Goal: Obtain resource: Download file/media

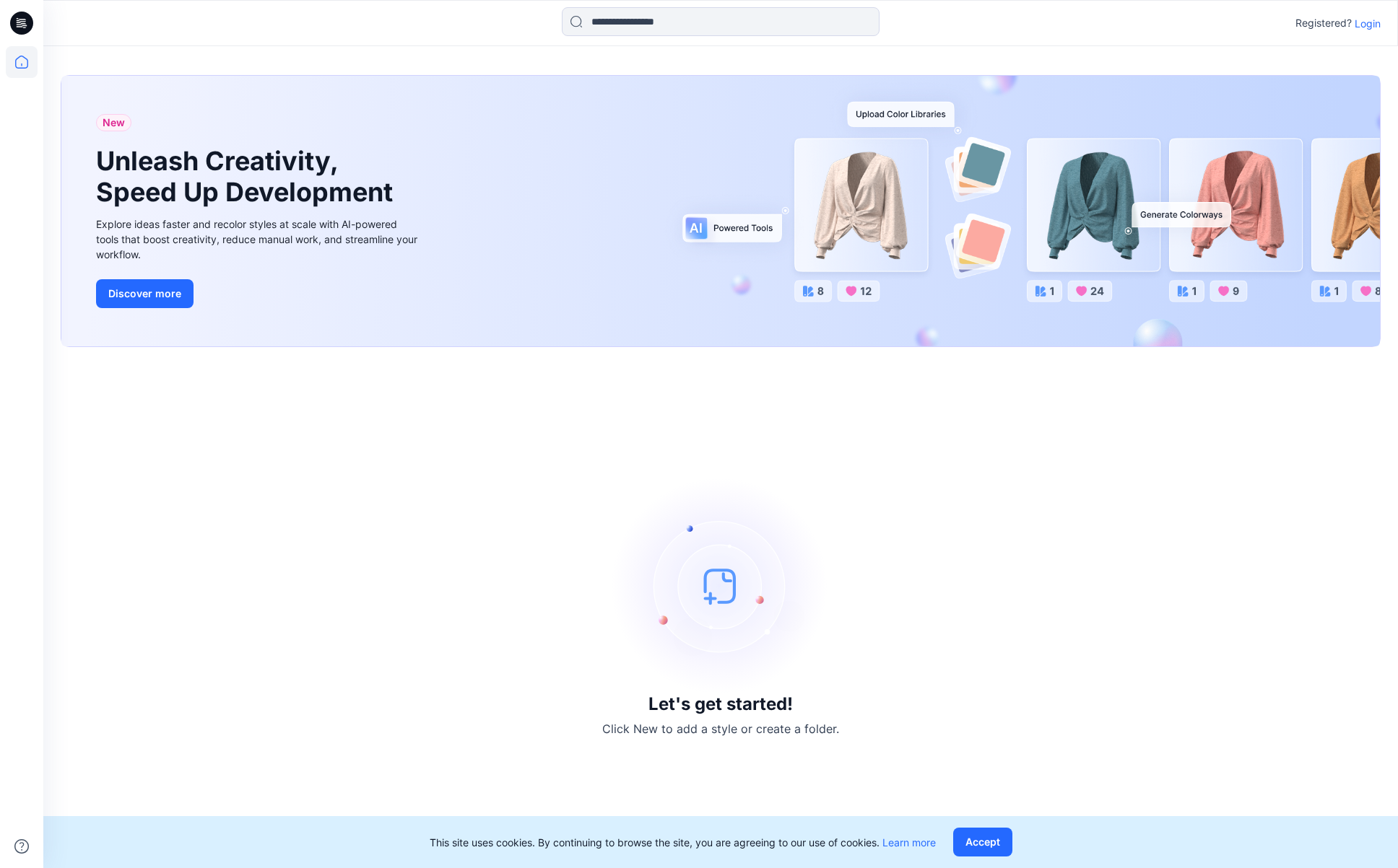
click at [1370, 26] on p "Login" at bounding box center [1368, 23] width 26 height 15
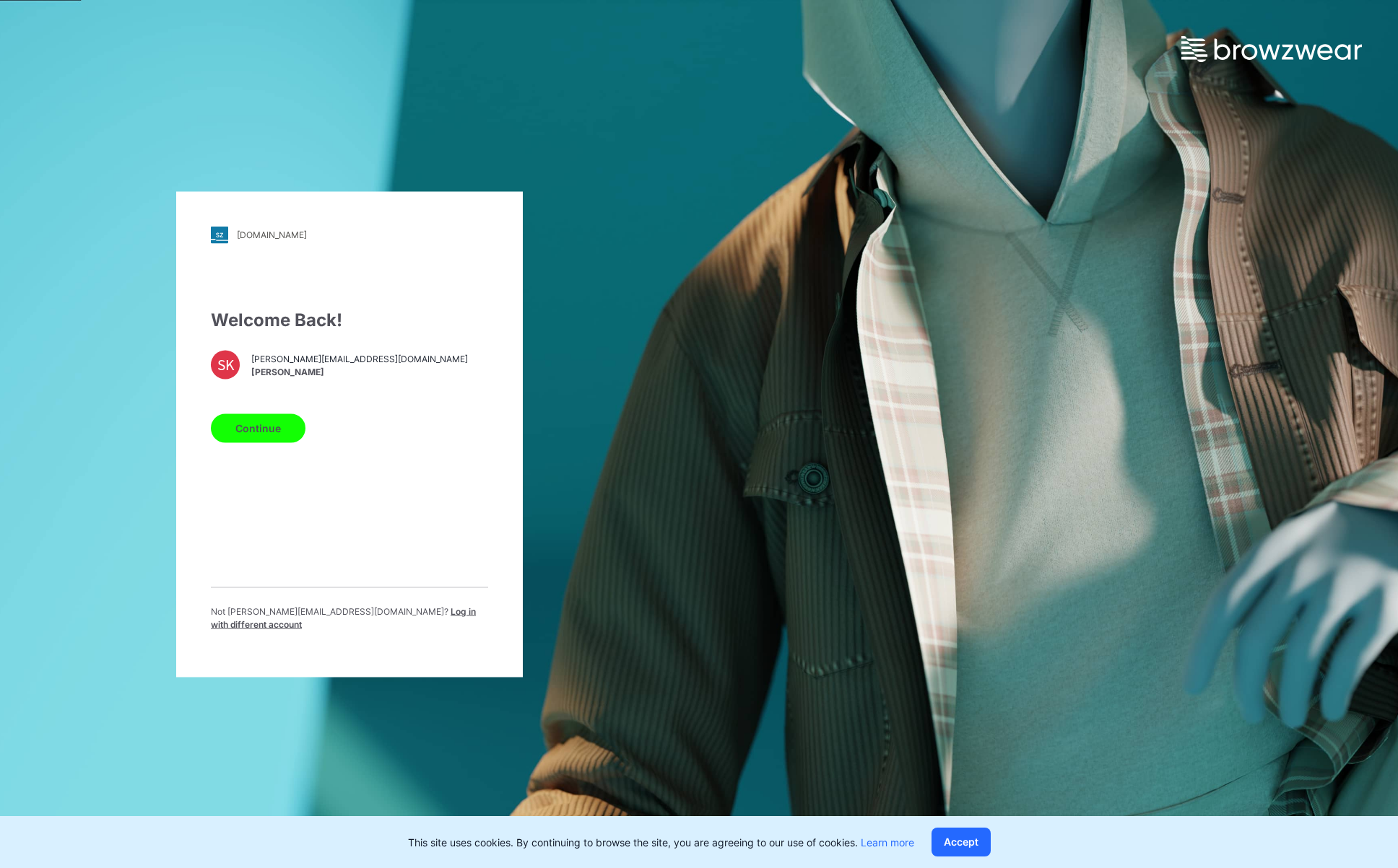
click at [284, 427] on button "Continue" at bounding box center [258, 428] width 94 height 29
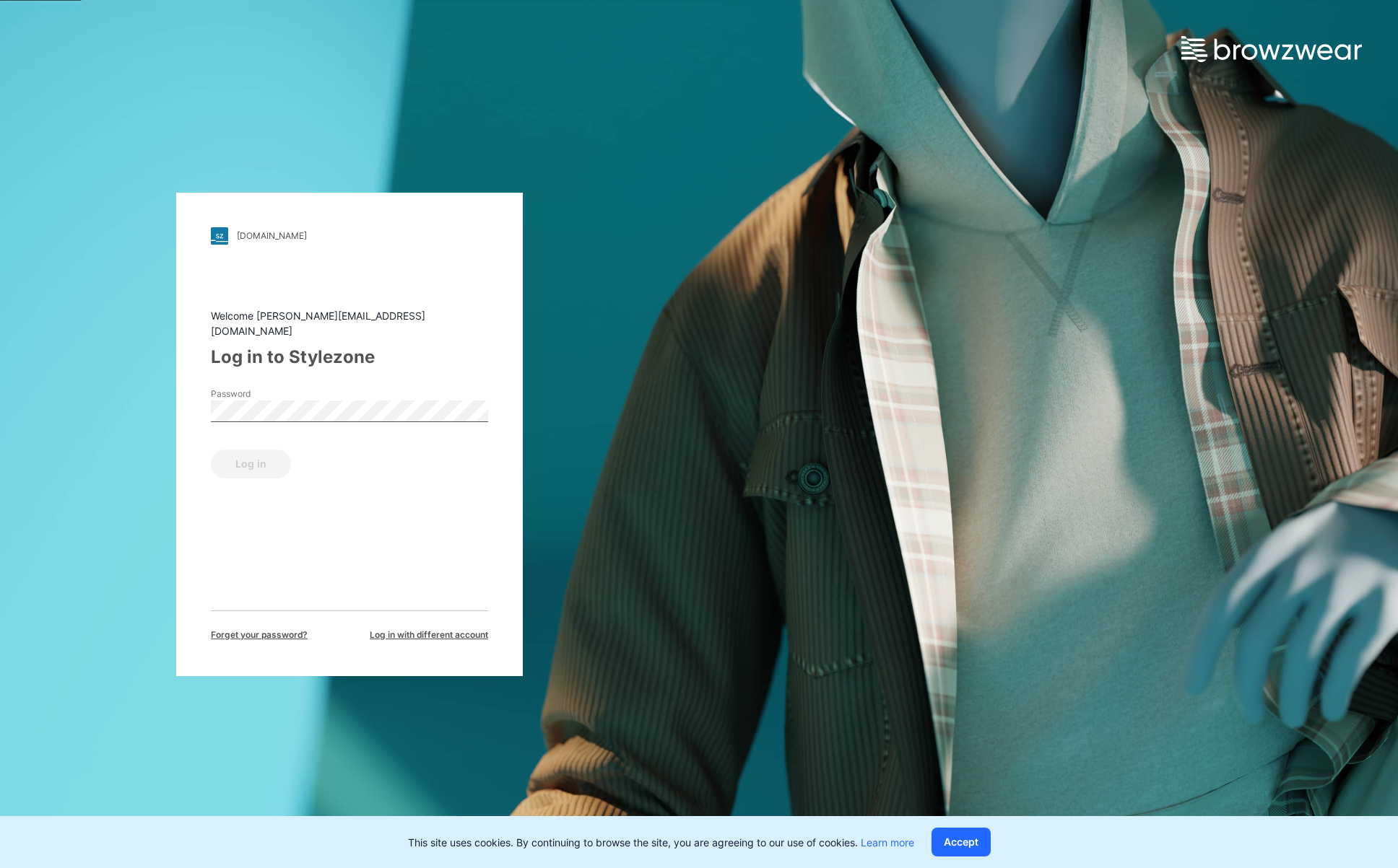
click at [294, 391] on label "Password" at bounding box center [261, 394] width 101 height 13
click at [278, 450] on button "Log in" at bounding box center [250, 464] width 80 height 29
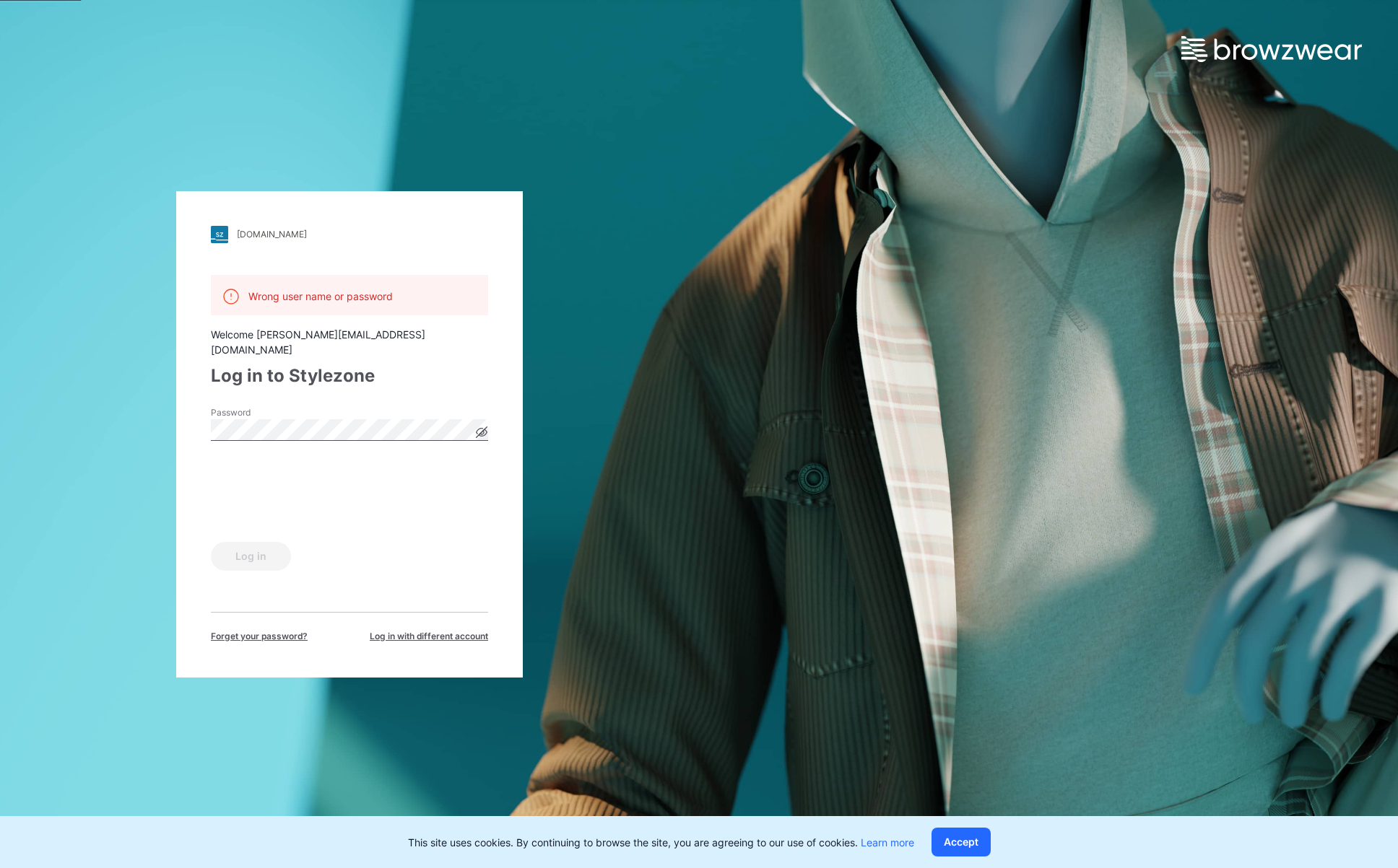
click at [482, 430] on icon at bounding box center [482, 432] width 4 height 4
click at [263, 549] on div "Log in" at bounding box center [349, 553] width 277 height 34
click at [262, 556] on button "Log in" at bounding box center [250, 557] width 80 height 29
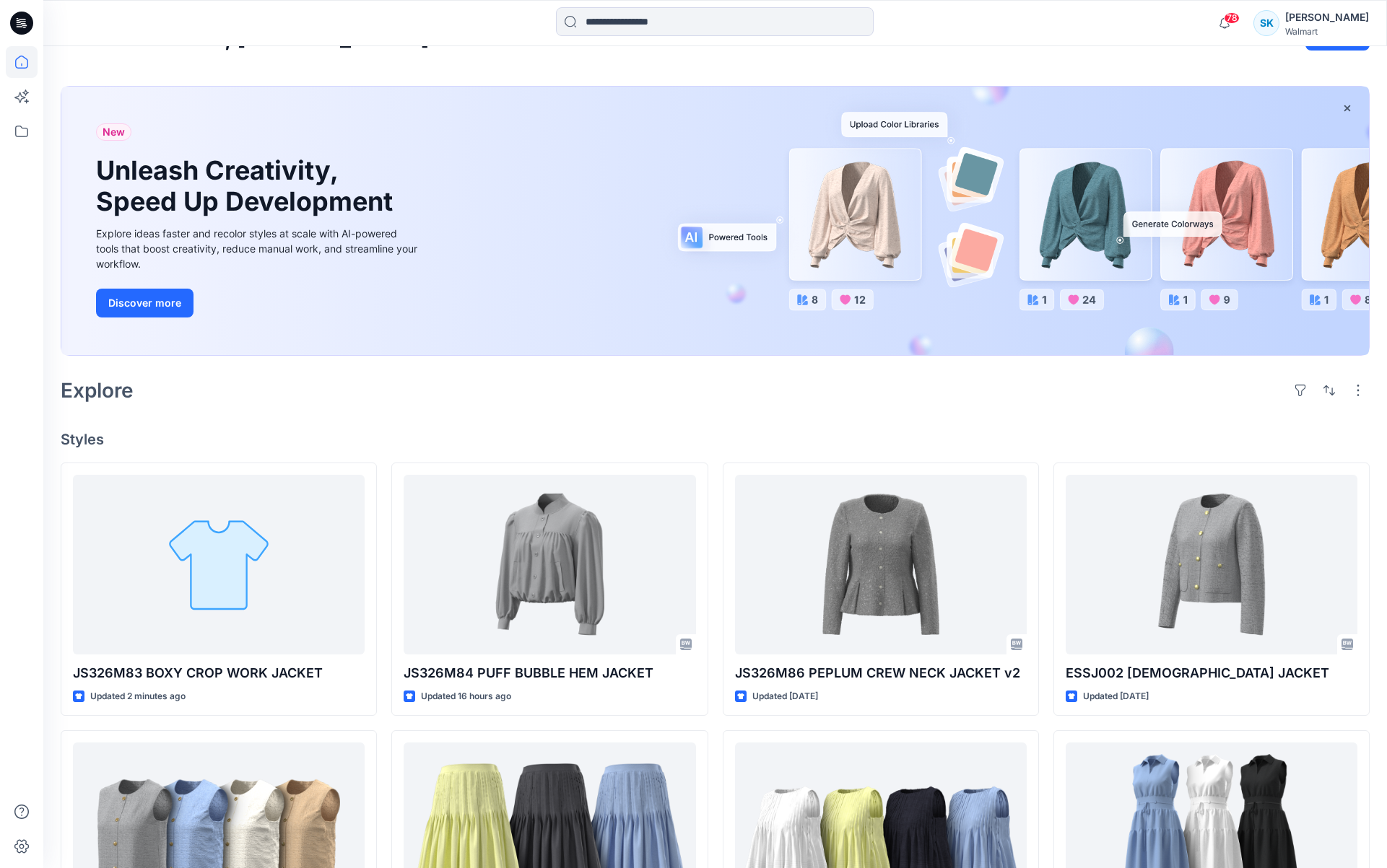
scroll to position [108, 0]
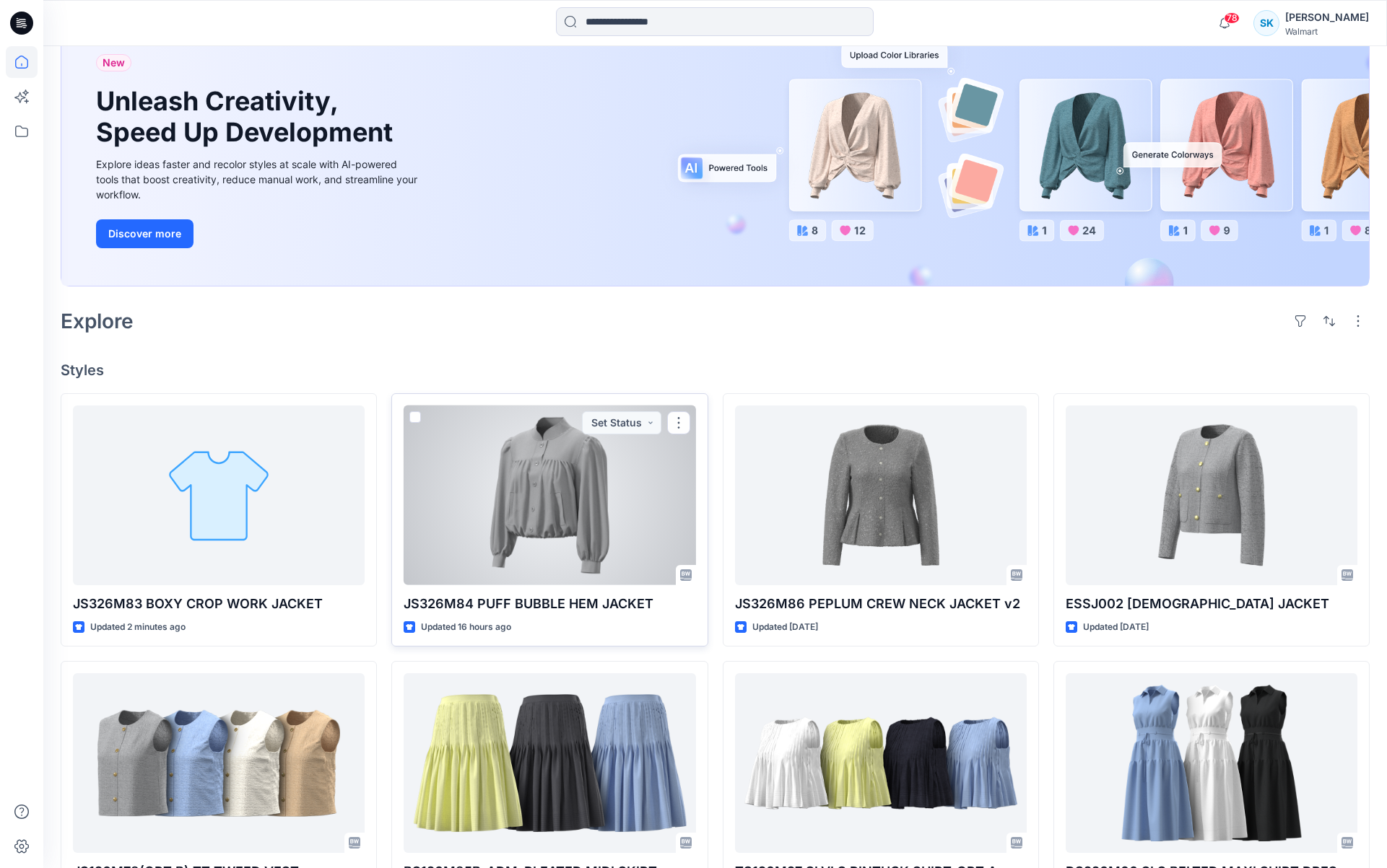
click at [599, 497] on div at bounding box center [549, 495] width 291 height 180
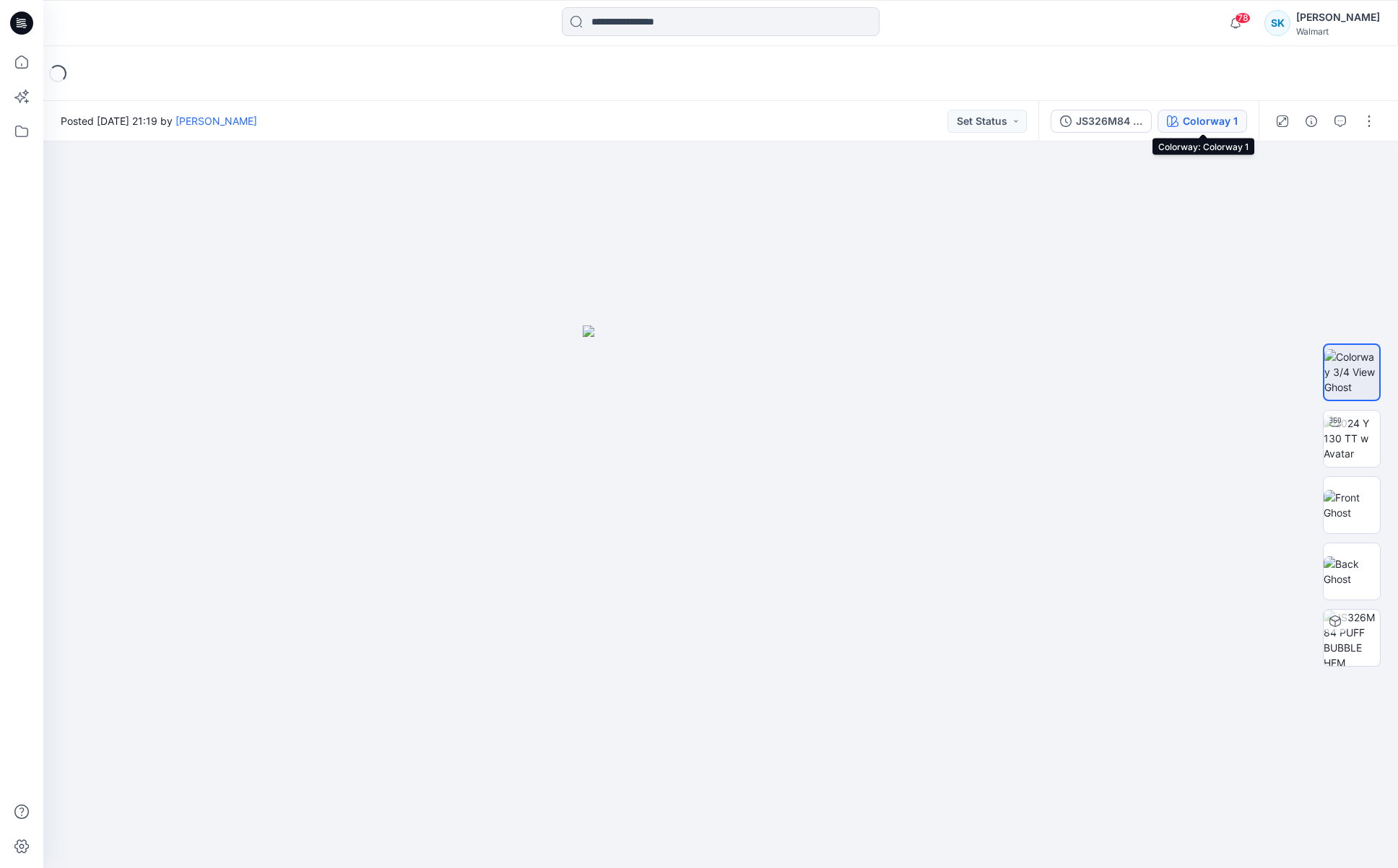
click at [1170, 120] on icon "button" at bounding box center [1172, 121] width 11 height 11
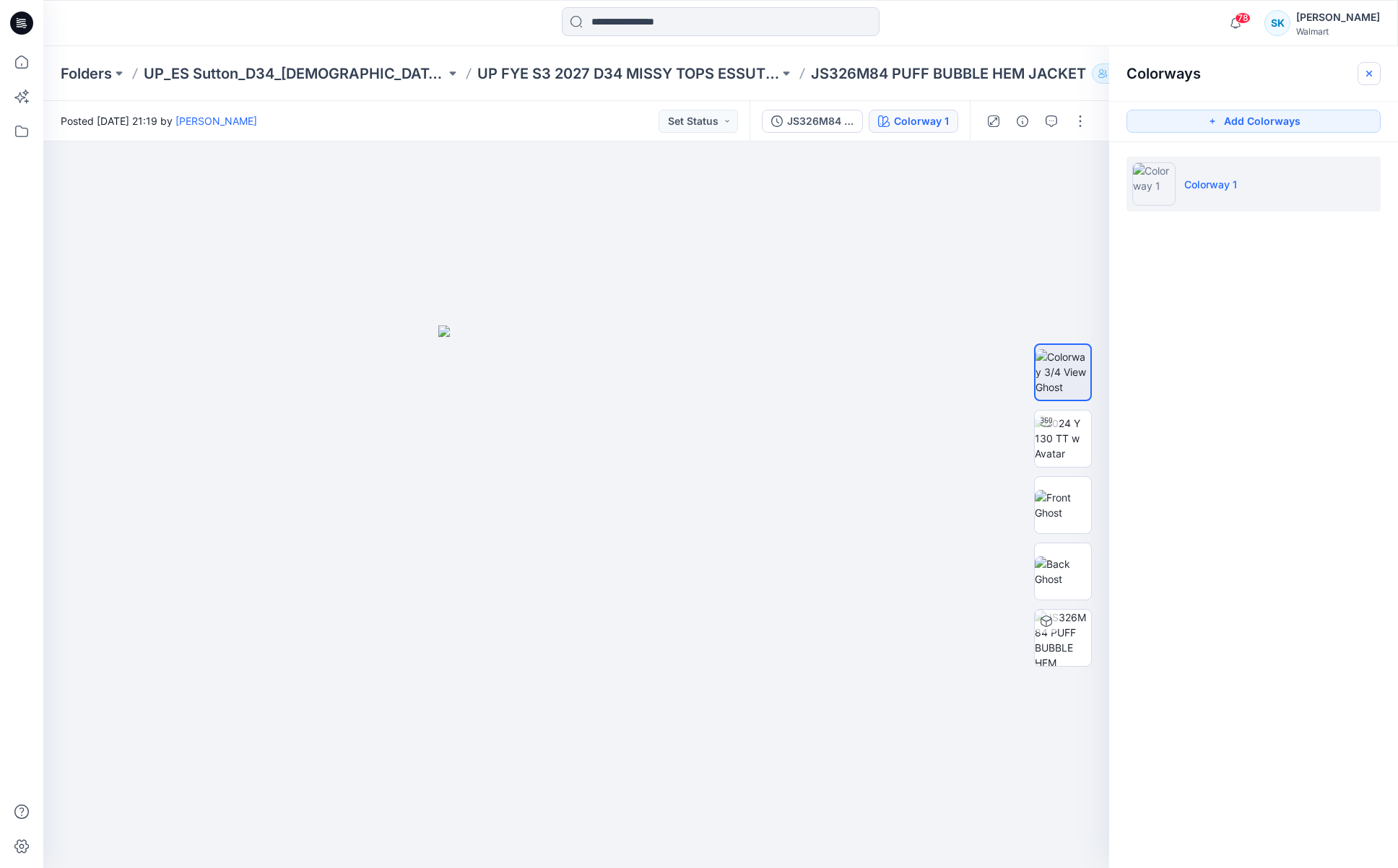
click at [1364, 70] on icon "button" at bounding box center [1368, 74] width 11 height 11
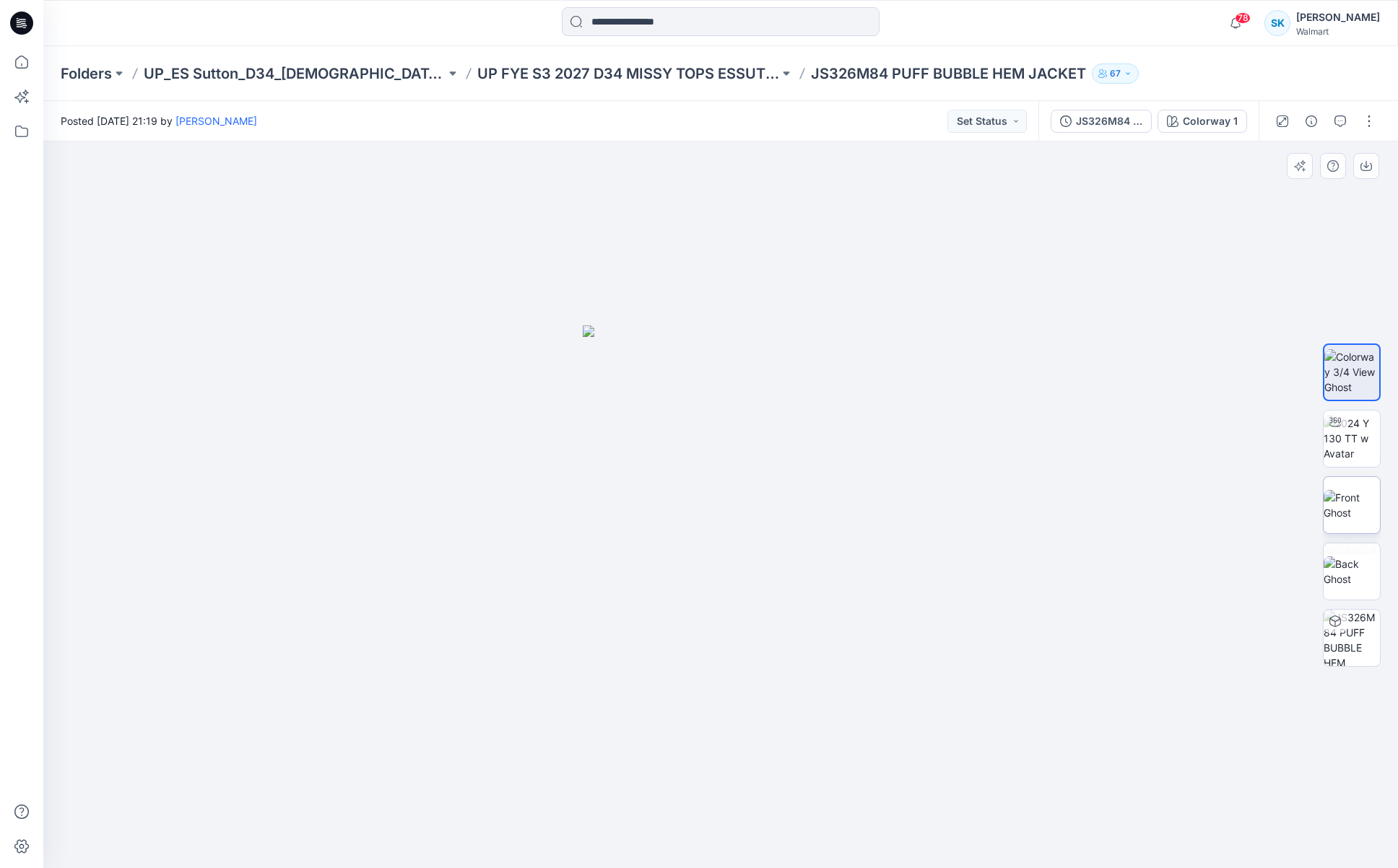
click at [1355, 505] on img at bounding box center [1352, 506] width 56 height 30
click at [1360, 454] on img at bounding box center [1352, 438] width 56 height 46
click at [1359, 375] on img at bounding box center [1352, 372] width 56 height 46
click at [1365, 498] on img at bounding box center [1352, 506] width 56 height 30
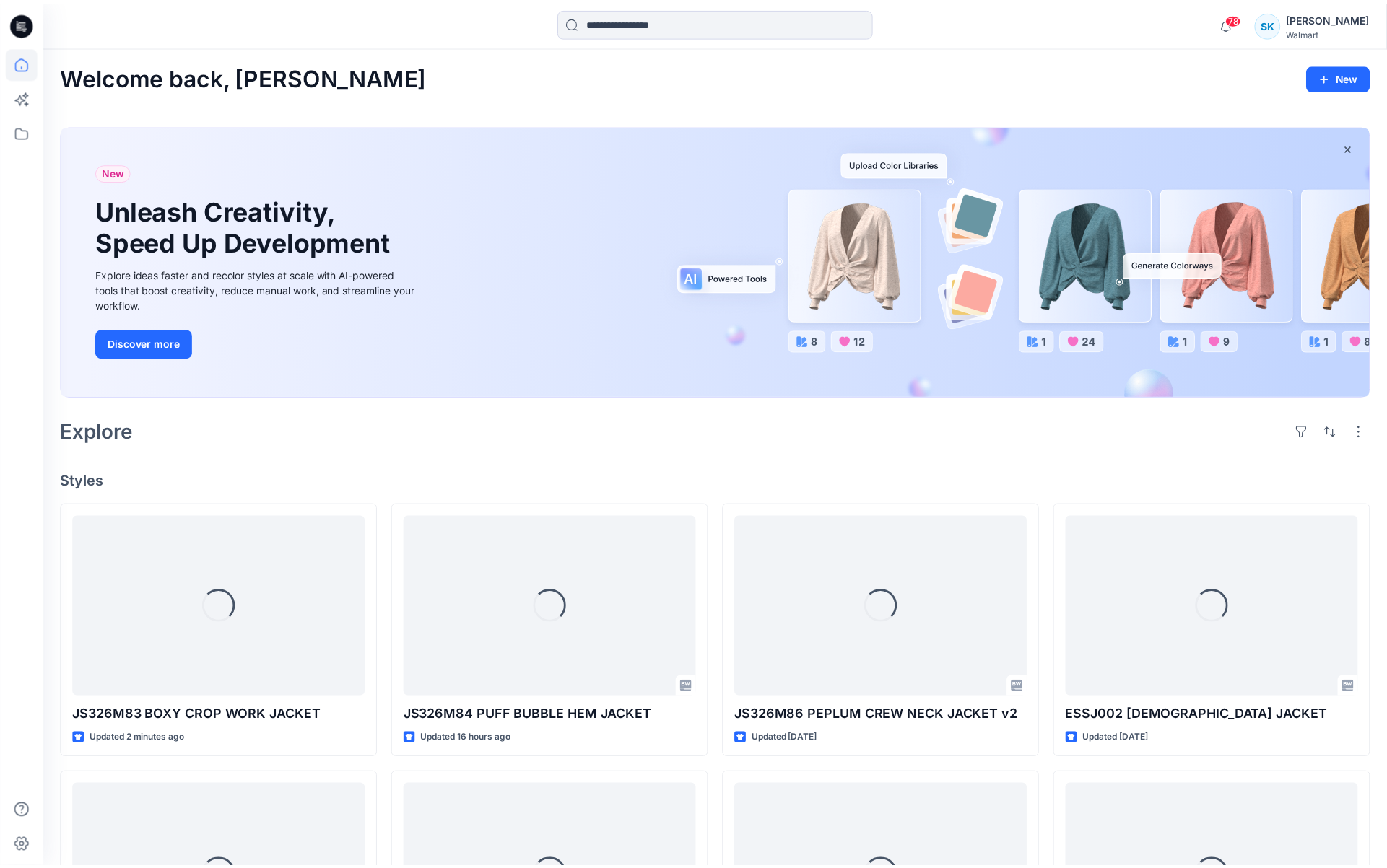
scroll to position [108, 0]
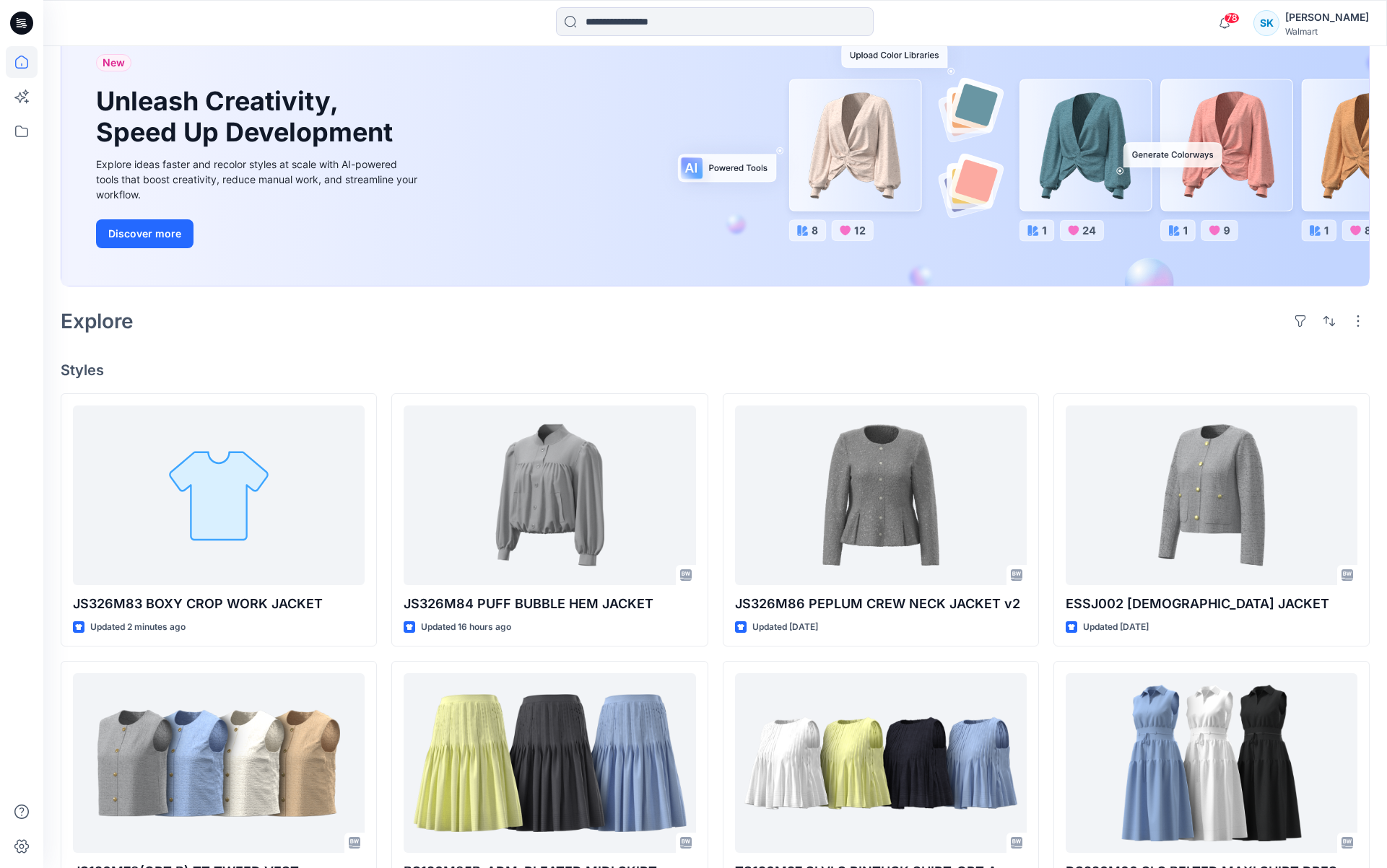
click at [716, 286] on div "New Unleash Creativity, Speed Up Development Explore ideas faster and recolor s…" at bounding box center [716, 151] width 1309 height 270
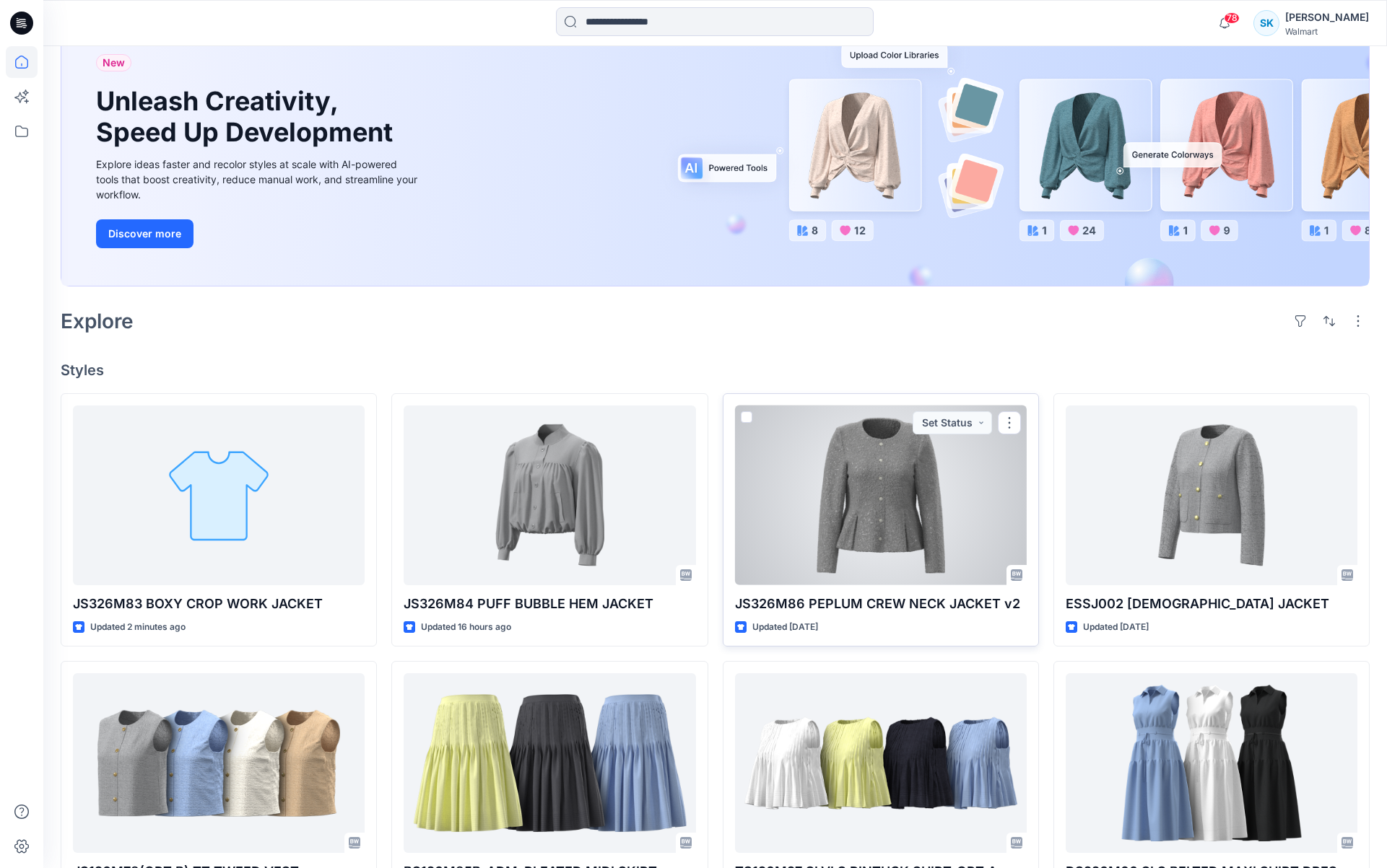
click at [878, 493] on div at bounding box center [880, 495] width 291 height 180
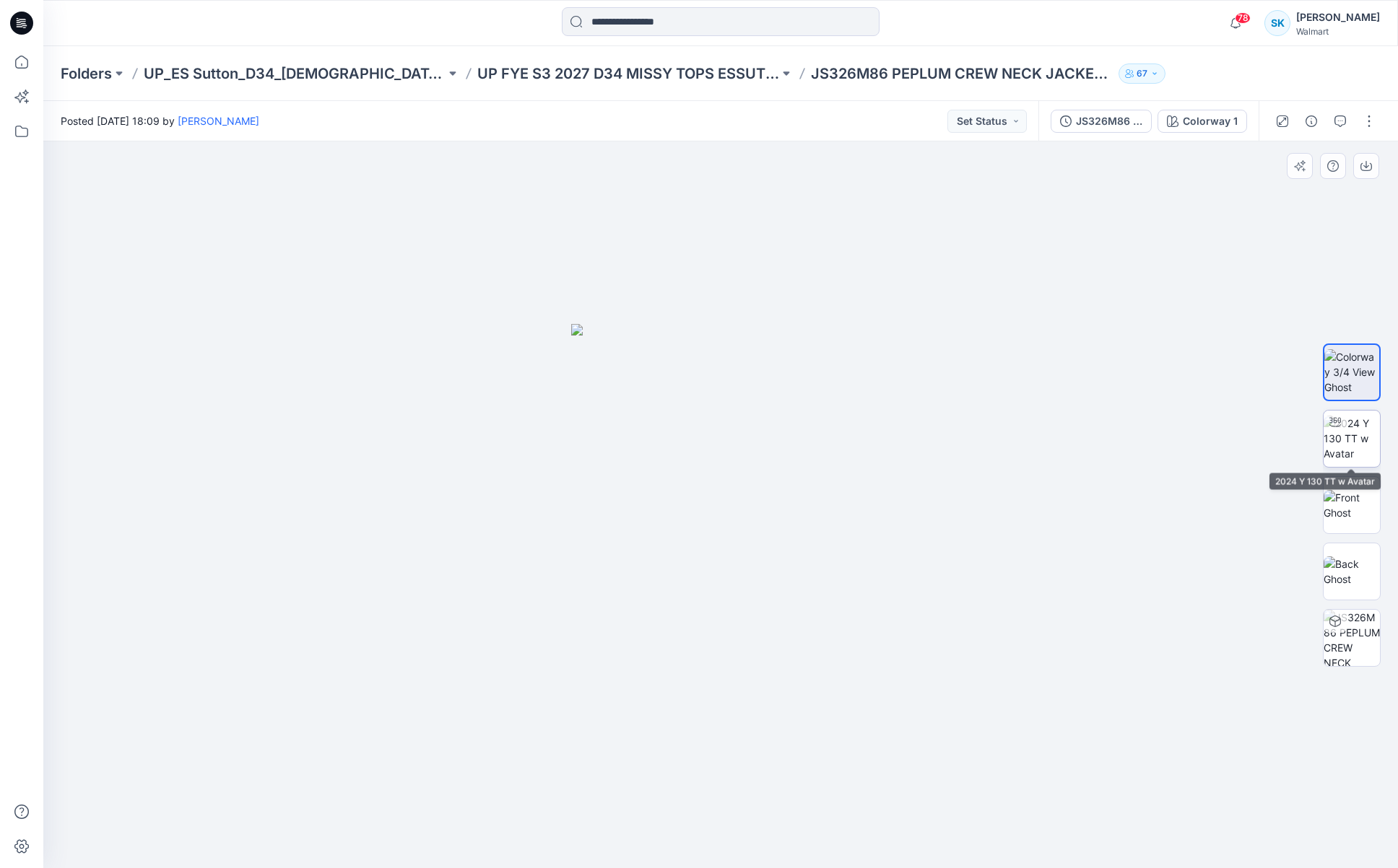
click at [1364, 451] on img at bounding box center [1352, 438] width 56 height 46
click at [1341, 377] on img at bounding box center [1352, 372] width 56 height 46
click at [1349, 498] on img at bounding box center [1352, 506] width 56 height 30
click at [1368, 562] on img at bounding box center [1352, 572] width 56 height 30
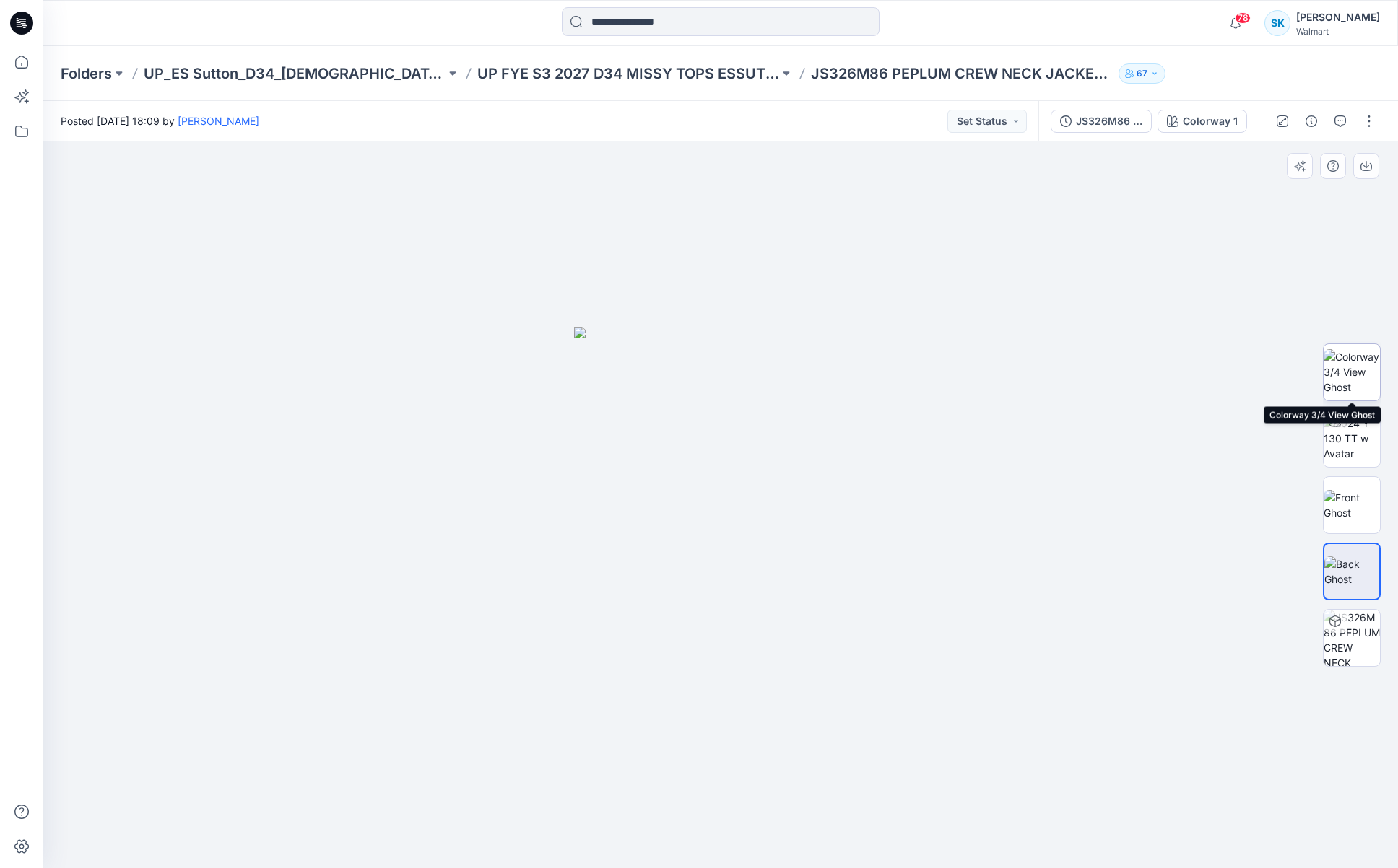
click at [1359, 373] on img at bounding box center [1352, 372] width 56 height 46
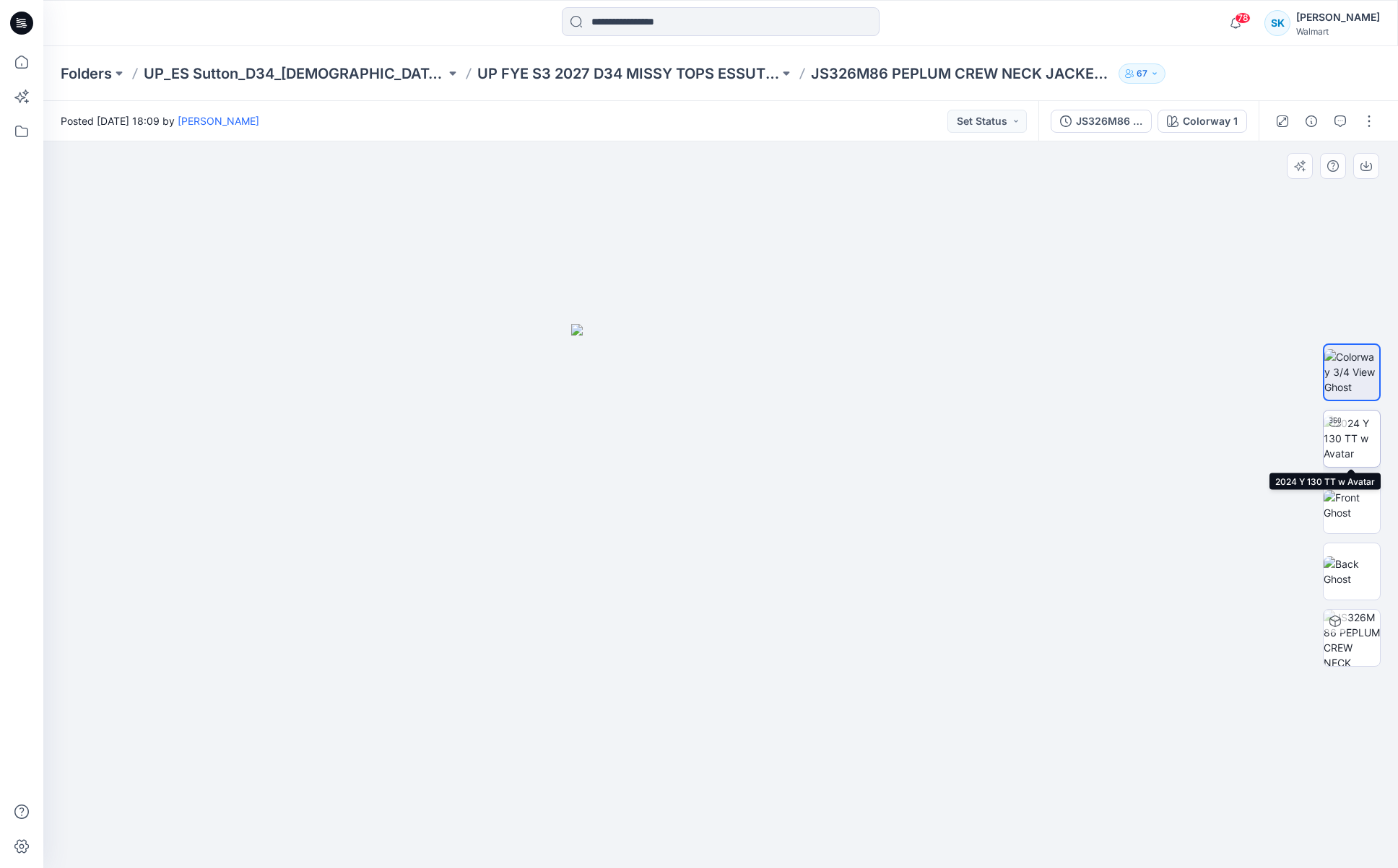
click at [1364, 449] on img at bounding box center [1352, 438] width 56 height 46
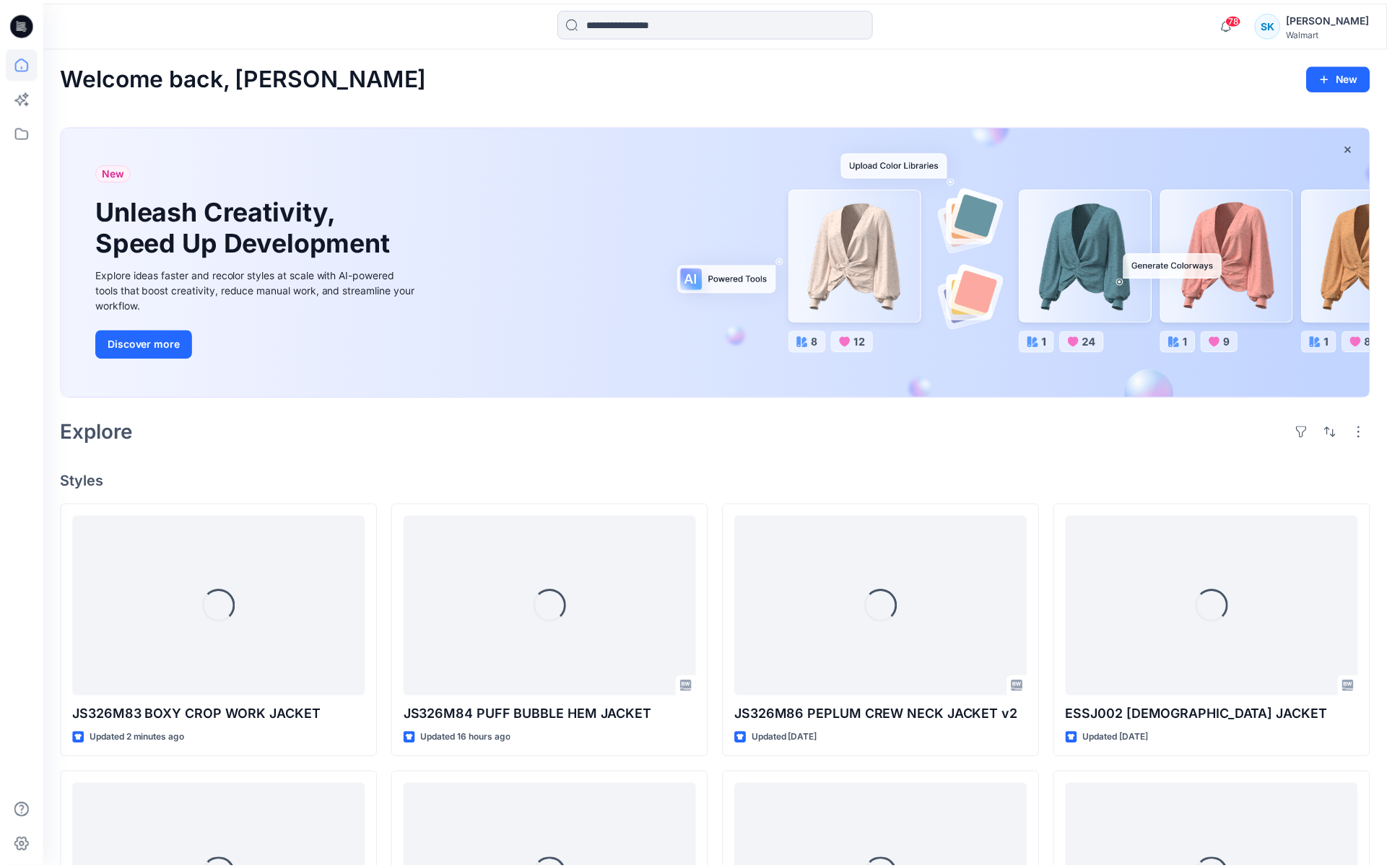
scroll to position [108, 0]
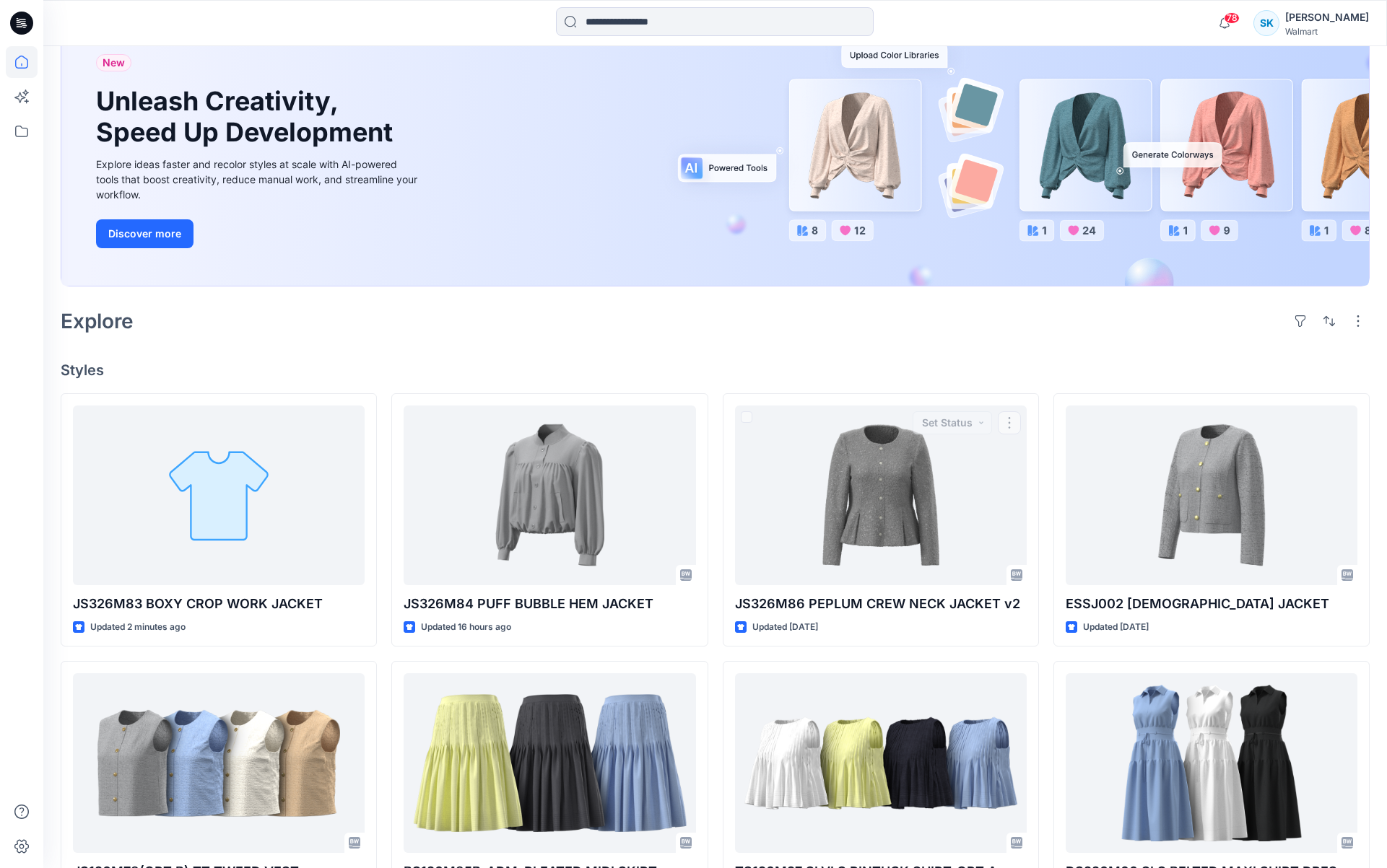
click at [762, 360] on div "Welcome back, Sarah New New Unleash Creativity, Speed Up Development Explore id…" at bounding box center [715, 594] width 1344 height 1314
click at [935, 334] on div "Explore" at bounding box center [716, 321] width 1309 height 34
click at [952, 340] on div "Welcome back, Sarah New New Unleash Creativity, Speed Up Development Explore id…" at bounding box center [715, 594] width 1344 height 1314
click at [870, 317] on div "Explore" at bounding box center [716, 321] width 1309 height 34
click at [870, 318] on div "Explore" at bounding box center [716, 321] width 1309 height 34
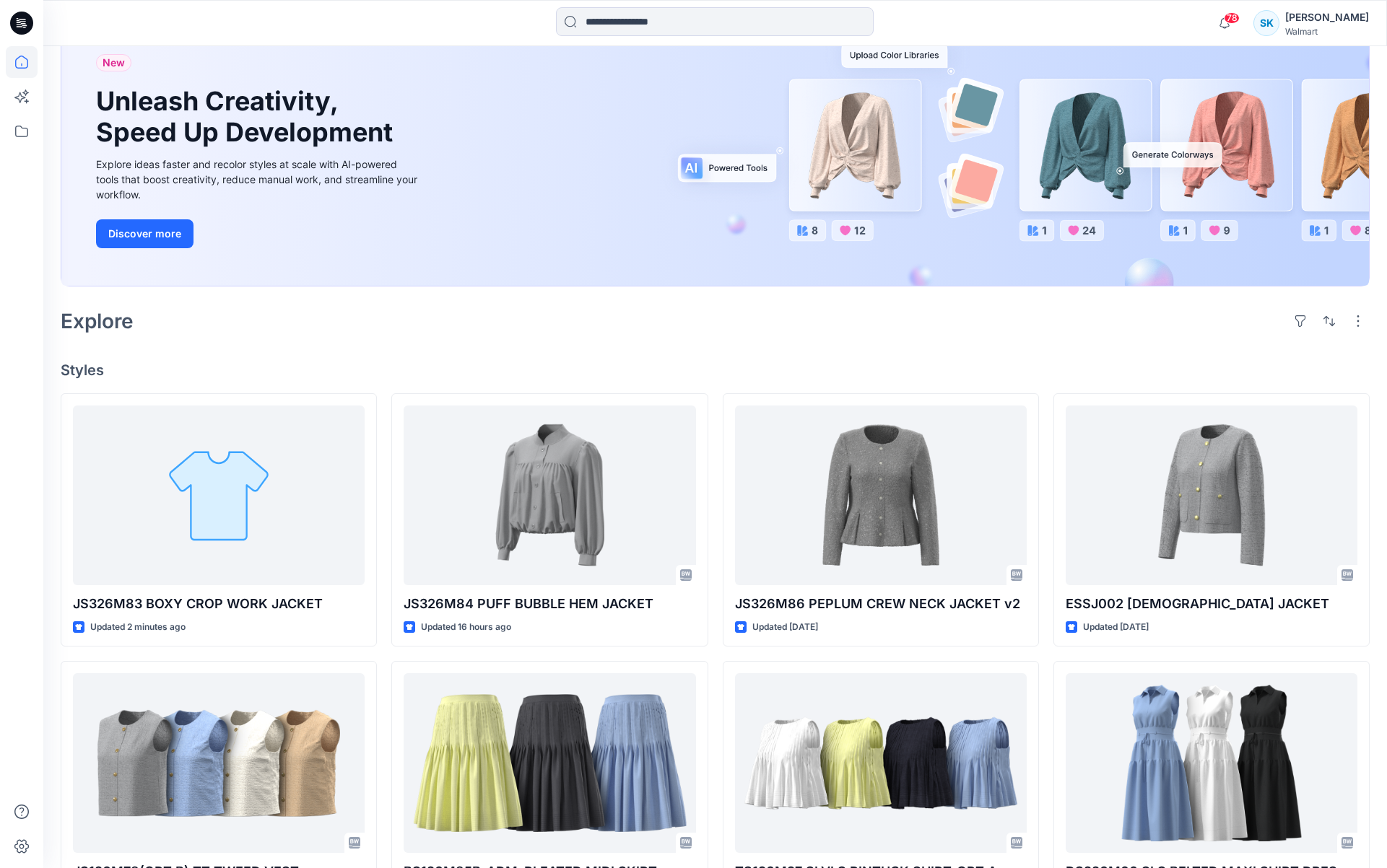
click at [876, 324] on div "Explore" at bounding box center [716, 321] width 1309 height 34
click at [873, 327] on div "Explore" at bounding box center [716, 321] width 1309 height 34
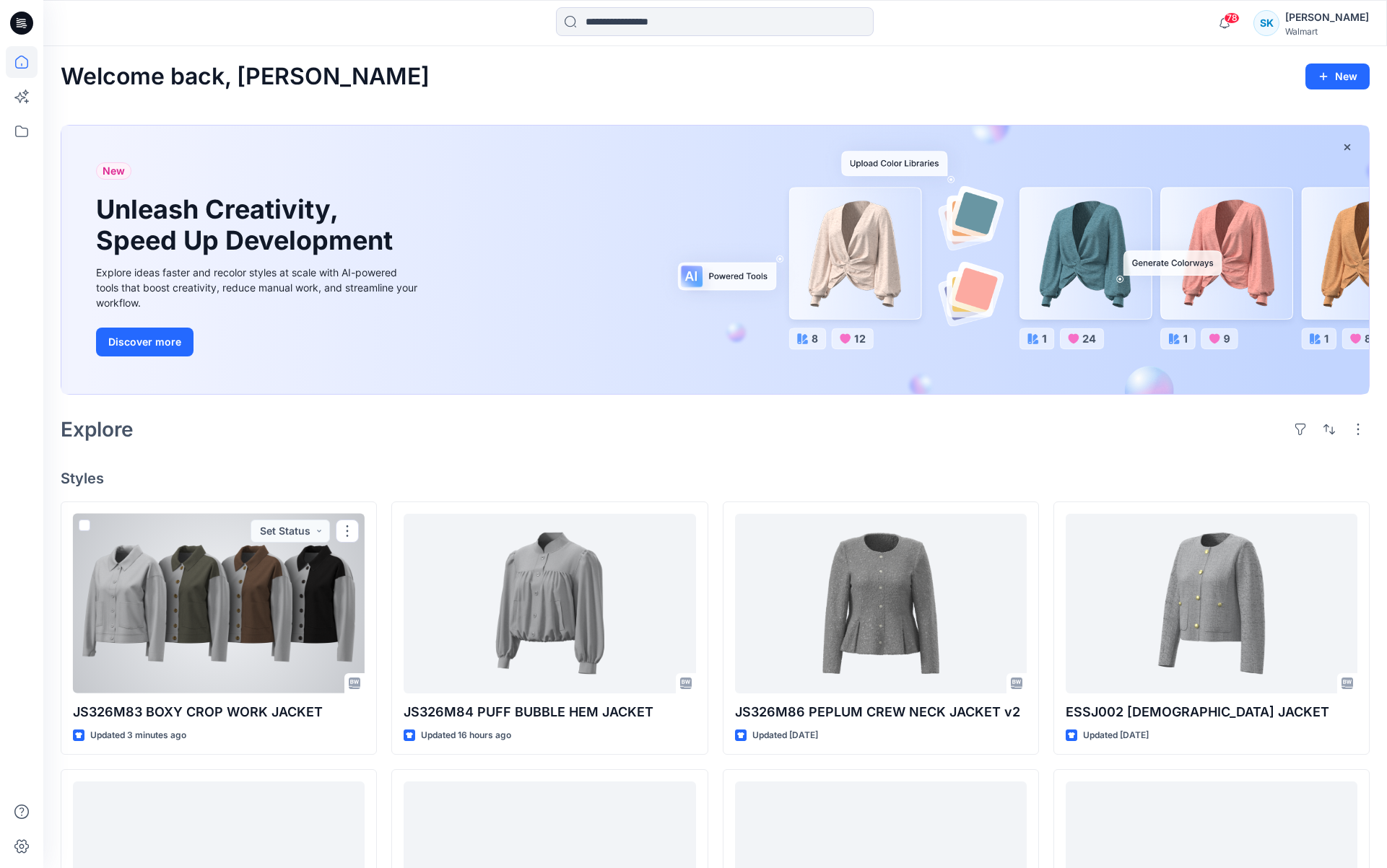
drag, startPoint x: 301, startPoint y: 570, endPoint x: 289, endPoint y: 563, distance: 13.9
click at [301, 570] on div at bounding box center [218, 603] width 291 height 180
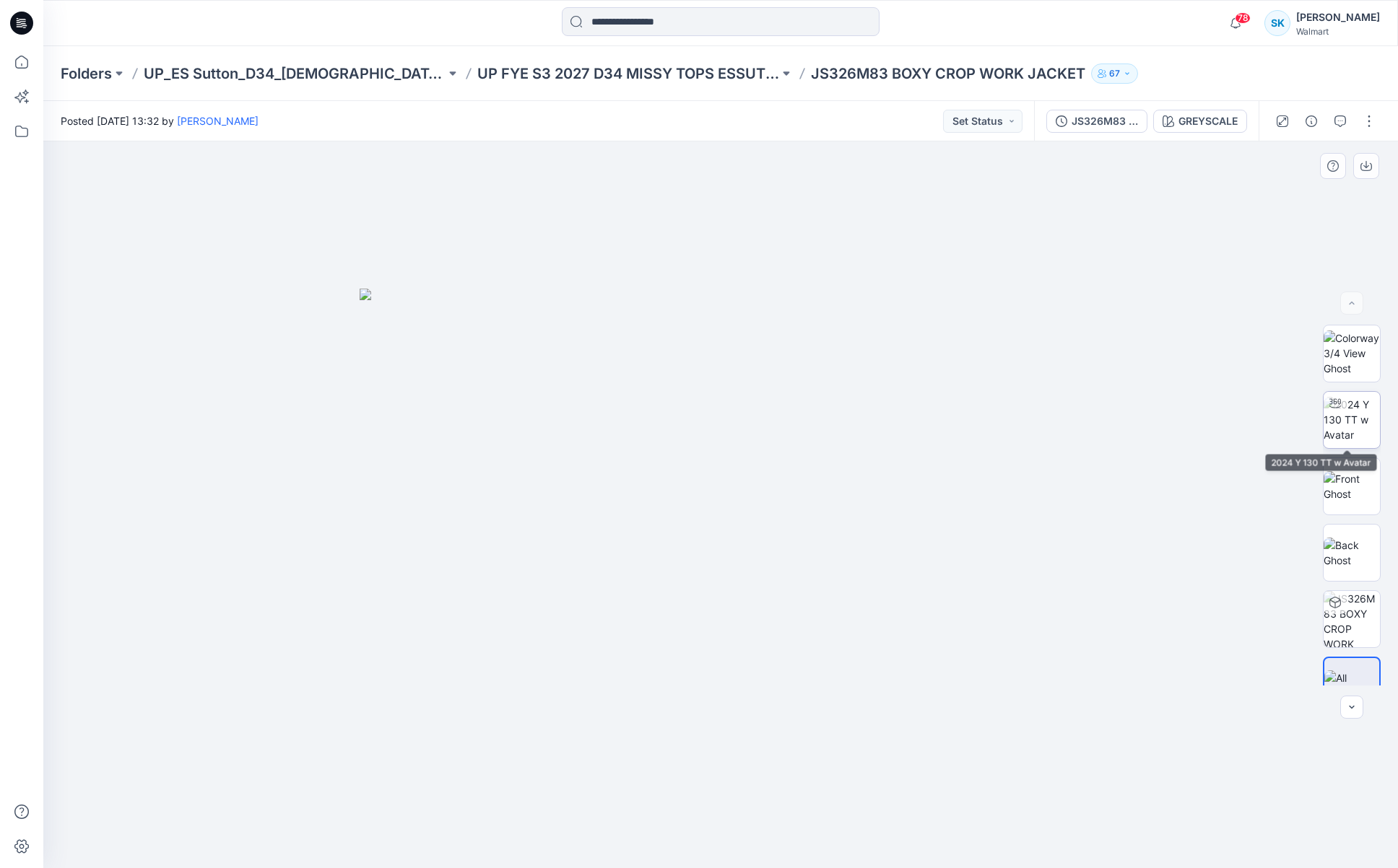
click at [1362, 405] on img at bounding box center [1352, 419] width 56 height 46
click at [1355, 350] on img at bounding box center [1352, 353] width 56 height 46
click at [1348, 563] on img at bounding box center [1352, 553] width 56 height 30
click at [1351, 496] on img at bounding box center [1352, 486] width 56 height 30
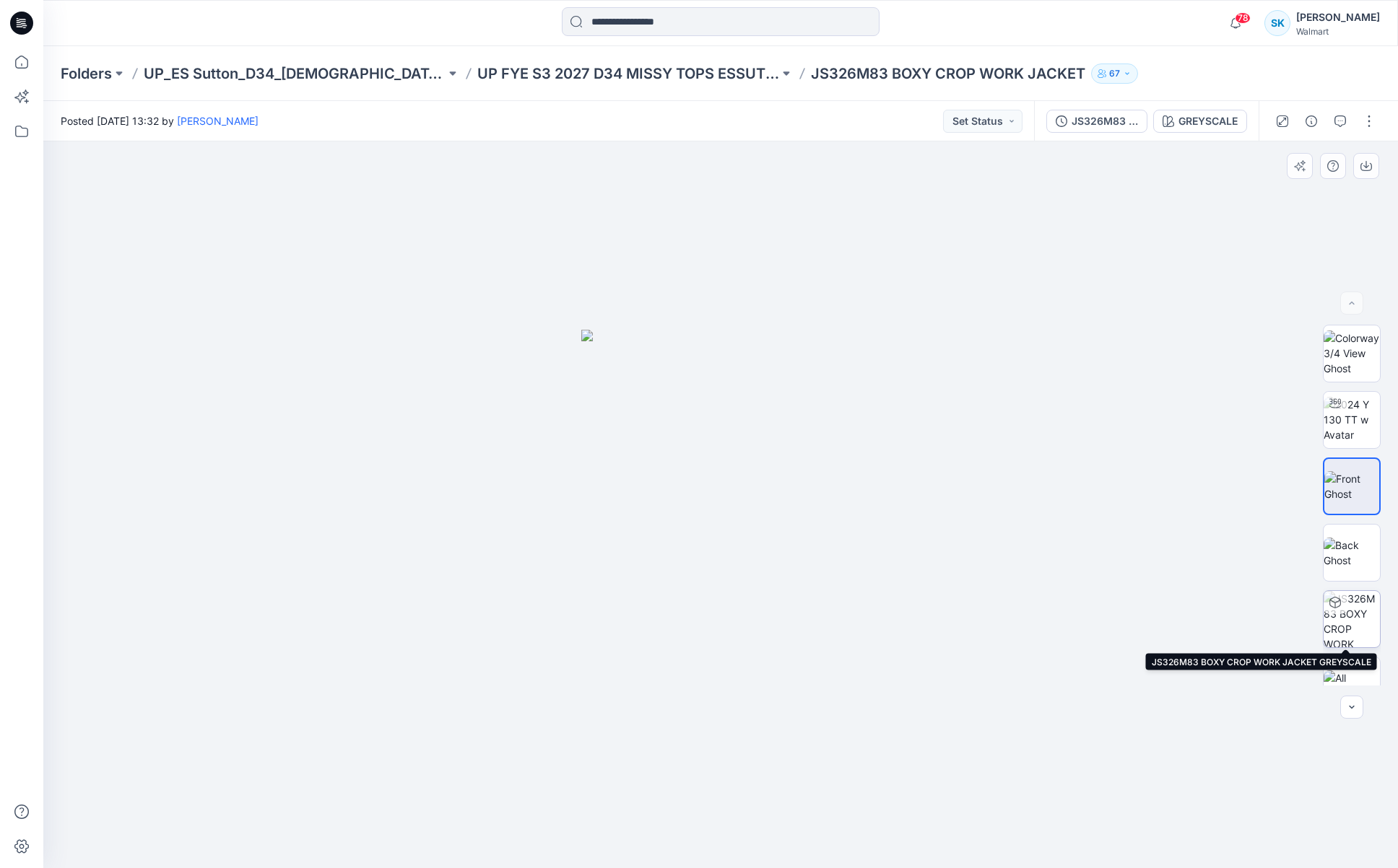
click at [1360, 608] on img at bounding box center [1352, 619] width 56 height 56
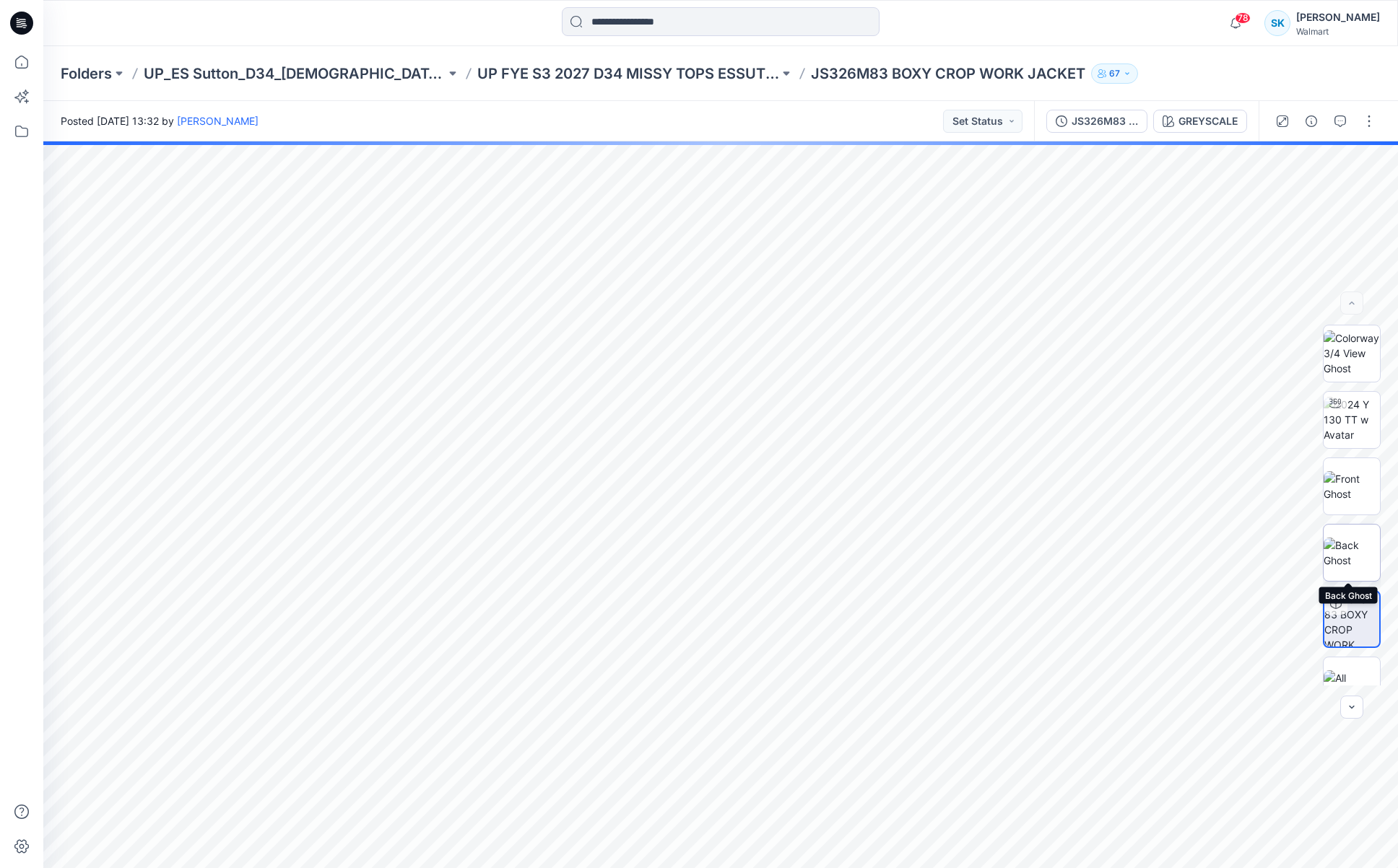
click at [1357, 546] on img at bounding box center [1352, 553] width 56 height 30
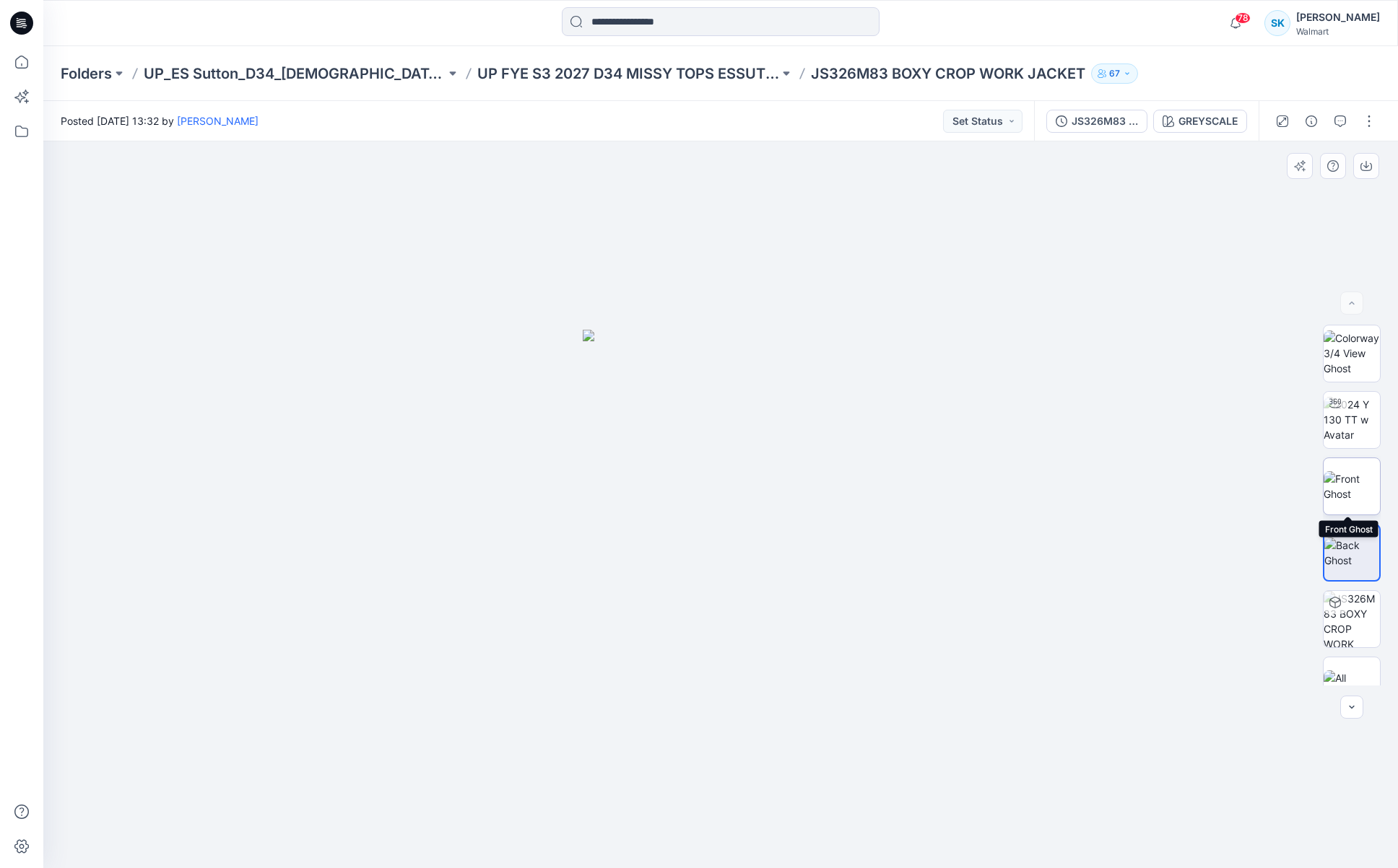
click at [1348, 478] on img at bounding box center [1352, 486] width 56 height 30
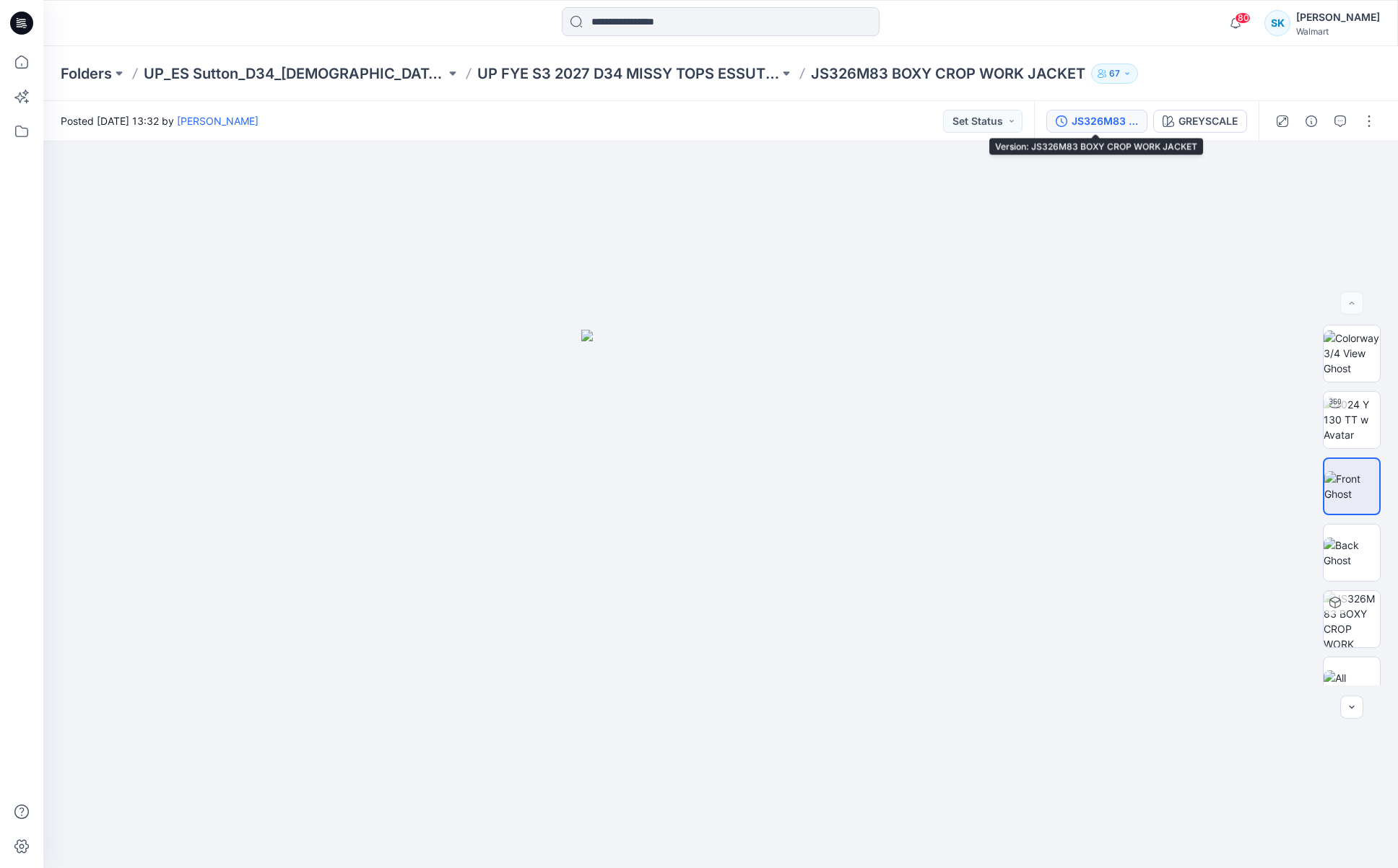
click at [1108, 126] on div "JS326M83 BOXY CROP WORK JACKET" at bounding box center [1104, 122] width 66 height 16
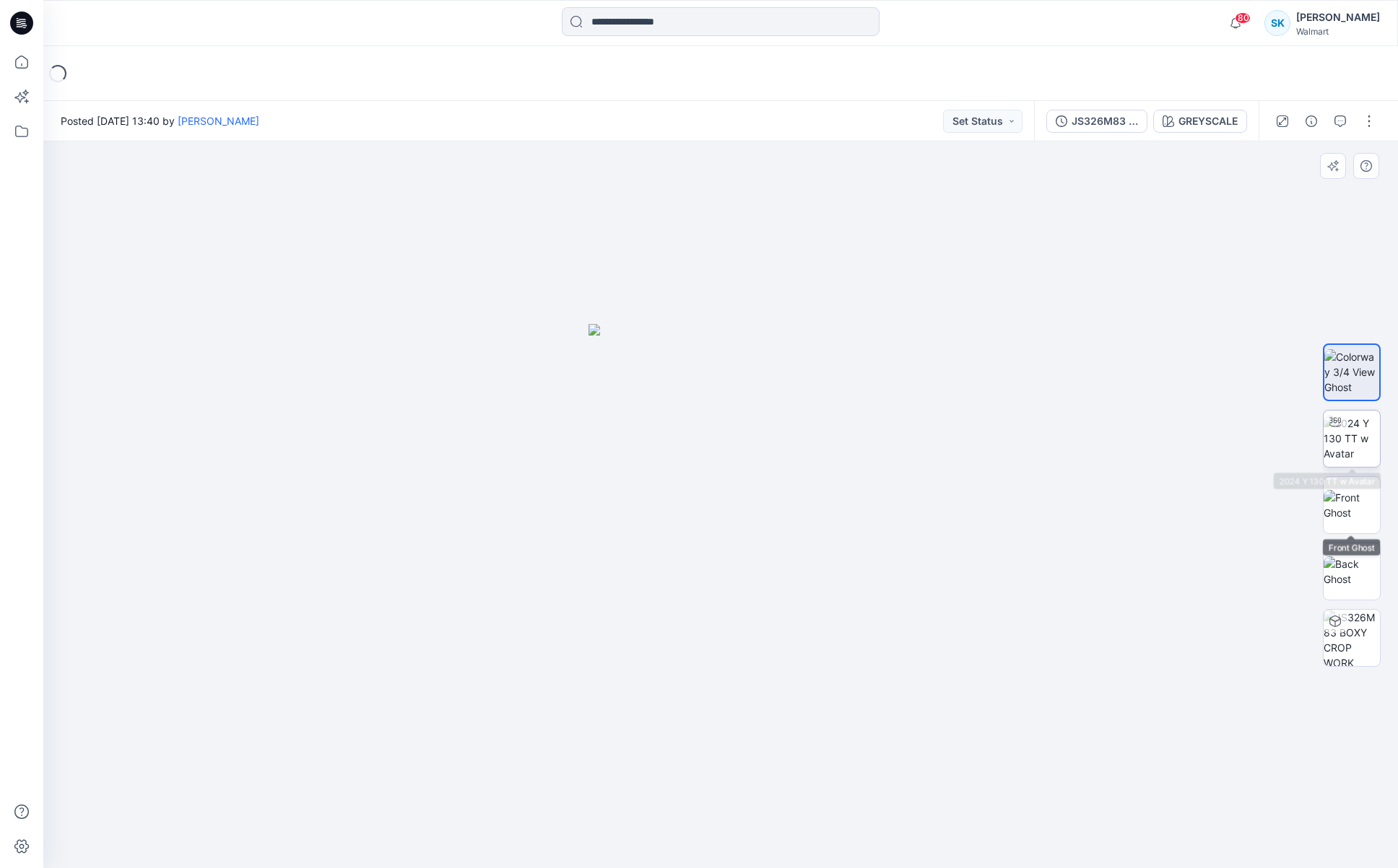
click at [1368, 435] on img at bounding box center [1352, 438] width 56 height 46
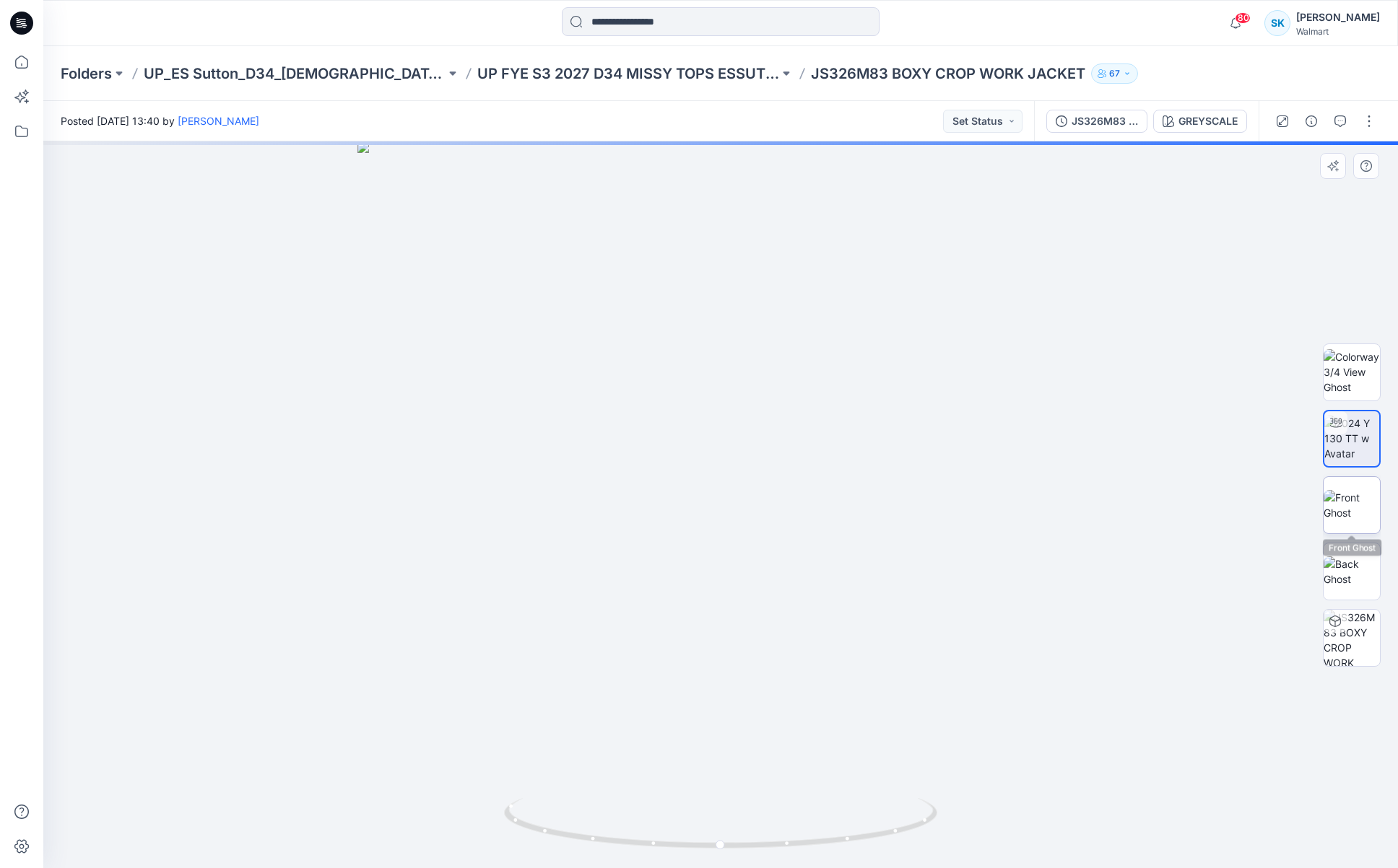
click at [1356, 510] on img at bounding box center [1352, 506] width 56 height 30
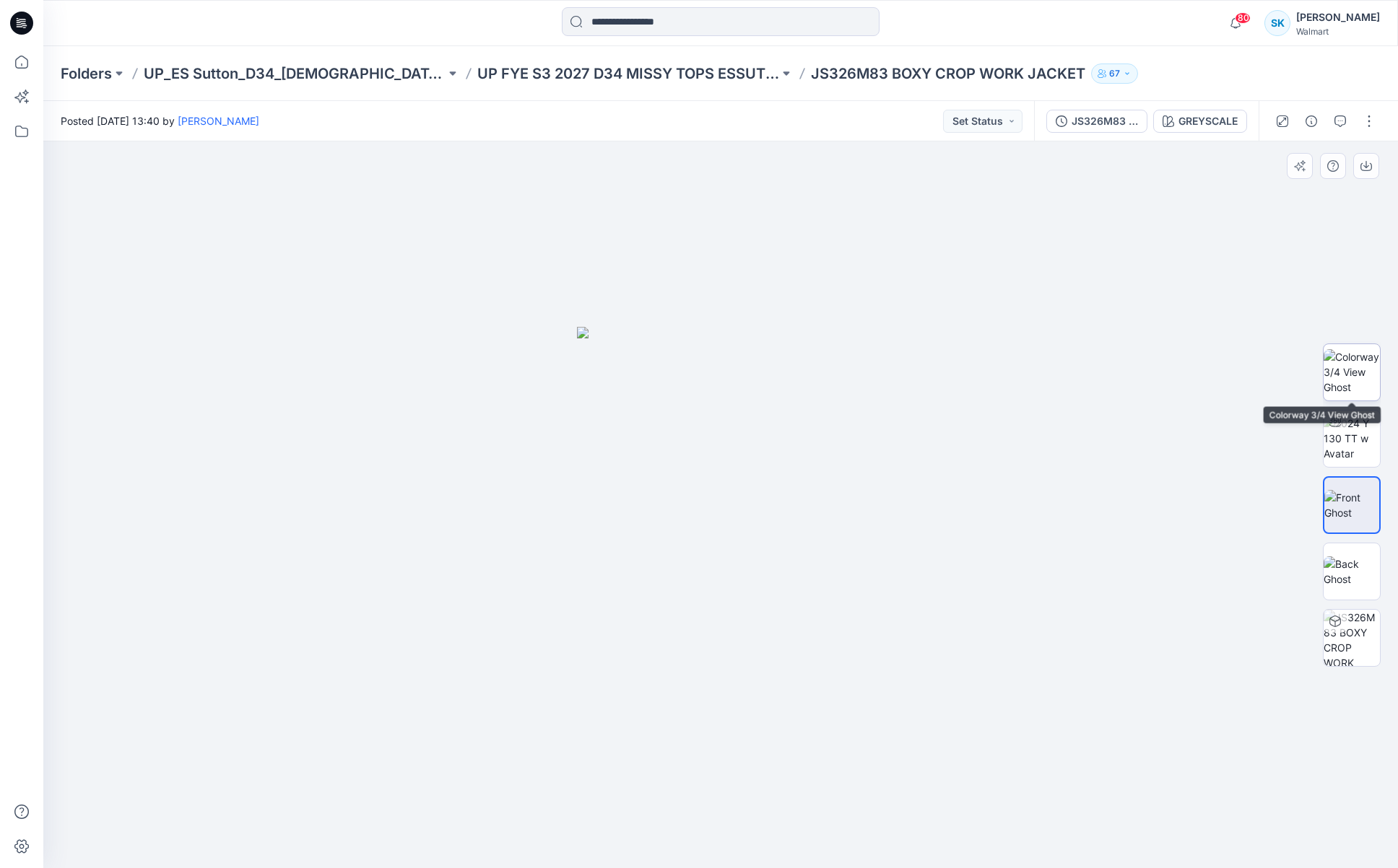
click at [1359, 389] on img at bounding box center [1352, 372] width 56 height 46
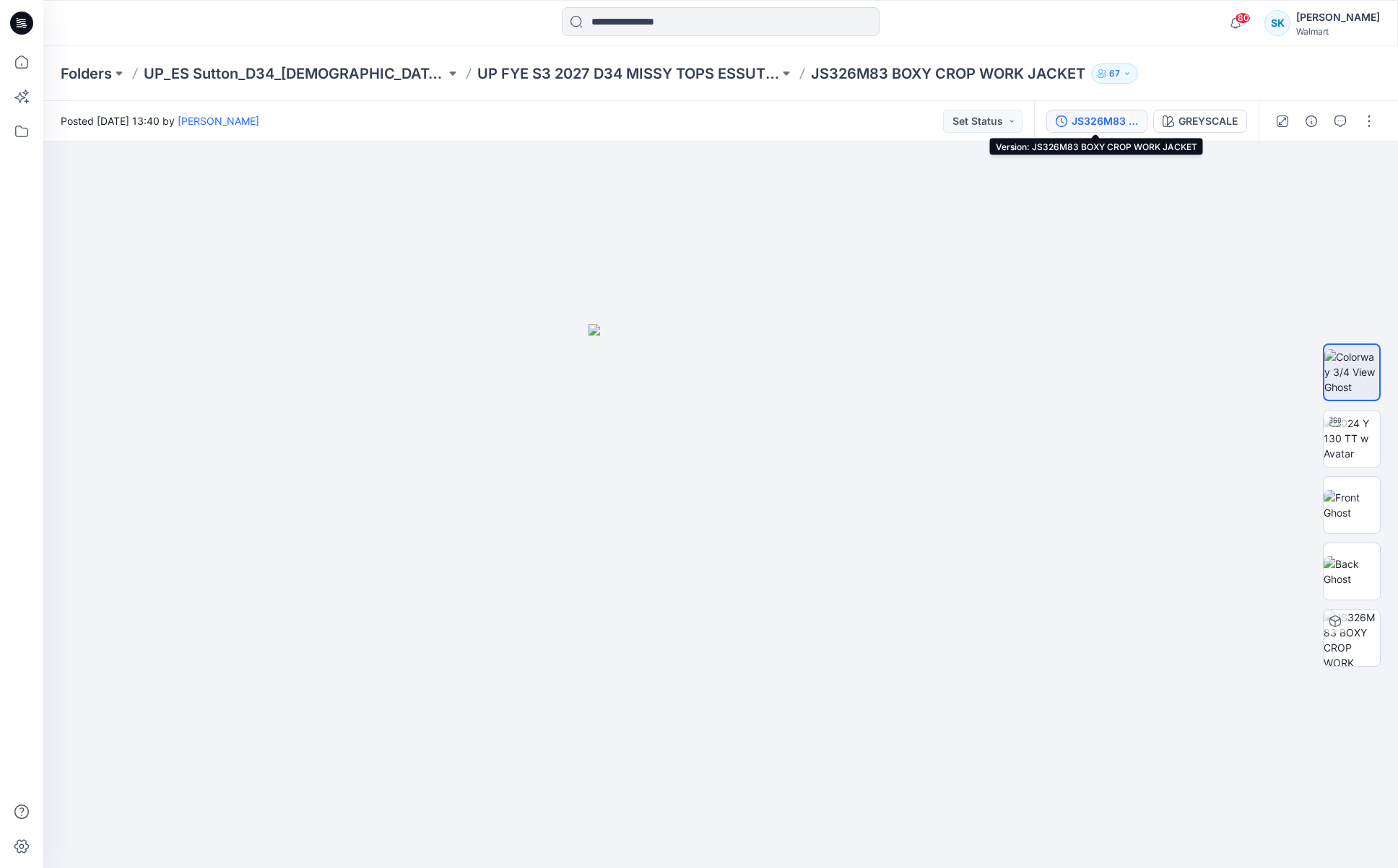
click at [1099, 120] on div "JS326M83 BOXY CROP WORK JACKET" at bounding box center [1104, 122] width 66 height 16
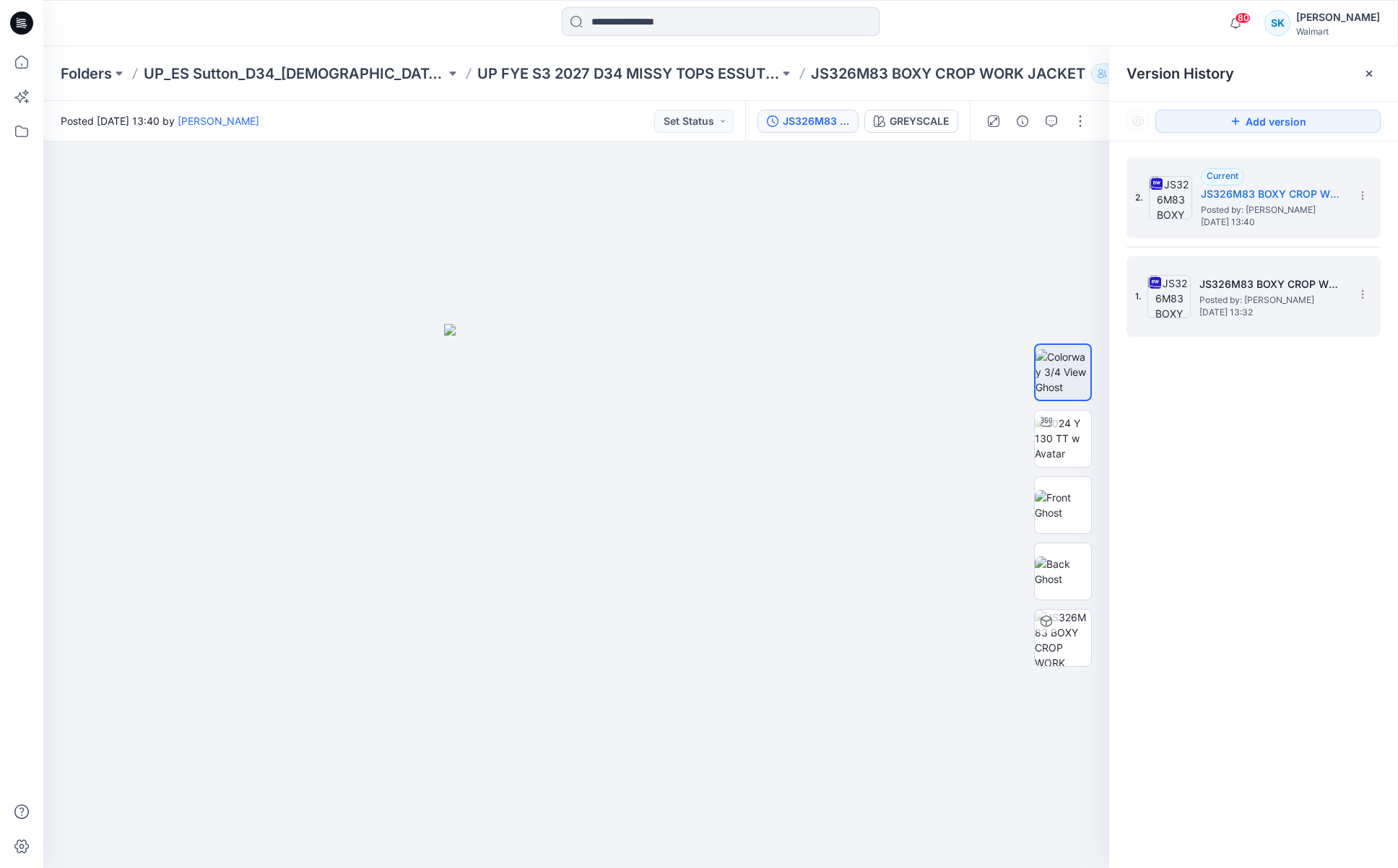
click at [1330, 268] on div "1. JS326M83 BOXY CROP WORK JACKET Posted by: Sarah Keep Thursday, September 11,…" at bounding box center [1243, 296] width 217 height 70
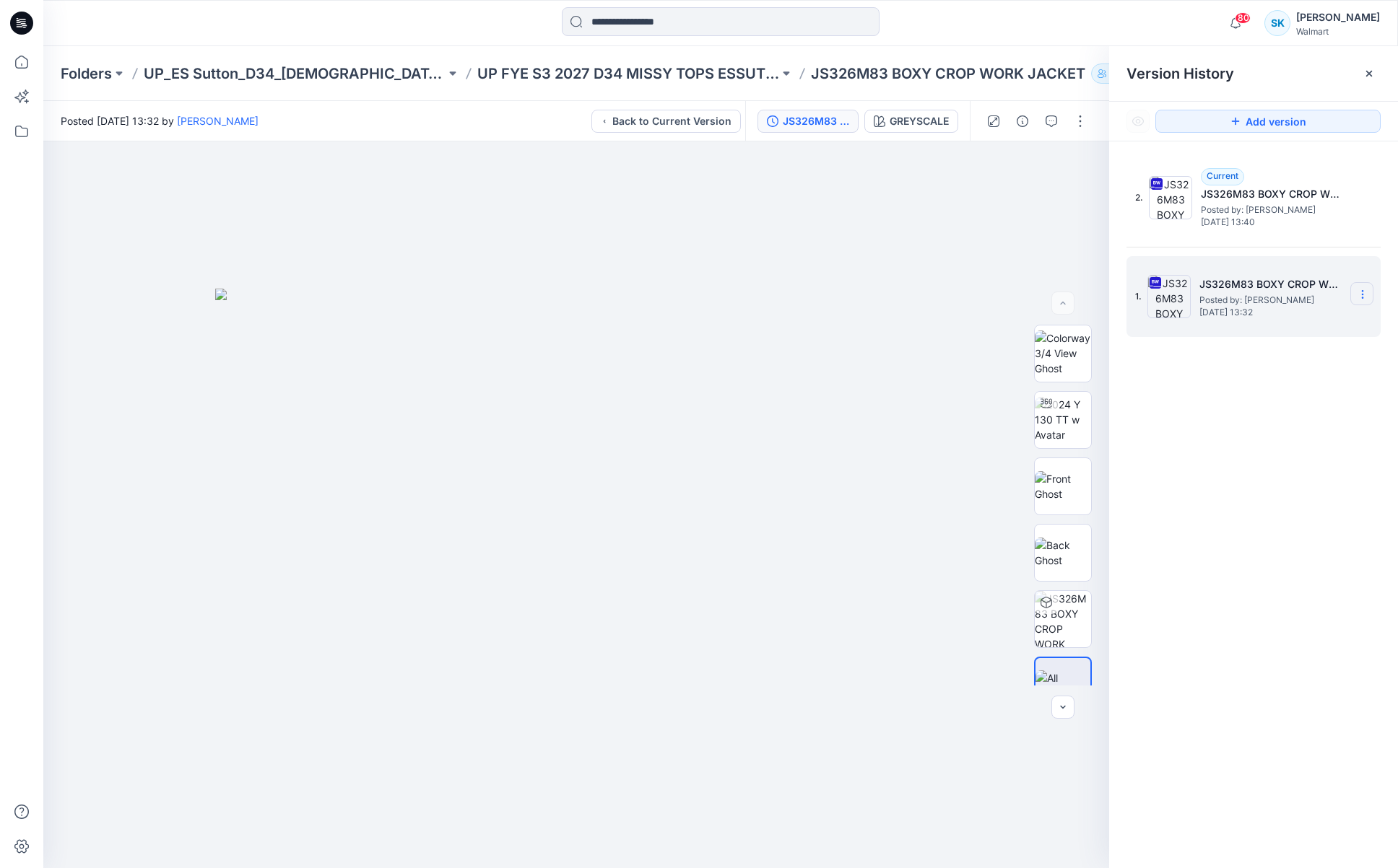
click at [1359, 294] on icon at bounding box center [1362, 294] width 11 height 11
click at [1296, 441] on span "Delete Version" at bounding box center [1263, 445] width 67 height 18
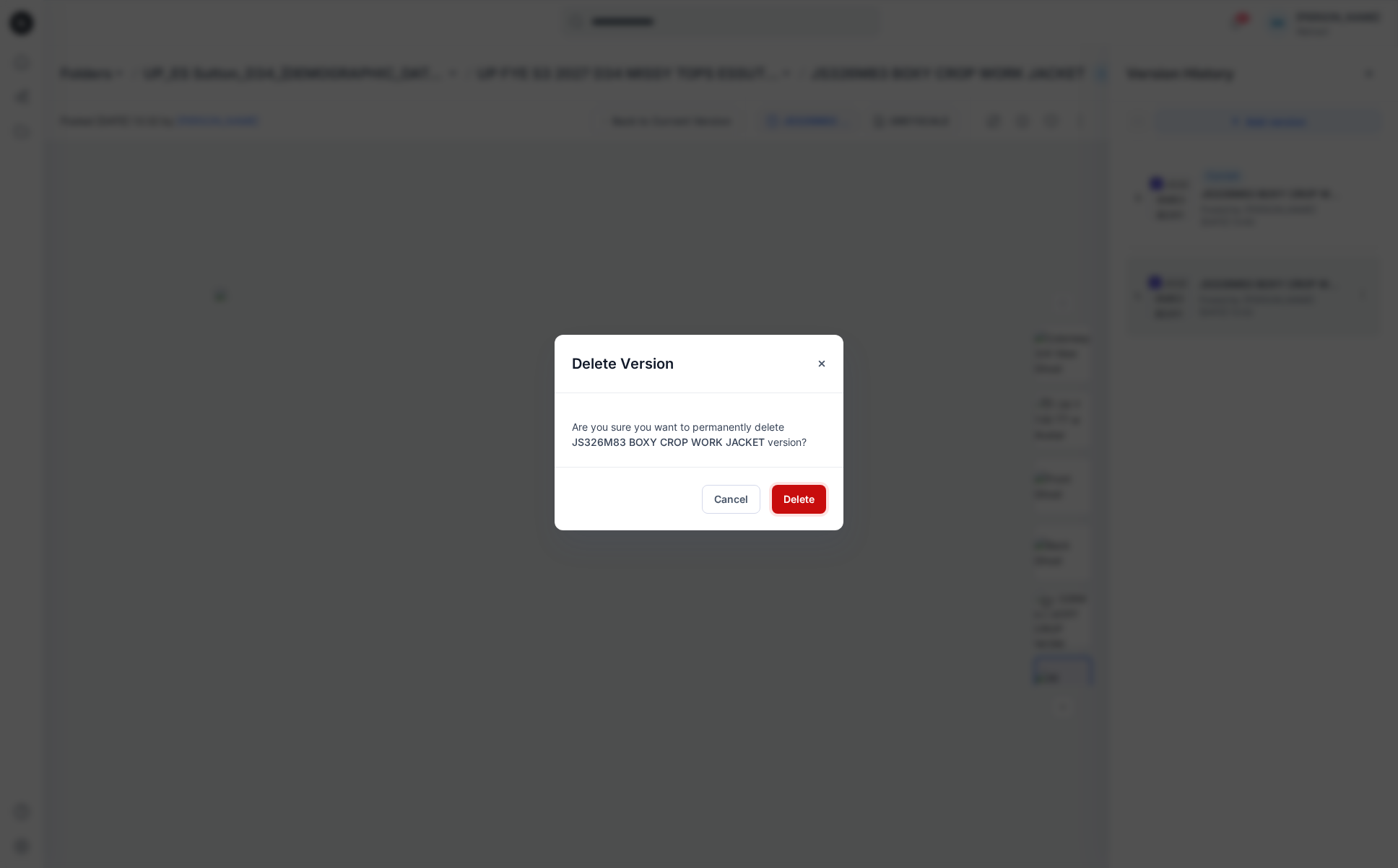
click at [807, 498] on span "Delete" at bounding box center [799, 498] width 31 height 15
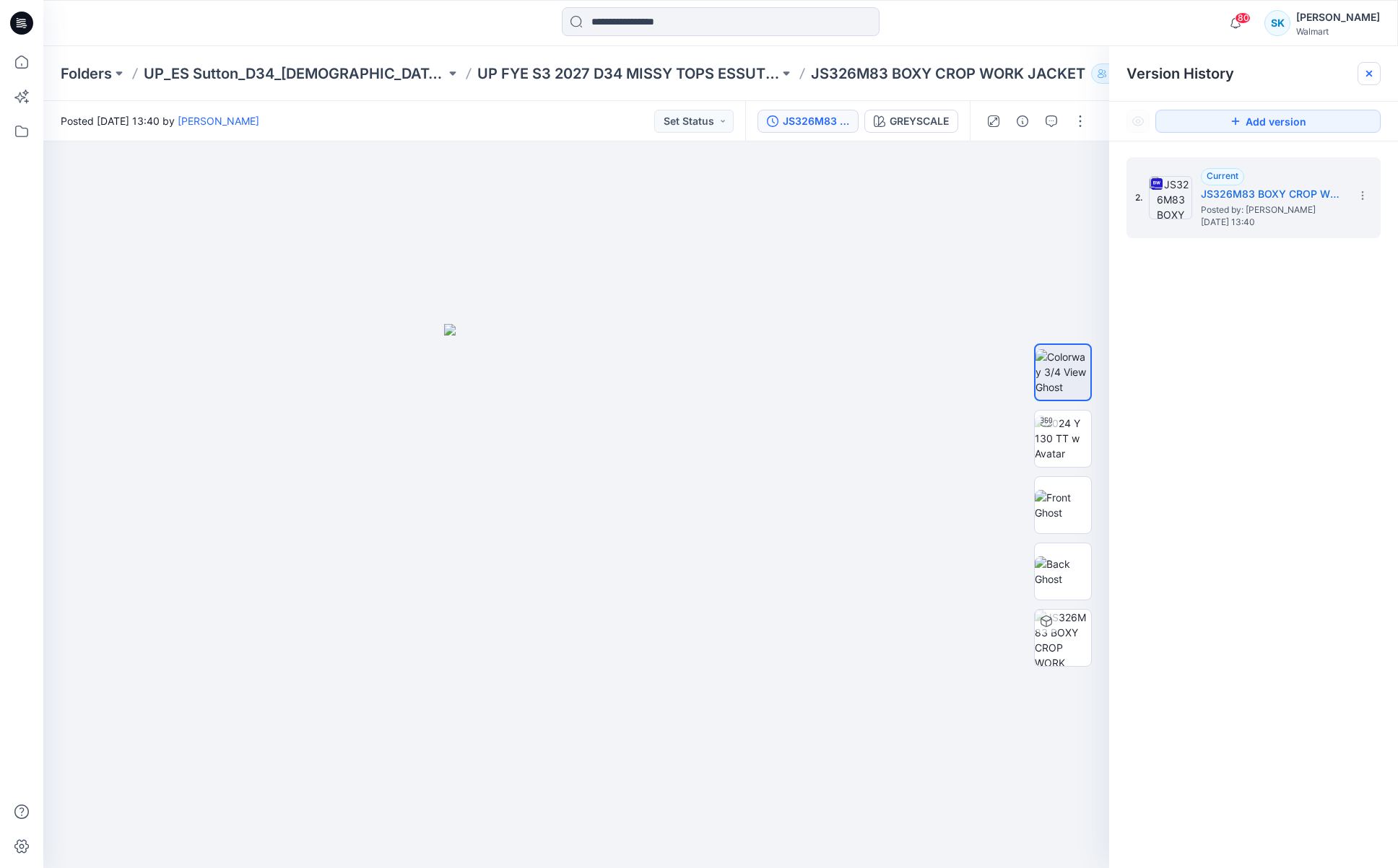
click at [1369, 72] on icon at bounding box center [1368, 73] width 6 height 6
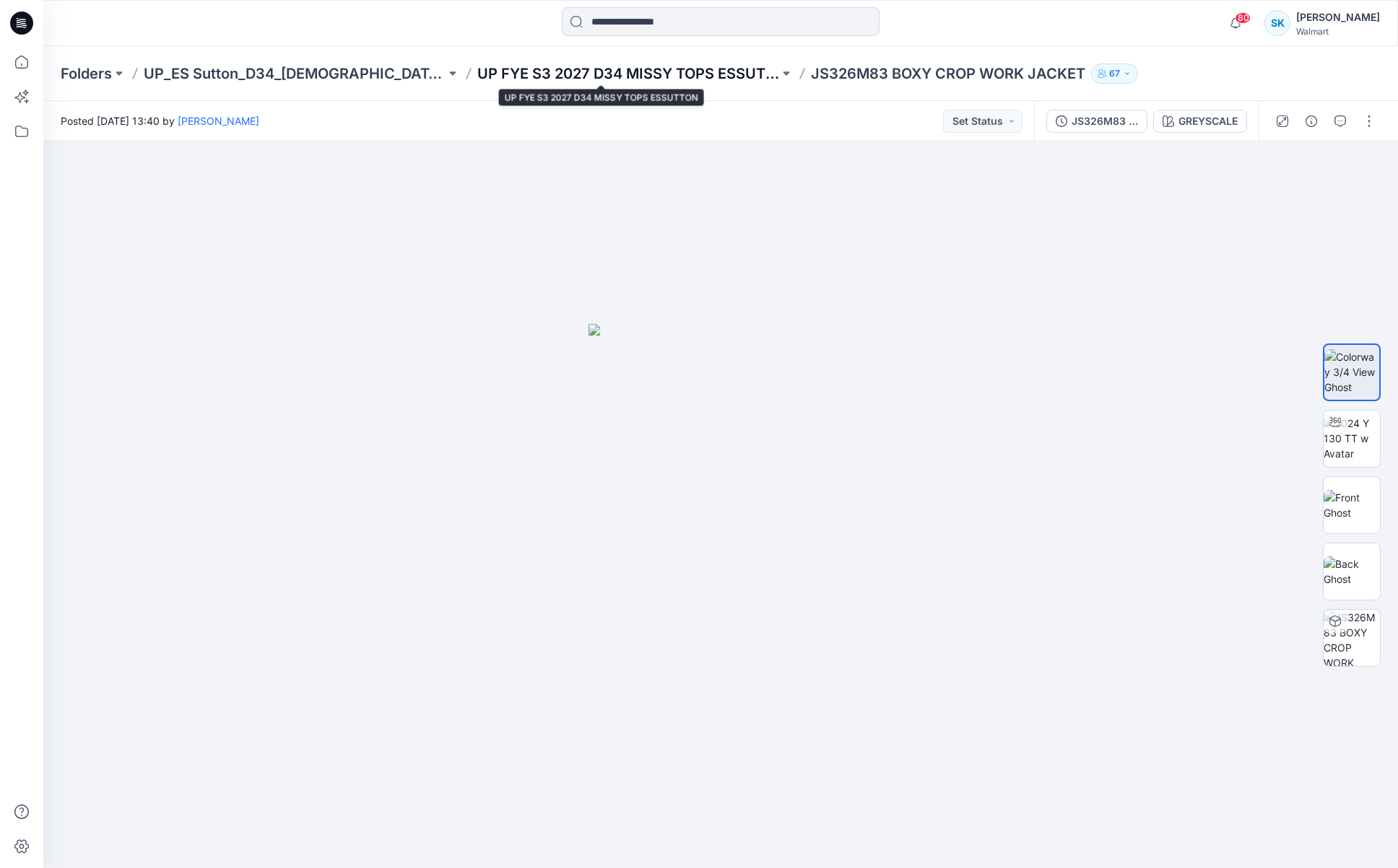
click at [543, 76] on p "UP FYE S3 2027 D34 MISSY TOPS ESSUTTON" at bounding box center [627, 73] width 302 height 20
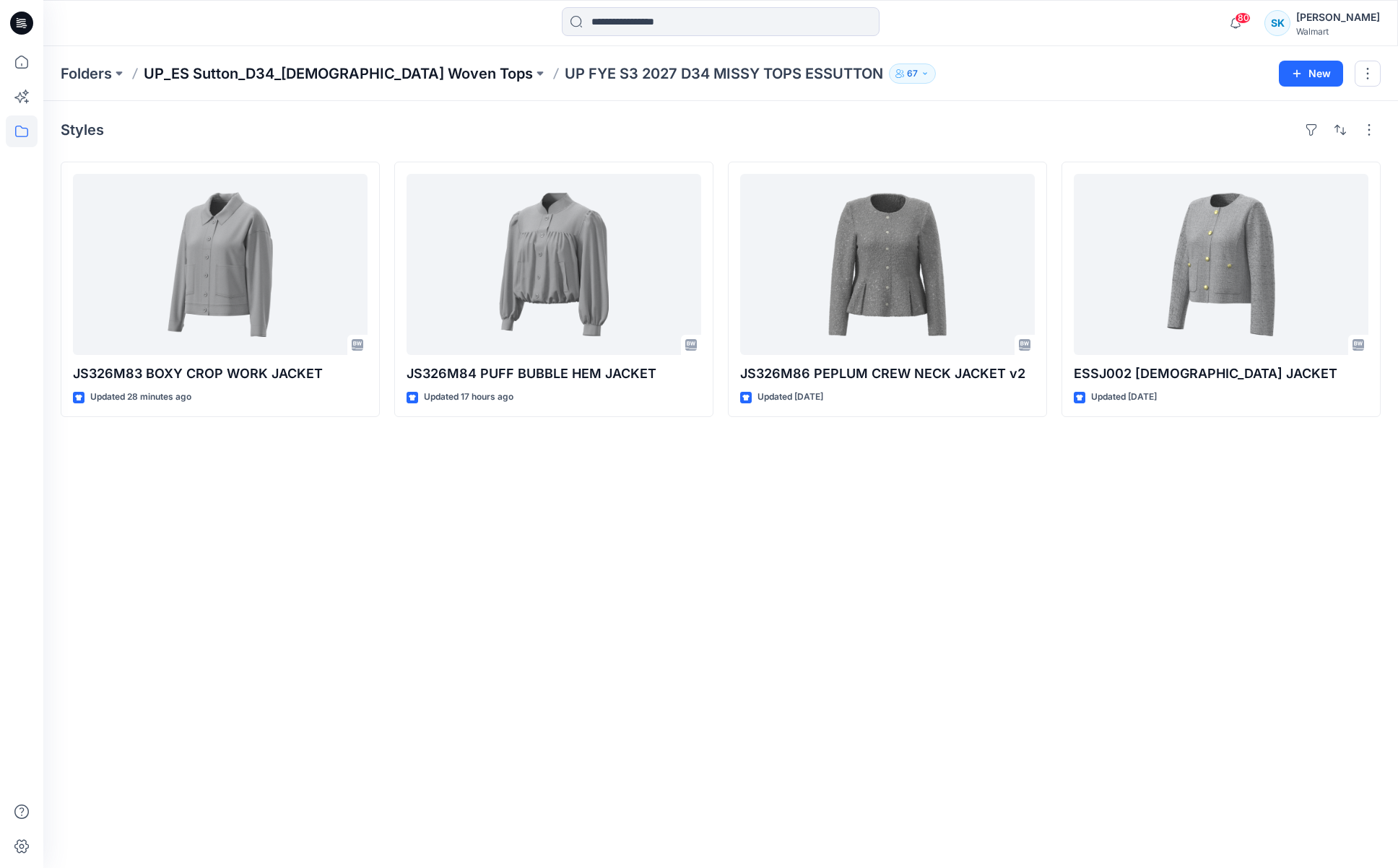
click at [382, 69] on p "UP_ES Sutton_D34_[DEMOGRAPHIC_DATA] Woven Tops" at bounding box center [338, 73] width 389 height 20
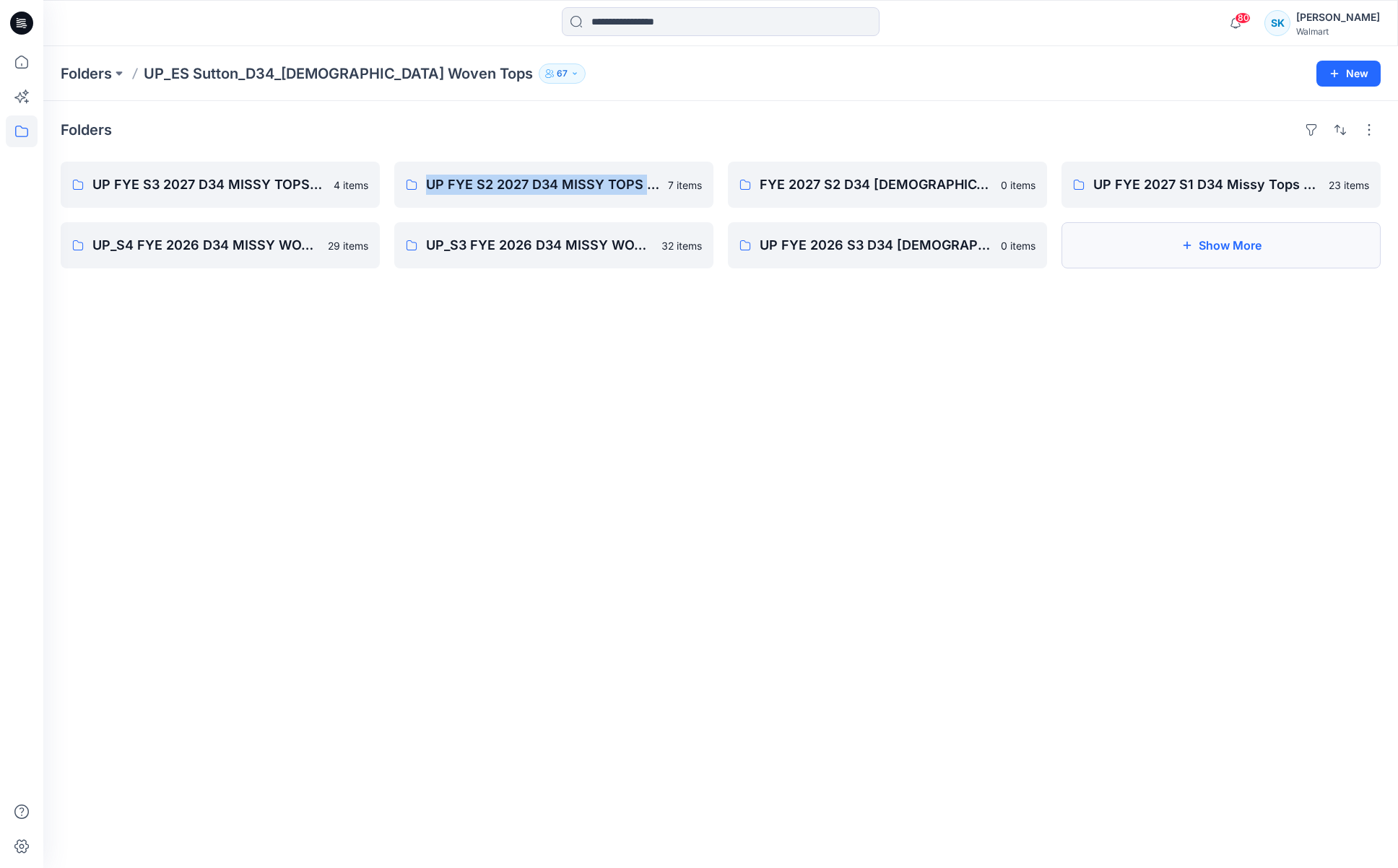
click at [1243, 249] on button "Show More" at bounding box center [1220, 246] width 319 height 46
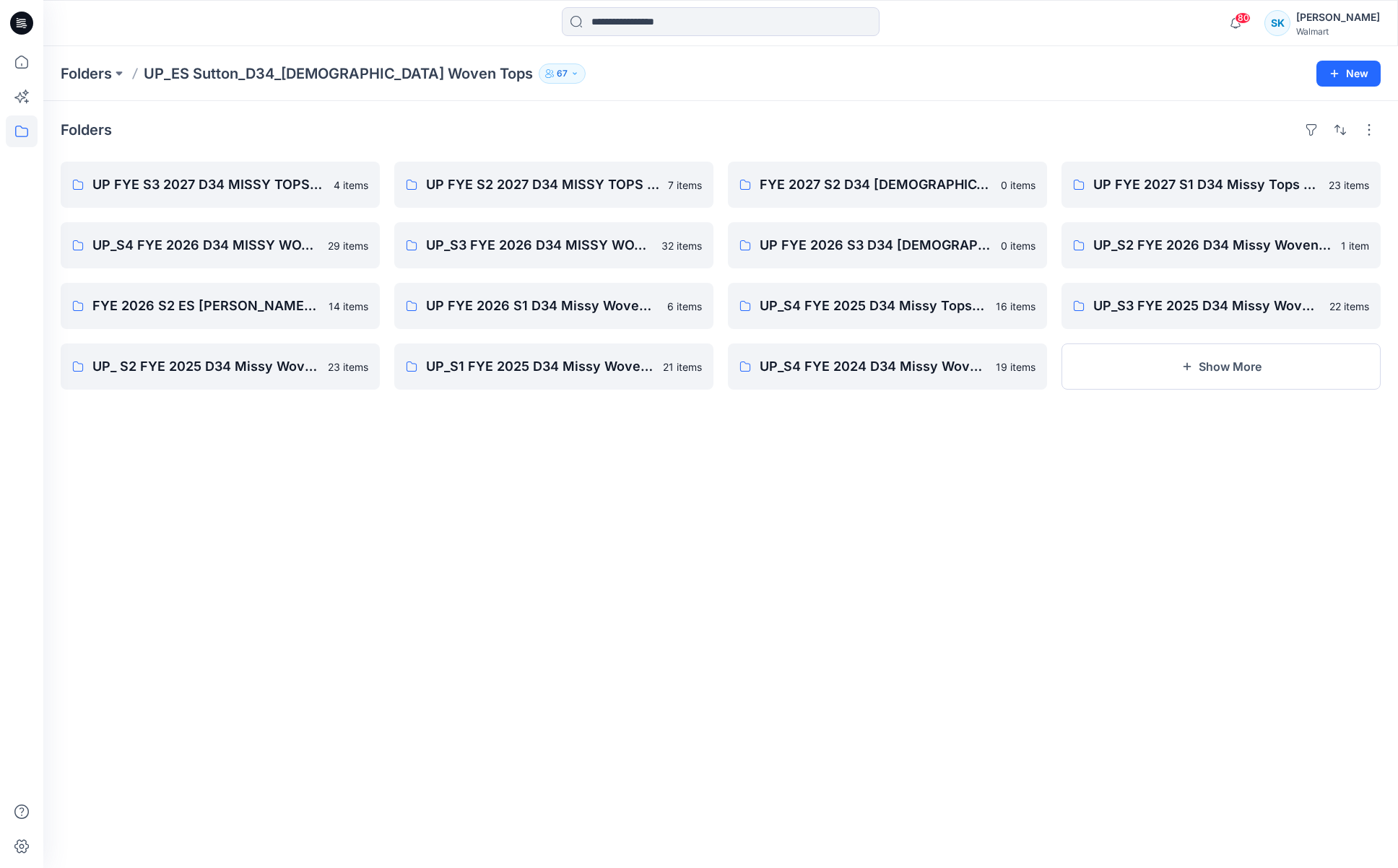
click at [939, 491] on div "Folders UP FYE S3 2027 D34 MISSY TOPS ESSUTTON 4 items UP_S4 FYE 2026 D34 MISSY…" at bounding box center [720, 484] width 1355 height 767
click at [938, 499] on div "Folders UP FYE S3 2027 D34 MISSY TOPS ESSUTTON 4 items UP_S4 FYE 2026 D34 MISSY…" at bounding box center [720, 484] width 1355 height 767
click at [542, 122] on div "Folders" at bounding box center [720, 130] width 1320 height 23
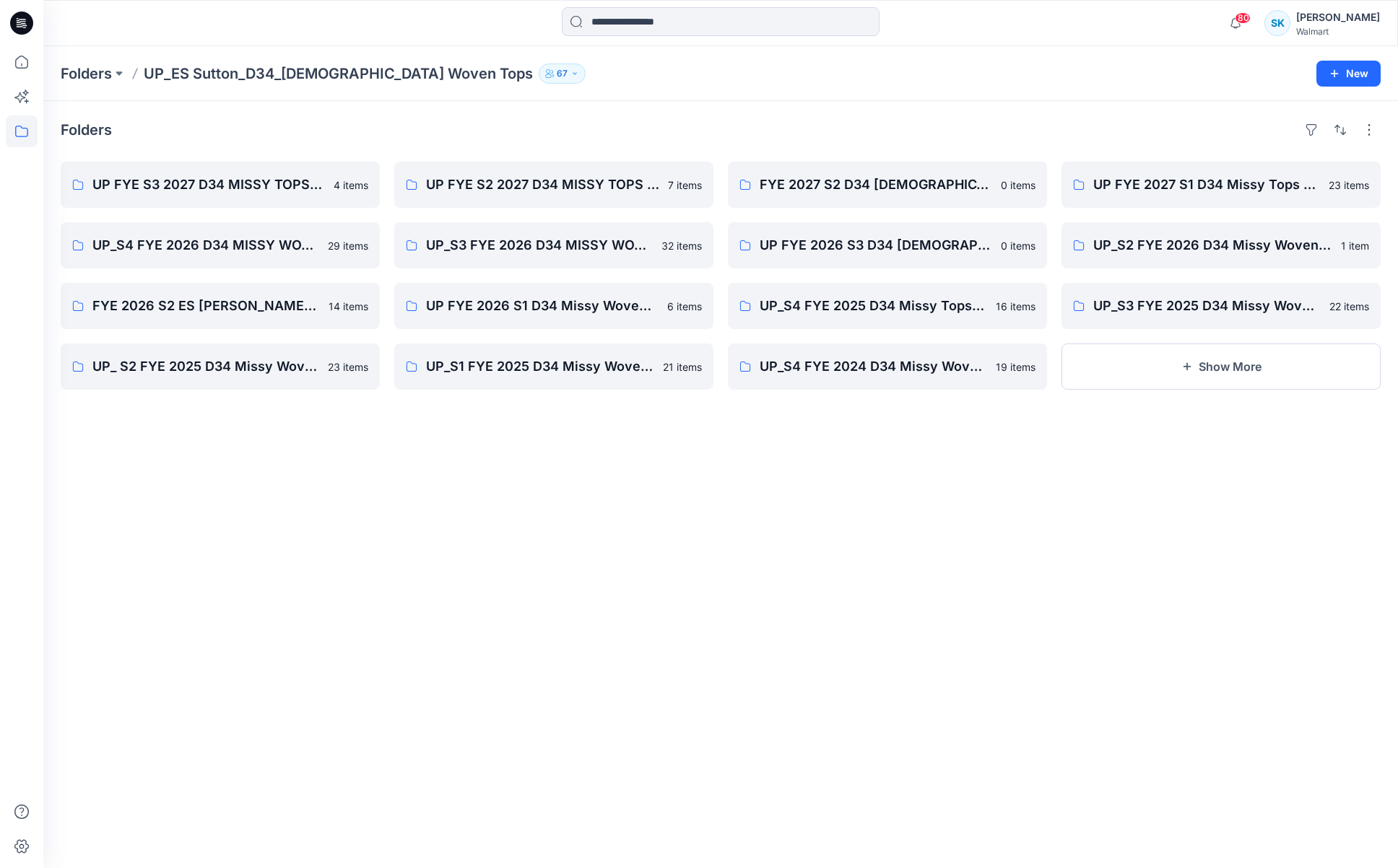
click at [539, 122] on div "Folders" at bounding box center [720, 130] width 1320 height 23
click at [543, 135] on div "Folders" at bounding box center [720, 130] width 1320 height 23
click at [773, 661] on div "Folders UP FYE S3 2027 D34 MISSY TOPS ESSUTTON 4 items UP_S4 FYE 2026 D34 MISSY…" at bounding box center [720, 484] width 1355 height 767
click at [756, 652] on div "Folders UP FYE S3 2027 D34 MISSY TOPS ESSUTTON 4 items UP_S4 FYE 2026 D34 MISSY…" at bounding box center [720, 484] width 1355 height 767
click at [762, 645] on div "Folders UP FYE S3 2027 D34 MISSY TOPS ESSUTTON 4 items UP_S4 FYE 2026 D34 MISSY…" at bounding box center [720, 484] width 1355 height 767
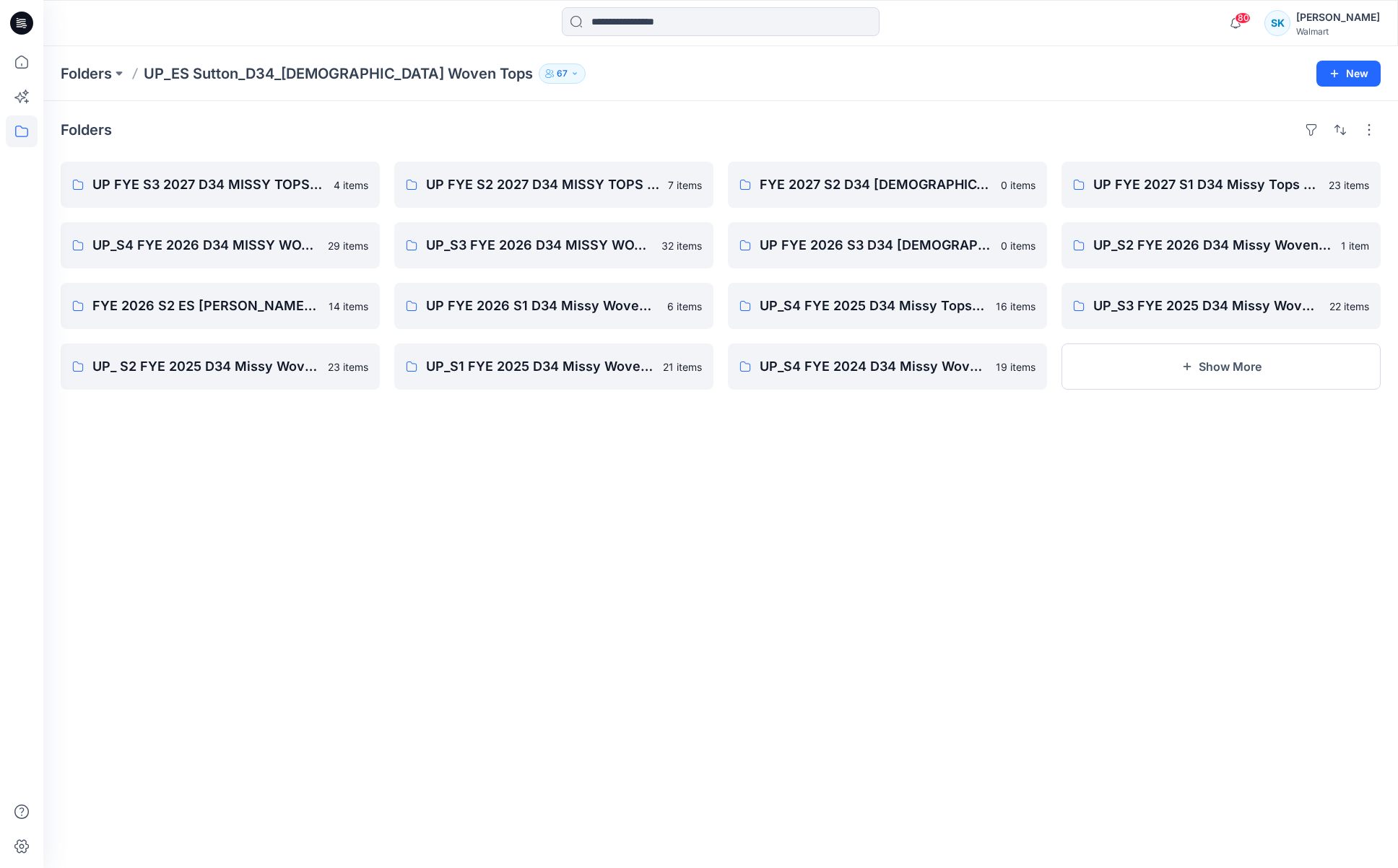
click at [762, 644] on div "Folders UP FYE S3 2027 D34 MISSY TOPS ESSUTTON 4 items UP_S4 FYE 2026 D34 MISSY…" at bounding box center [720, 484] width 1355 height 767
click at [1115, 365] on button "Show More" at bounding box center [1220, 366] width 319 height 46
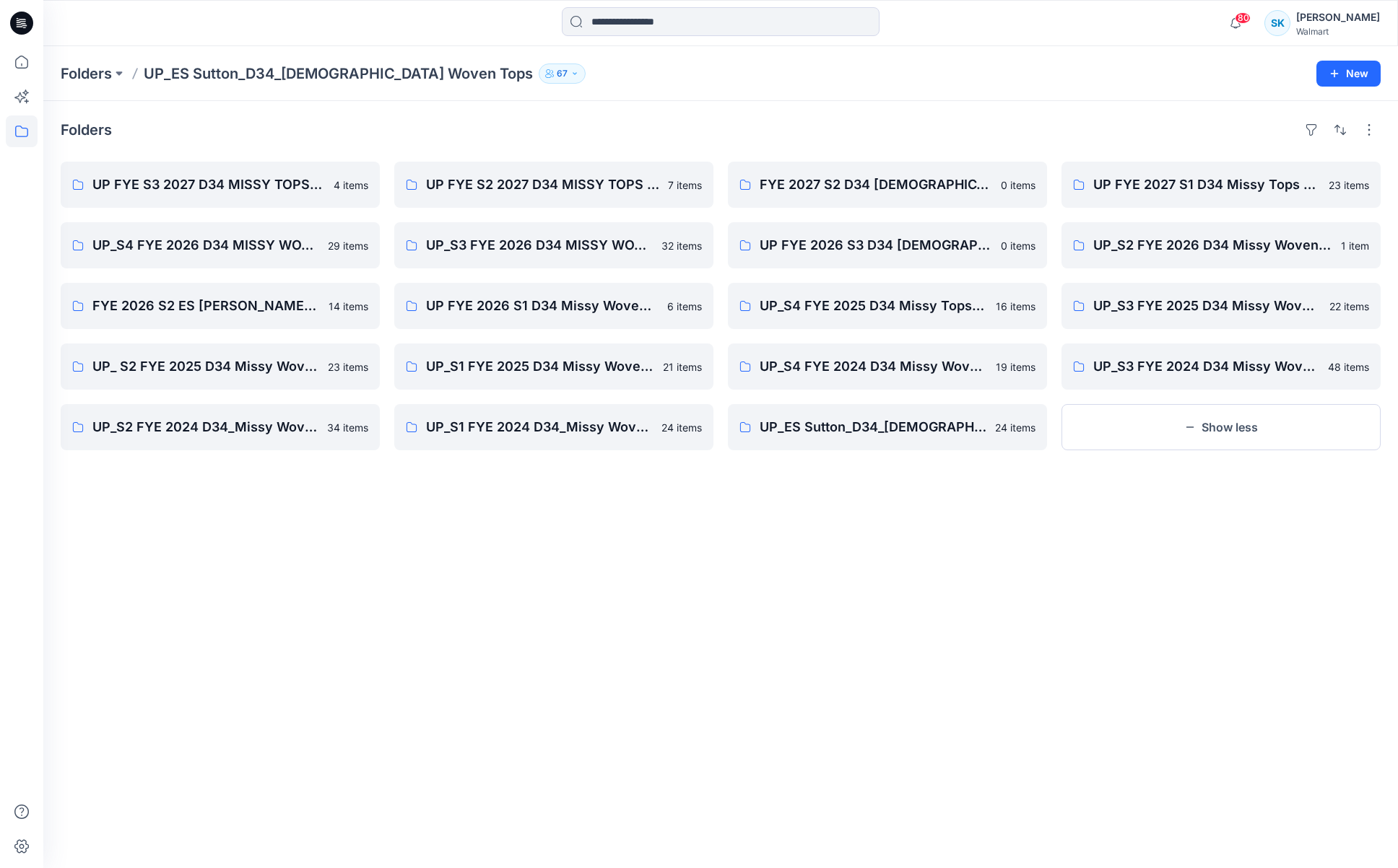
click at [1128, 588] on div "Folders UP FYE S3 2027 D34 MISSY TOPS ESSUTTON 4 items UP_S4 FYE 2026 D34 MISSY…" at bounding box center [720, 484] width 1355 height 767
click at [1077, 592] on div "Folders UP FYE S3 2027 D34 MISSY TOPS ESSUTTON 4 items UP_S4 FYE 2026 D34 MISSY…" at bounding box center [720, 484] width 1355 height 767
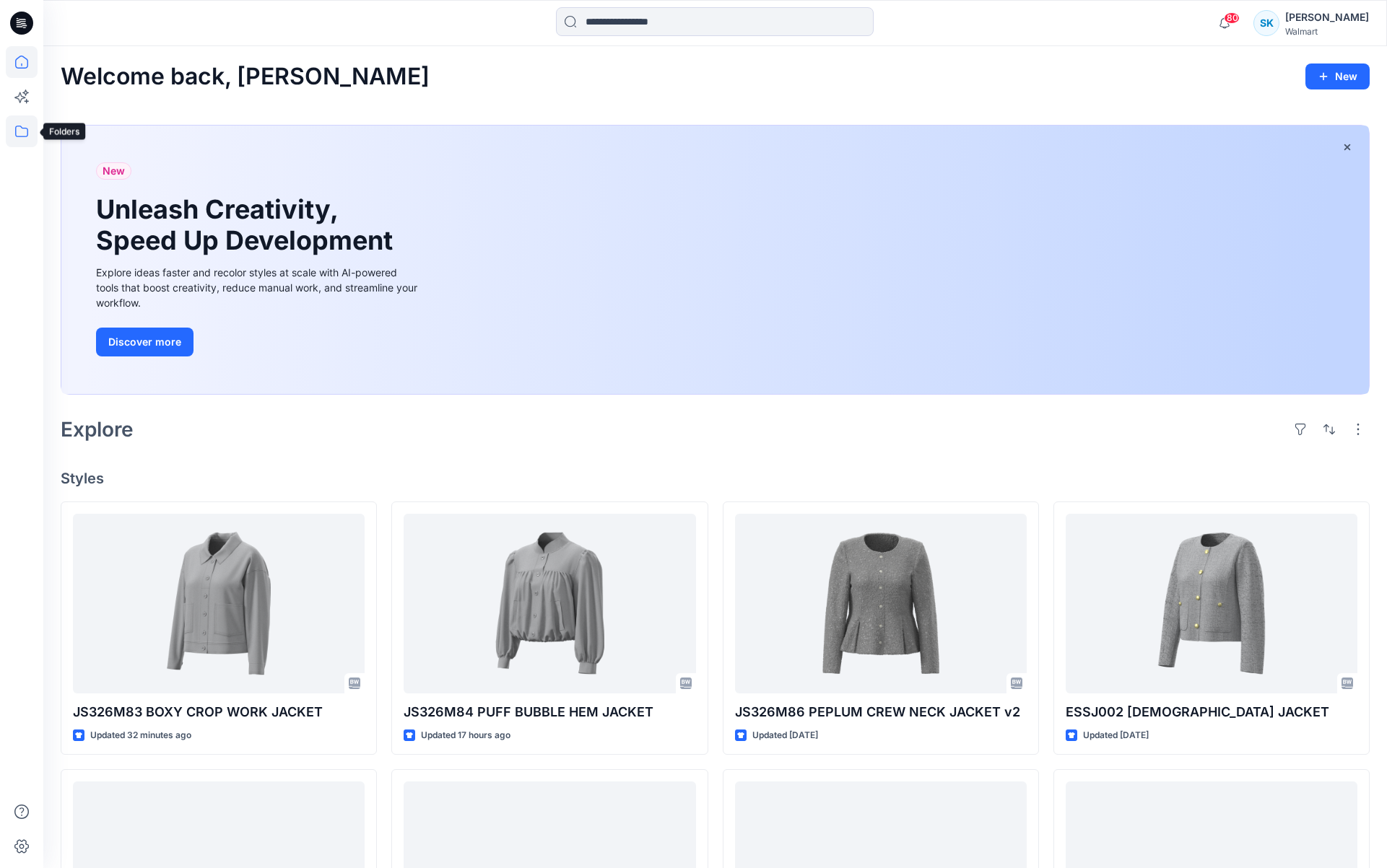
click at [28, 135] on icon at bounding box center [22, 131] width 32 height 32
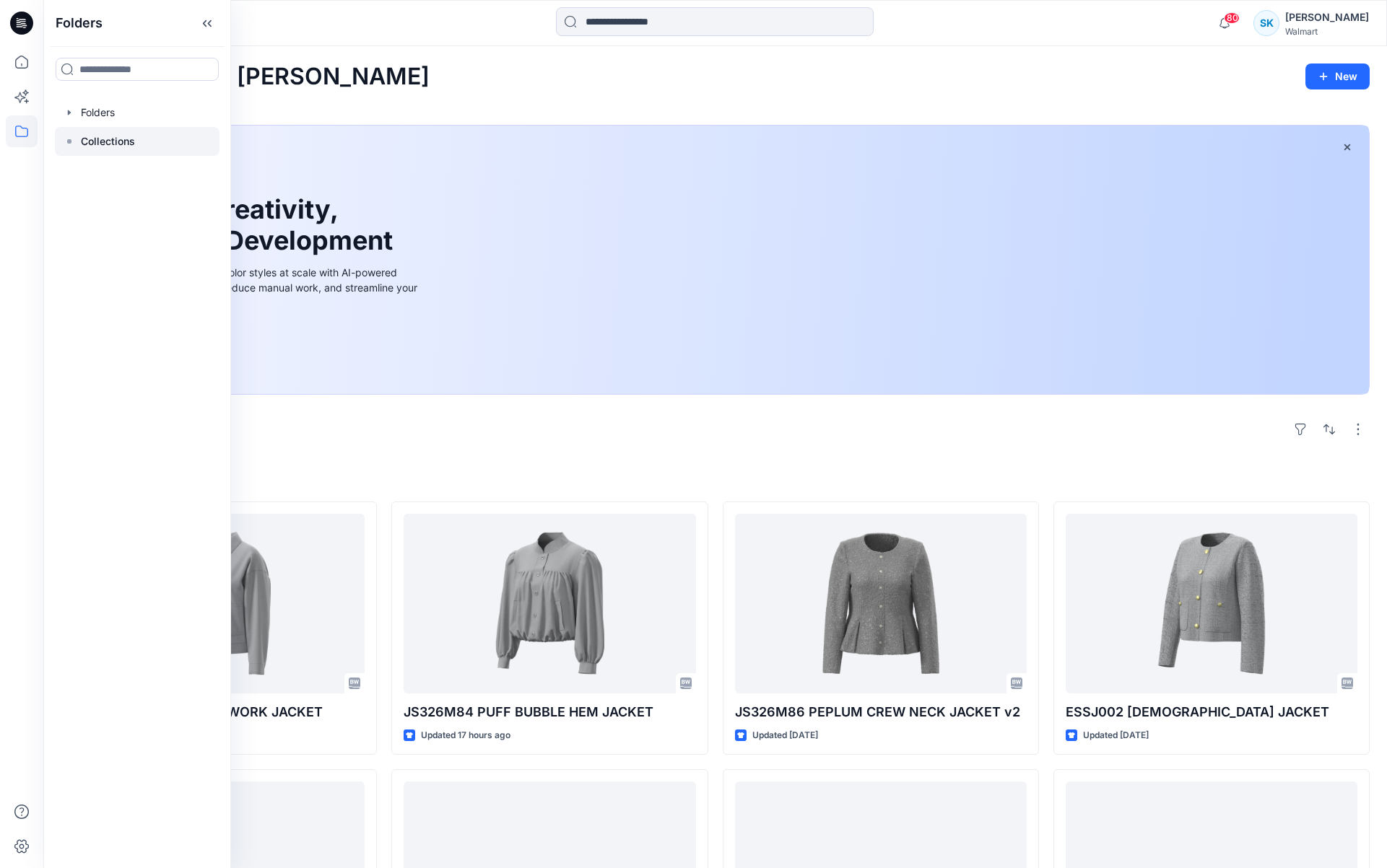
click at [119, 137] on p "Collections" at bounding box center [108, 142] width 54 height 18
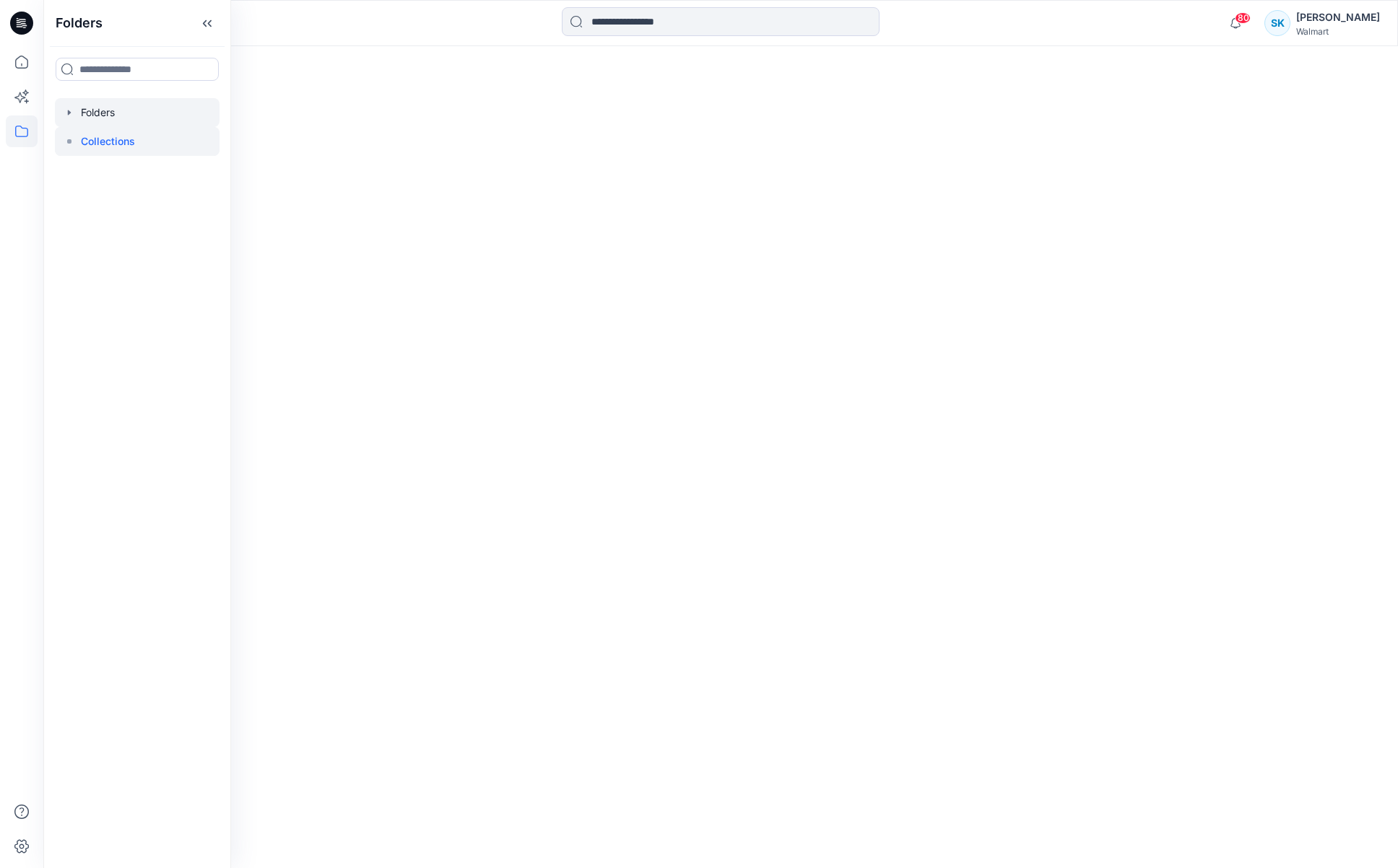
click at [112, 118] on div at bounding box center [138, 113] width 165 height 29
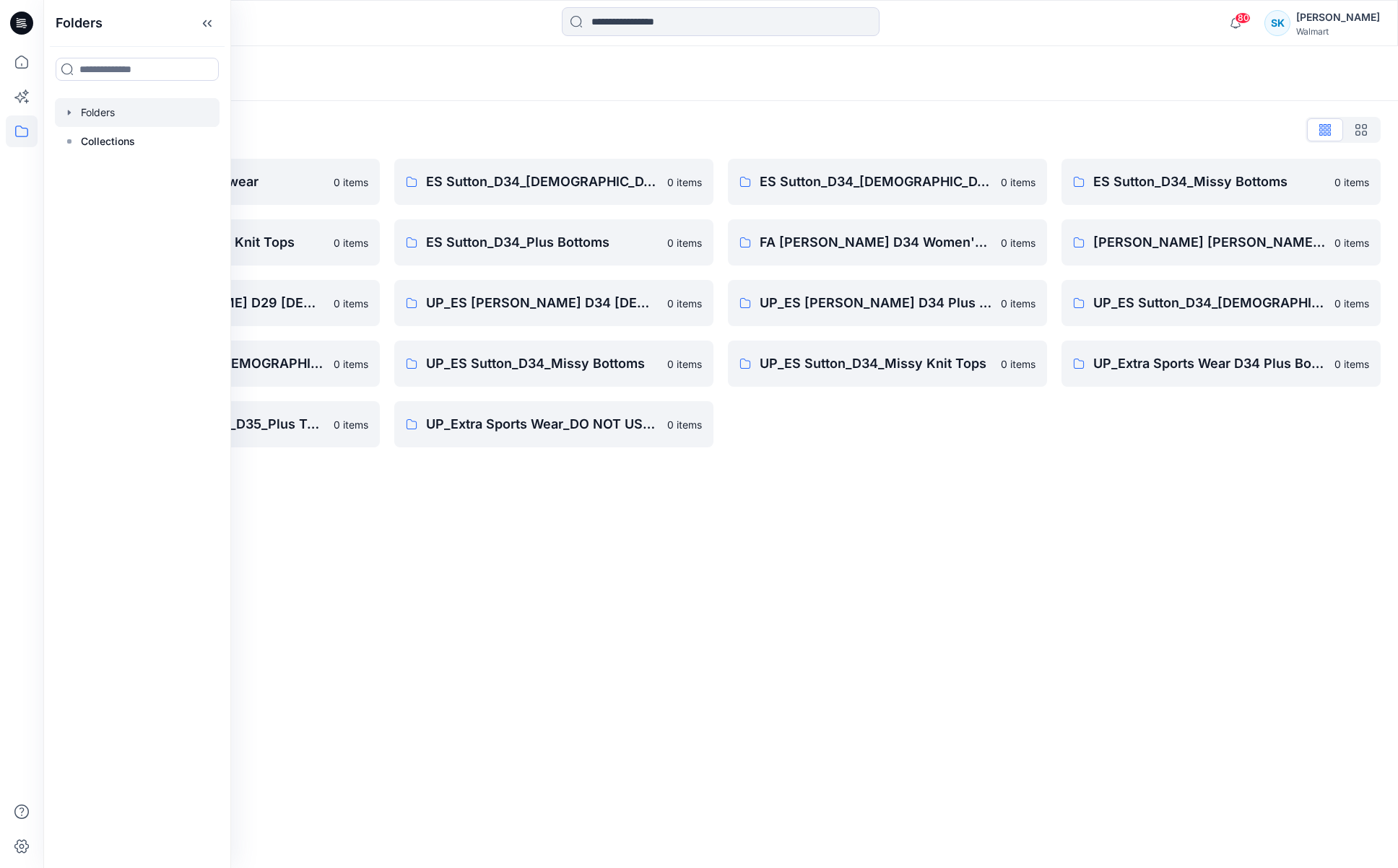
click at [546, 130] on div "Folders List" at bounding box center [720, 130] width 1320 height 23
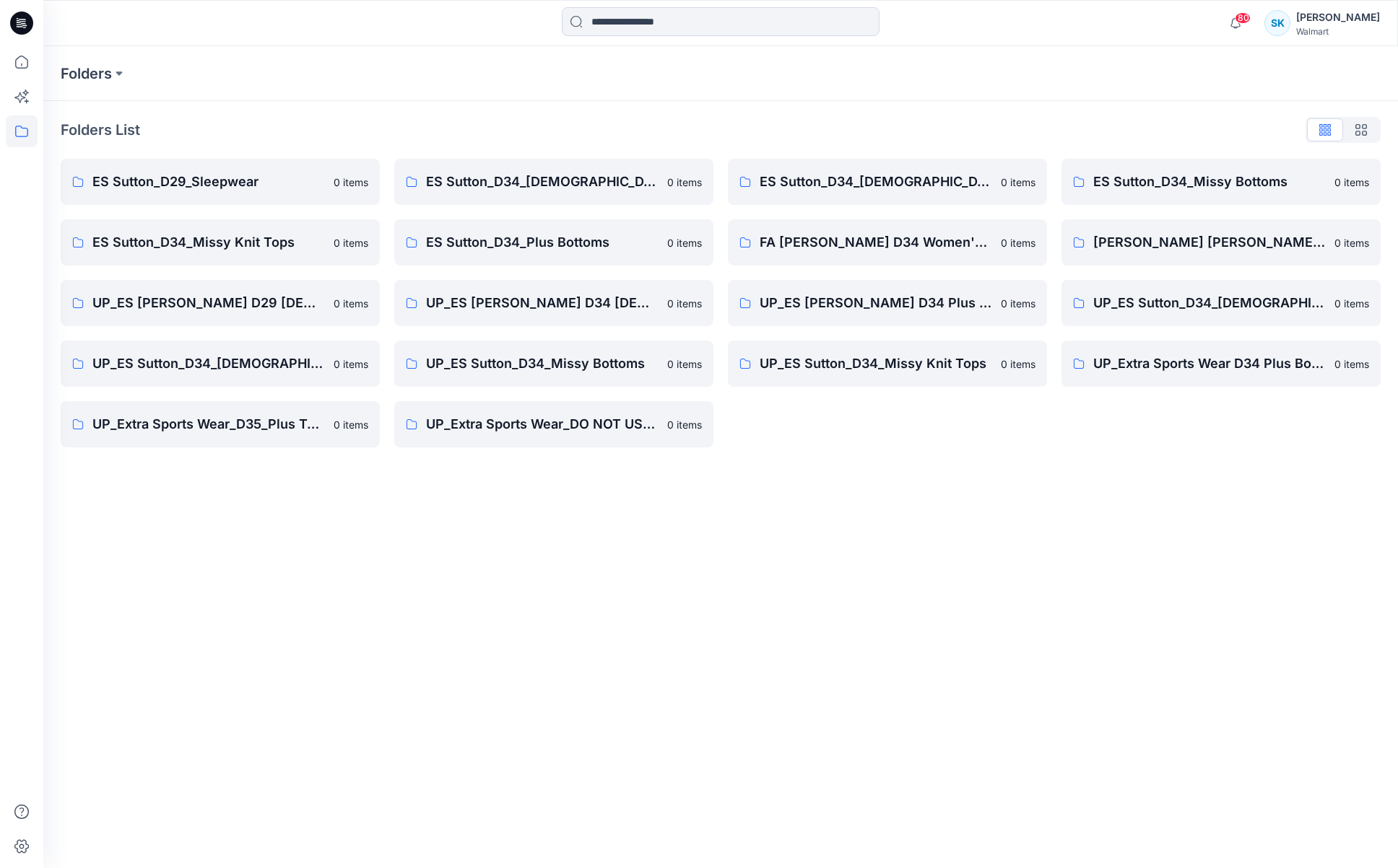
click at [522, 129] on div "Folders List" at bounding box center [720, 130] width 1320 height 23
click at [524, 124] on div "Folders List" at bounding box center [720, 130] width 1320 height 23
click at [1060, 465] on div "Folders Folders List ES Sutton_D29_Sleepwear 0 items ES Sutton_D34_Missy Knit T…" at bounding box center [720, 458] width 1355 height 822
click at [1039, 461] on div "Folders List ES Sutton_D29_Sleepwear 0 items ES Sutton_D34_Missy Knit Tops 0 it…" at bounding box center [720, 282] width 1355 height 364
click at [999, 421] on div "ES Sutton_D34_Ladies Woven Tops 0 items FA ES Sutton D34 Women's Wovens 0 items…" at bounding box center [887, 302] width 319 height 289
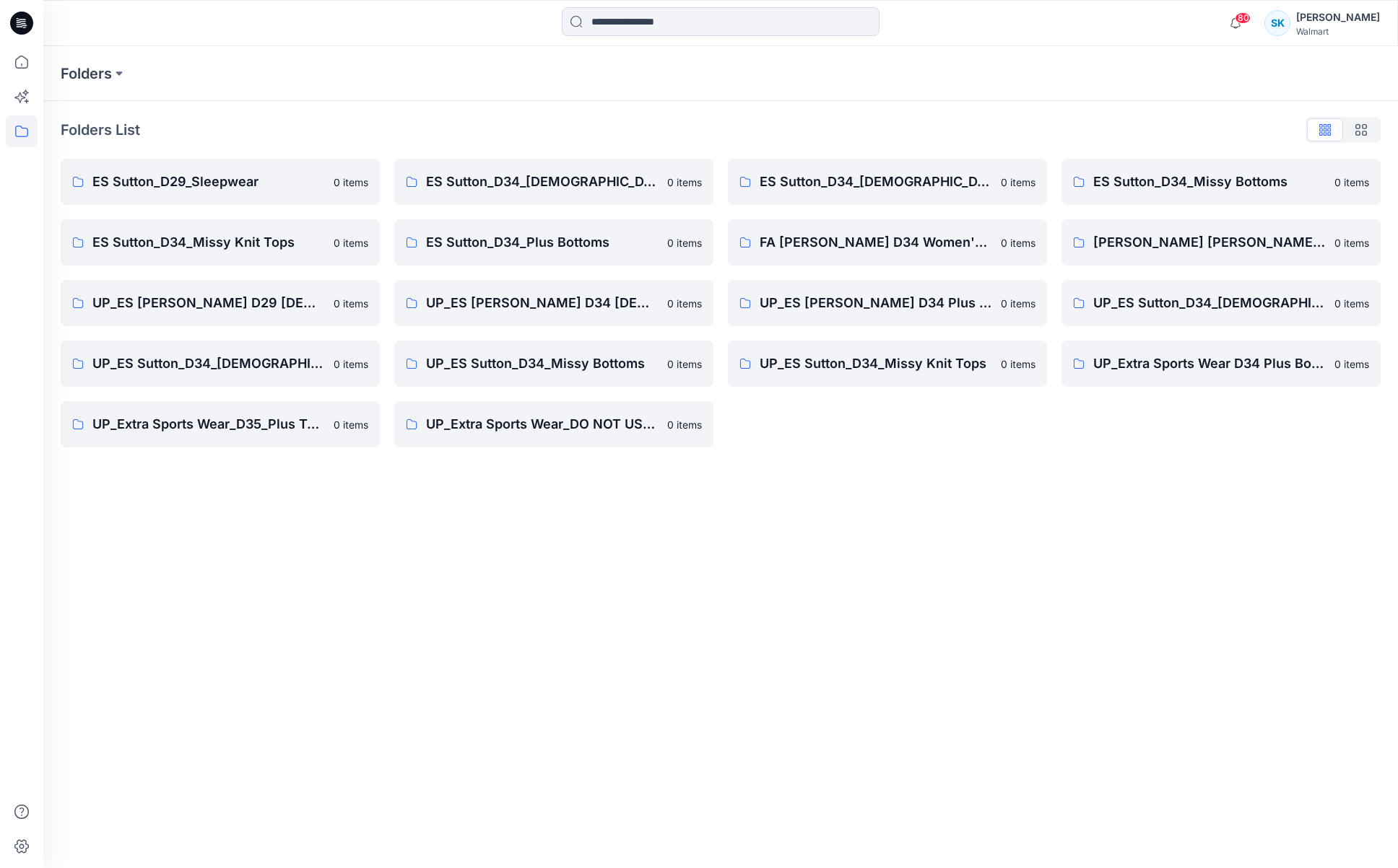
click at [986, 411] on div "ES Sutton_D34_Ladies Woven Tops 0 items FA ES Sutton D34 Women's Wovens 0 items…" at bounding box center [887, 302] width 319 height 289
click at [983, 402] on div "ES Sutton_D34_Ladies Woven Tops 0 items FA ES Sutton D34 Women's Wovens 0 items…" at bounding box center [887, 302] width 319 height 289
click at [982, 390] on div "ES Sutton_D34_Ladies Woven Tops 0 items FA ES Sutton D34 Women's Wovens 0 items…" at bounding box center [887, 302] width 319 height 289
click at [983, 391] on div "ES Sutton_D34_Ladies Woven Tops 0 items FA ES Sutton D34 Women's Wovens 0 items…" at bounding box center [887, 302] width 319 height 289
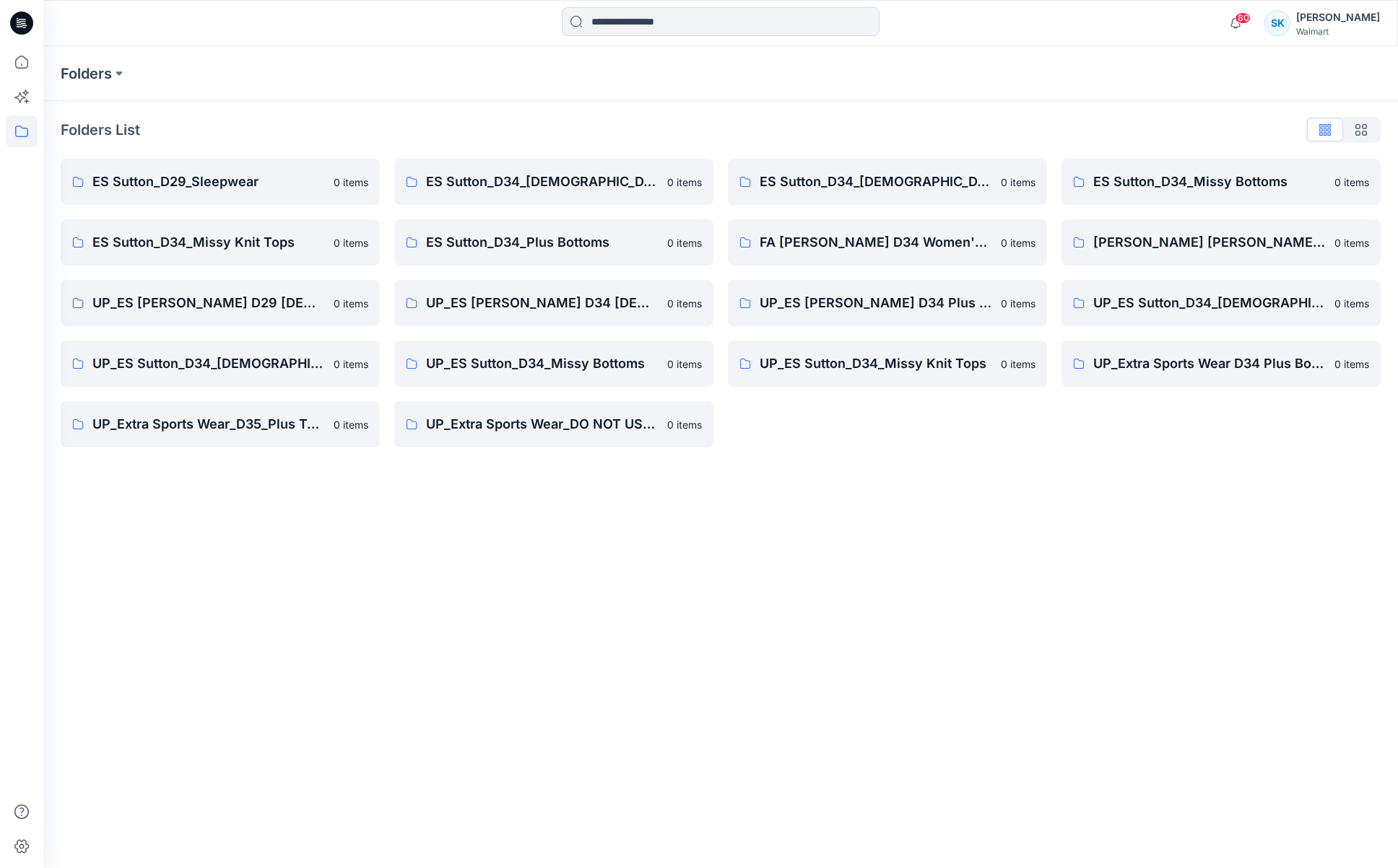
click at [966, 418] on div "ES Sutton_D34_Ladies Woven Tops 0 items FA ES Sutton D34 Women's Wovens 0 items…" at bounding box center [887, 302] width 319 height 289
click at [907, 417] on div "ES Sutton_D34_Ladies Woven Tops 0 items FA ES Sutton D34 Women's Wovens 0 items…" at bounding box center [887, 302] width 319 height 289
click at [897, 437] on div "ES Sutton_D34_Ladies Woven Tops 0 items FA ES Sutton D34 Women's Wovens 0 items…" at bounding box center [887, 302] width 319 height 289
click at [898, 433] on div "ES Sutton_D34_Ladies Woven Tops 0 items FA ES Sutton D34 Women's Wovens 0 items…" at bounding box center [887, 302] width 319 height 289
click at [898, 430] on div "ES Sutton_D34_Ladies Woven Tops 0 items FA ES Sutton D34 Women's Wovens 0 items…" at bounding box center [887, 302] width 319 height 289
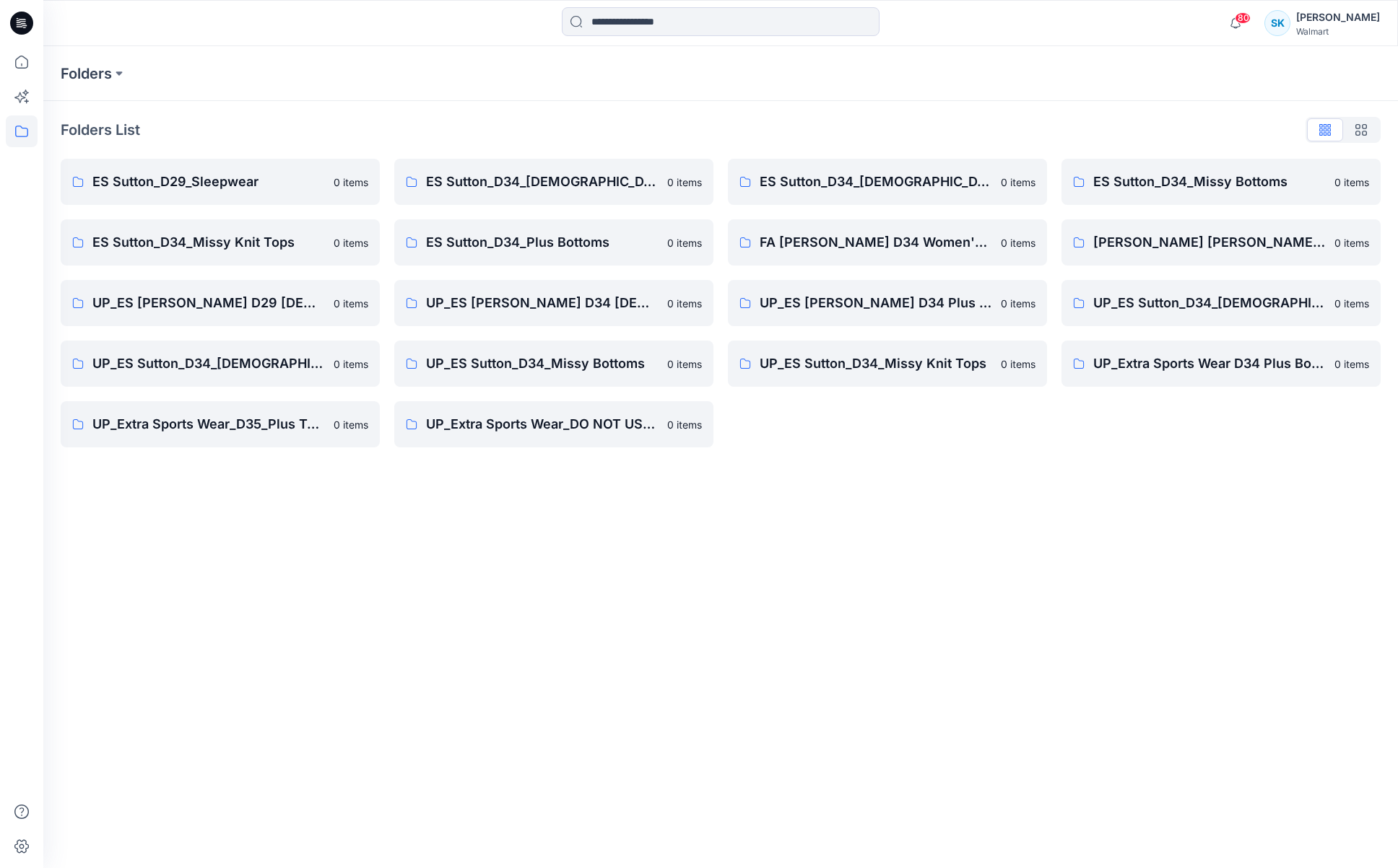
click at [895, 430] on div "ES Sutton_D34_Ladies Woven Tops 0 items FA ES Sutton D34 Women's Wovens 0 items…" at bounding box center [887, 302] width 319 height 289
click at [900, 431] on div "ES Sutton_D34_Ladies Woven Tops 0 items FA ES Sutton D34 Women's Wovens 0 items…" at bounding box center [887, 302] width 319 height 289
click at [900, 430] on div "ES Sutton_D34_Ladies Woven Tops 0 items FA ES Sutton D34 Women's Wovens 0 items…" at bounding box center [887, 302] width 319 height 289
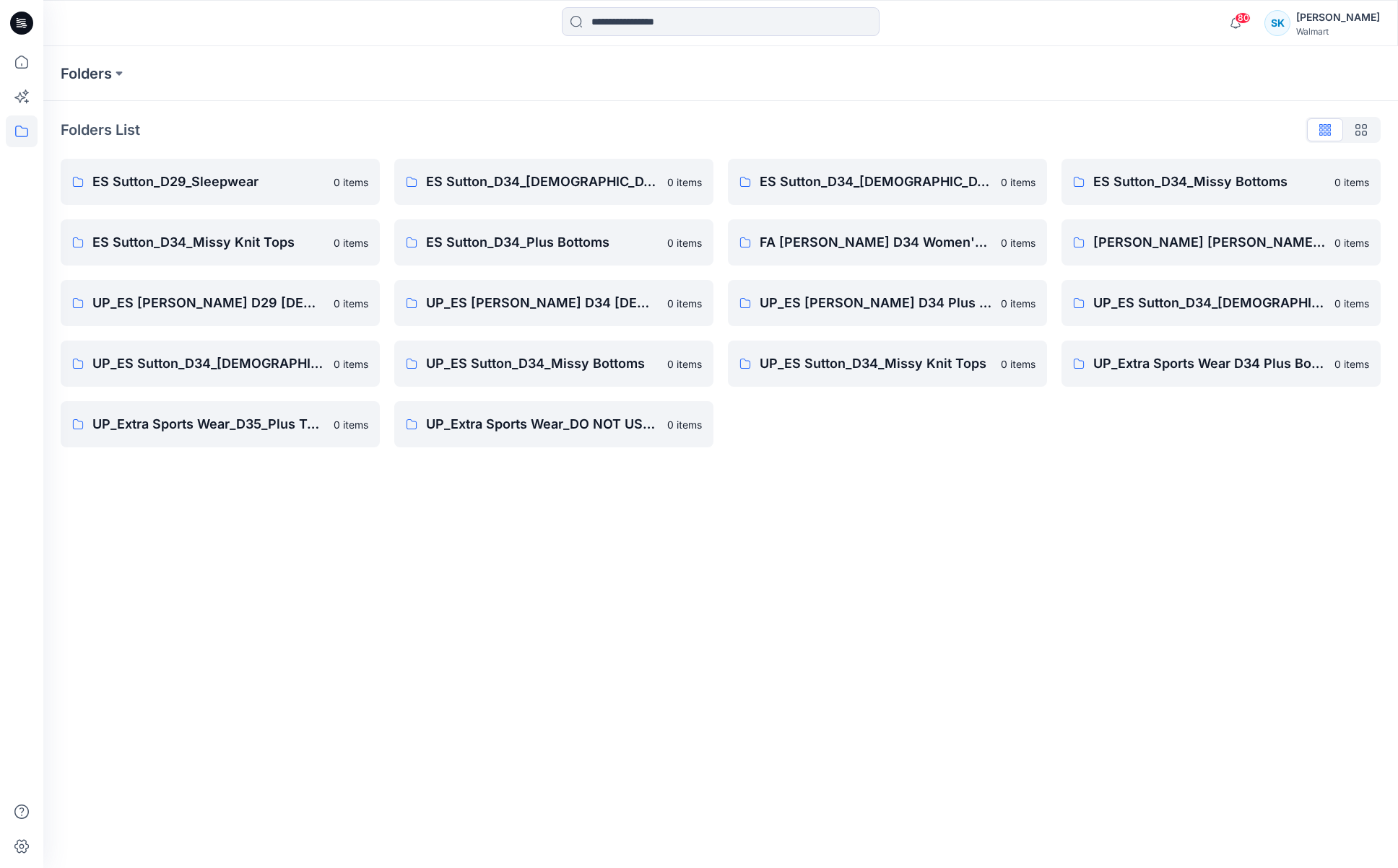
click at [896, 434] on div "ES Sutton_D34_Ladies Woven Tops 0 items FA ES Sutton D34 Women's Wovens 0 items…" at bounding box center [887, 302] width 319 height 289
click at [971, 101] on div "Folders List ES Sutton_D29_Sleepwear 0 items ES Sutton_D34_Missy Knit Tops 0 it…" at bounding box center [720, 282] width 1355 height 364
click at [970, 118] on div "Folders List" at bounding box center [720, 130] width 1320 height 23
click at [962, 107] on div "Folders List ES Sutton_D29_Sleepwear 0 items ES Sutton_D34_Missy Knit Tops 0 it…" at bounding box center [720, 282] width 1355 height 364
click at [970, 114] on div "Folders List ES Sutton_D29_Sleepwear 0 items ES Sutton_D34_Missy Knit Tops 0 it…" at bounding box center [720, 282] width 1355 height 364
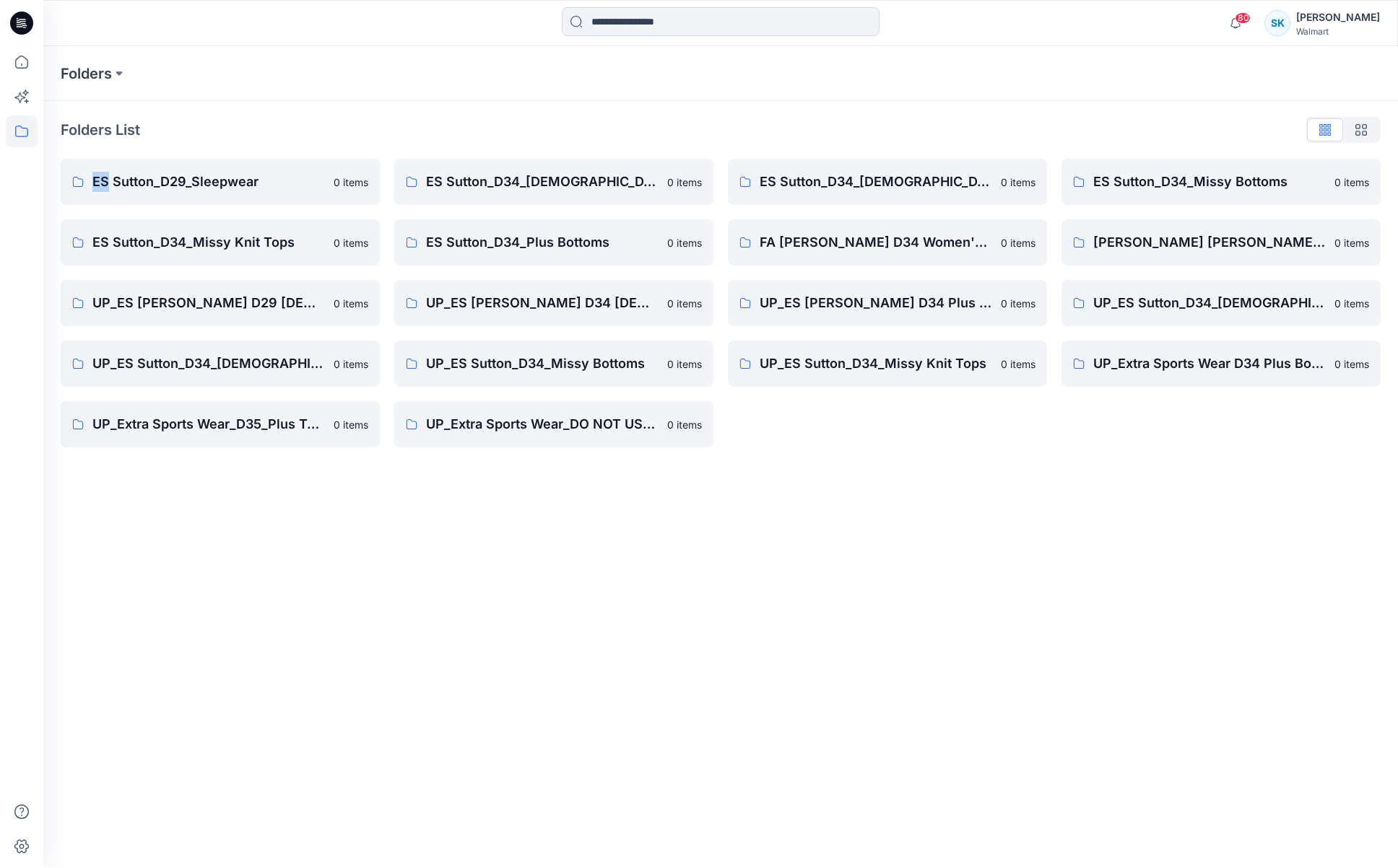
click at [970, 114] on div "Folders List ES Sutton_D29_Sleepwear 0 items ES Sutton_D34_Missy Knit Tops 0 it…" at bounding box center [720, 282] width 1355 height 364
click at [969, 112] on div "Folders List ES Sutton_D29_Sleepwear 0 items ES Sutton_D34_Missy Knit Tops 0 it…" at bounding box center [720, 282] width 1355 height 364
click at [667, 472] on div "Folders Folders List ES Sutton_D29_Sleepwear 0 items ES Sutton_D34_Missy Knit T…" at bounding box center [720, 458] width 1355 height 822
click at [724, 508] on div "Folders Folders List ES Sutton_D29_Sleepwear 0 items ES Sutton_D34_Missy Knit T…" at bounding box center [720, 458] width 1355 height 822
click at [291, 126] on div "Folders List" at bounding box center [720, 130] width 1320 height 23
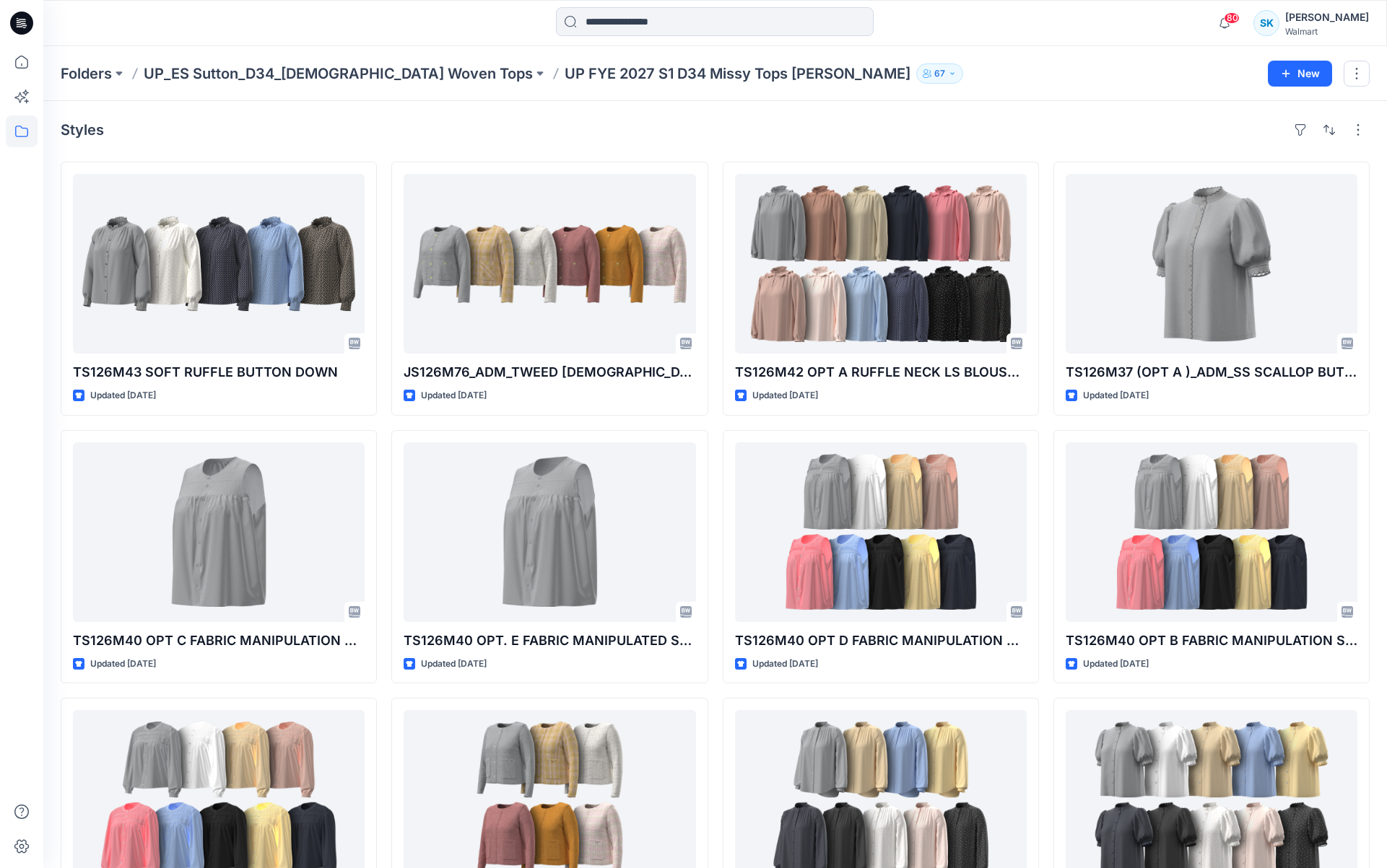
click at [712, 132] on div "Styles" at bounding box center [716, 130] width 1309 height 23
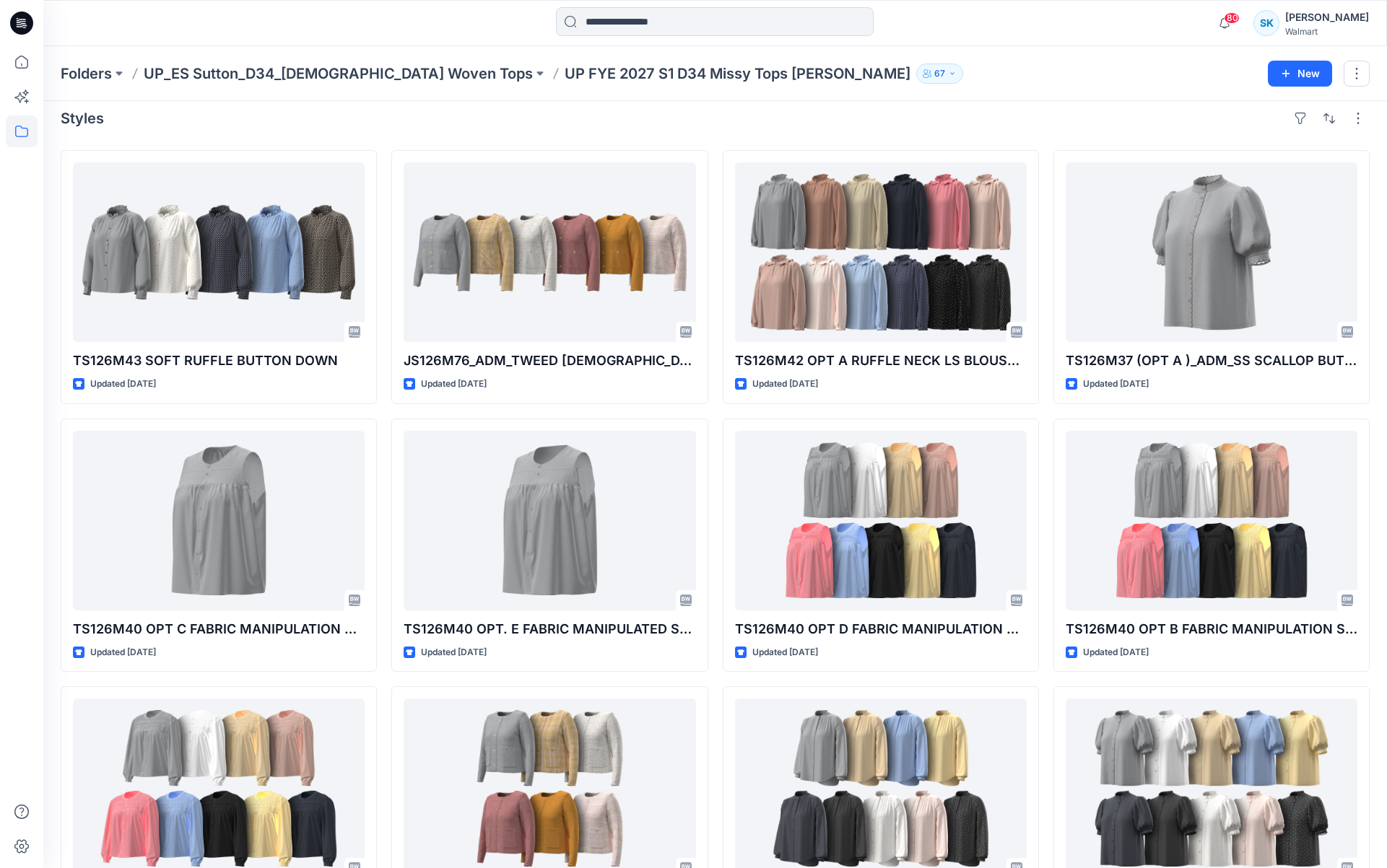
scroll to position [26, 0]
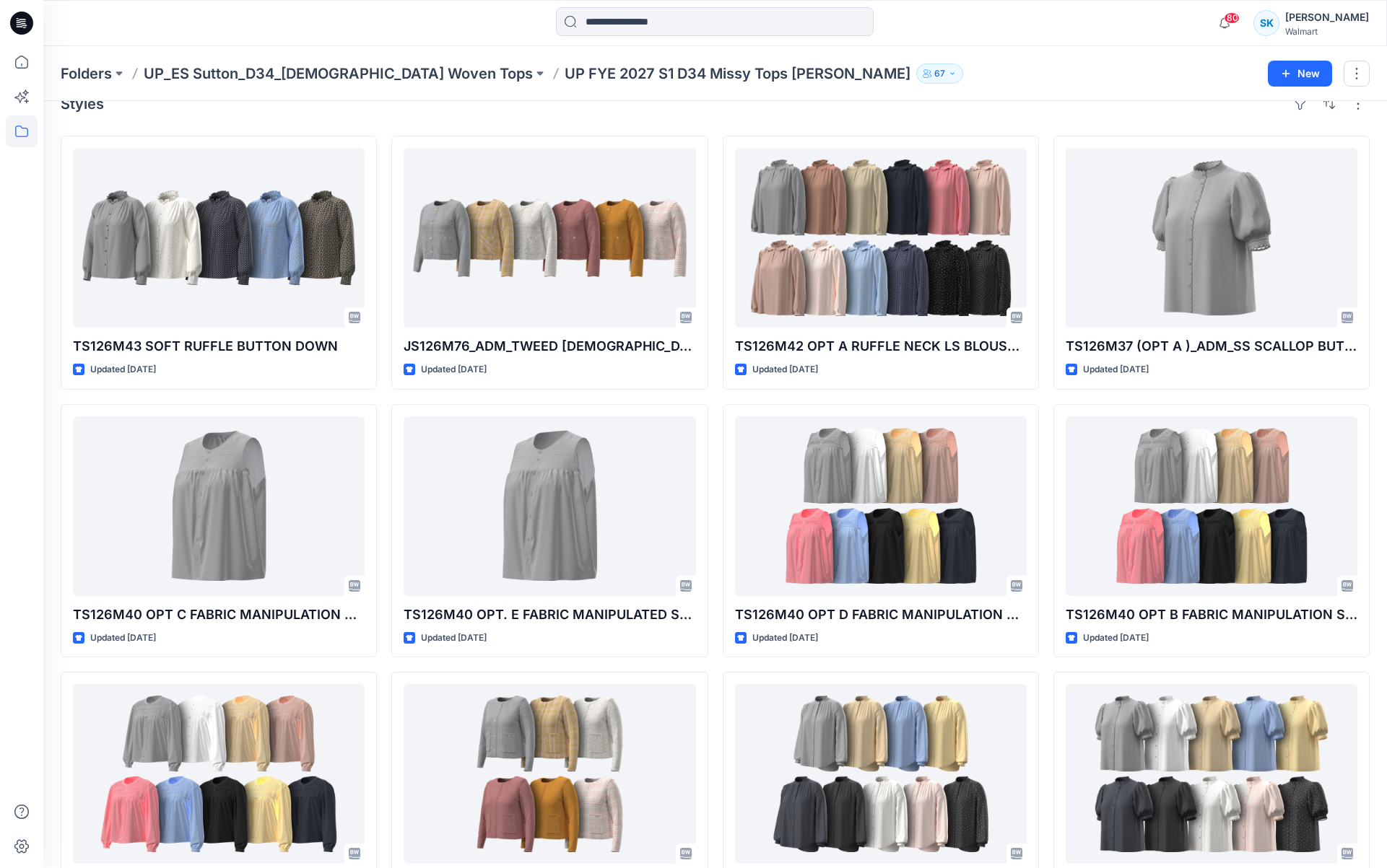
click at [716, 141] on div "TS126M43 SOFT RUFFLE BUTTON DOWN Updated [DATE] TS126M40 OPT C FABRIC MANIPULAT…" at bounding box center [716, 531] width 1309 height 790
click at [714, 141] on div "TS126M43 SOFT RUFFLE BUTTON DOWN Updated [DATE] TS126M40 OPT C FABRIC MANIPULAT…" at bounding box center [716, 531] width 1309 height 790
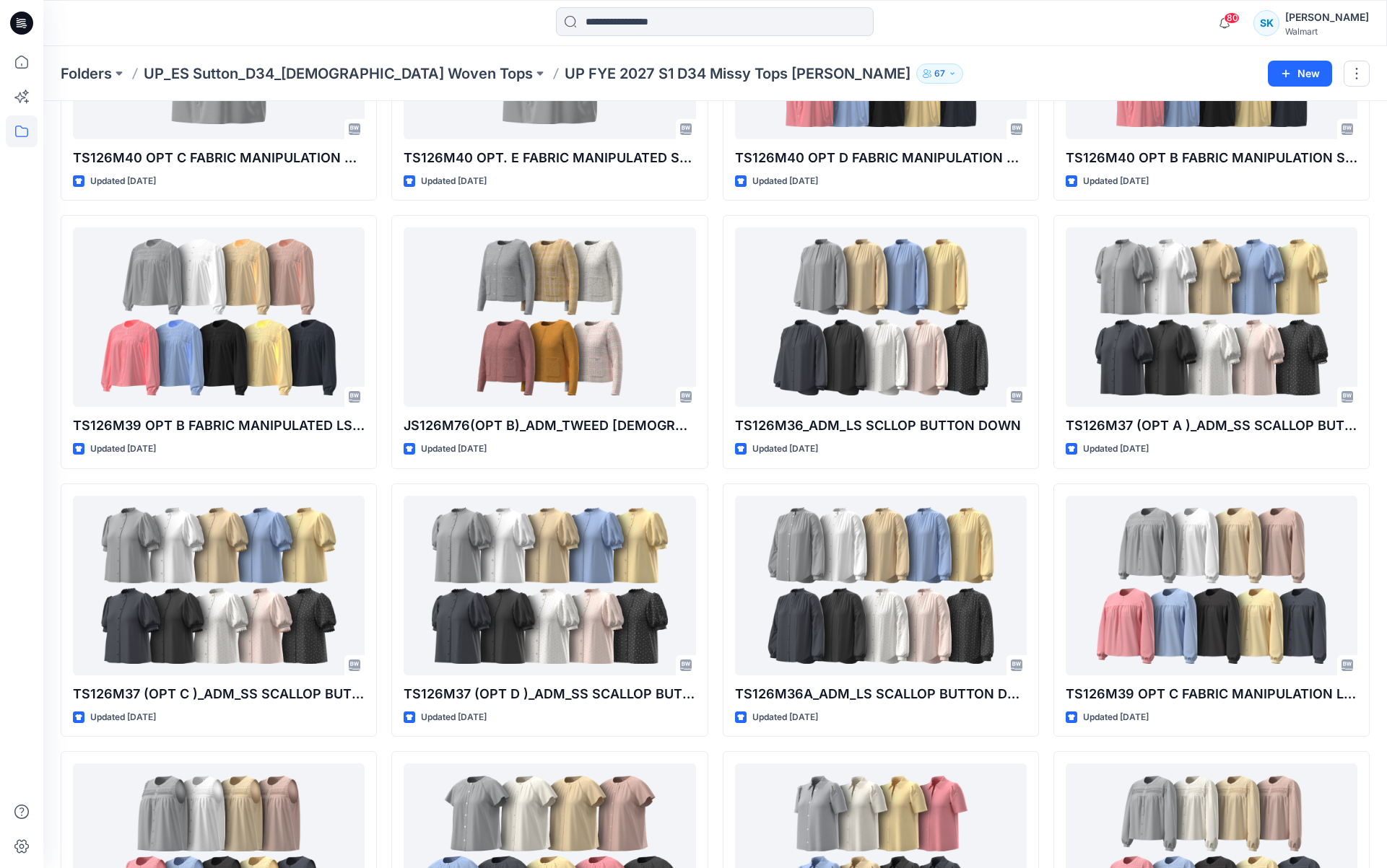
scroll to position [496, 0]
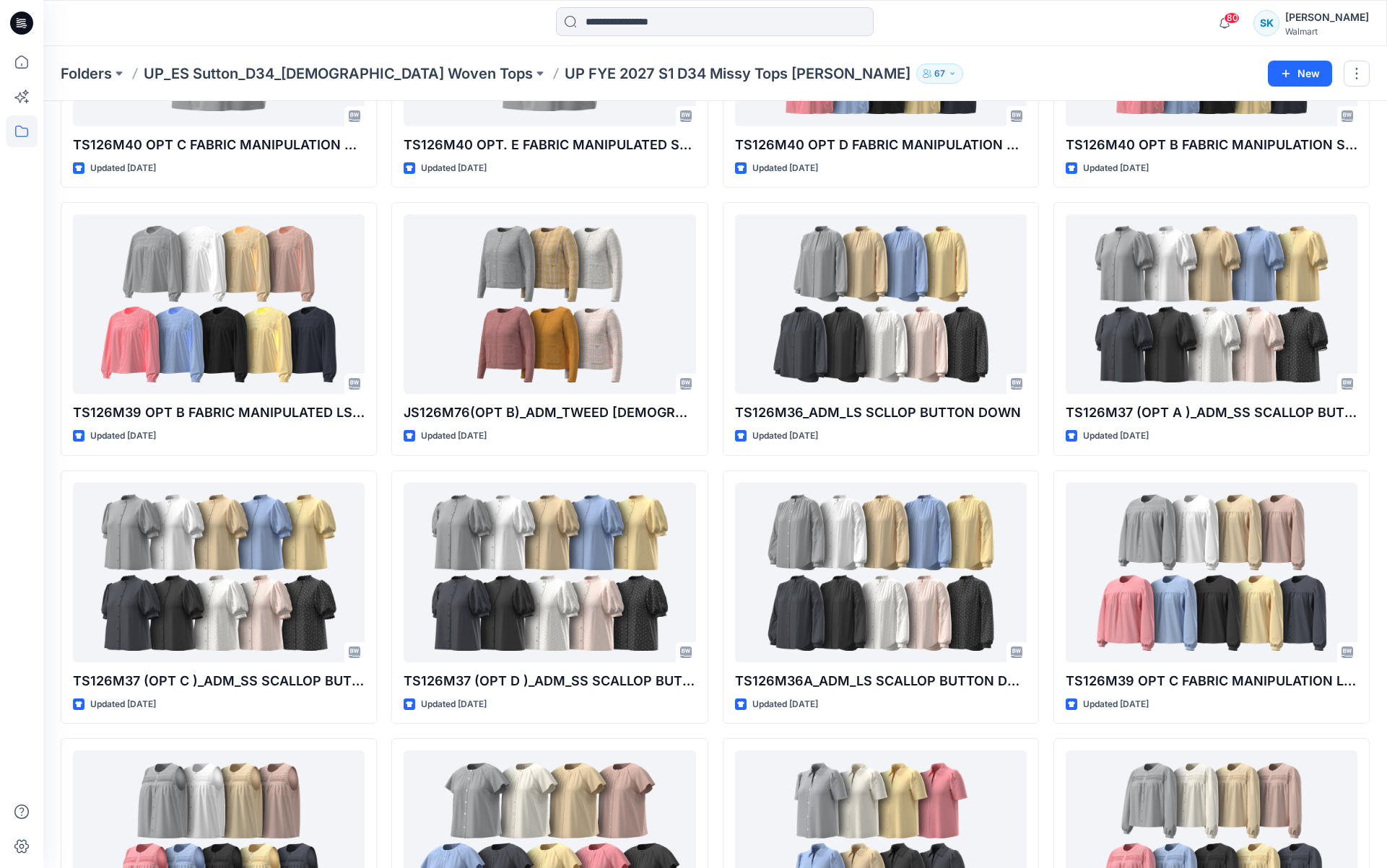
click at [714, 141] on div "TS126M43 SOFT RUFFLE BUTTON DOWN Updated [DATE] TS126M40 OPT C FABRIC MANIPULAT…" at bounding box center [716, 462] width 1309 height 1594
click at [712, 144] on div "TS126M43 SOFT RUFFLE BUTTON DOWN Updated [DATE] TS126M40 OPT C FABRIC MANIPULAT…" at bounding box center [716, 462] width 1309 height 1594
click at [712, 147] on div "TS126M43 SOFT RUFFLE BUTTON DOWN Updated [DATE] TS126M40 OPT C FABRIC MANIPULAT…" at bounding box center [716, 462] width 1309 height 1594
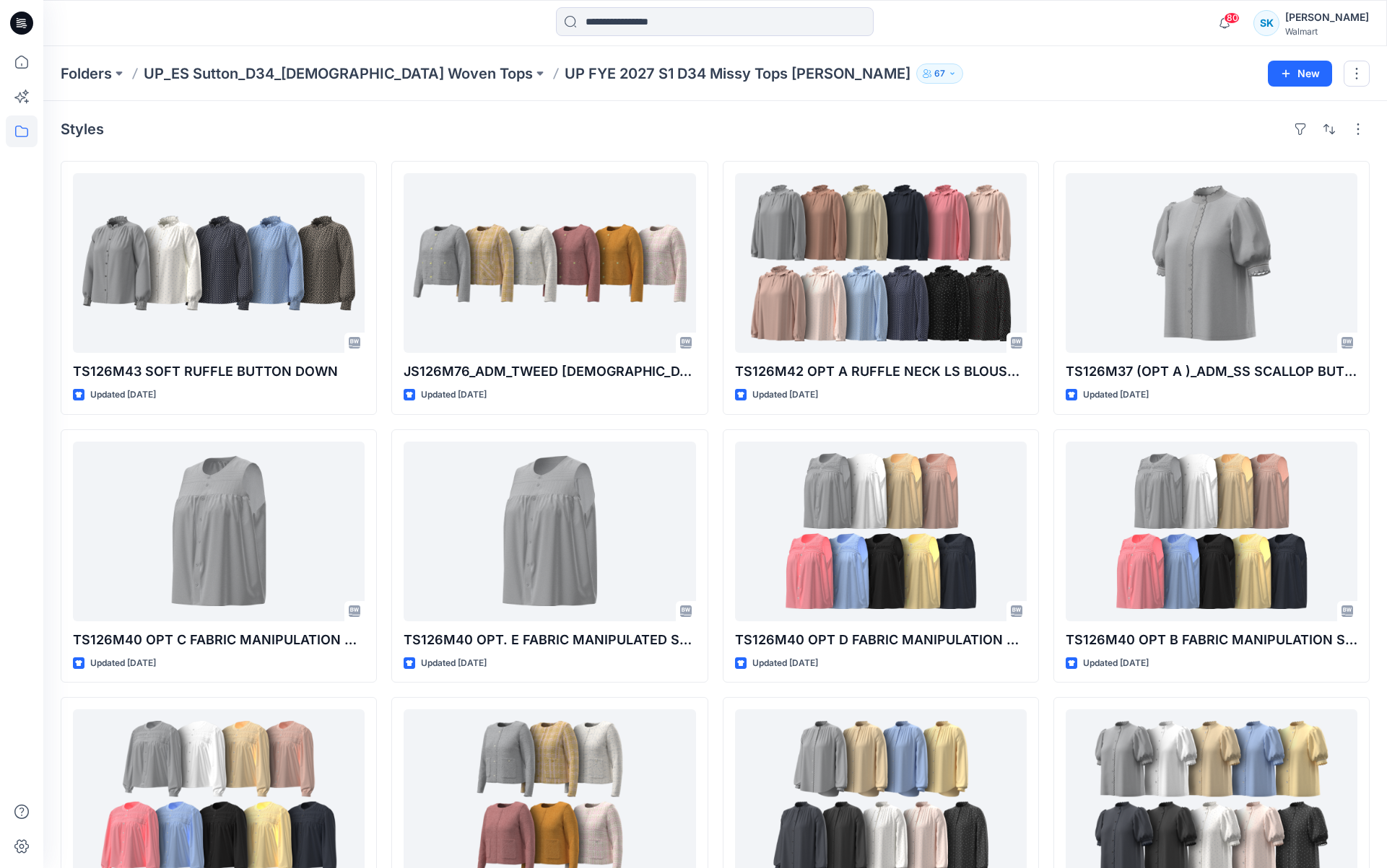
scroll to position [0, 0]
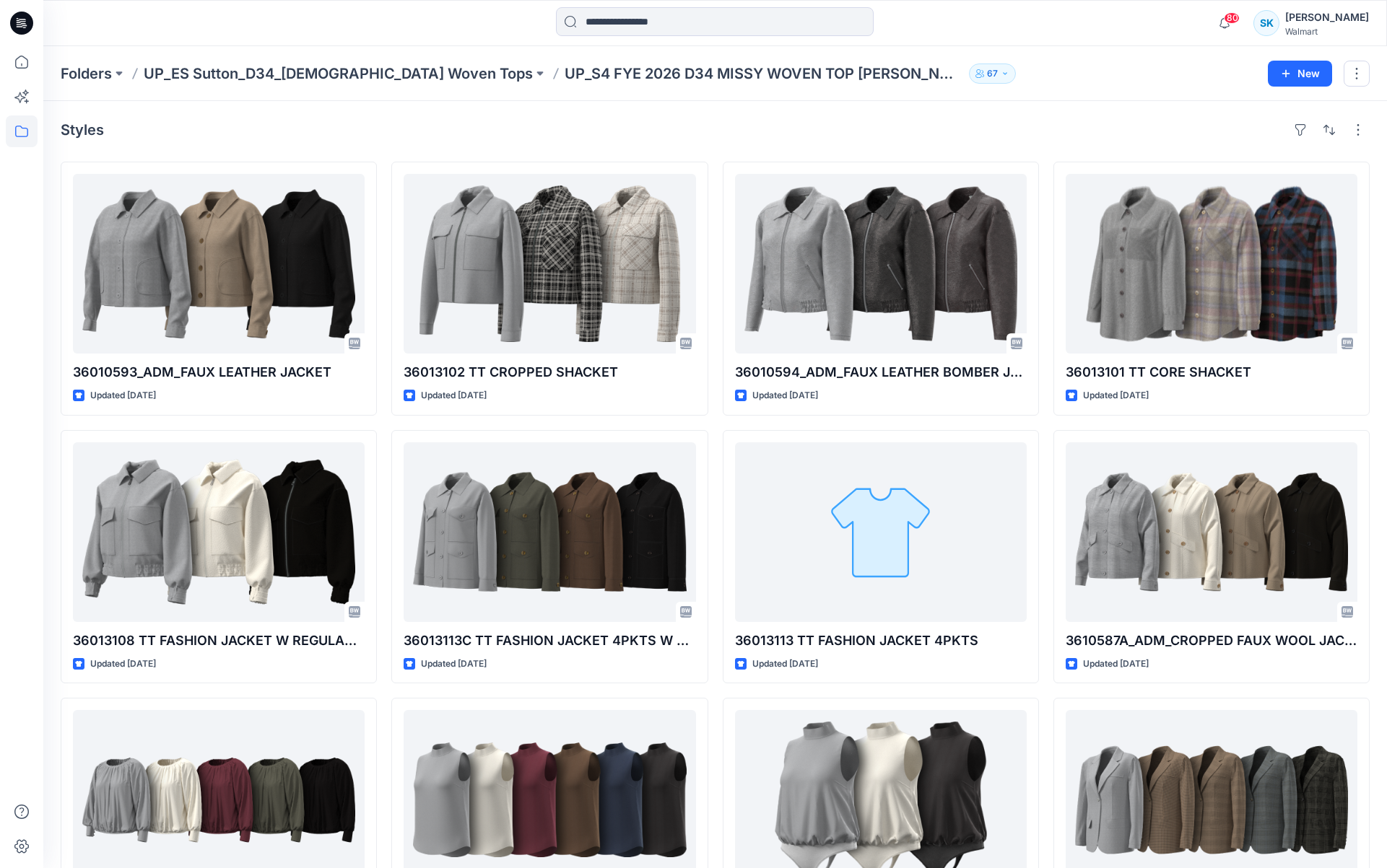
click at [712, 358] on div "36010593_ADM_FAUX LEATHER JACKET Updated [DATE] 36013108 TT FASHION JACKET W RE…" at bounding box center [716, 557] width 1309 height 790
click at [714, 358] on div "36010593_ADM_FAUX LEATHER JACKET Updated [DATE] 36013108 TT FASHION JACKET W RE…" at bounding box center [716, 557] width 1309 height 790
click at [713, 359] on div "36010593_ADM_FAUX LEATHER JACKET Updated [DATE] 36013108 TT FASHION JACKET W RE…" at bounding box center [716, 557] width 1309 height 790
click at [712, 359] on div "36010593_ADM_FAUX LEATHER JACKET Updated [DATE] 36013108 TT FASHION JACKET W RE…" at bounding box center [716, 557] width 1309 height 790
click at [712, 359] on div "36010593_ADM_FAUX LEATHER JACKET Updated [DATE] 36013108 TT FASHION JACKET W RE…" at bounding box center [716, 557] width 1309 height 790
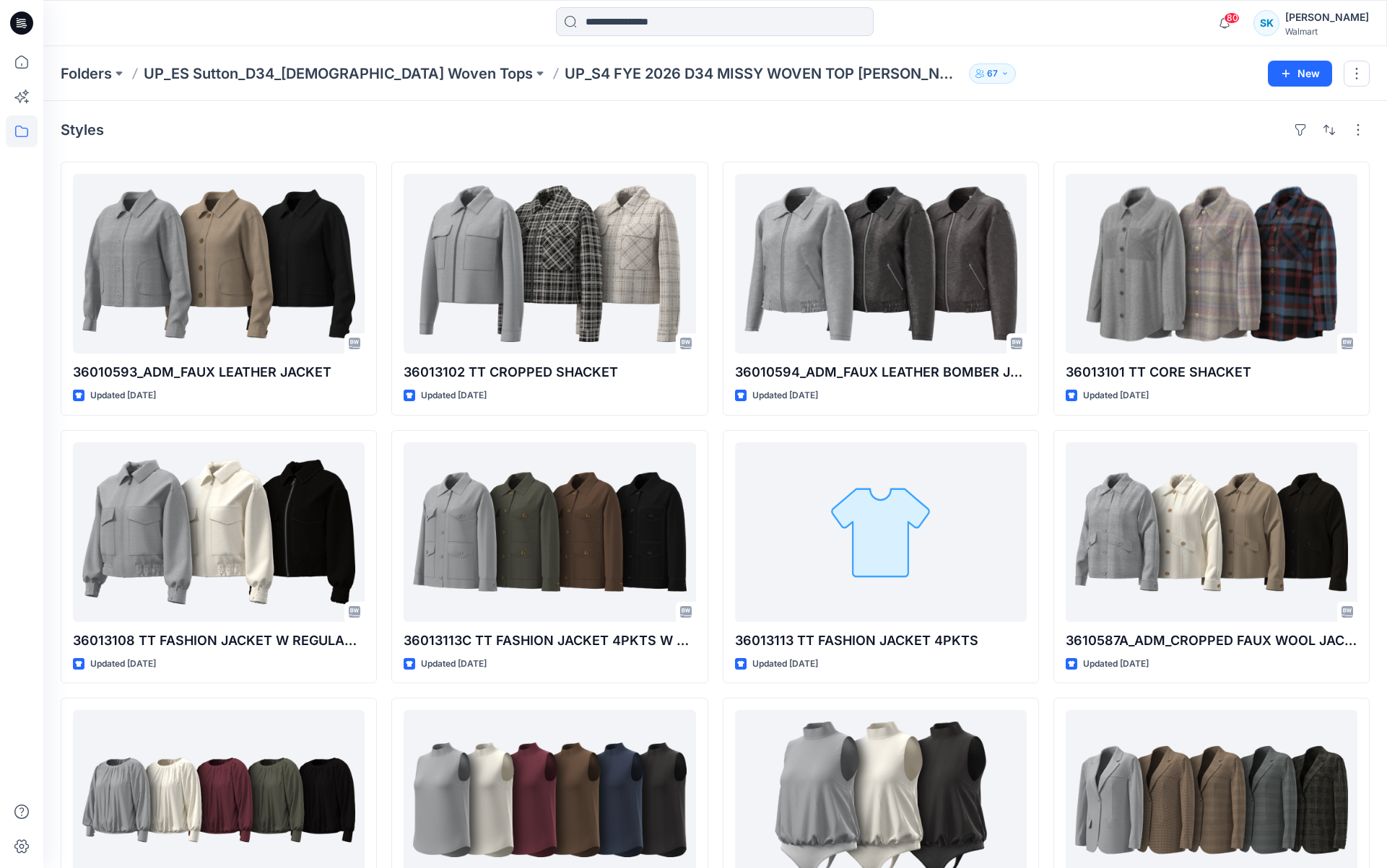
click at [712, 359] on div "36010593_ADM_FAUX LEATHER JACKET Updated [DATE] 36013108 TT FASHION JACKET W RE…" at bounding box center [716, 557] width 1309 height 790
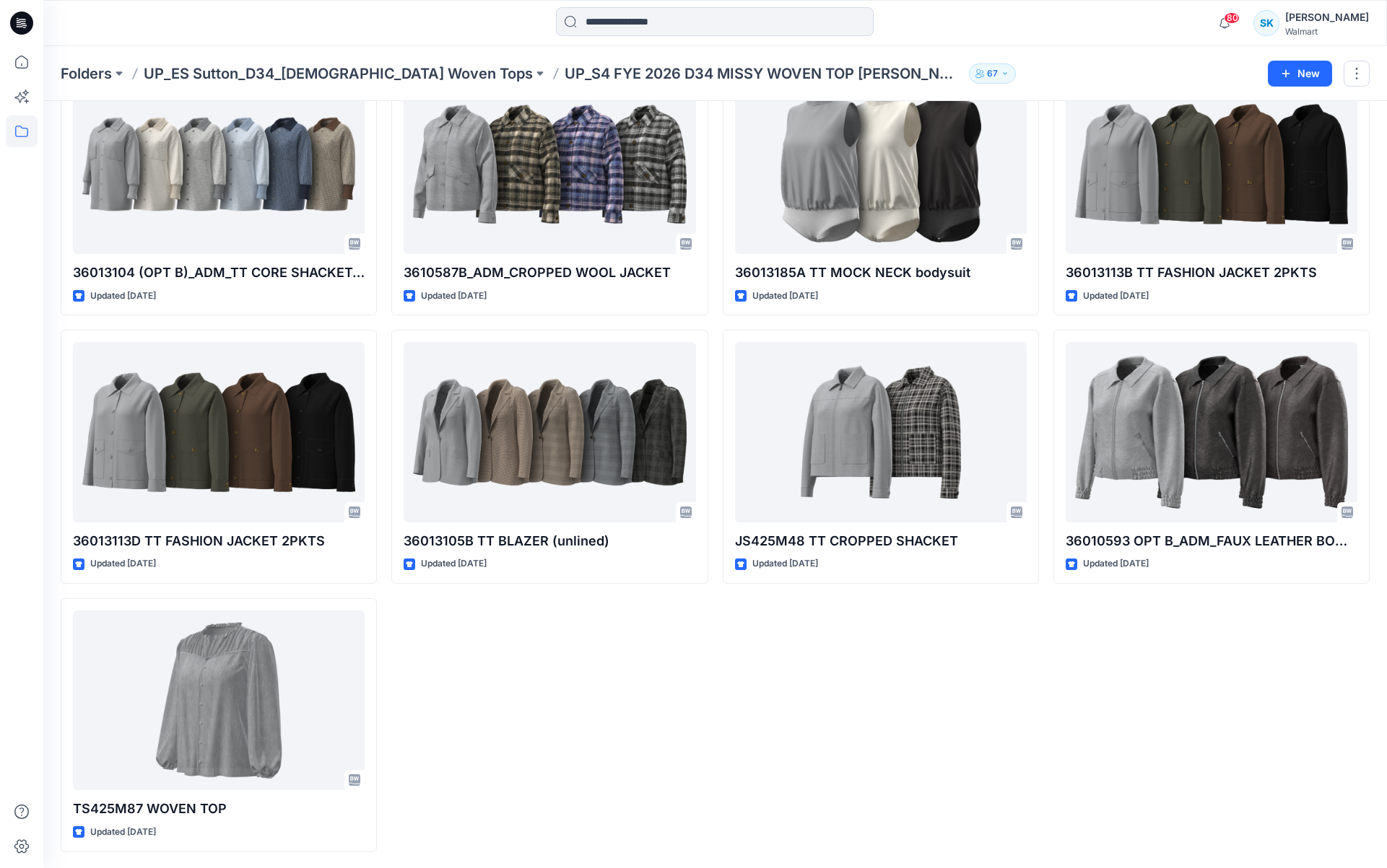
scroll to position [1442, 0]
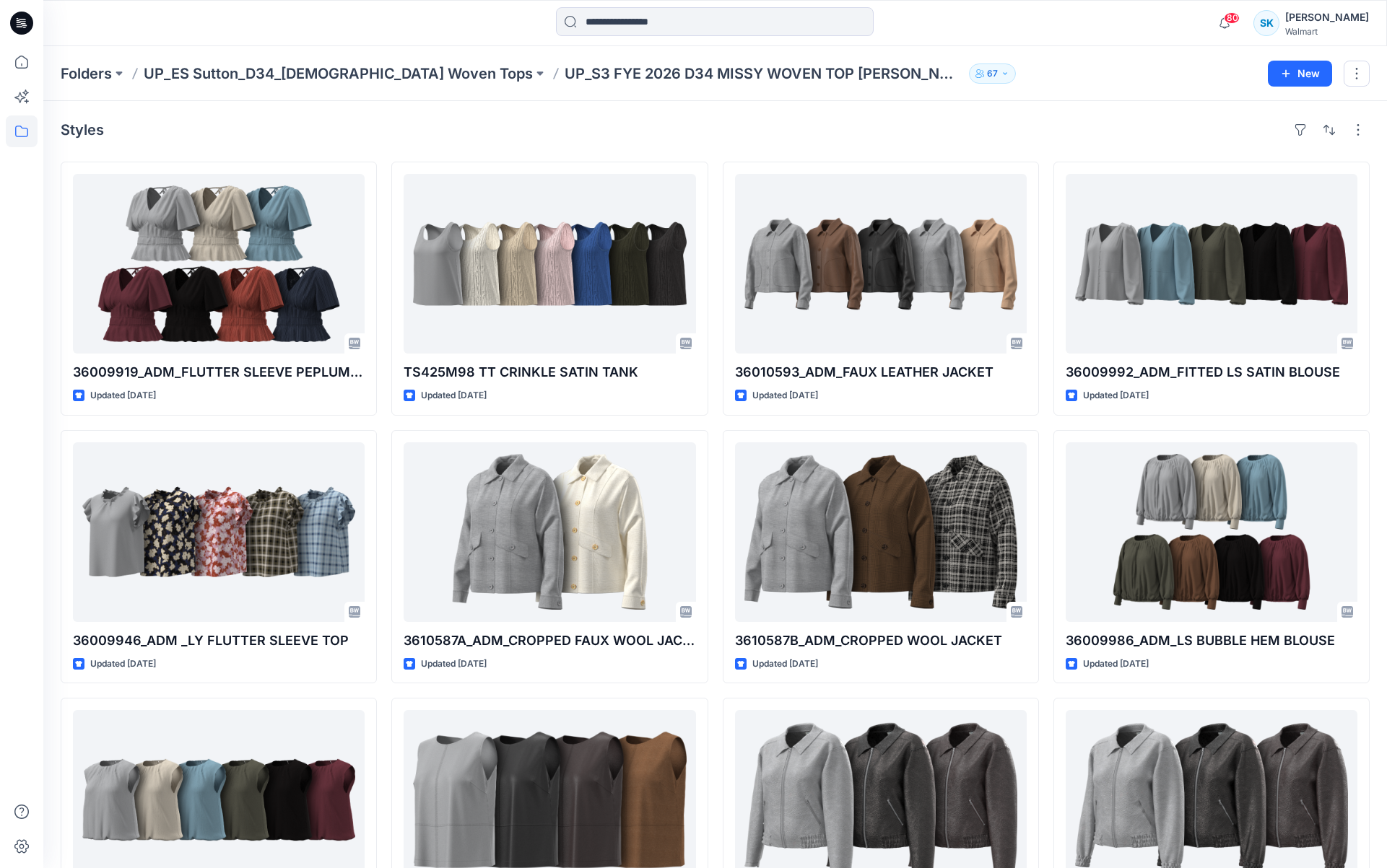
click at [716, 325] on div "36009919_ADM_FLUTTER SLEEVE PEPLUM BLOUSE Updated [DATE] 36009946_ADM _LY FLUTT…" at bounding box center [716, 557] width 1309 height 790
click at [715, 322] on div "36009919_ADM_FLUTTER SLEEVE PEPLUM BLOUSE Updated [DATE] 36009946_ADM _LY FLUTT…" at bounding box center [716, 557] width 1309 height 790
click at [714, 319] on div "36009919_ADM_FLUTTER SLEEVE PEPLUM BLOUSE Updated [DATE] 36009946_ADM _LY FLUTT…" at bounding box center [716, 557] width 1309 height 790
click at [716, 318] on div "36009919_ADM_FLUTTER SLEEVE PEPLUM BLOUSE Updated [DATE] 36009946_ADM _LY FLUTT…" at bounding box center [716, 557] width 1309 height 790
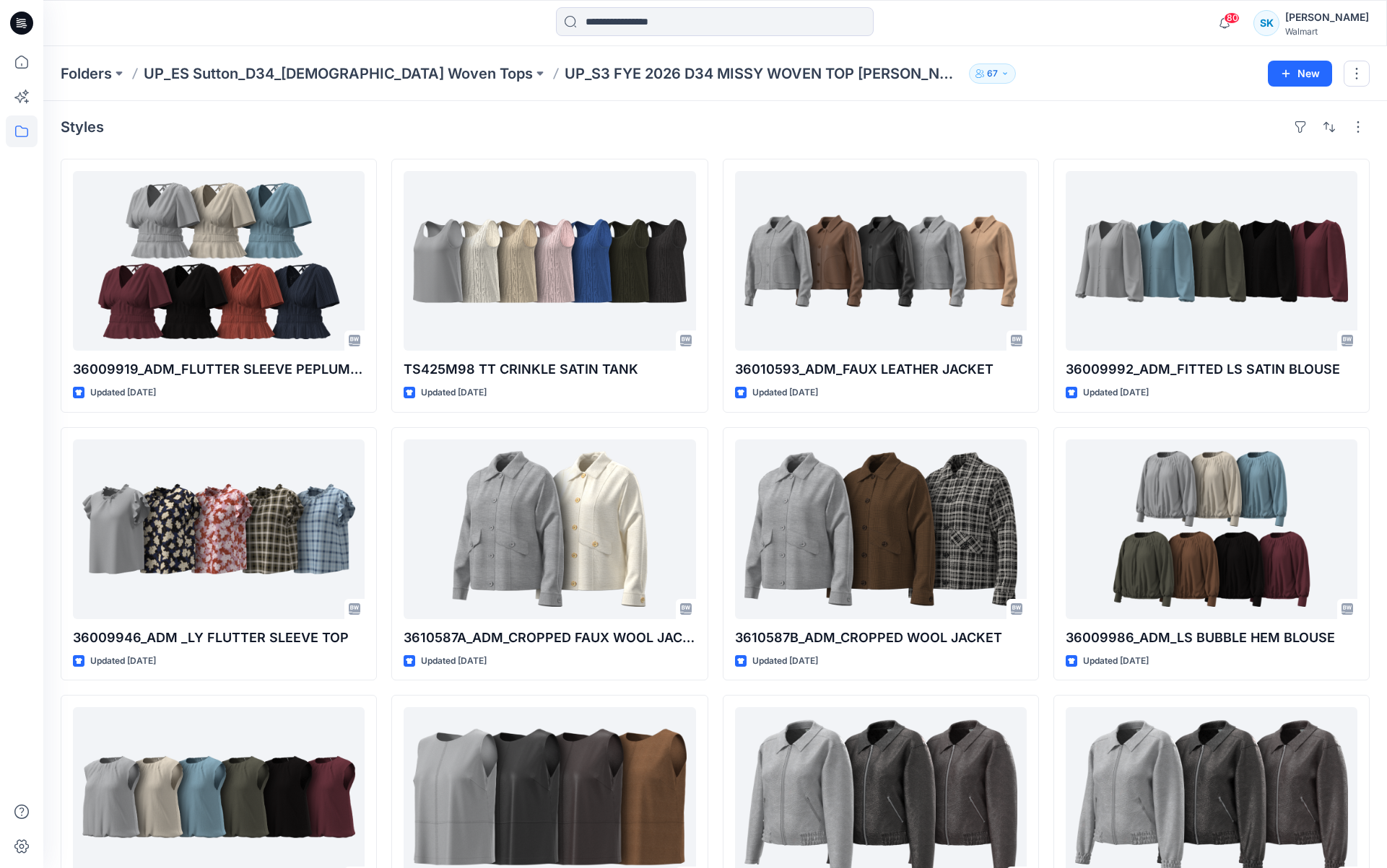
click at [712, 321] on div "36009919_ADM_FLUTTER SLEEVE PEPLUM BLOUSE Updated [DATE] 36009946_ADM _LY FLUTT…" at bounding box center [716, 554] width 1309 height 790
click at [713, 321] on div "36009919_ADM_FLUTTER SLEEVE PEPLUM BLOUSE Updated [DATE] 36009946_ADM _LY FLUTT…" at bounding box center [716, 554] width 1309 height 790
click at [714, 321] on div "36009919_ADM_FLUTTER SLEEVE PEPLUM BLOUSE Updated [DATE] 36009946_ADM _LY FLUTT…" at bounding box center [716, 554] width 1309 height 790
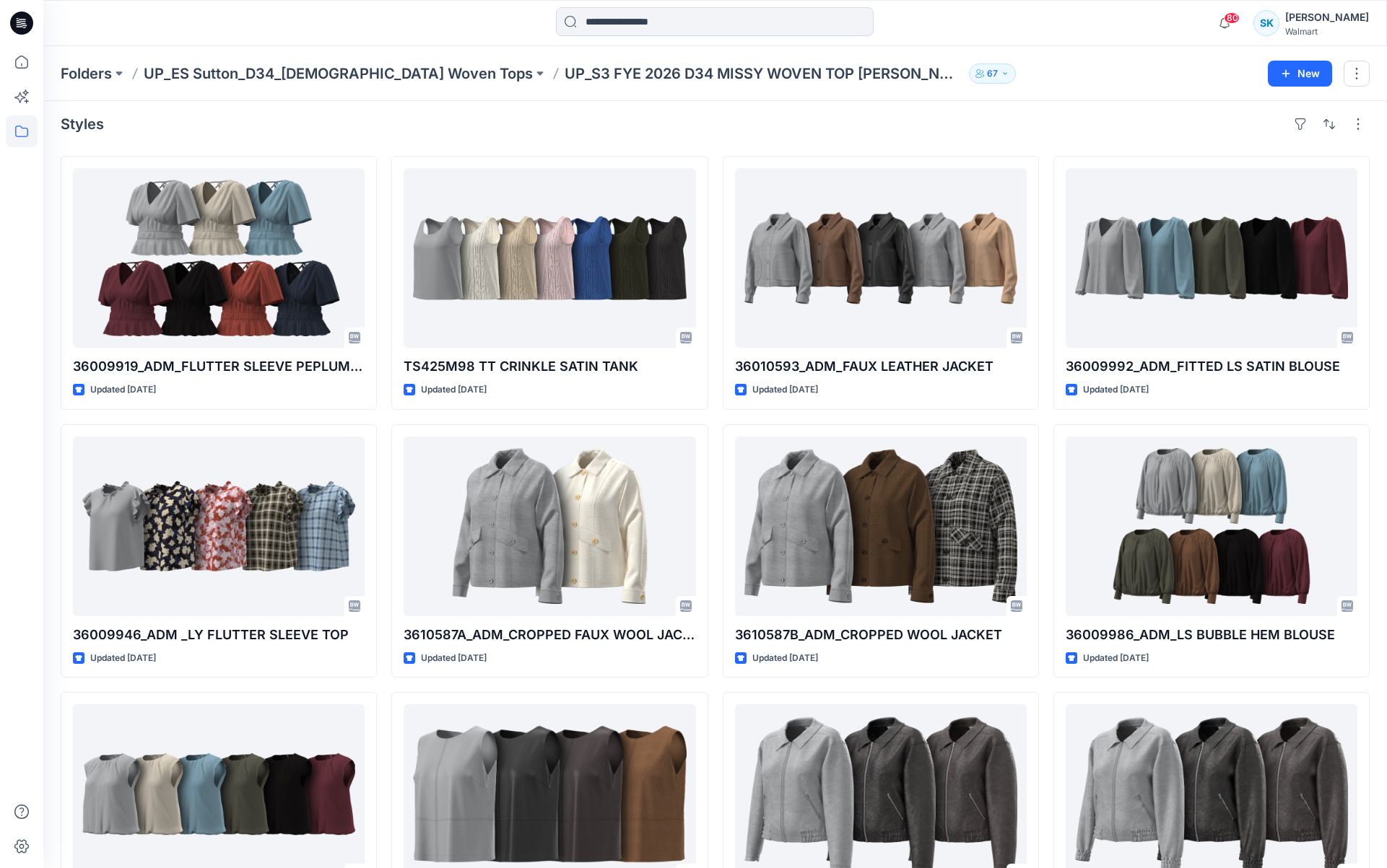
scroll to position [9, 0]
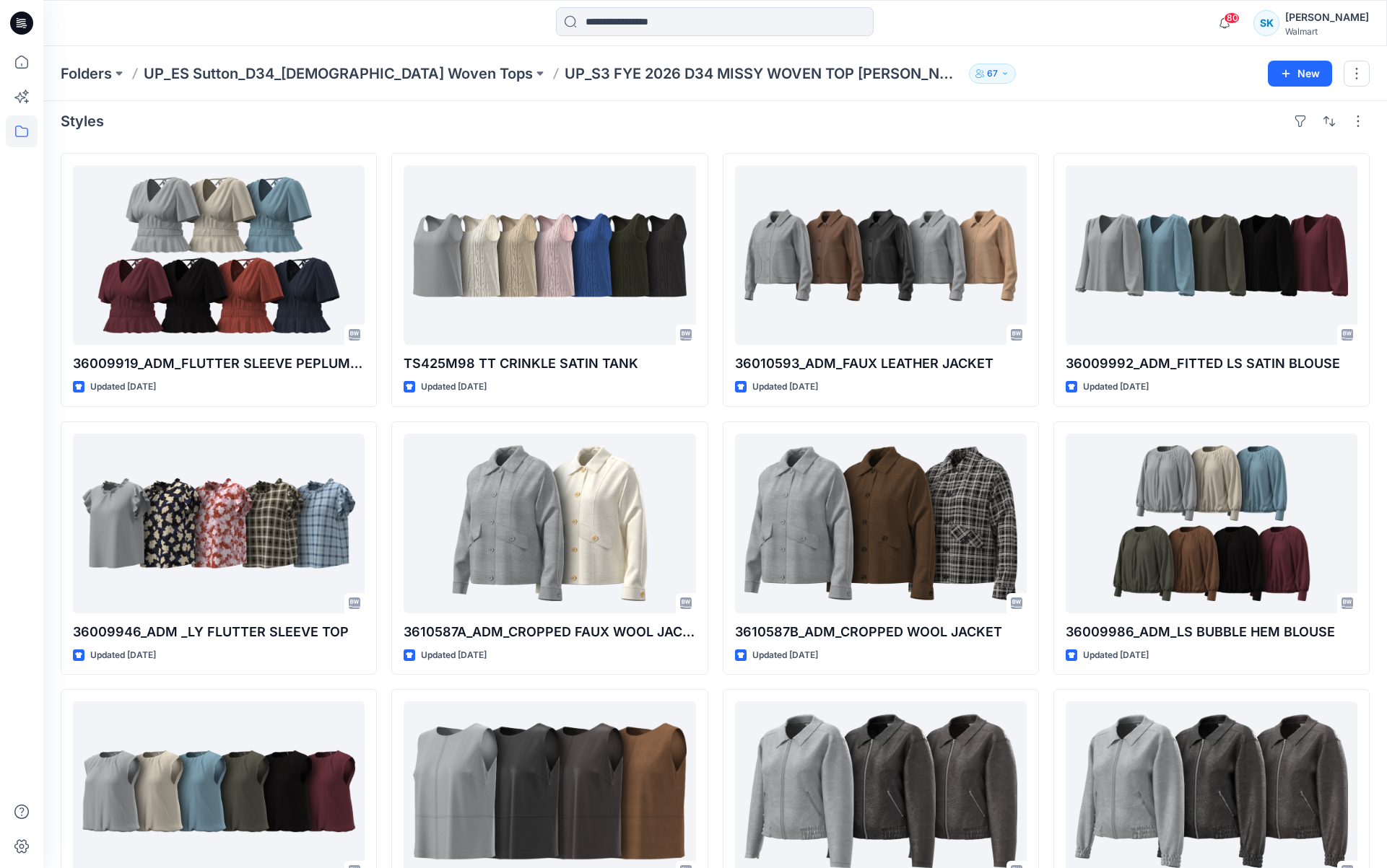
click at [714, 321] on div "36009919_ADM_FLUTTER SLEEVE PEPLUM BLOUSE Updated 7 months ago 36009946_ADM _LY…" at bounding box center [716, 548] width 1309 height 790
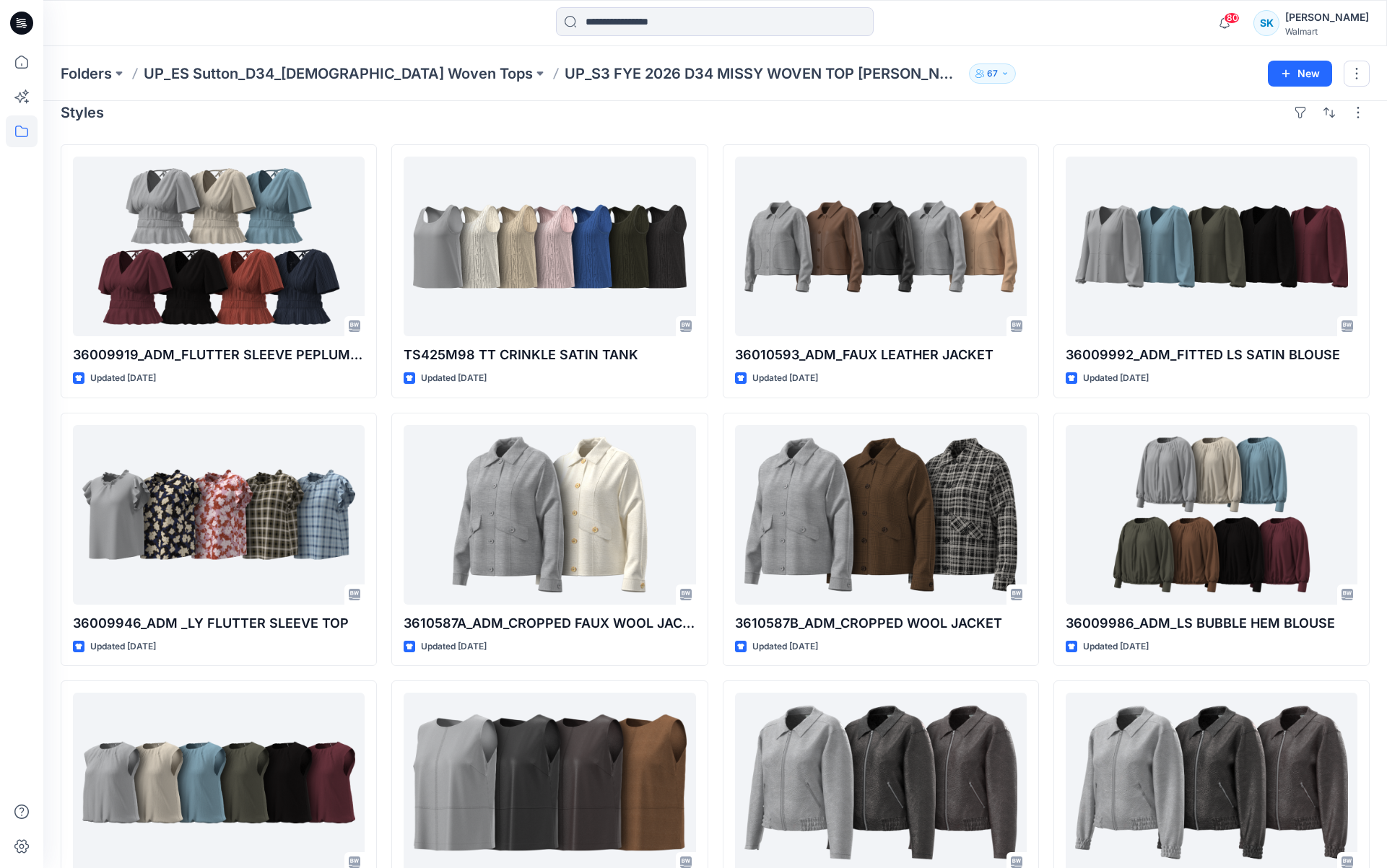
scroll to position [18, 0]
click at [714, 321] on div "36009919_ADM_FLUTTER SLEEVE PEPLUM BLOUSE Updated 7 months ago 36009946_ADM _LY…" at bounding box center [716, 539] width 1309 height 790
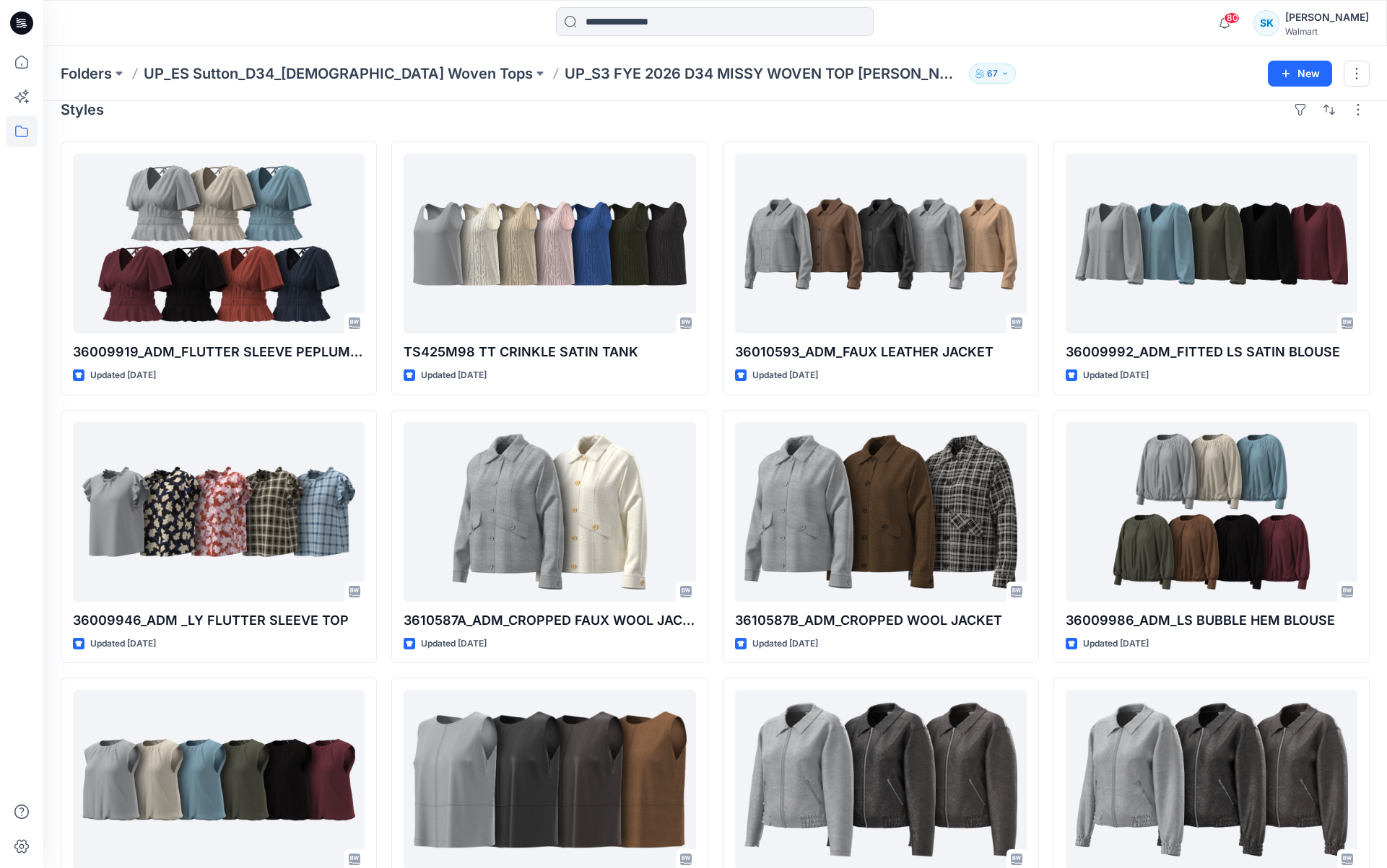
click at [714, 321] on div "36009919_ADM_FLUTTER SLEEVE PEPLUM BLOUSE Updated 7 months ago 36009946_ADM _LY…" at bounding box center [716, 537] width 1309 height 790
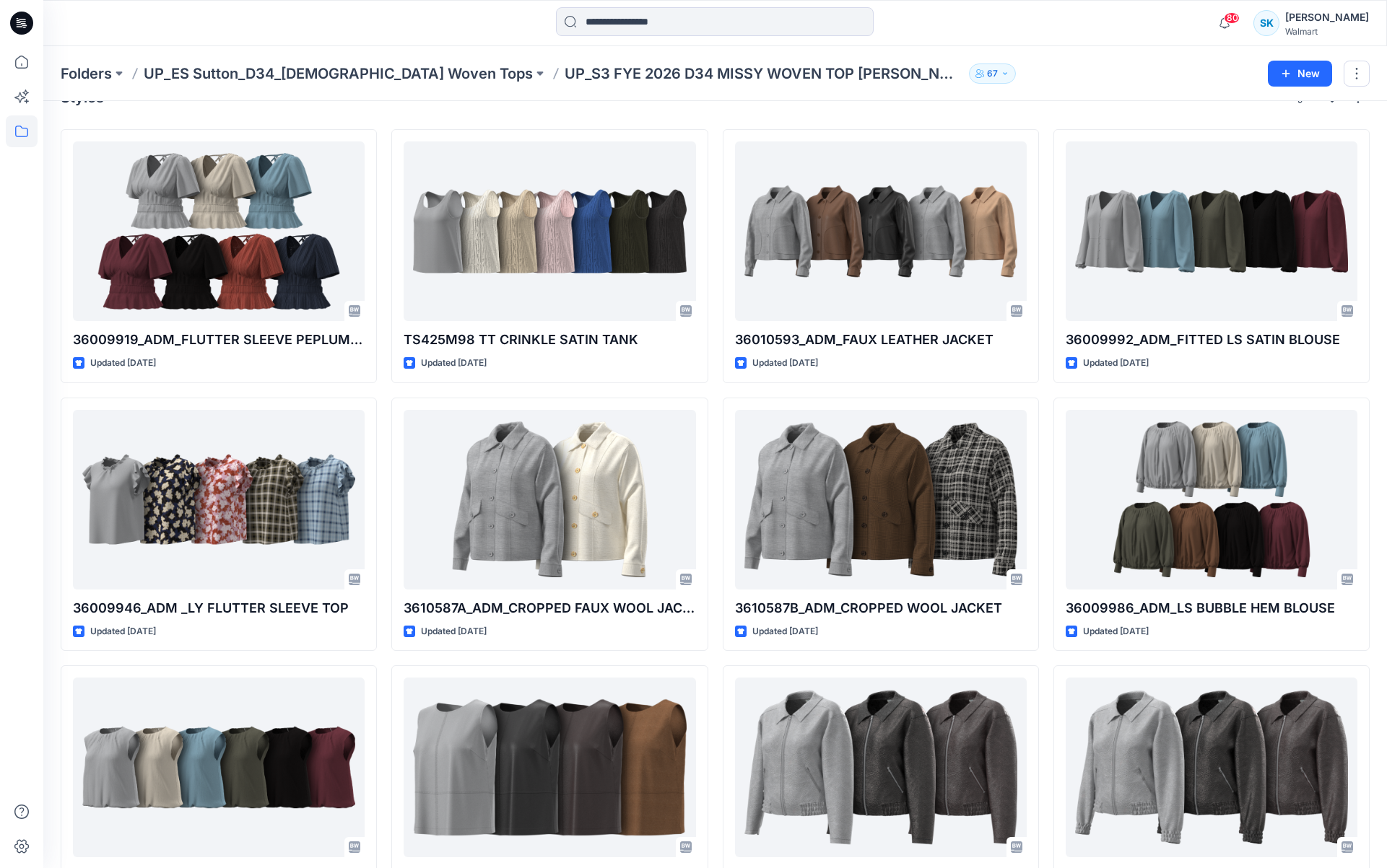
scroll to position [34, 0]
click at [714, 321] on div "36009919_ADM_FLUTTER SLEEVE PEPLUM BLOUSE Updated 7 months ago 36009946_ADM _LY…" at bounding box center [716, 524] width 1309 height 790
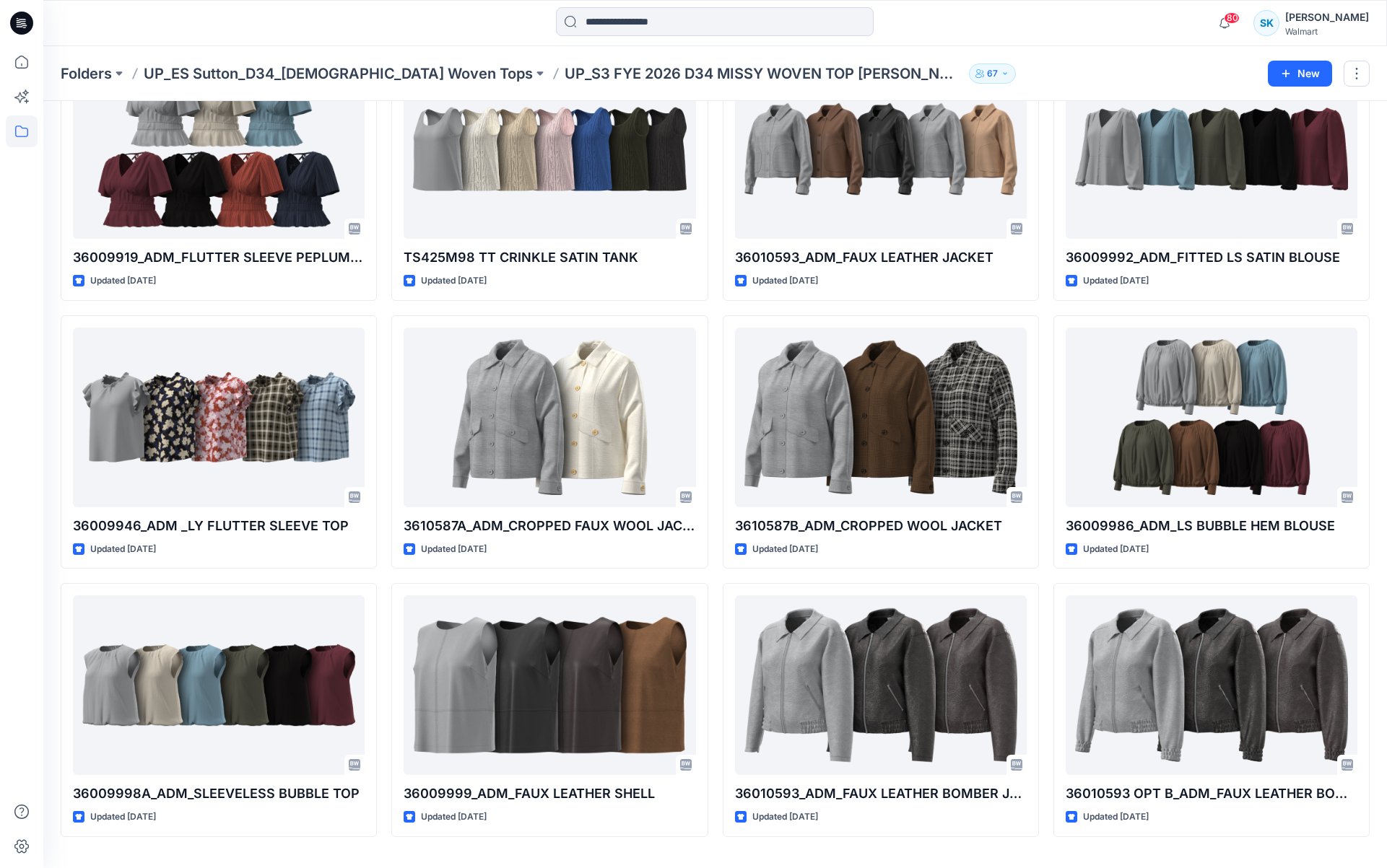
scroll to position [122, 0]
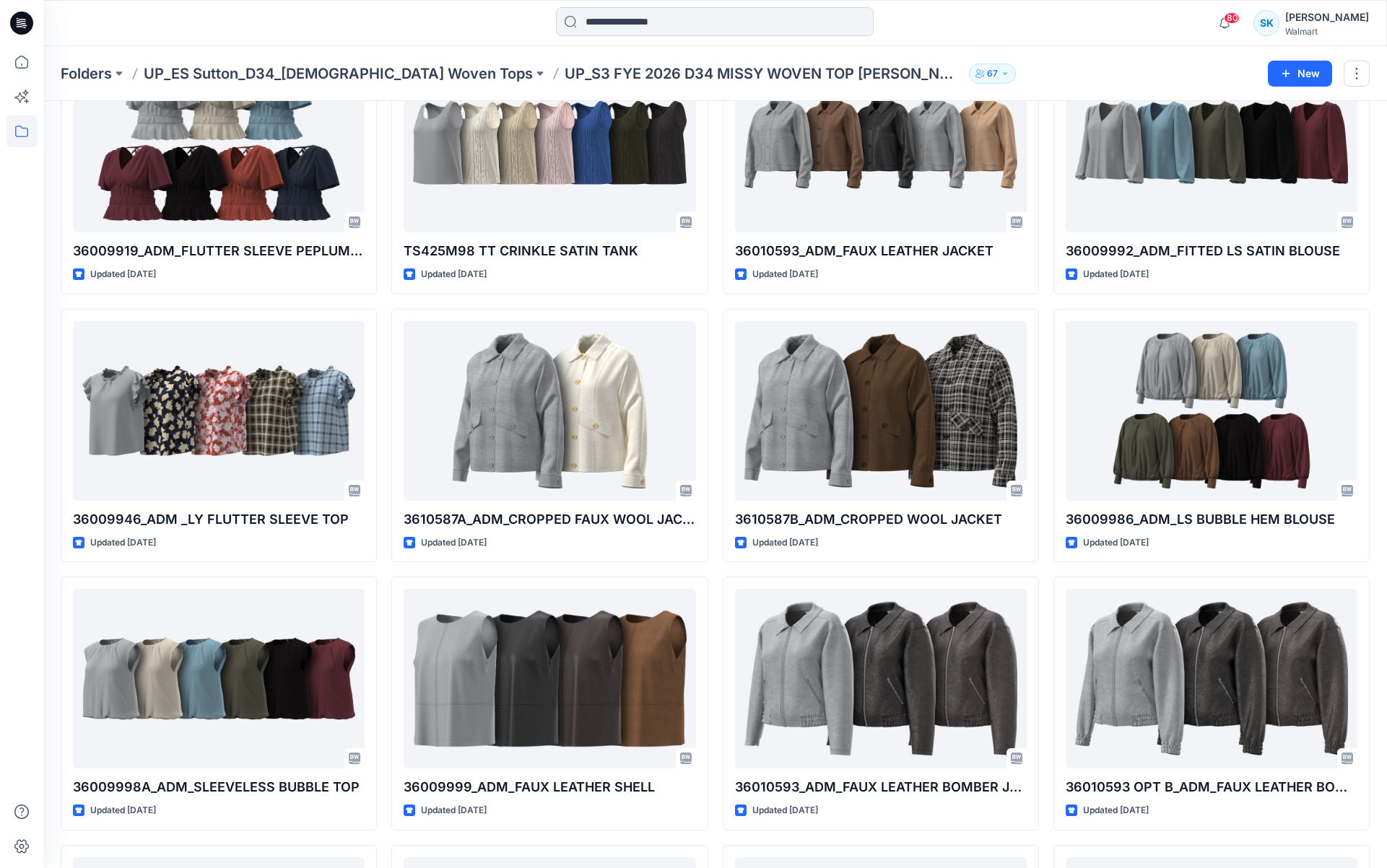
click at [714, 321] on div "36009919_ADM_FLUTTER SLEEVE PEPLUM BLOUSE Updated 7 months ago 36009946_ADM _LY…" at bounding box center [716, 838] width 1309 height 1594
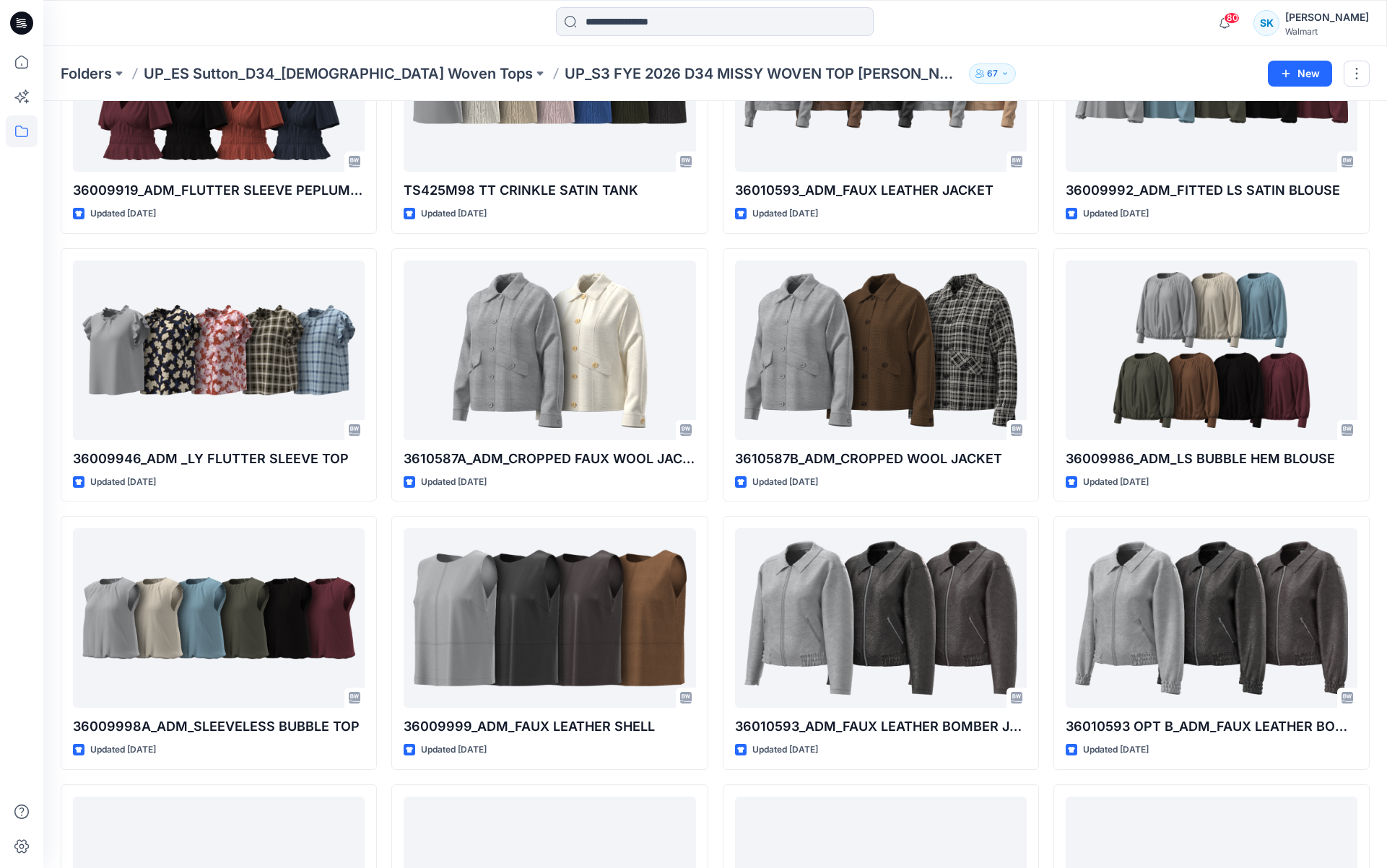
scroll to position [244, 0]
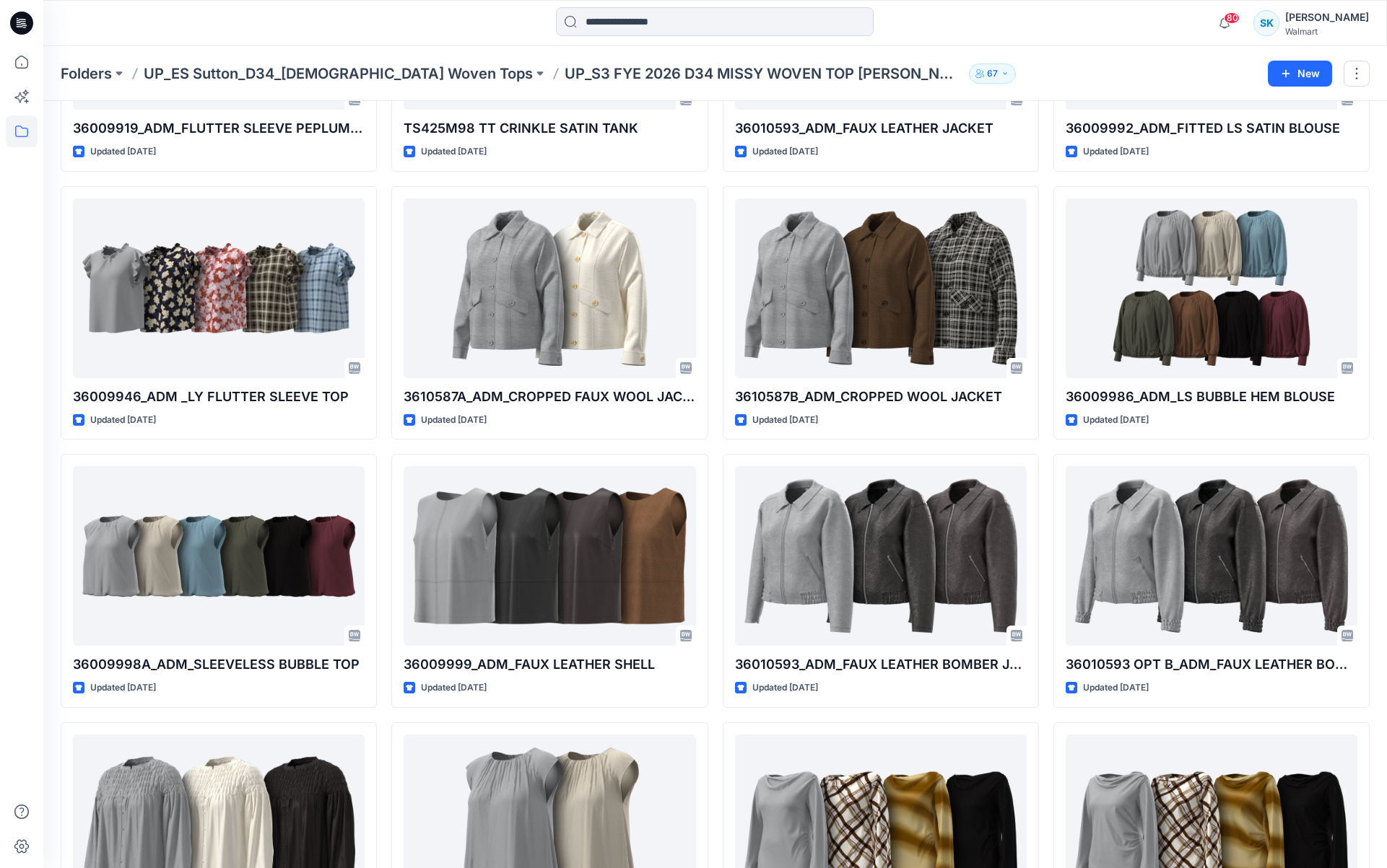
click at [716, 263] on div "36009919_ADM_FLUTTER SLEEVE PEPLUM BLOUSE Updated 7 months ago 36009946_ADM _LY…" at bounding box center [716, 714] width 1309 height 1594
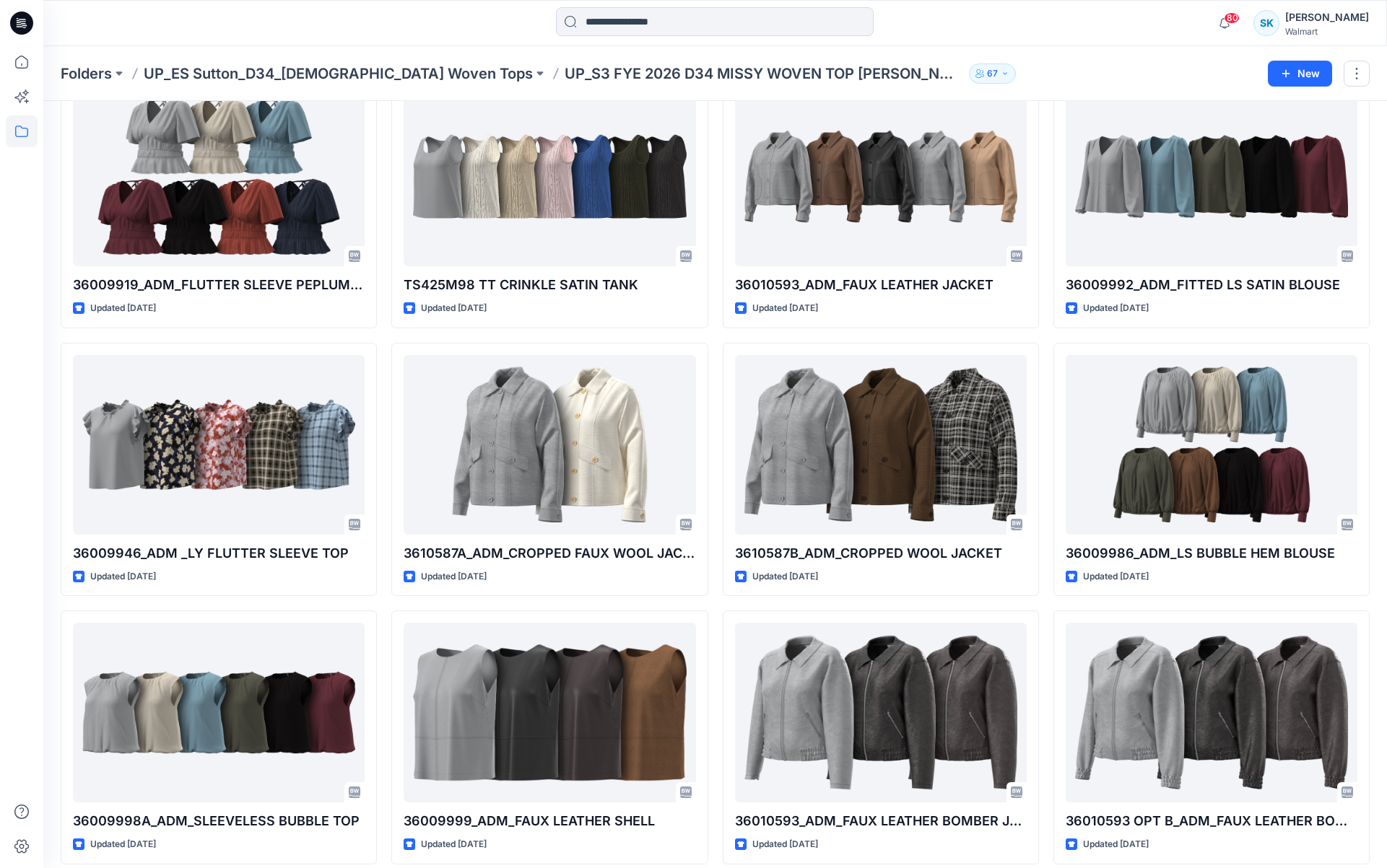
scroll to position [0, 0]
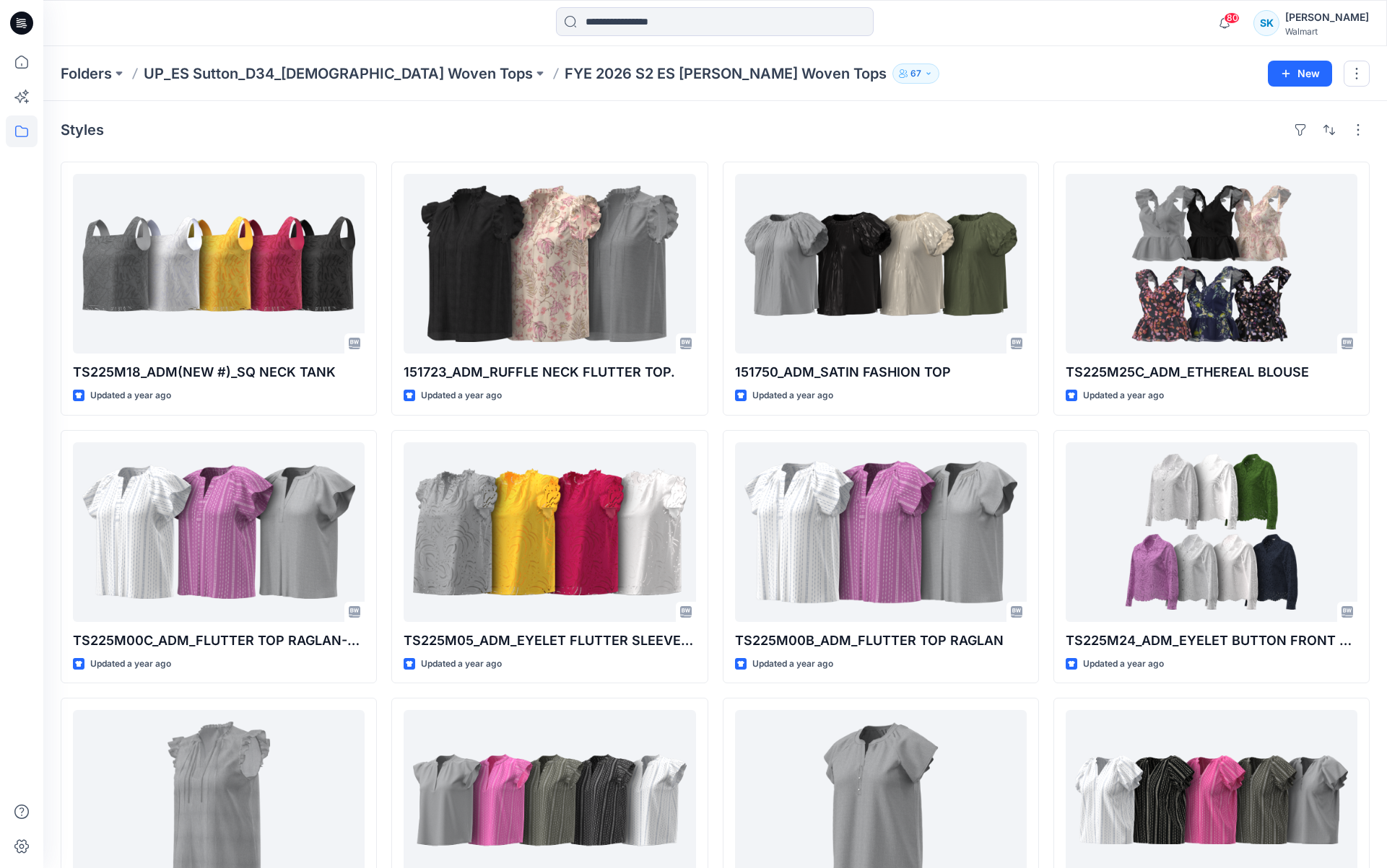
click at [634, 125] on div "Styles" at bounding box center [716, 130] width 1309 height 23
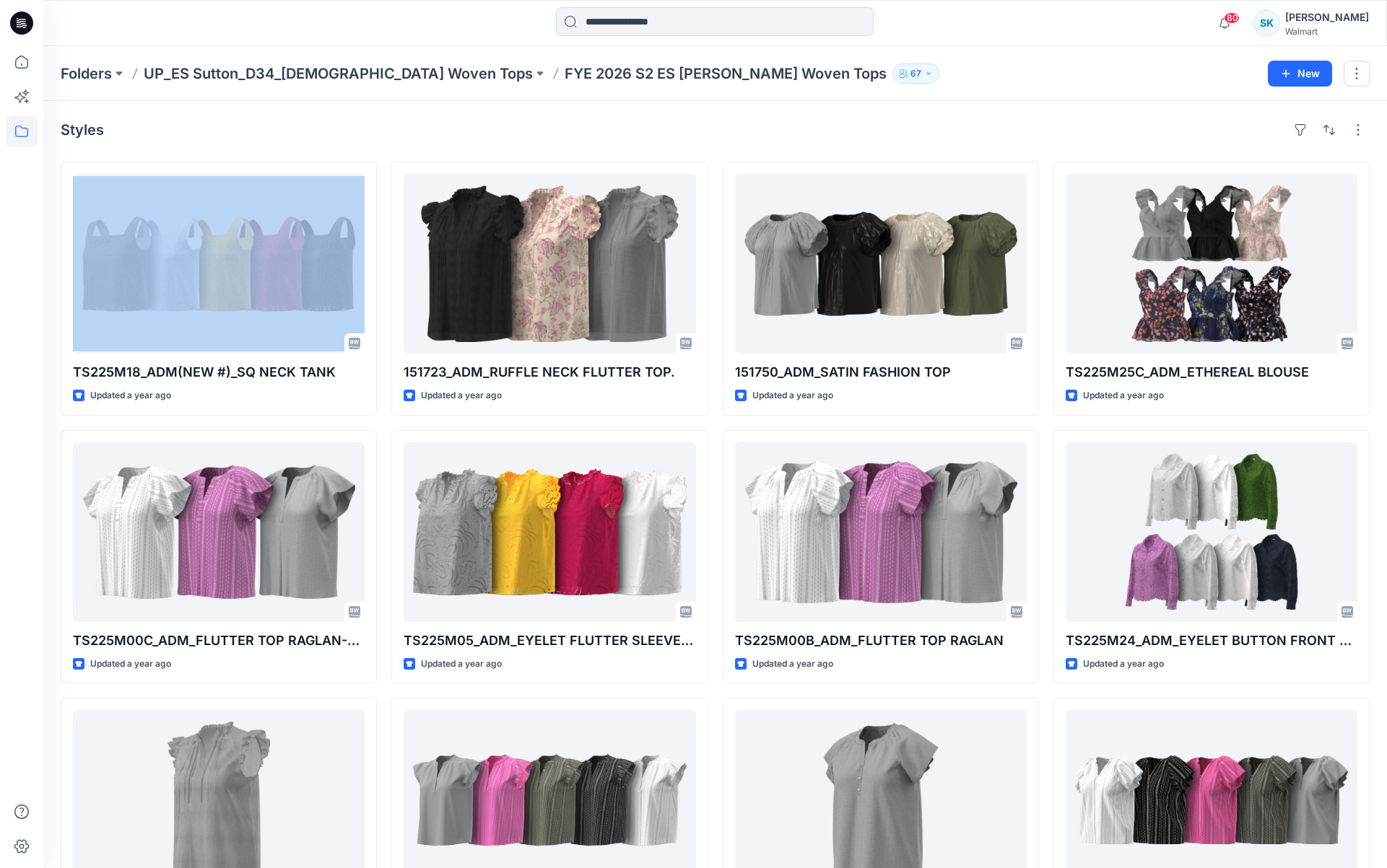
click at [634, 125] on div "Styles" at bounding box center [716, 130] width 1309 height 23
drag, startPoint x: 651, startPoint y: 126, endPoint x: 637, endPoint y: 108, distance: 22.8
click at [651, 126] on div "Styles" at bounding box center [716, 130] width 1309 height 23
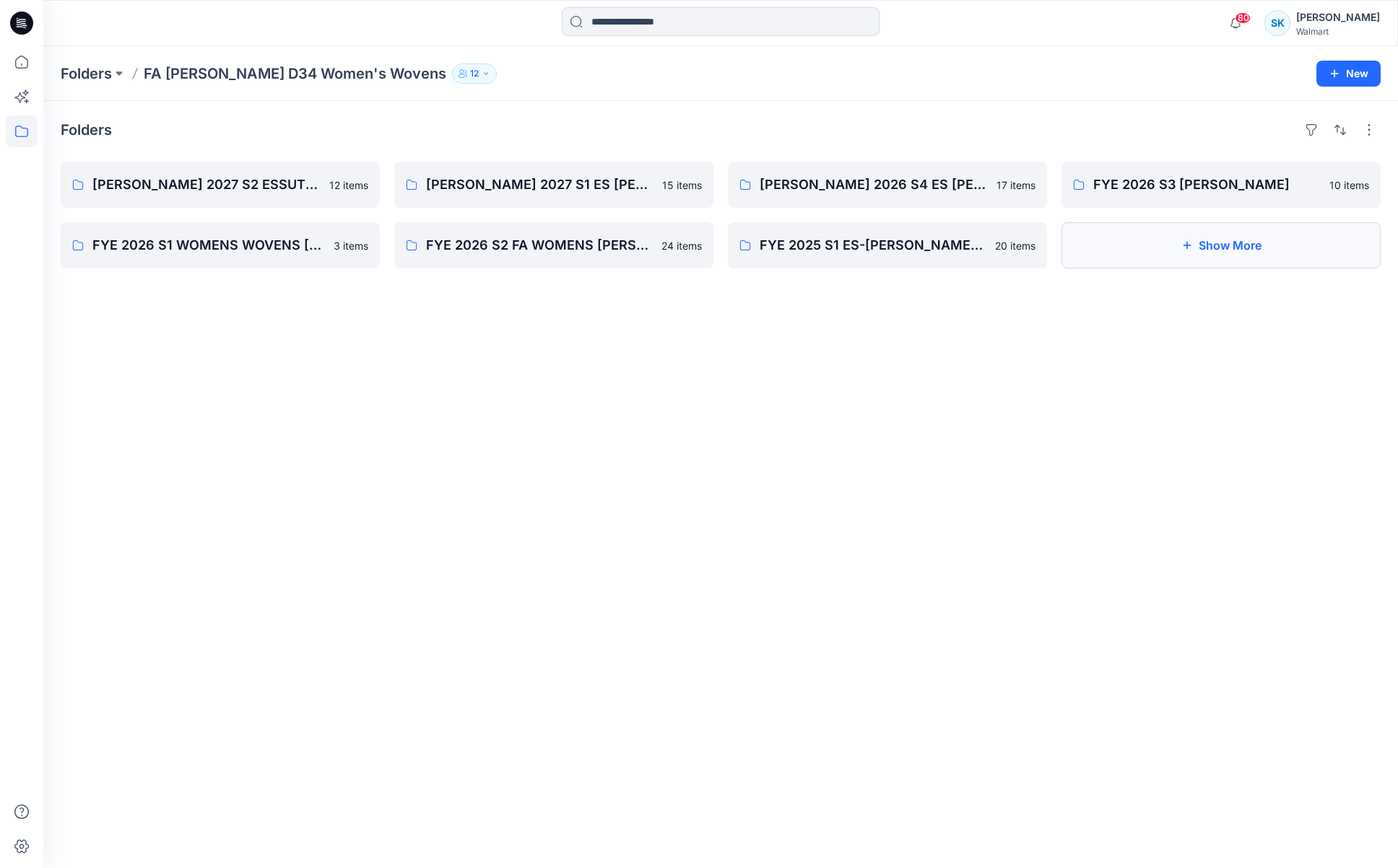
click at [1191, 259] on button "Show More" at bounding box center [1220, 246] width 319 height 46
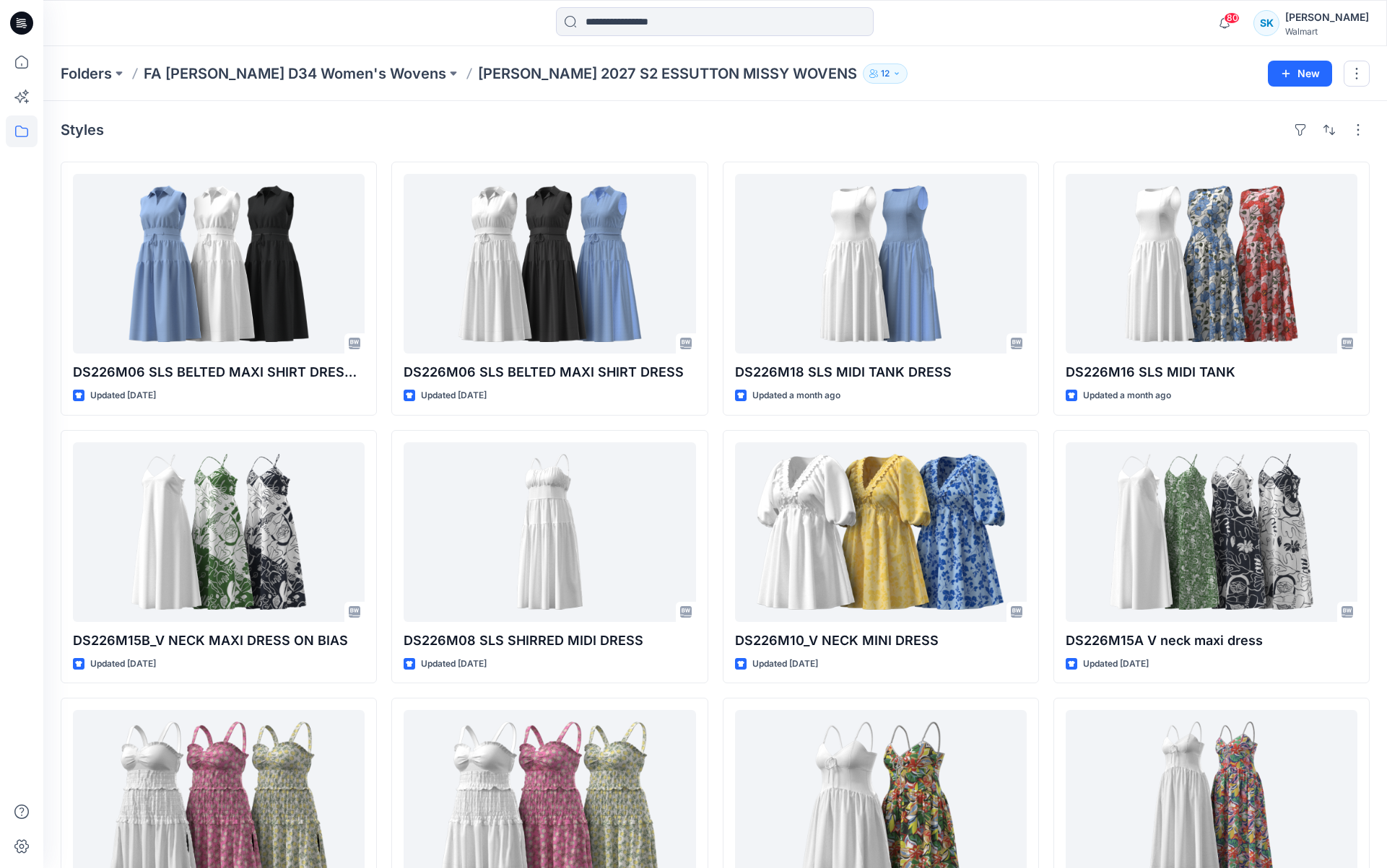
click at [742, 135] on div "Styles" at bounding box center [716, 130] width 1309 height 23
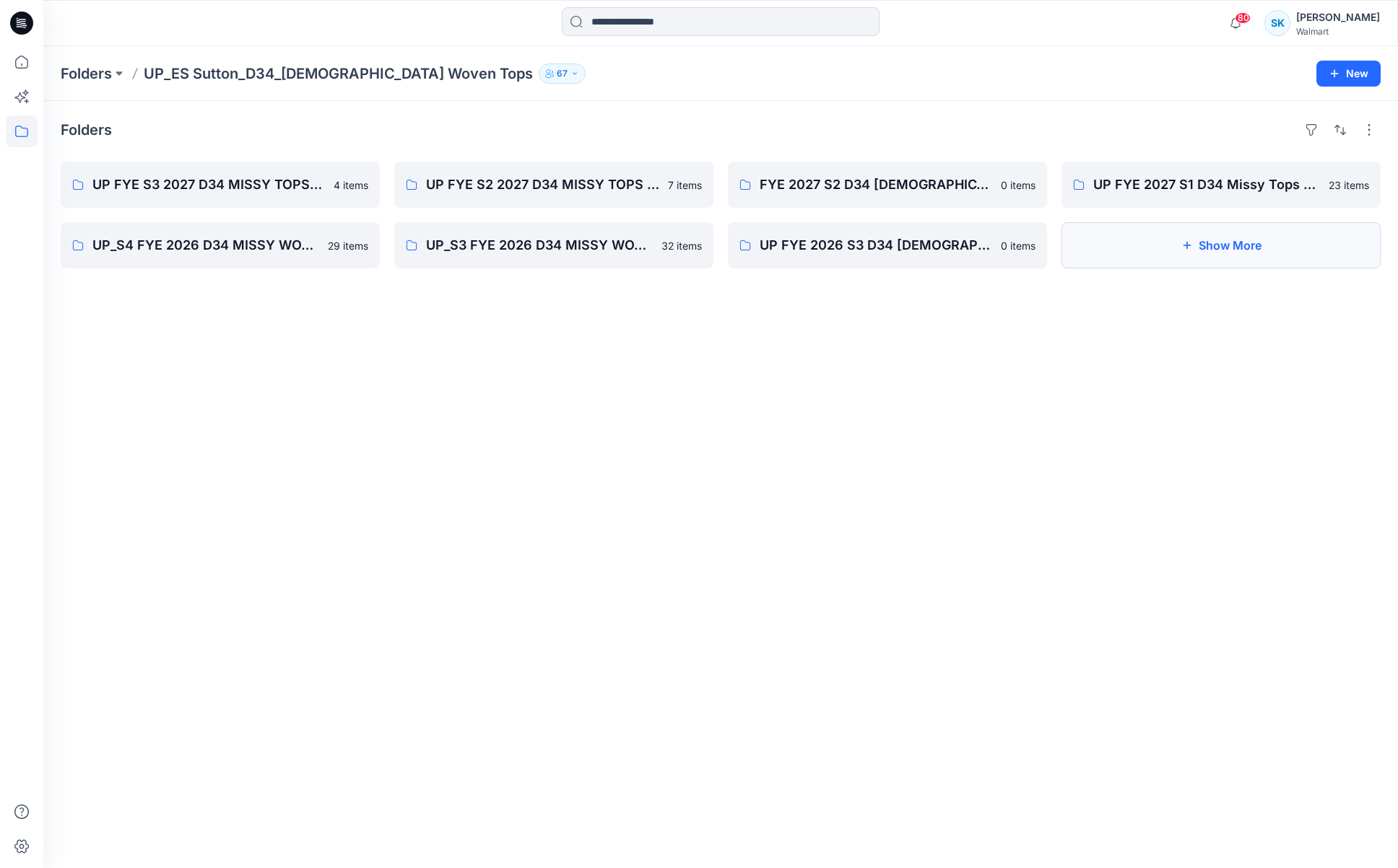
click at [1145, 238] on button "Show More" at bounding box center [1220, 246] width 319 height 46
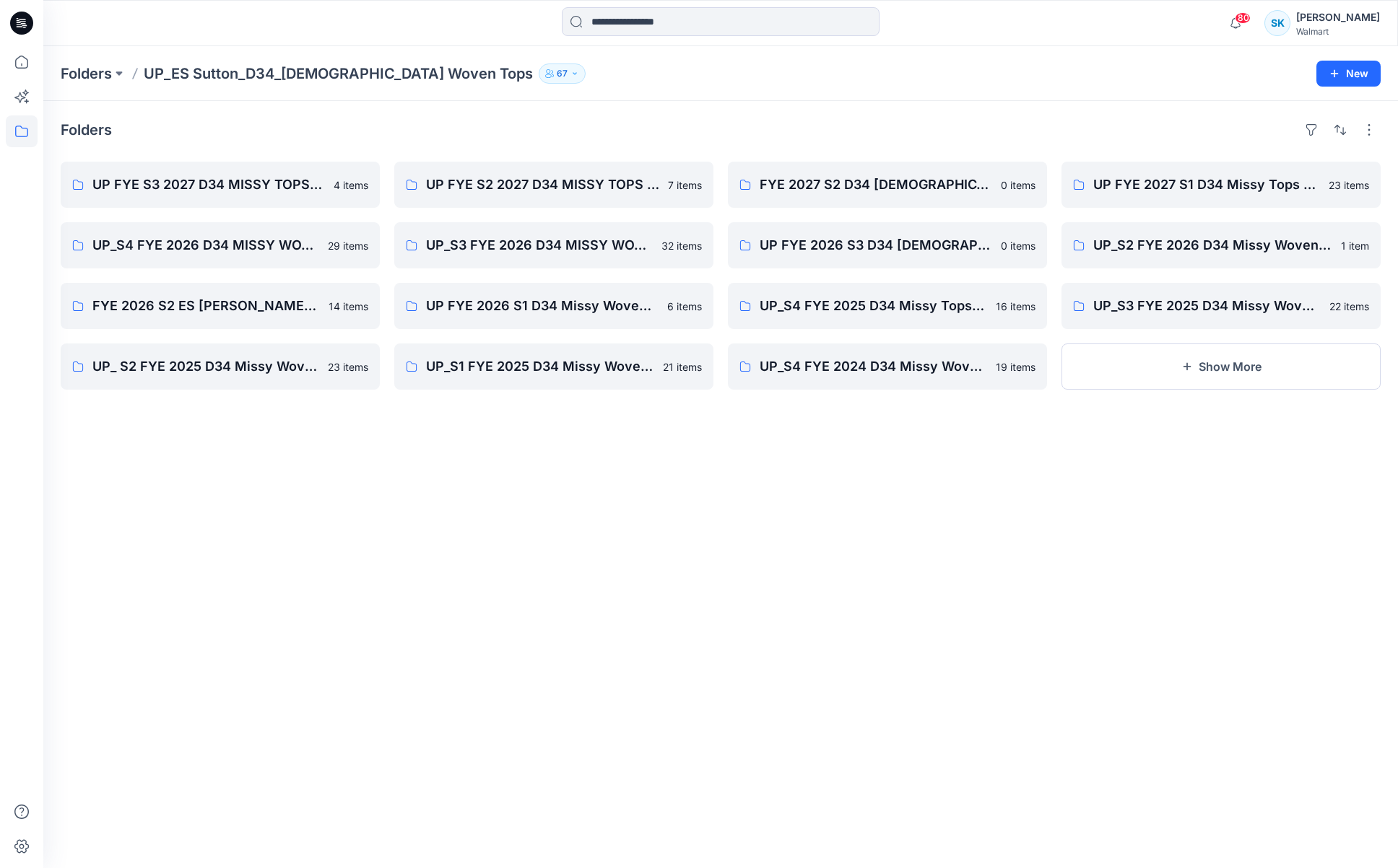
click at [660, 122] on div "Folders" at bounding box center [720, 130] width 1320 height 23
click at [661, 118] on div "Folders" at bounding box center [720, 130] width 1320 height 23
click at [640, 126] on div "Folders" at bounding box center [720, 130] width 1320 height 23
click at [648, 130] on div "Folders" at bounding box center [720, 130] width 1320 height 23
click at [649, 129] on div "Folders" at bounding box center [720, 130] width 1320 height 23
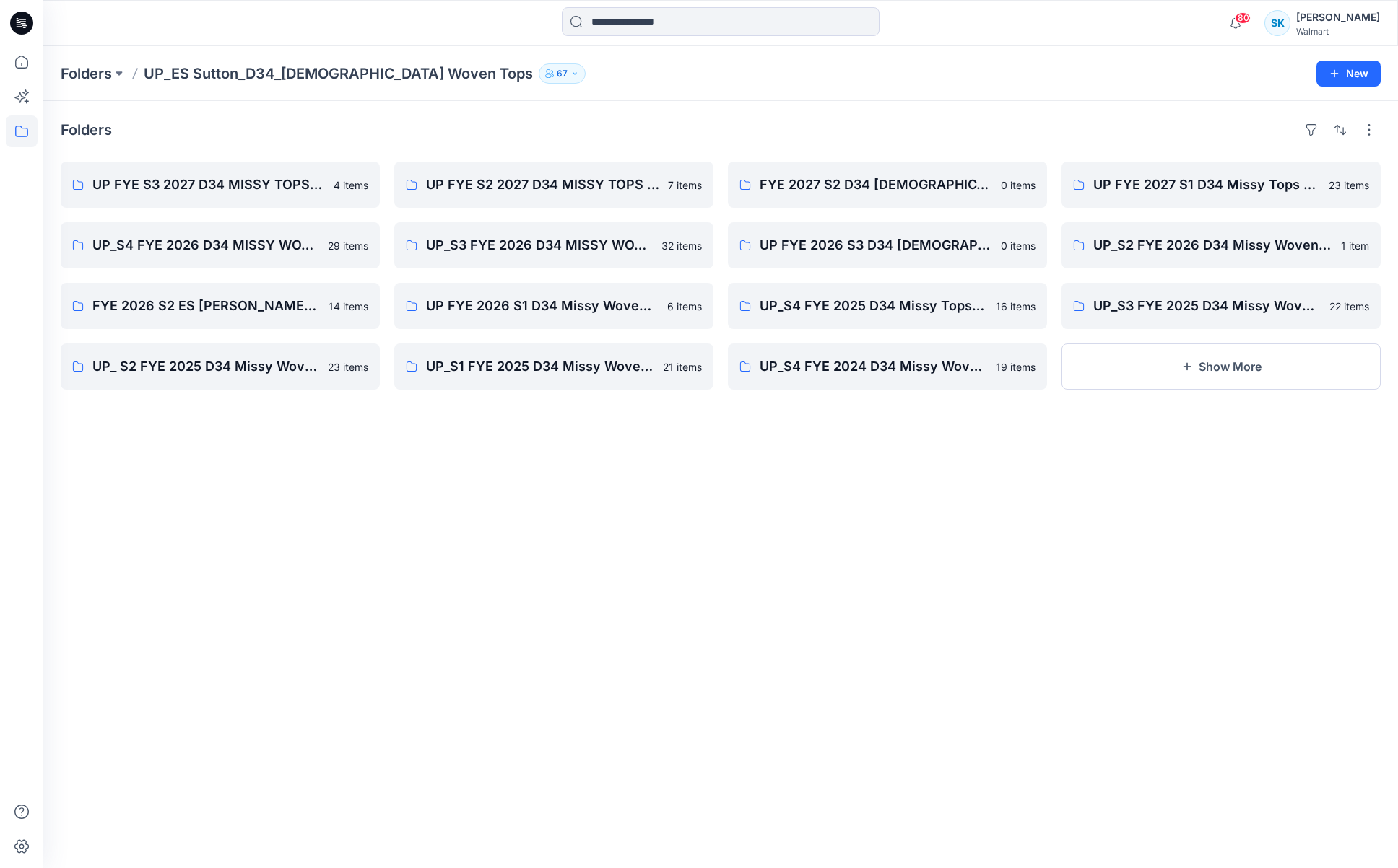
click at [657, 129] on div "Folders" at bounding box center [720, 130] width 1320 height 23
click at [656, 130] on div "Folders" at bounding box center [720, 130] width 1320 height 23
click at [651, 130] on div "Folders" at bounding box center [720, 130] width 1320 height 23
click at [633, 129] on div "Folders" at bounding box center [720, 130] width 1320 height 23
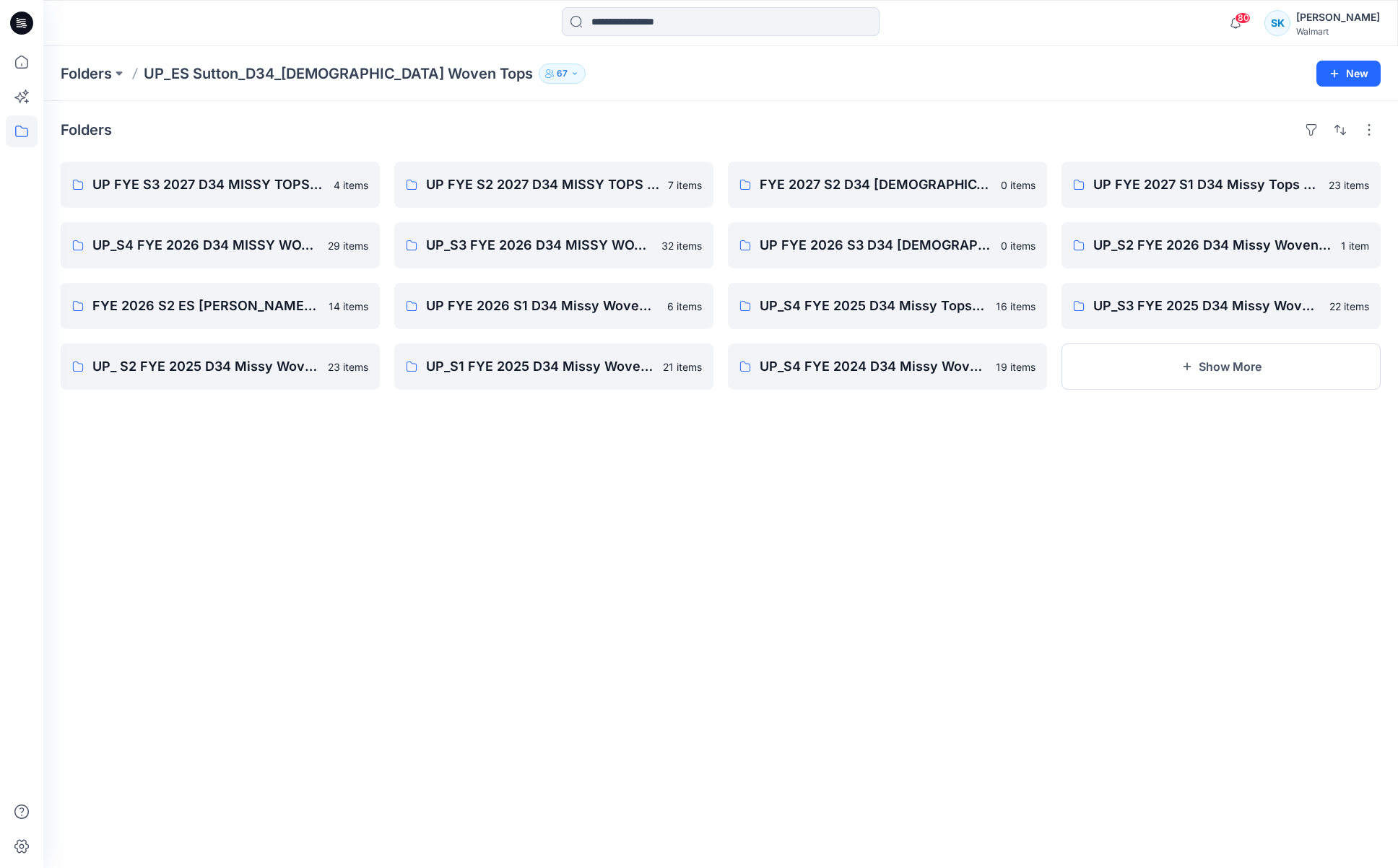
click at [613, 129] on div "Folders" at bounding box center [720, 130] width 1320 height 23
click at [619, 138] on div "Folders" at bounding box center [720, 130] width 1320 height 23
click at [631, 138] on div "Folders" at bounding box center [720, 130] width 1320 height 23
click at [631, 134] on div "Folders" at bounding box center [720, 130] width 1320 height 23
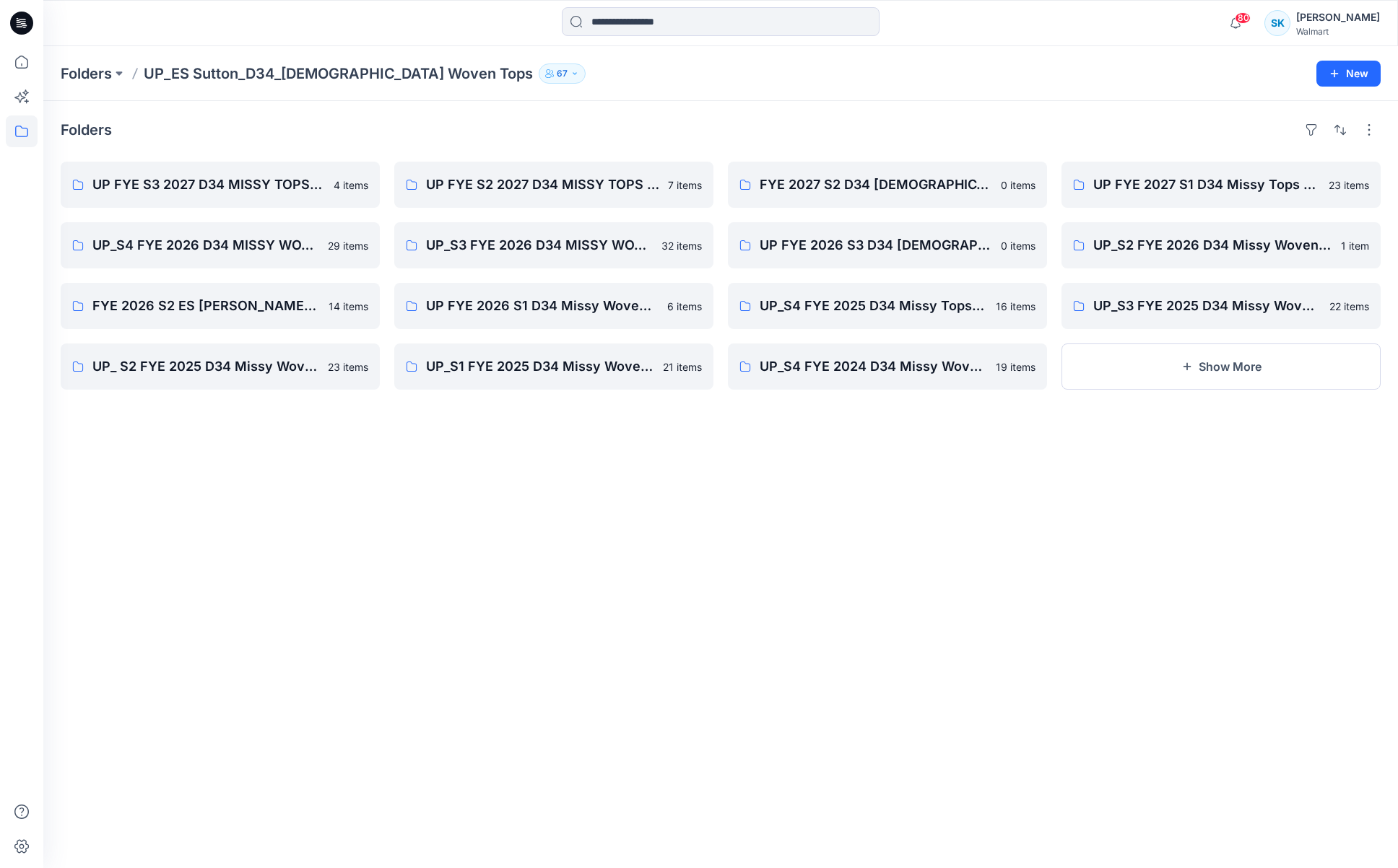
click at [631, 130] on div "Folders" at bounding box center [720, 130] width 1320 height 23
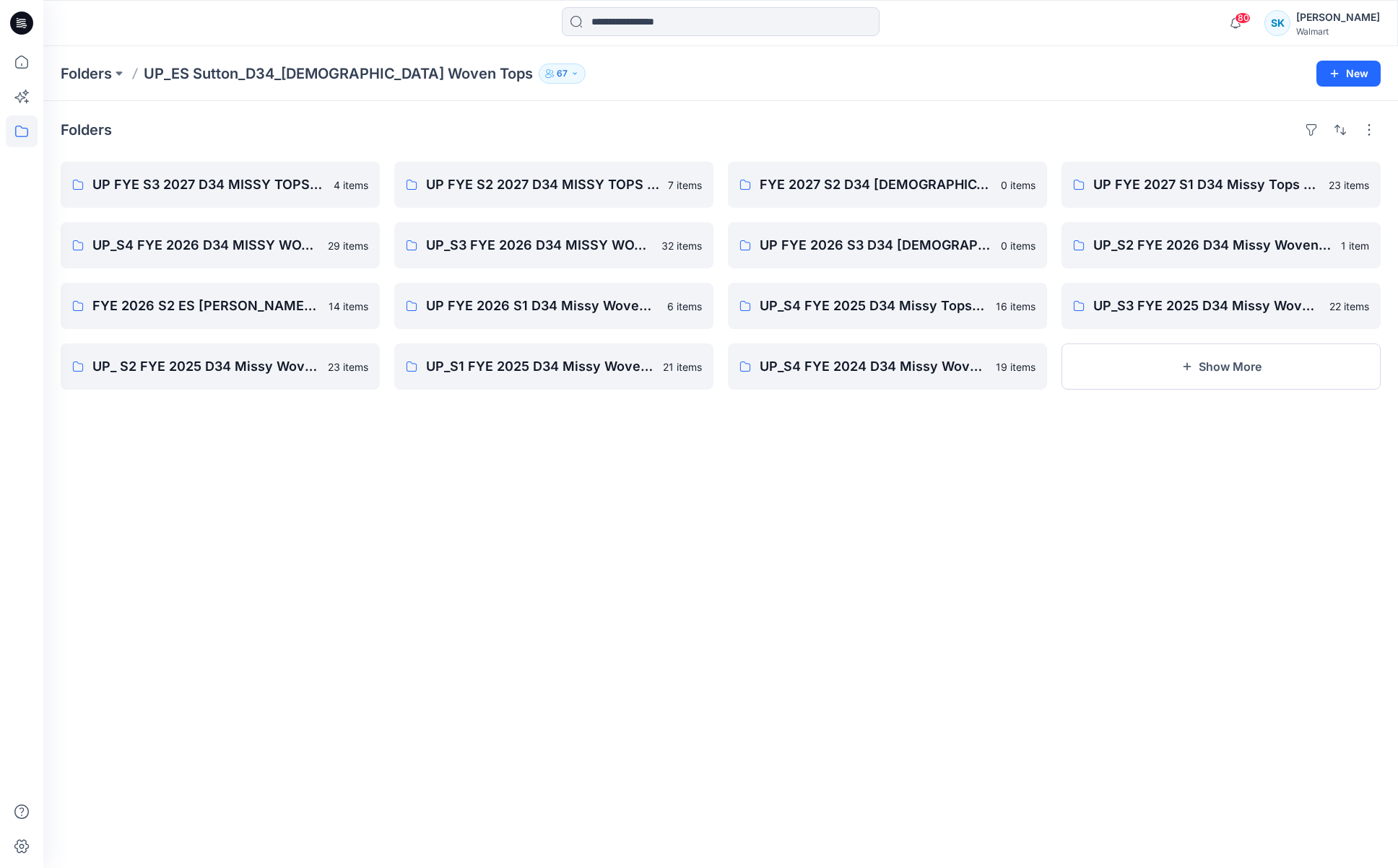
click at [631, 130] on div "Folders" at bounding box center [720, 130] width 1320 height 23
click at [632, 134] on div "Folders" at bounding box center [720, 130] width 1320 height 23
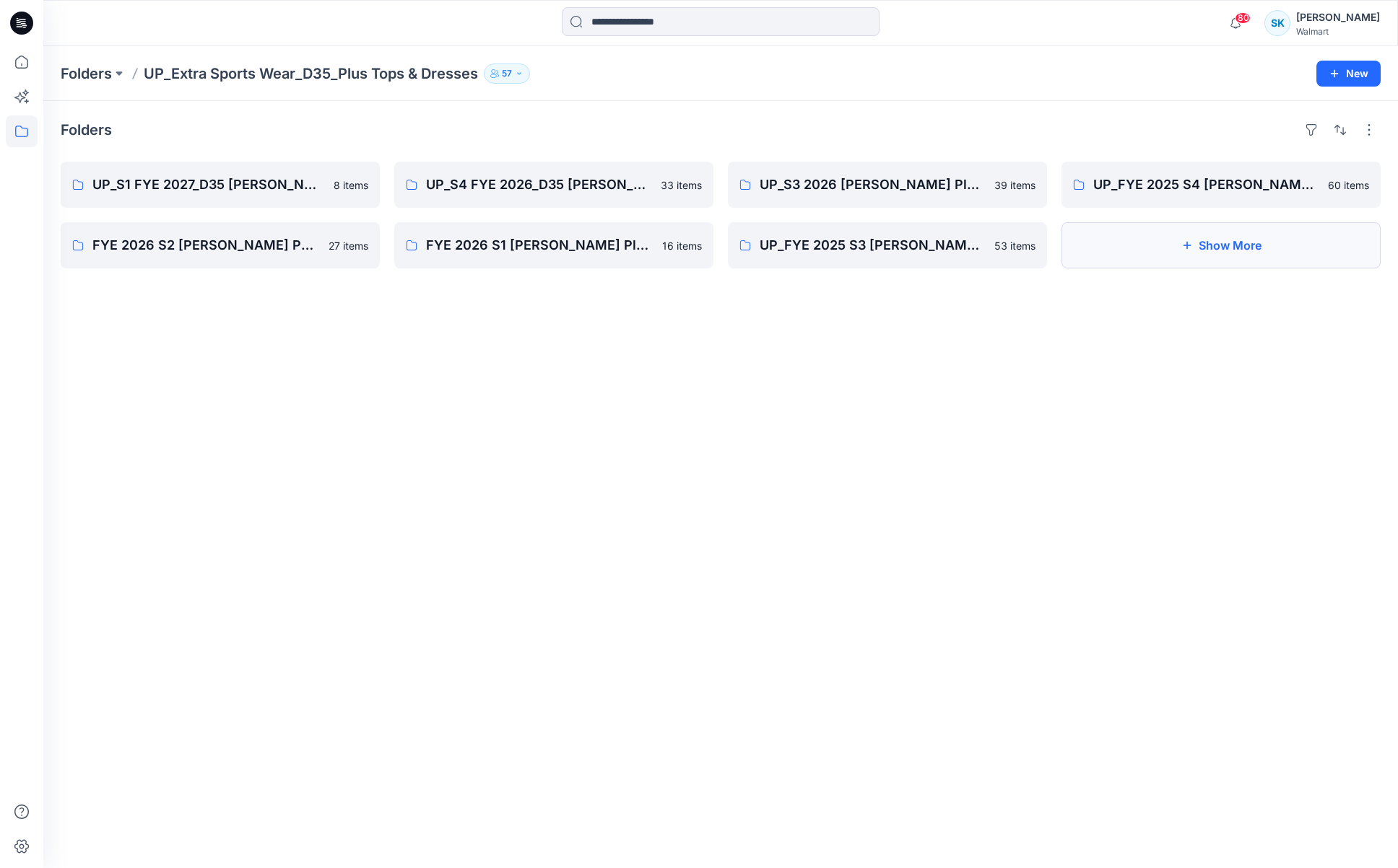
click at [1189, 244] on icon "button" at bounding box center [1187, 246] width 11 height 11
click at [1102, 246] on button "Show More" at bounding box center [1220, 246] width 319 height 46
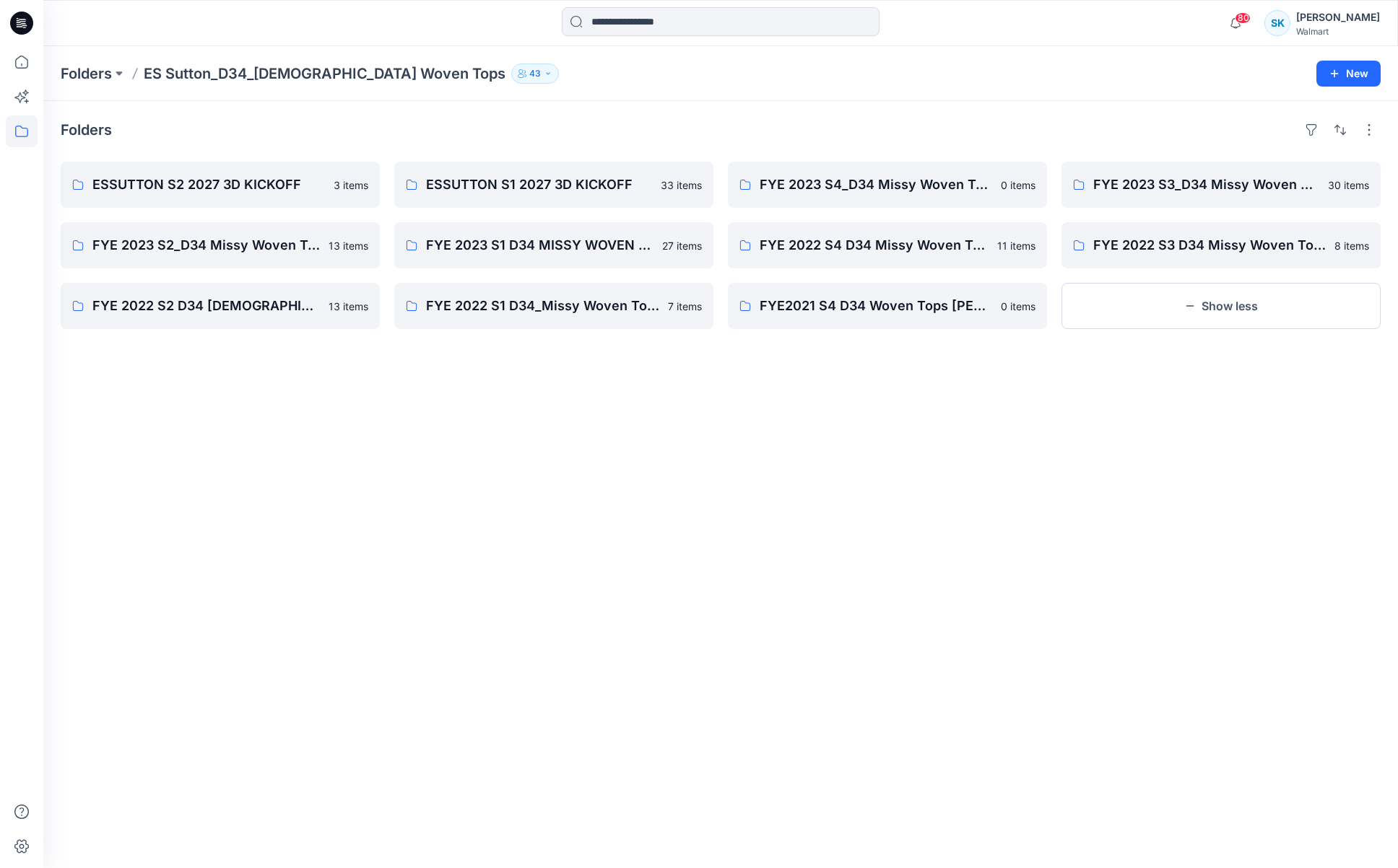
click at [1159, 141] on div "Folders" at bounding box center [720, 130] width 1320 height 23
click at [647, 129] on div "Folders" at bounding box center [720, 130] width 1320 height 23
click at [638, 129] on div "Folders" at bounding box center [720, 130] width 1320 height 23
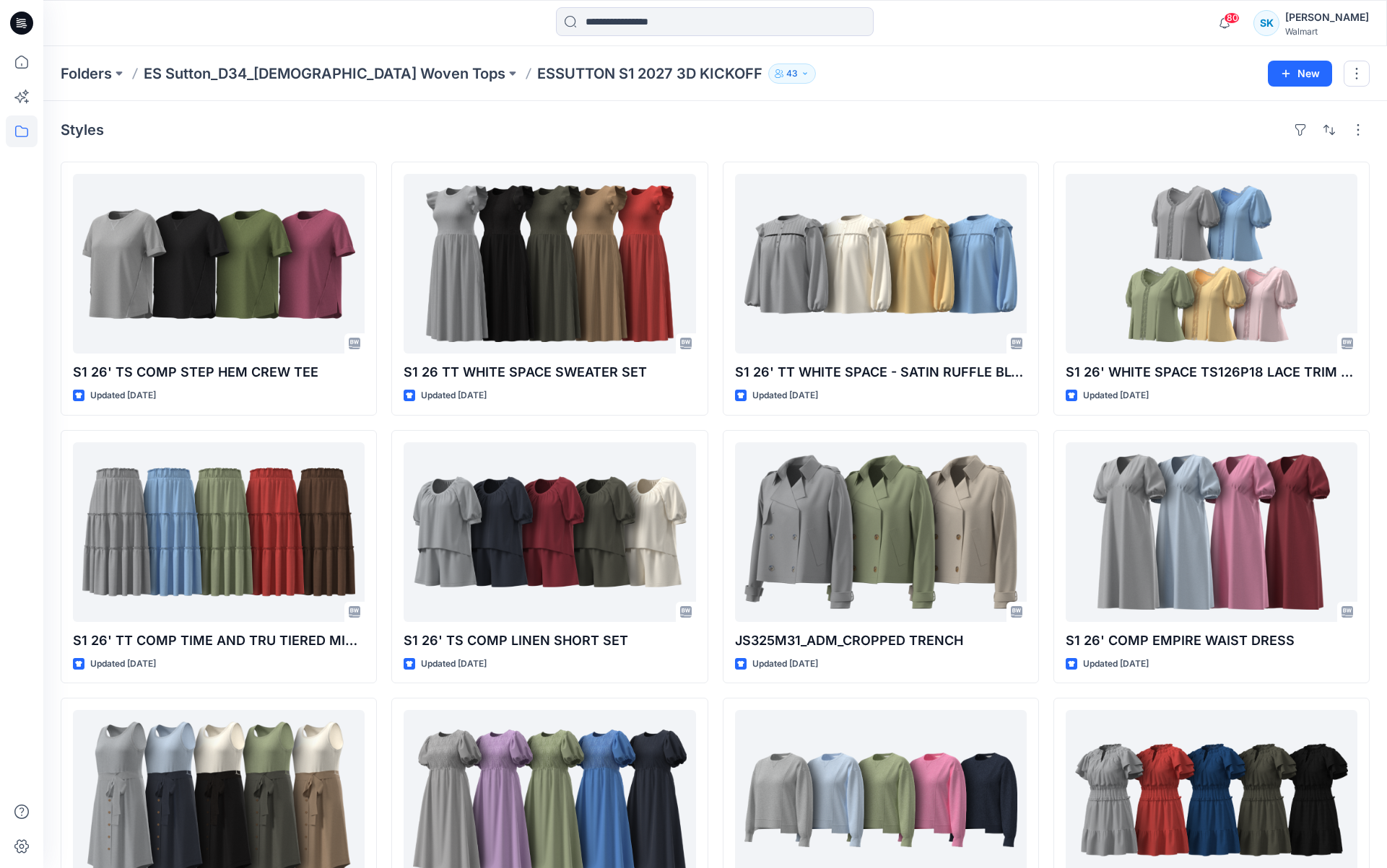
click at [962, 115] on div "Styles S1 26' TS COMP STEP HEM CREW TEE Updated 7 months ago S1 26' TT COMP TIM…" at bounding box center [715, 561] width 1344 height 920
click at [1024, 122] on div "Styles" at bounding box center [716, 130] width 1309 height 23
click at [1036, 125] on div "Styles" at bounding box center [716, 130] width 1309 height 23
click at [1048, 129] on div "Styles" at bounding box center [716, 130] width 1309 height 23
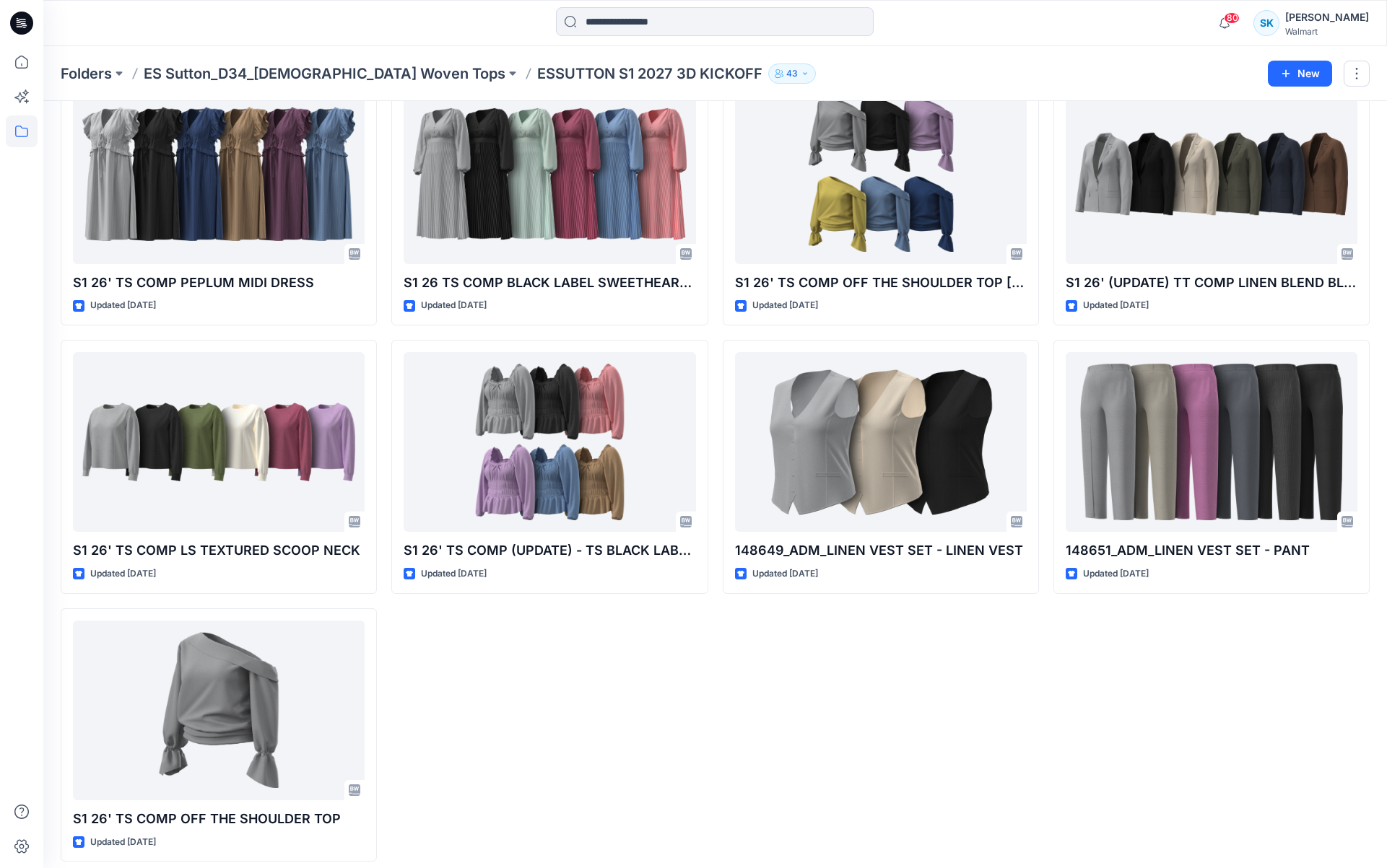
scroll to position [1710, 0]
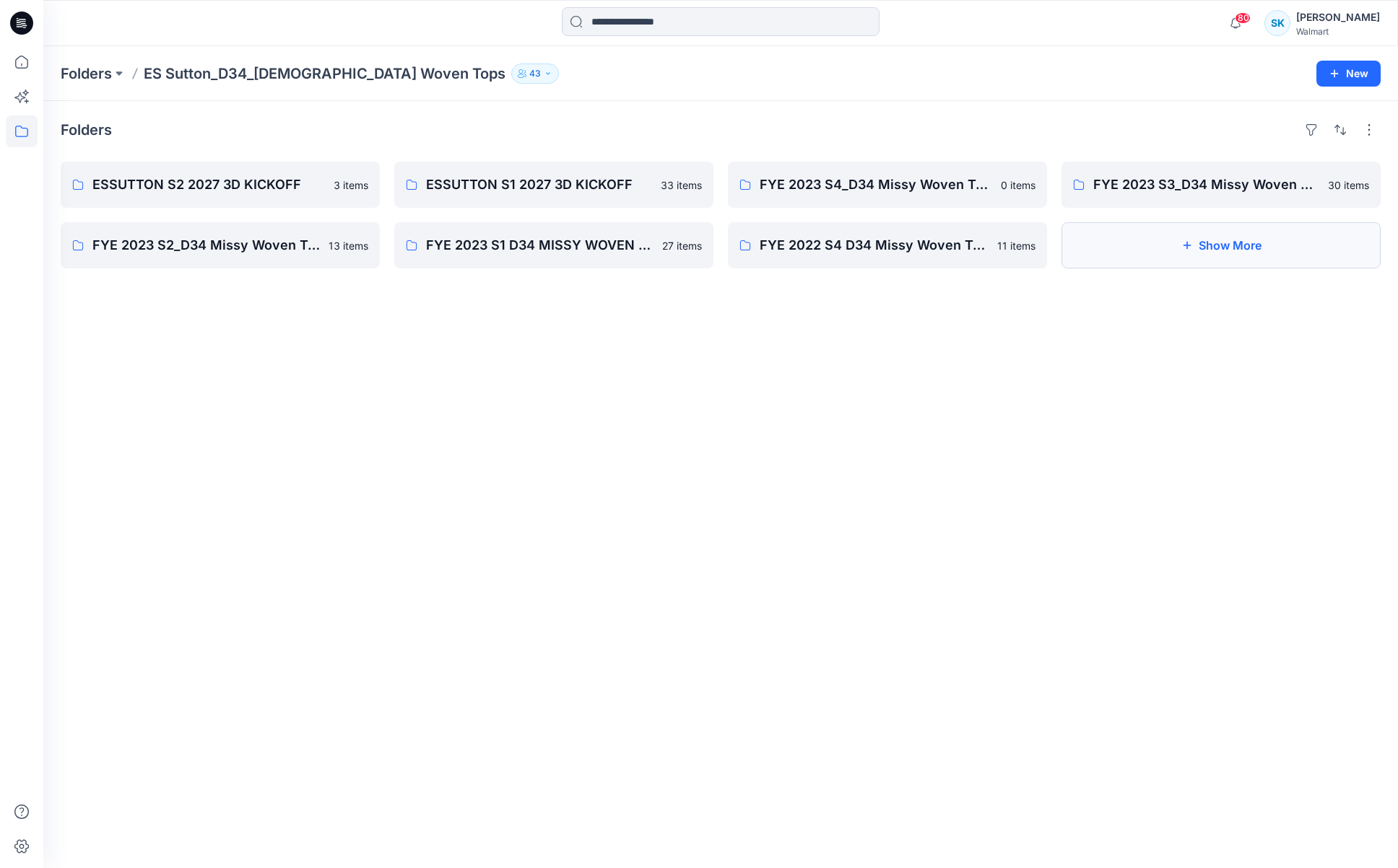
click at [1176, 253] on button "Show More" at bounding box center [1220, 246] width 319 height 46
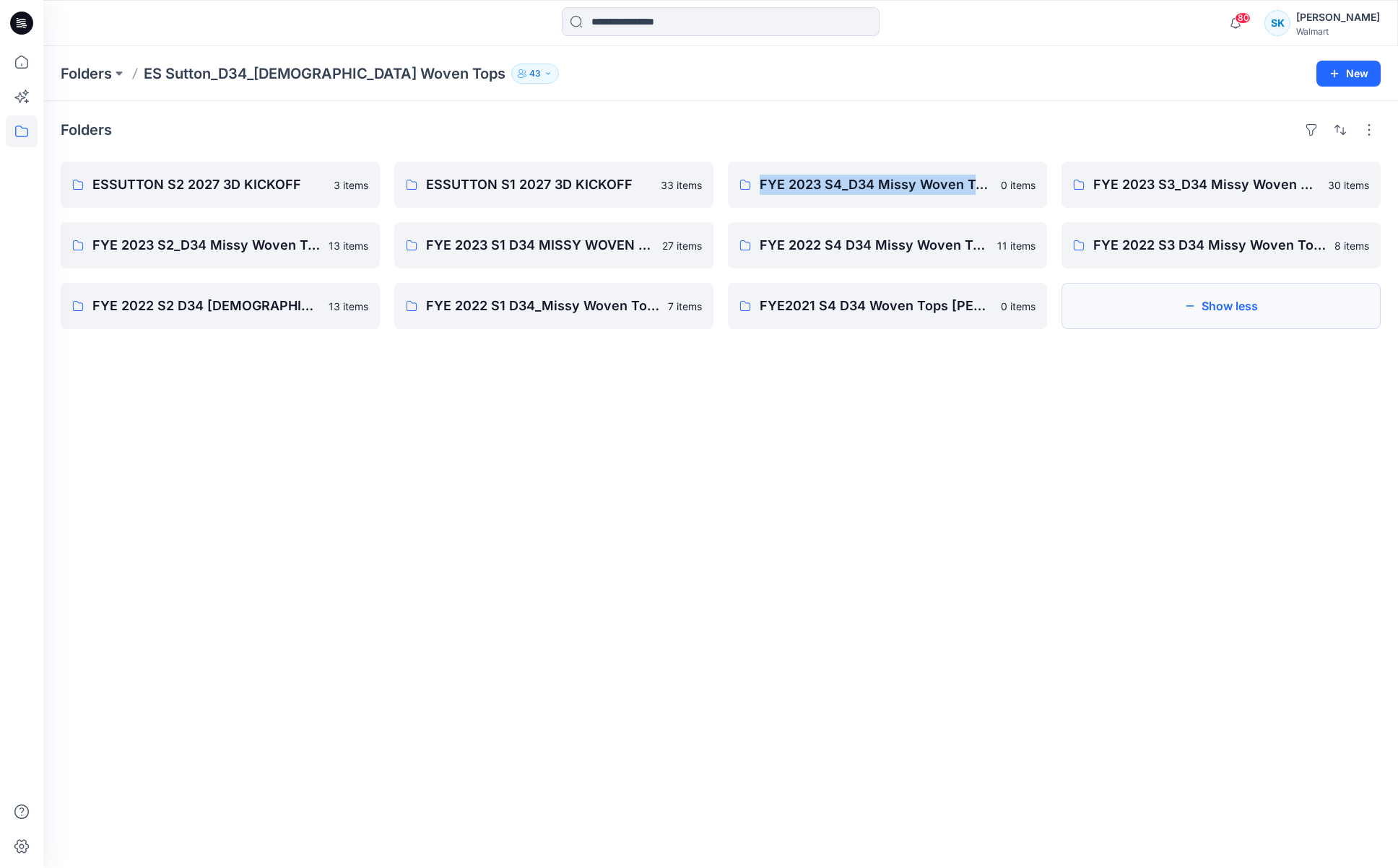
click at [1185, 307] on icon "button" at bounding box center [1190, 306] width 11 height 11
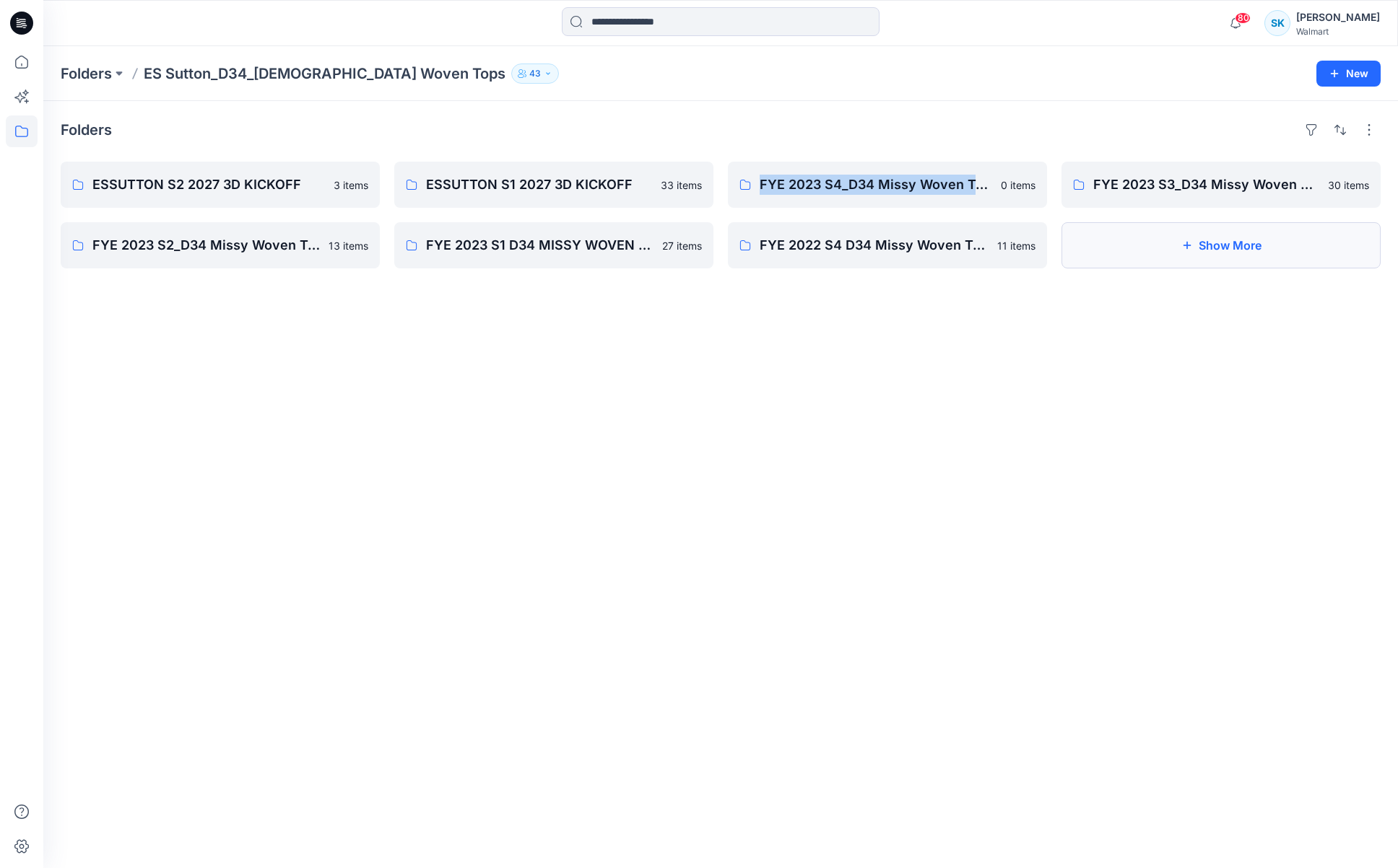
click at [1175, 256] on button "Show More" at bounding box center [1220, 246] width 319 height 46
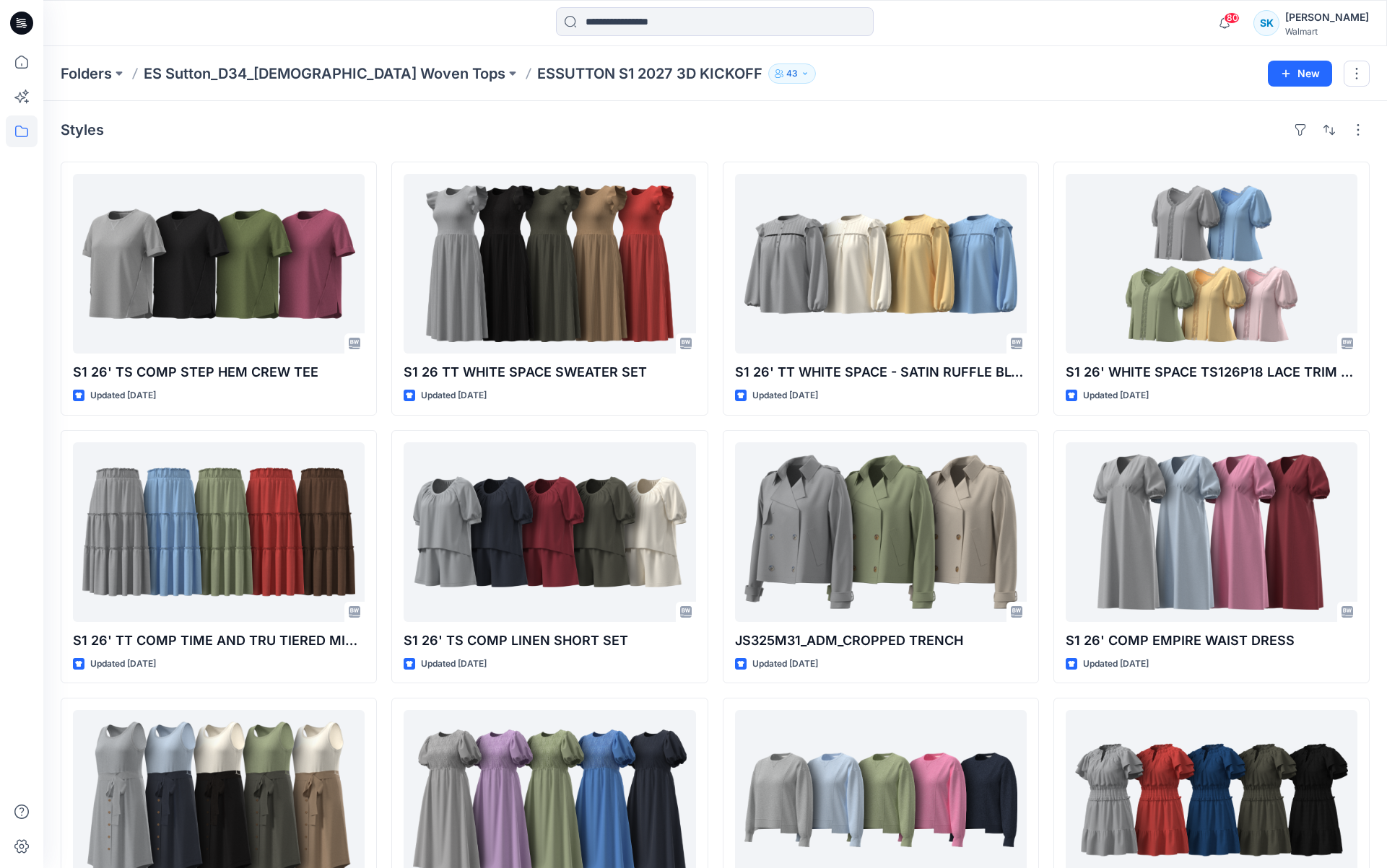
click at [712, 130] on div "Styles" at bounding box center [716, 130] width 1309 height 23
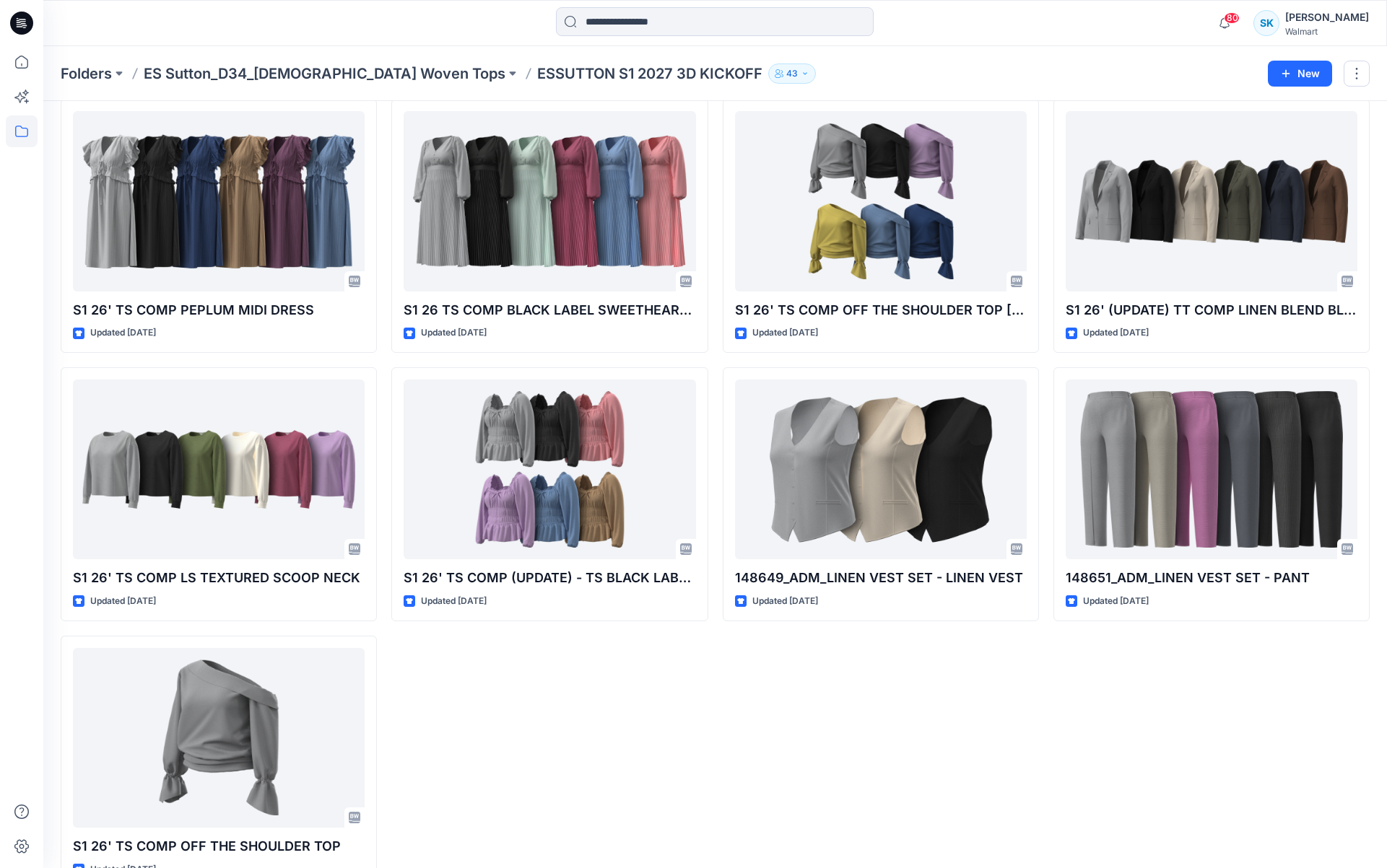
scroll to position [1710, 0]
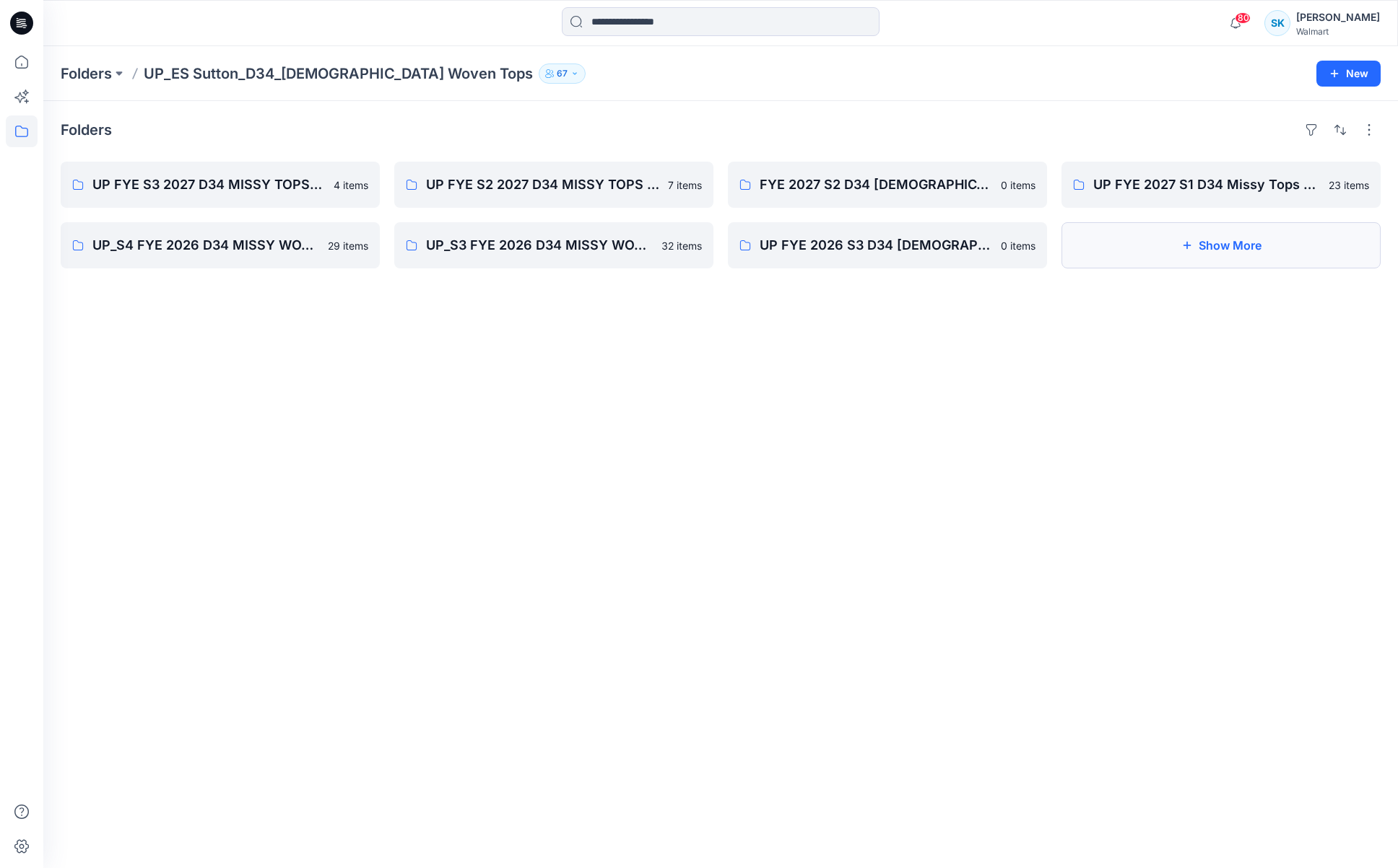
click at [1194, 246] on button "Show More" at bounding box center [1220, 246] width 319 height 46
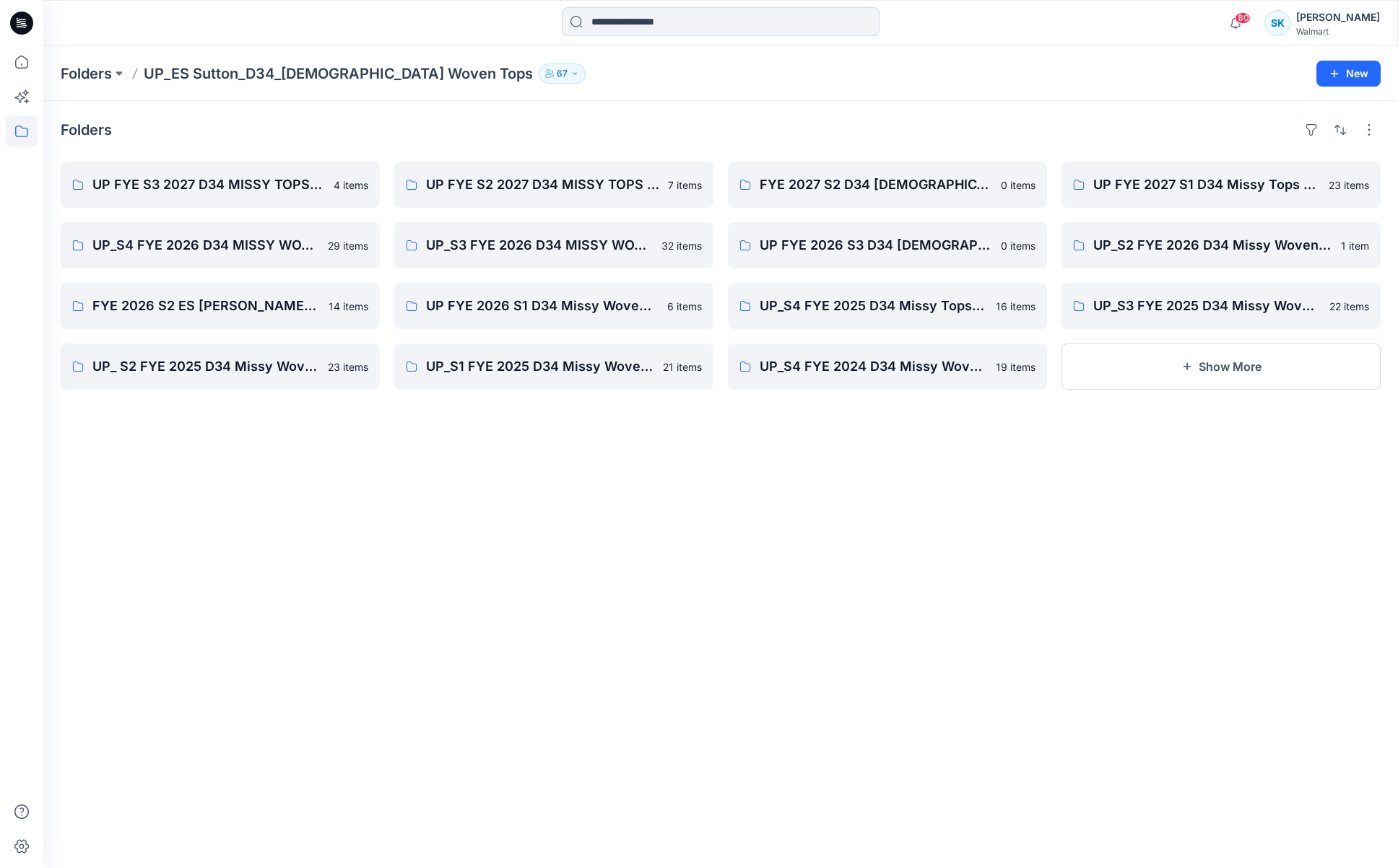
click at [797, 118] on div "Folders UP FYE S3 2027 D34 MISSY TOPS ESSUTTON 4 items UP_S4 FYE 2026 D34 MISSY…" at bounding box center [720, 484] width 1355 height 767
click at [872, 562] on div "Folders UP FYE S3 2027 D34 MISSY TOPS ESSUTTON 4 items UP_S4 FYE 2026 D34 MISSY…" at bounding box center [720, 484] width 1355 height 767
click at [886, 529] on div "Folders UP FYE S3 2027 D34 MISSY TOPS ESSUTTON 4 items UP_S4 FYE 2026 D34 MISSY…" at bounding box center [720, 484] width 1355 height 767
click at [870, 494] on div "Folders UP FYE S3 2027 D34 MISSY TOPS ESSUTTON 4 items UP_S4 FYE 2026 D34 MISSY…" at bounding box center [720, 484] width 1355 height 767
click at [1175, 368] on button "Show More" at bounding box center [1220, 366] width 319 height 46
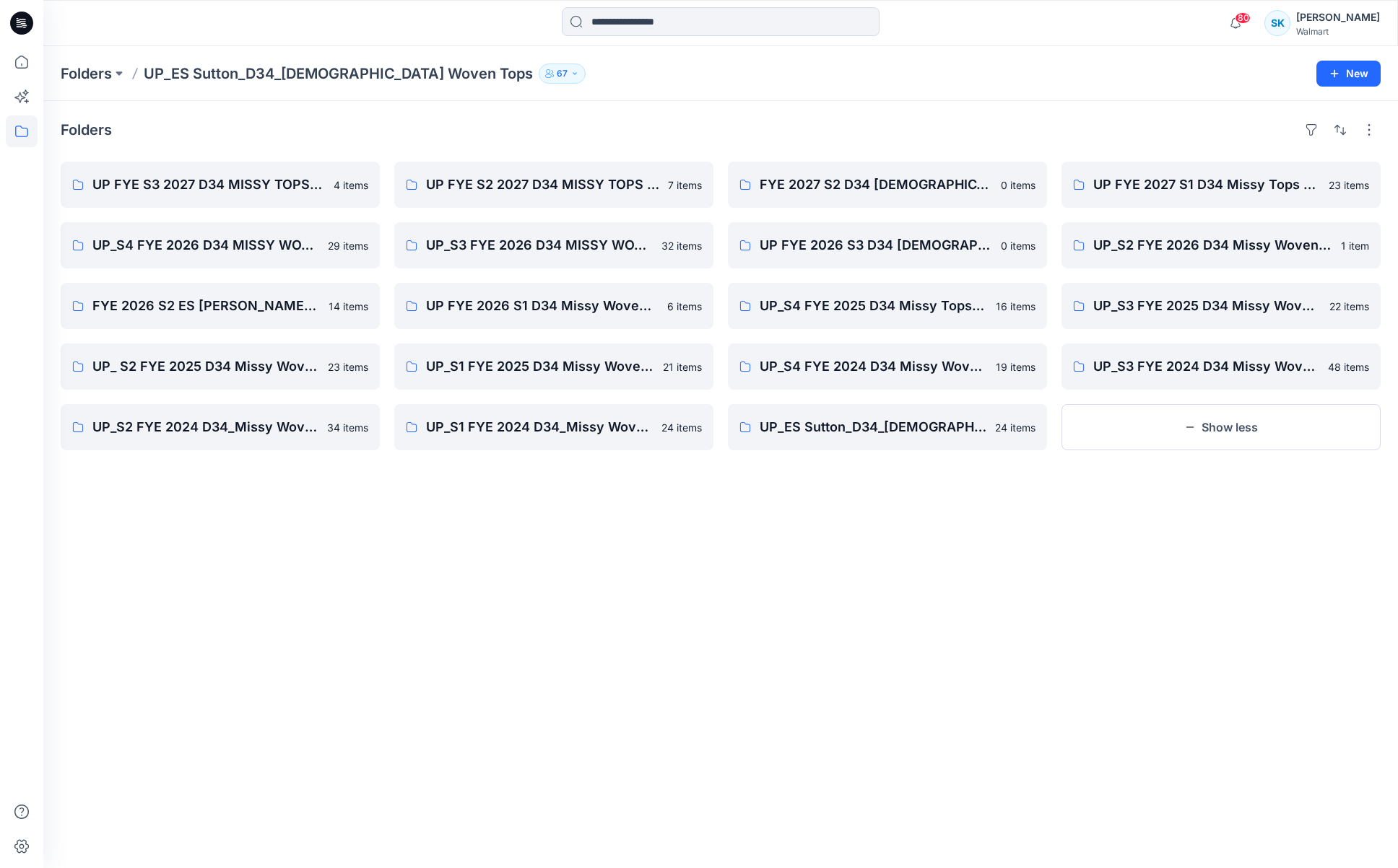
click at [833, 101] on div "Folders UP FYE S3 2027 D34 MISSY TOPS ESSUTTON 4 items UP_S4 FYE 2026 D34 MISSY…" at bounding box center [720, 484] width 1355 height 767
click at [845, 122] on div "Folders" at bounding box center [720, 130] width 1320 height 23
click at [837, 122] on div "Folders" at bounding box center [720, 130] width 1320 height 23
click at [851, 124] on div "Folders" at bounding box center [720, 130] width 1320 height 23
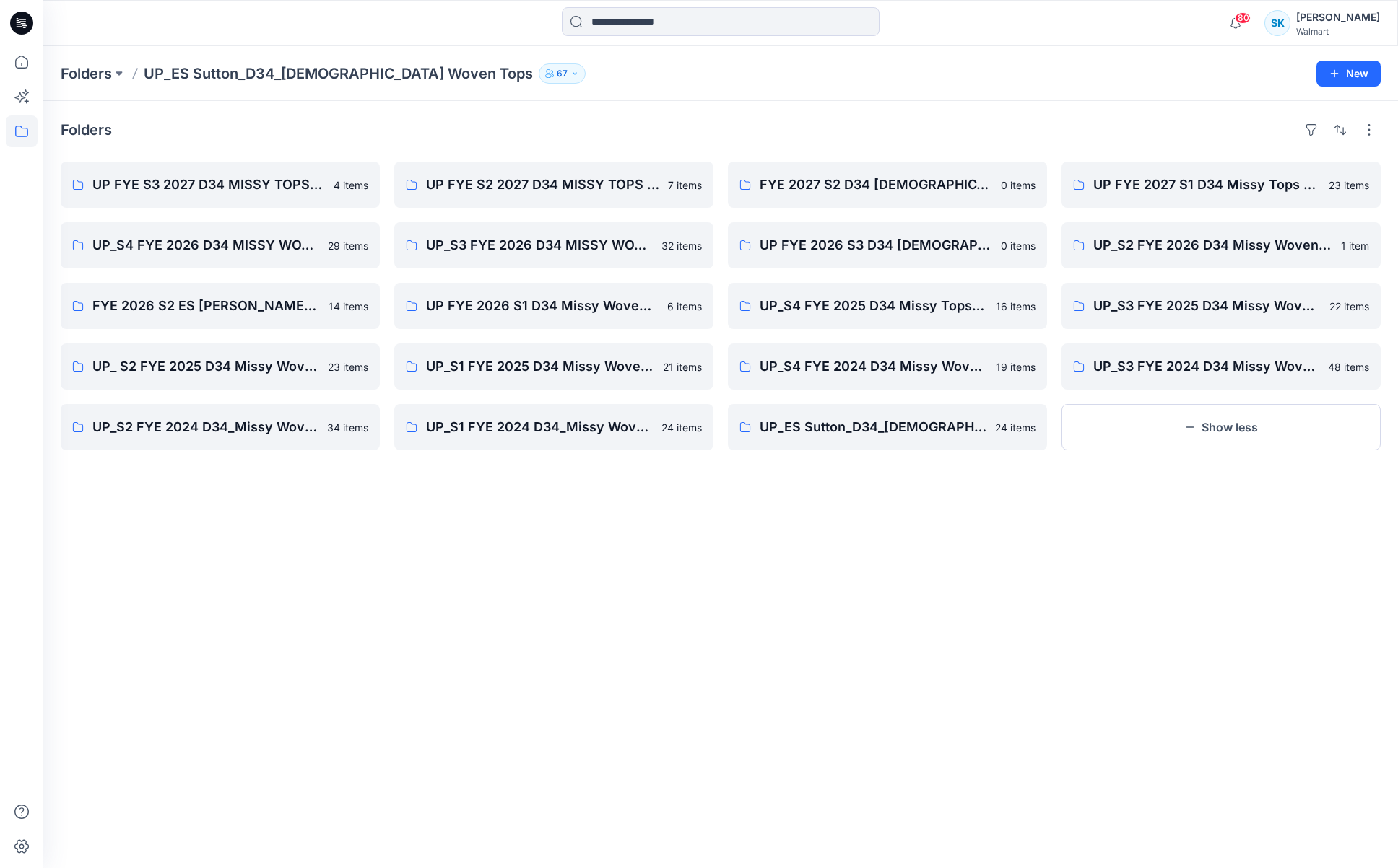
click at [851, 124] on div "Folders" at bounding box center [720, 130] width 1320 height 23
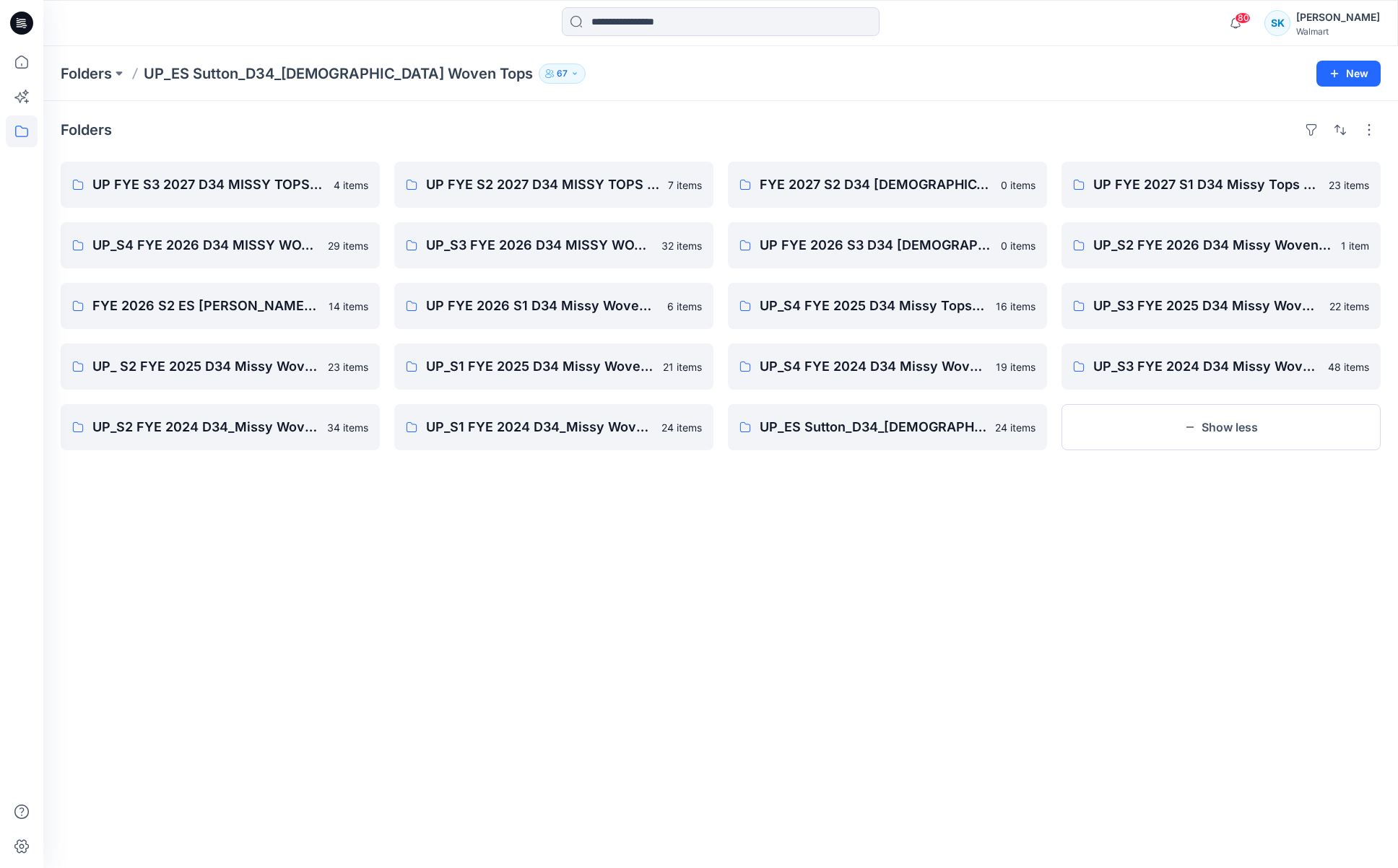
click at [1019, 758] on div "Folders UP FYE S3 2027 D34 MISSY TOPS ESSUTTON 4 items UP_S4 FYE 2026 D34 MISSY…" at bounding box center [720, 484] width 1355 height 767
click at [936, 650] on div "Folders UP FYE S3 2027 D34 MISSY TOPS ESSUTTON 4 items UP_S4 FYE 2026 D34 MISSY…" at bounding box center [720, 484] width 1355 height 767
click at [904, 660] on div "Folders UP FYE S3 2027 D34 MISSY TOPS ESSUTTON 4 items UP_S4 FYE 2026 D34 MISSY…" at bounding box center [720, 484] width 1355 height 767
click at [917, 591] on div "Folders UP FYE S3 2027 D34 MISSY TOPS ESSUTTON 4 items UP_S4 FYE 2026 D34 MISSY…" at bounding box center [720, 484] width 1355 height 767
click at [916, 591] on div "Folders UP FYE S3 2027 D34 MISSY TOPS ESSUTTON 4 items UP_S4 FYE 2026 D34 MISSY…" at bounding box center [720, 484] width 1355 height 767
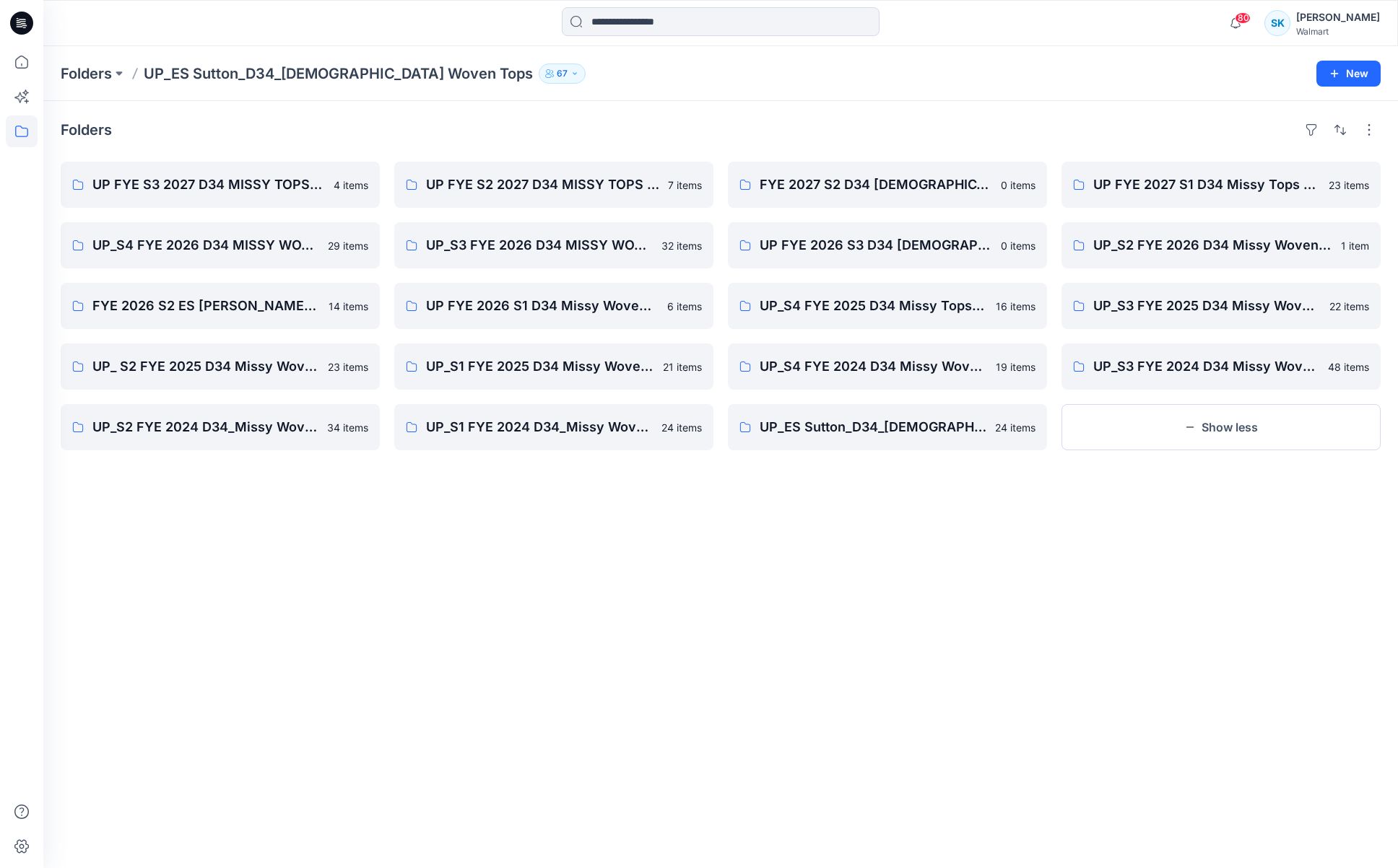
click at [916, 591] on div "Folders UP FYE S3 2027 D34 MISSY TOPS ESSUTTON 4 items UP_S4 FYE 2026 D34 MISSY…" at bounding box center [720, 484] width 1355 height 767
click at [927, 546] on div "Folders UP FYE S3 2027 D34 MISSY TOPS ESSUTTON 4 items UP_S4 FYE 2026 D34 MISSY…" at bounding box center [720, 484] width 1355 height 767
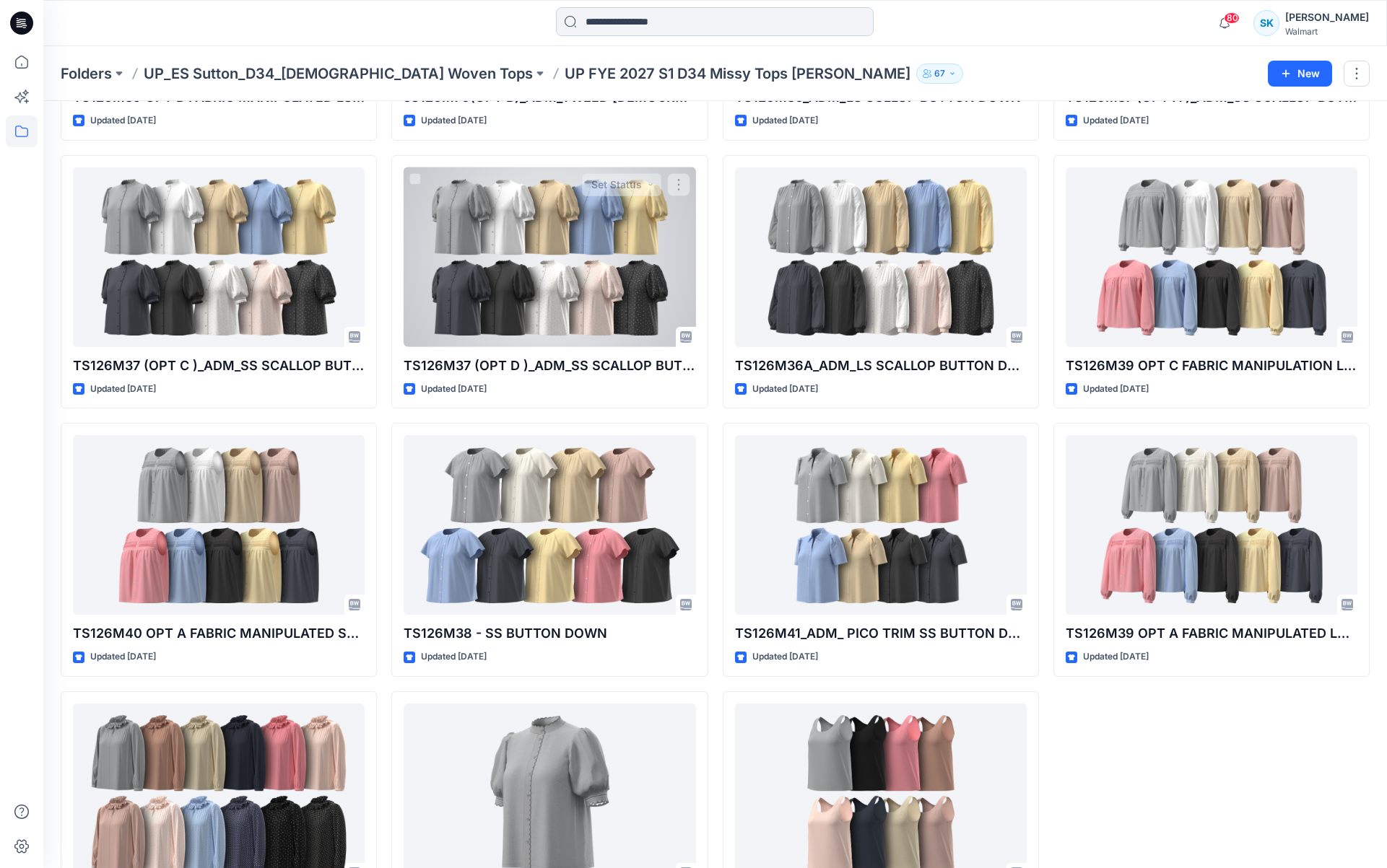
scroll to position [815, 0]
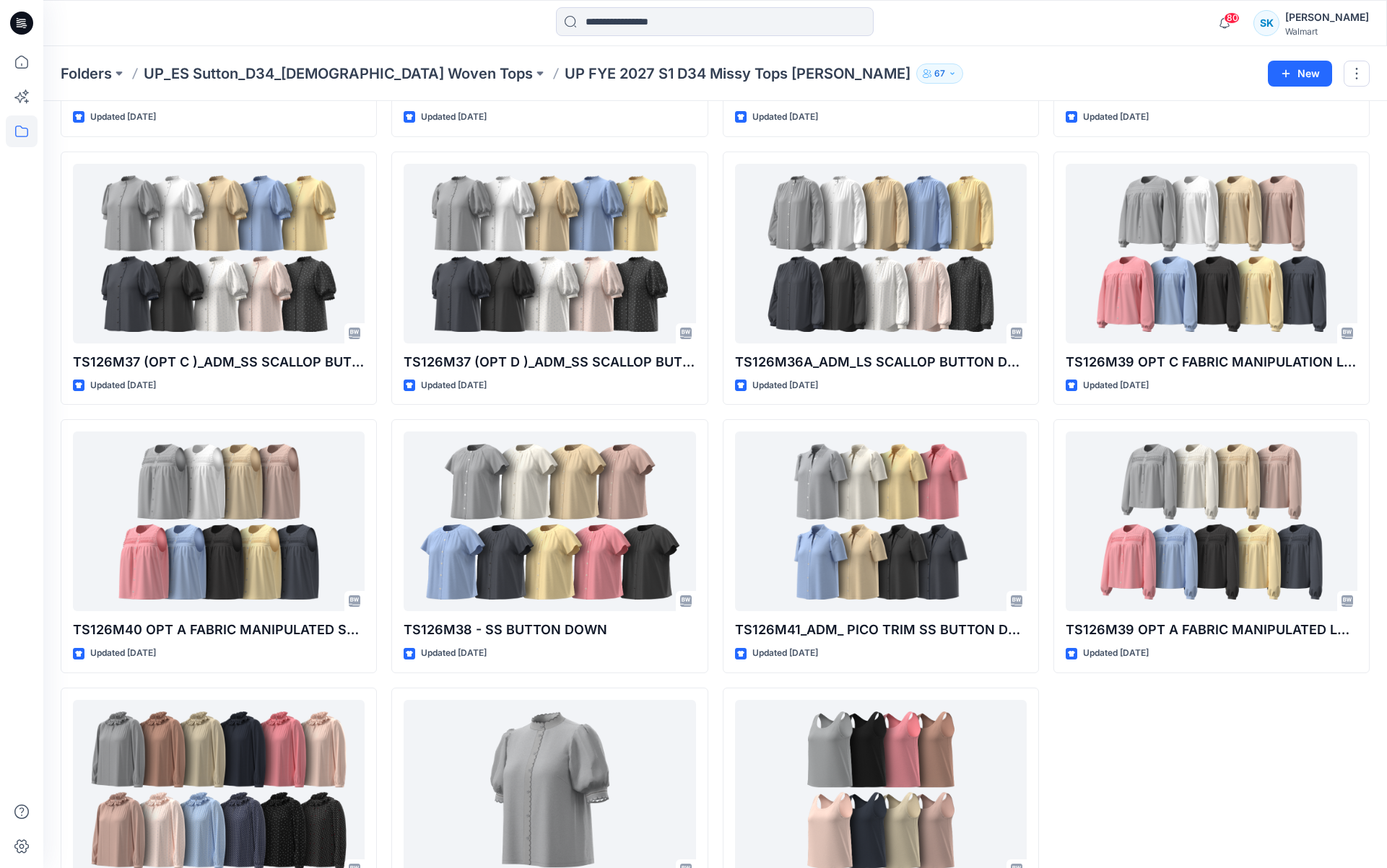
click at [1130, 786] on div "TS126M37 (OPT A )_ADM_SS SCALLOP BUTTON DOWN Updated 5 months ago TS126M40 OPT …" at bounding box center [1211, 144] width 316 height 1594
click at [1107, 779] on div "TS126M37 (OPT A )_ADM_SS SCALLOP BUTTON DOWN Updated 5 months ago TS126M40 OPT …" at bounding box center [1211, 144] width 316 height 1594
click at [1048, 698] on div "TS126M43 SOFT RUFFLE BUTTON DOWN Updated 2 months ago TS126M40 OPT C FABRIC MAN…" at bounding box center [716, 144] width 1309 height 1594
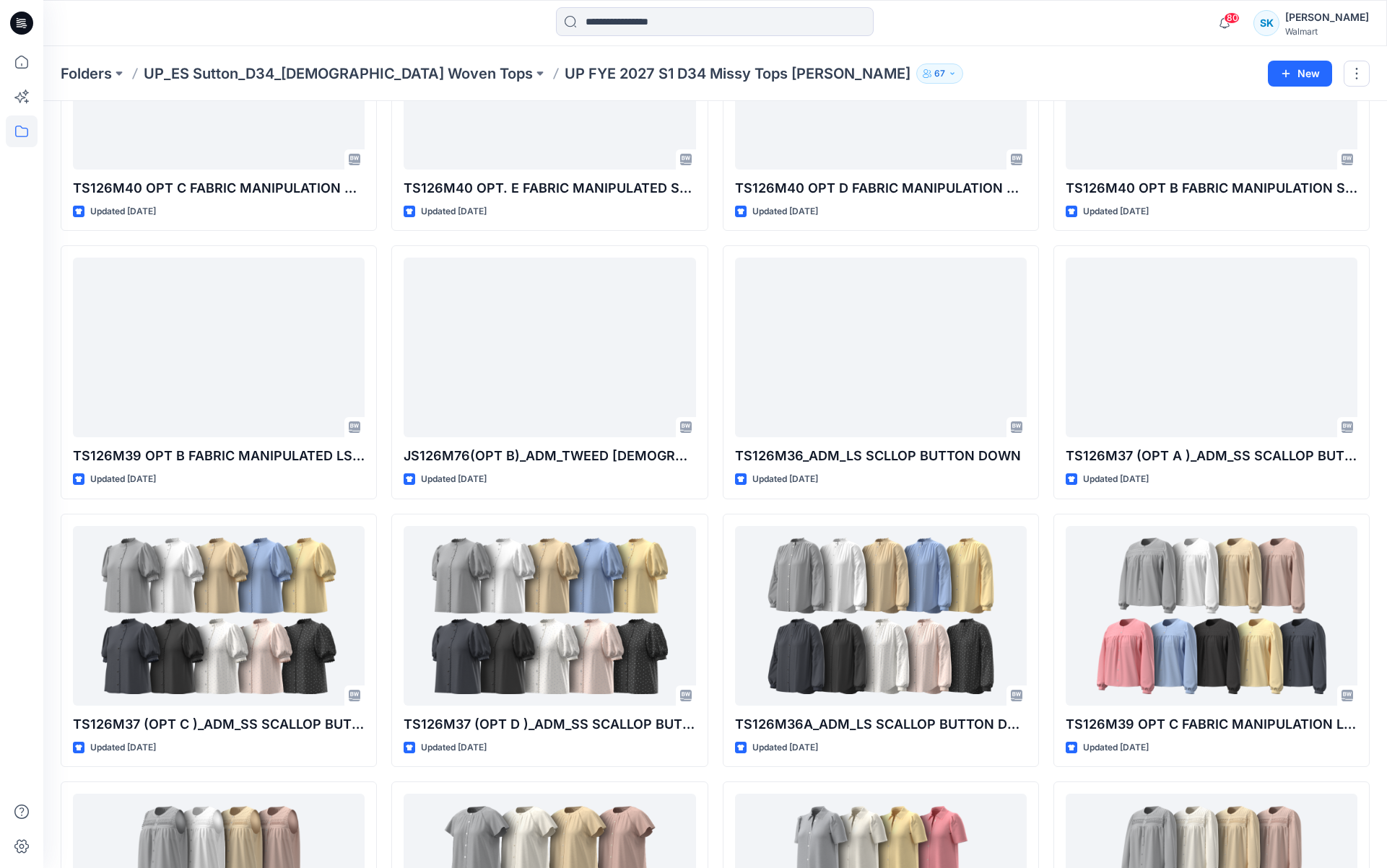
scroll to position [0, 0]
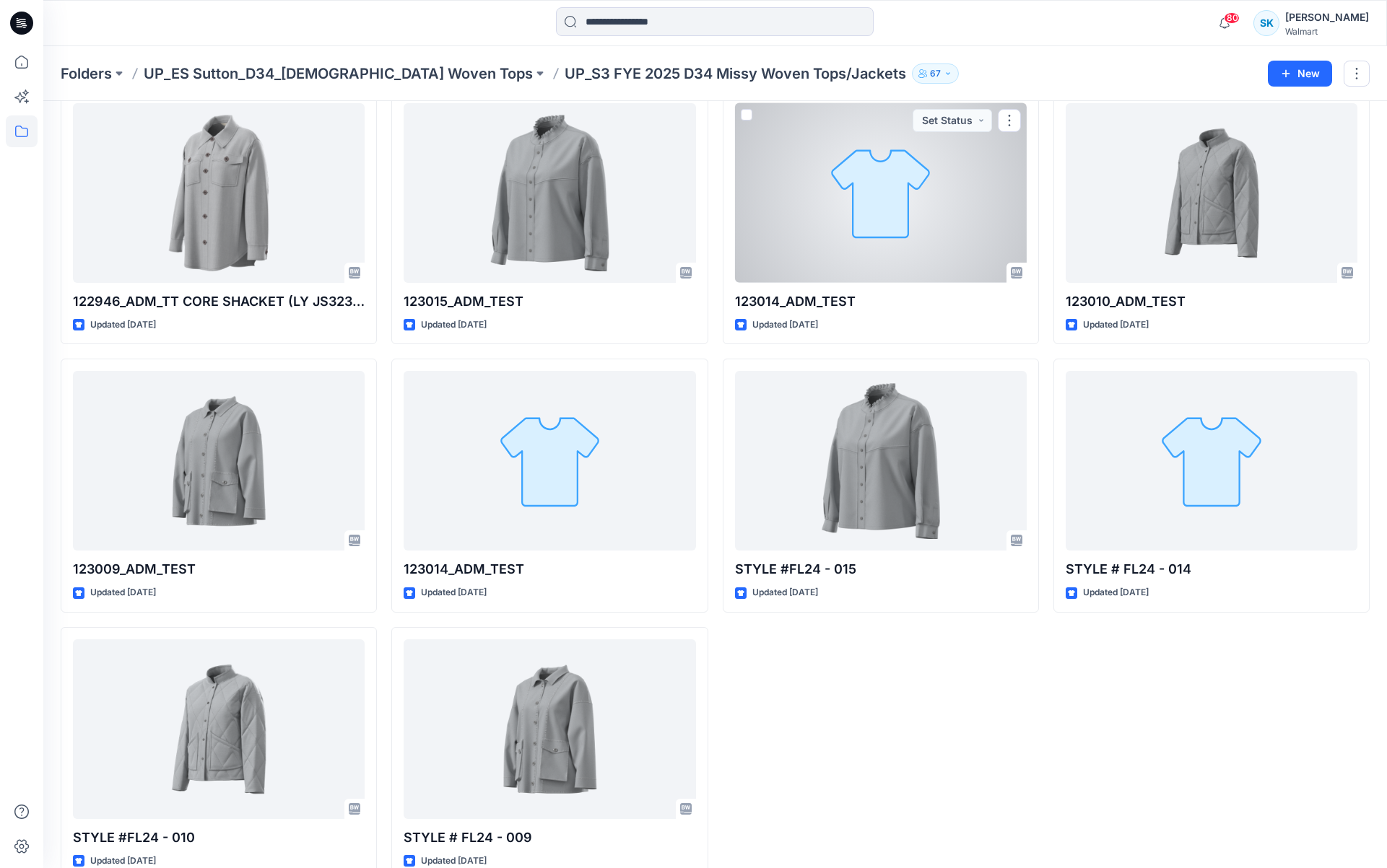
scroll to position [905, 0]
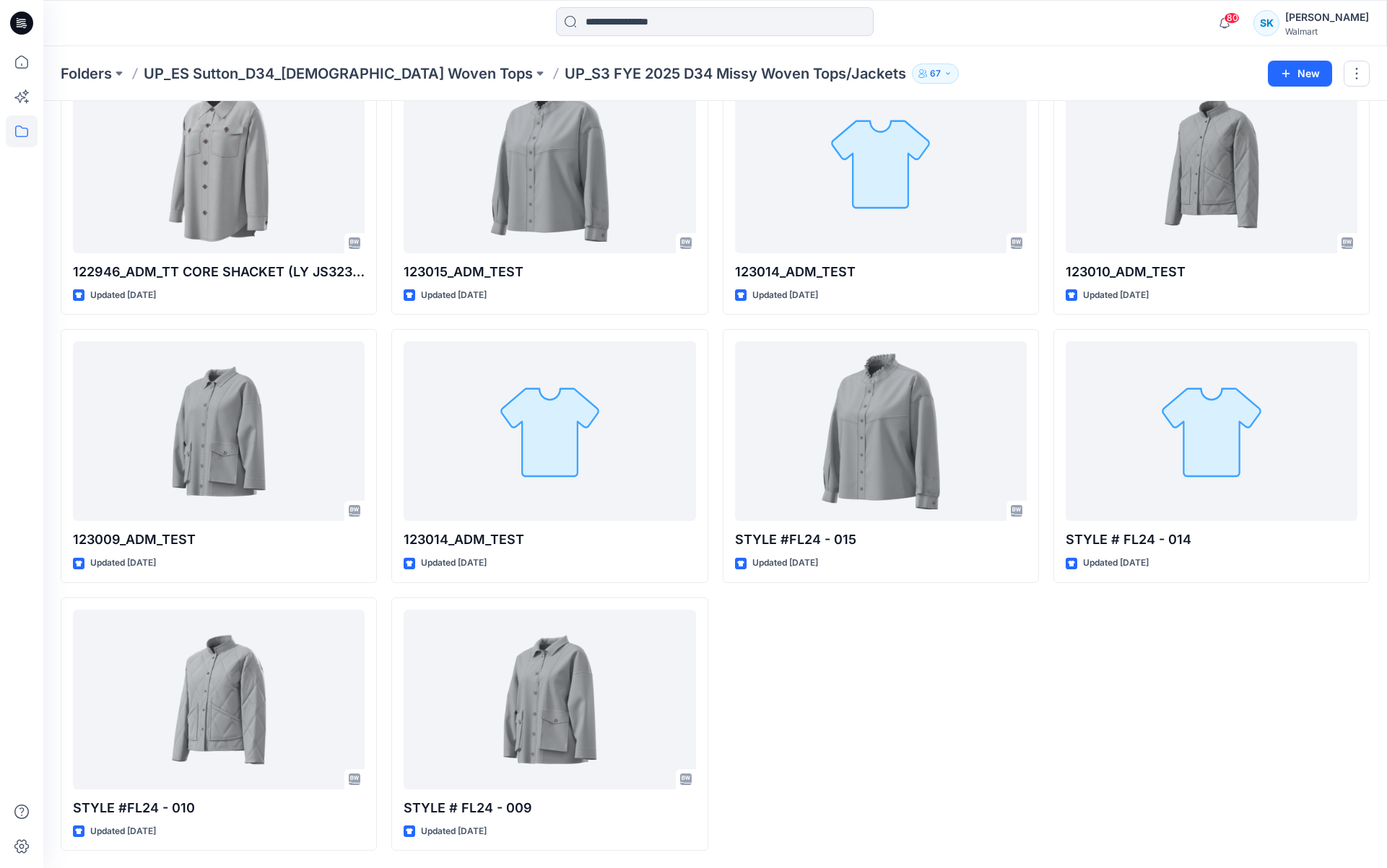
click at [1042, 325] on div "100122946_ADM COLORS_CORE SHACKET Updated [DATE] 100139682_ADM COLORS_PUFF SLEE…" at bounding box center [716, 54] width 1309 height 1594
click at [1044, 319] on div "100122946_ADM COLORS_CORE SHACKET Updated 2 years ago 100139682_ADM COLORS_PUFF…" at bounding box center [716, 54] width 1309 height 1594
click at [1044, 319] on div "100122946_ADM COLORS_CORE SHACKET Updated 2 years ago 100139682_ADM COLORS_PUFF…" at bounding box center [716, 54] width 1309 height 1594
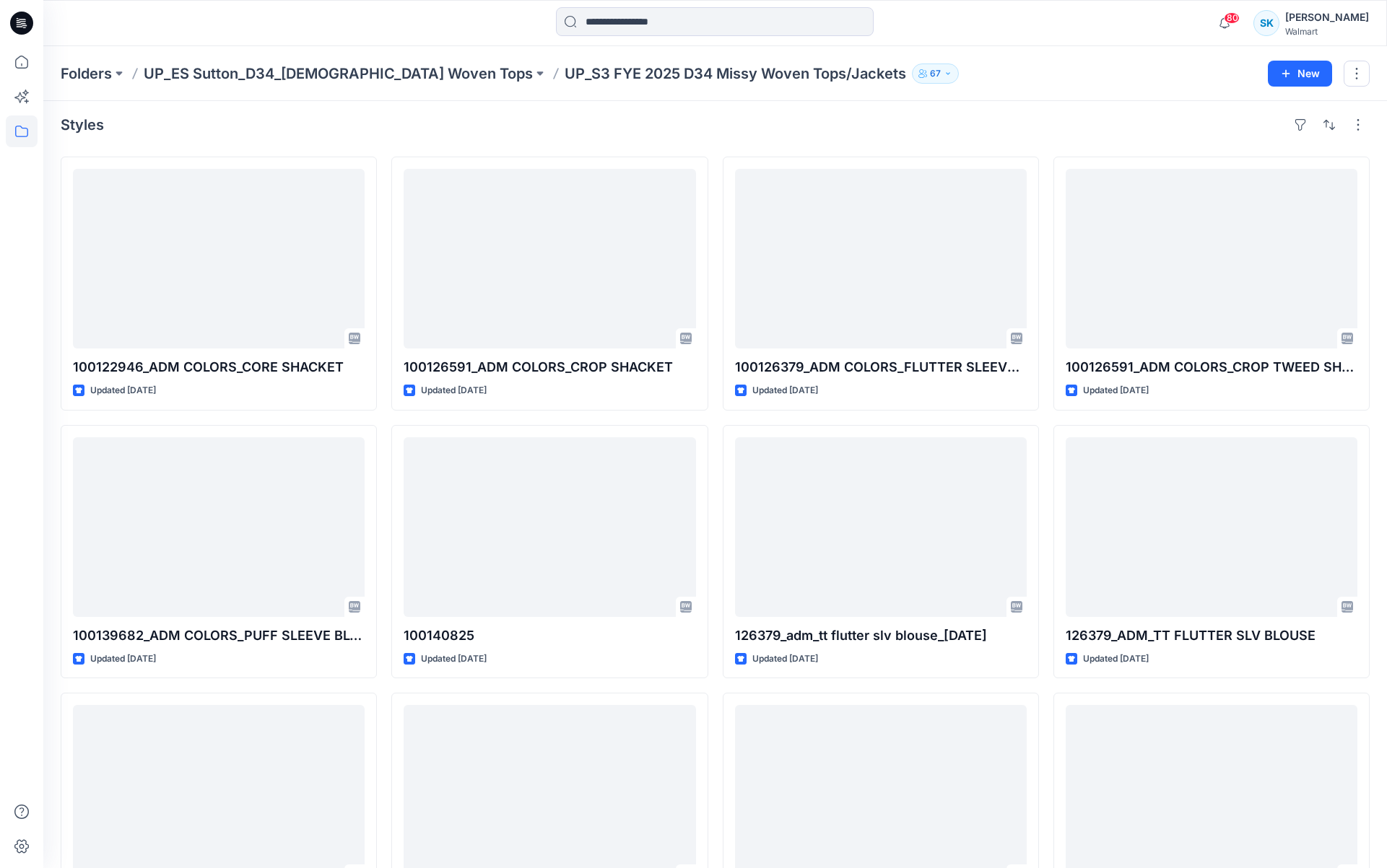
scroll to position [0, 0]
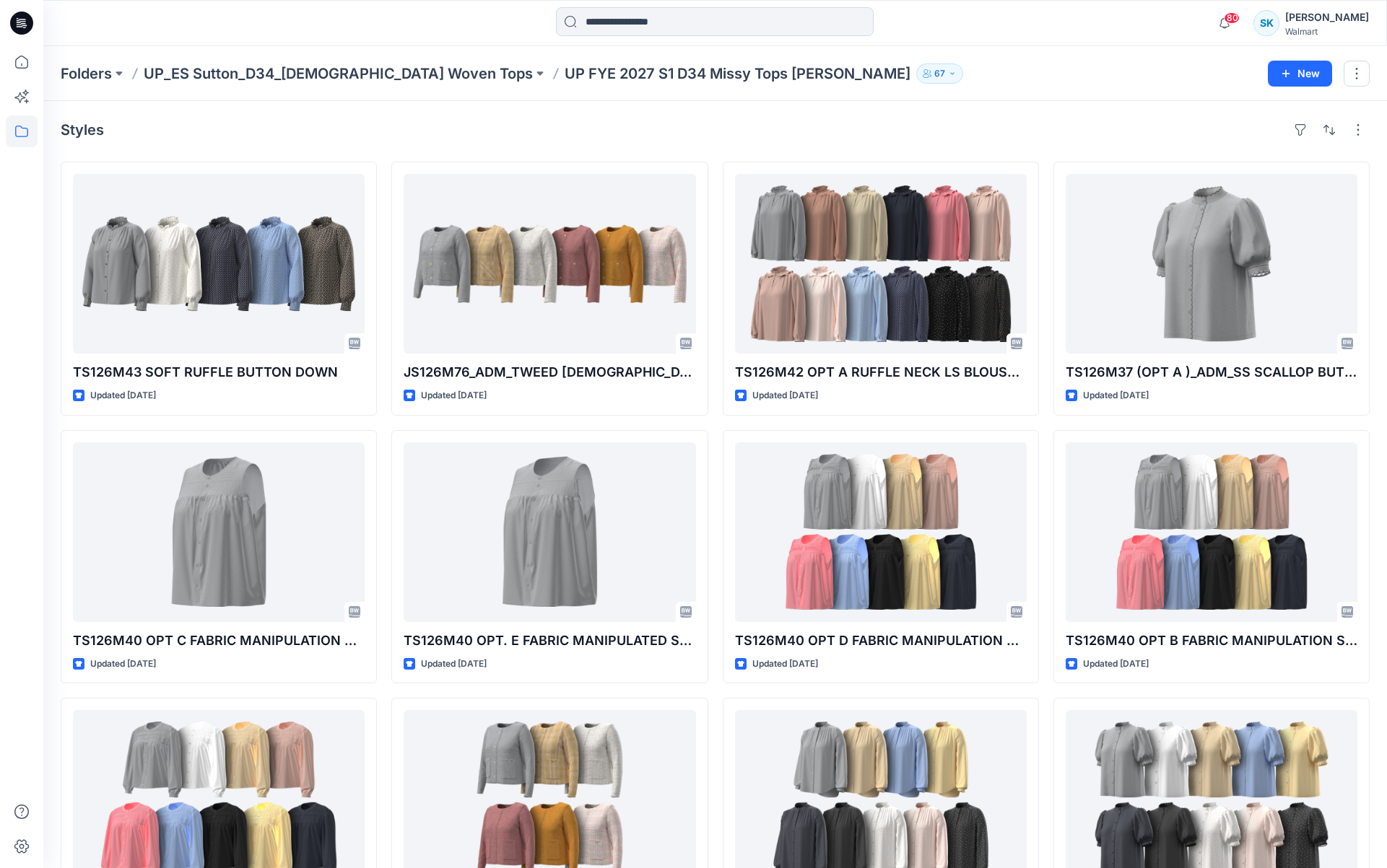
click at [956, 122] on div "Styles" at bounding box center [716, 130] width 1309 height 23
click at [974, 134] on div "Styles" at bounding box center [716, 130] width 1309 height 23
click at [978, 126] on div "Styles" at bounding box center [716, 130] width 1309 height 23
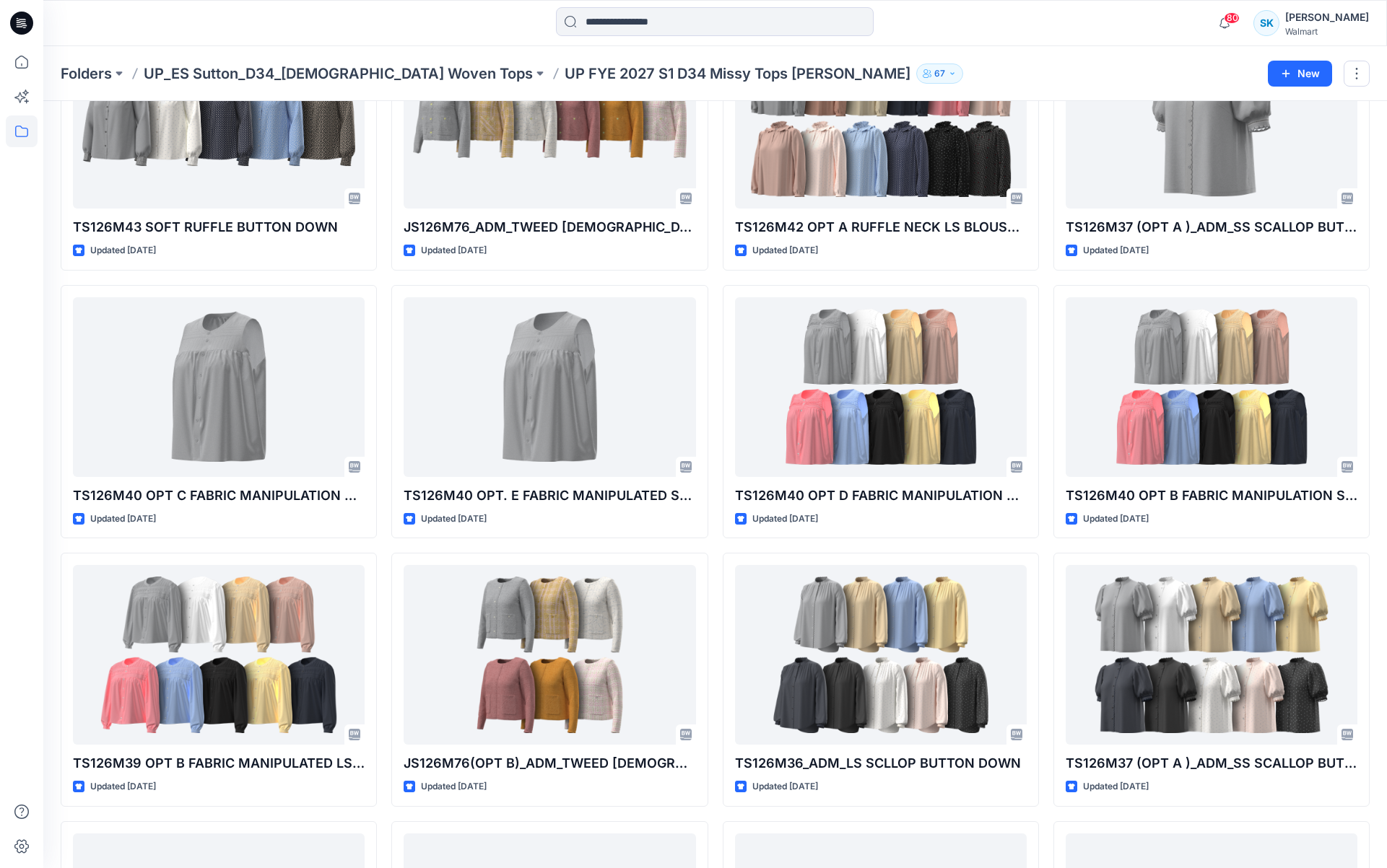
scroll to position [610, 0]
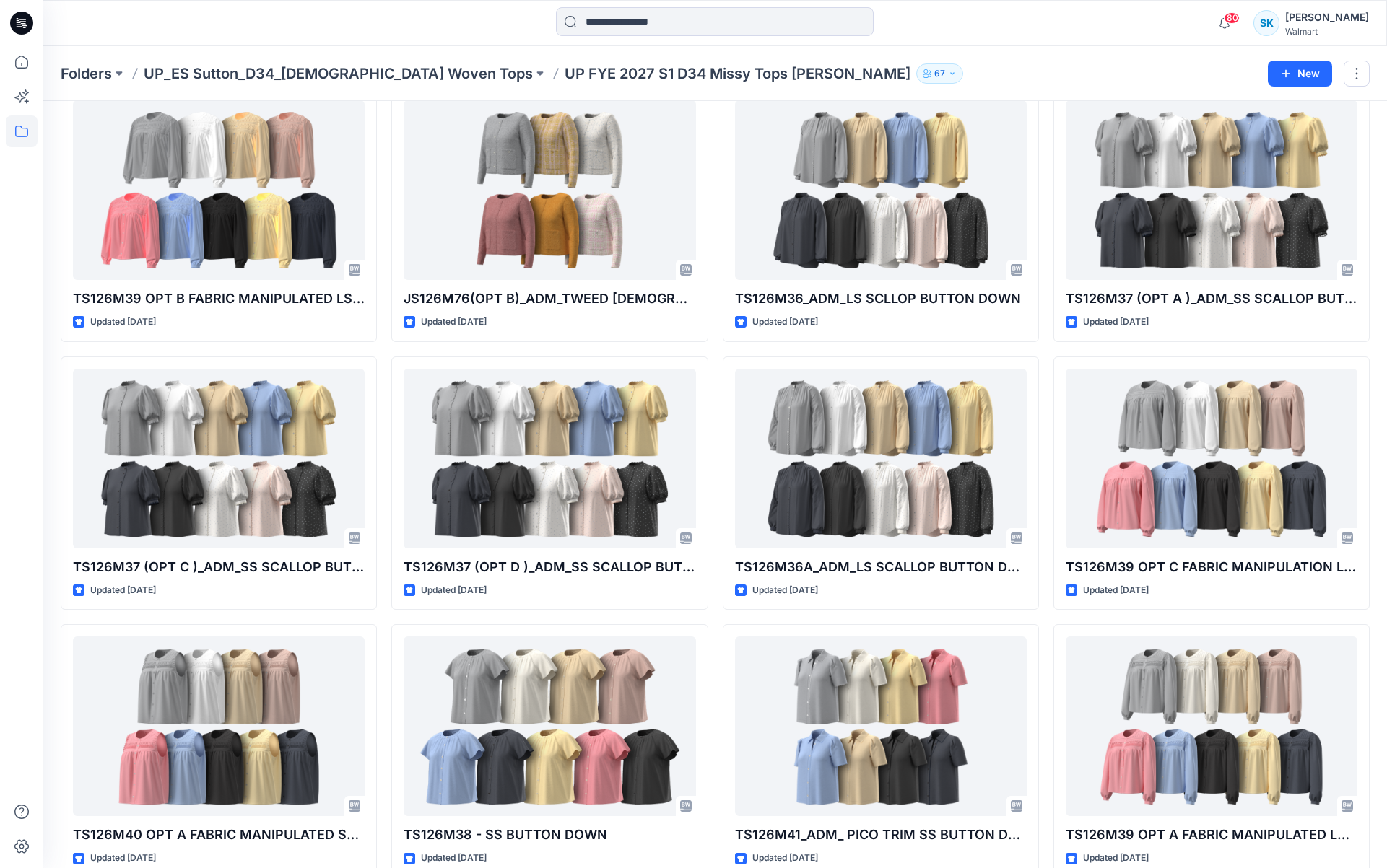
click at [1046, 126] on div "TS126M43 SOFT RUFFLE BUTTON DOWN Updated 2 months ago TS126M40 OPT C FABRIC MAN…" at bounding box center [716, 349] width 1309 height 1594
click at [1045, 132] on div "TS126M43 SOFT RUFFLE BUTTON DOWN Updated 2 months ago TS126M40 OPT C FABRIC MAN…" at bounding box center [716, 349] width 1309 height 1594
click at [1044, 137] on div "TS126M43 SOFT RUFFLE BUTTON DOWN Updated 2 months ago TS126M40 OPT C FABRIC MAN…" at bounding box center [716, 349] width 1309 height 1594
click at [1047, 139] on div "TS126M43 SOFT RUFFLE BUTTON DOWN Updated 2 months ago TS126M40 OPT C FABRIC MAN…" at bounding box center [716, 349] width 1309 height 1594
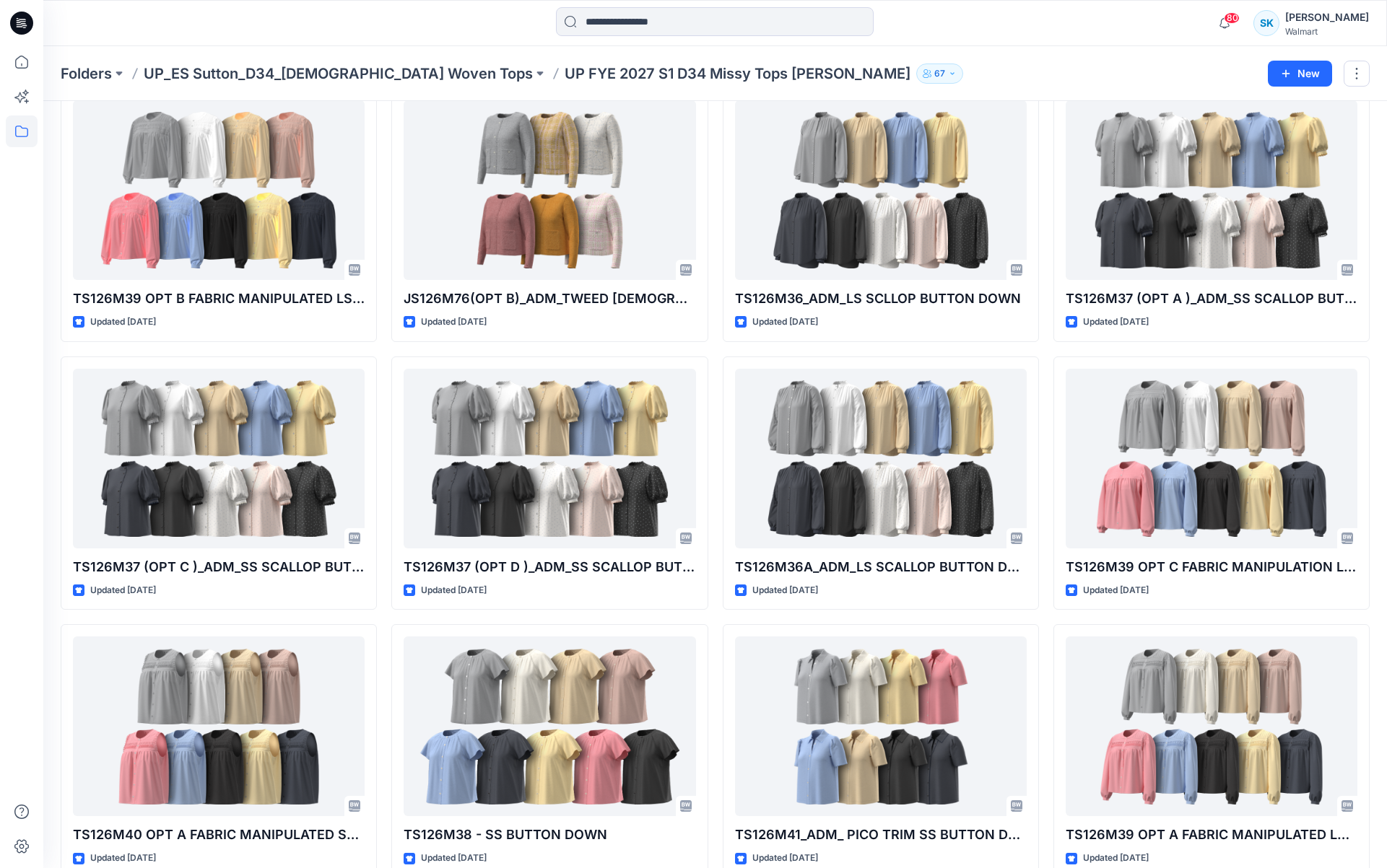
click at [1046, 141] on div "TS126M43 SOFT RUFFLE BUTTON DOWN Updated 2 months ago TS126M40 OPT C FABRIC MAN…" at bounding box center [716, 349] width 1309 height 1594
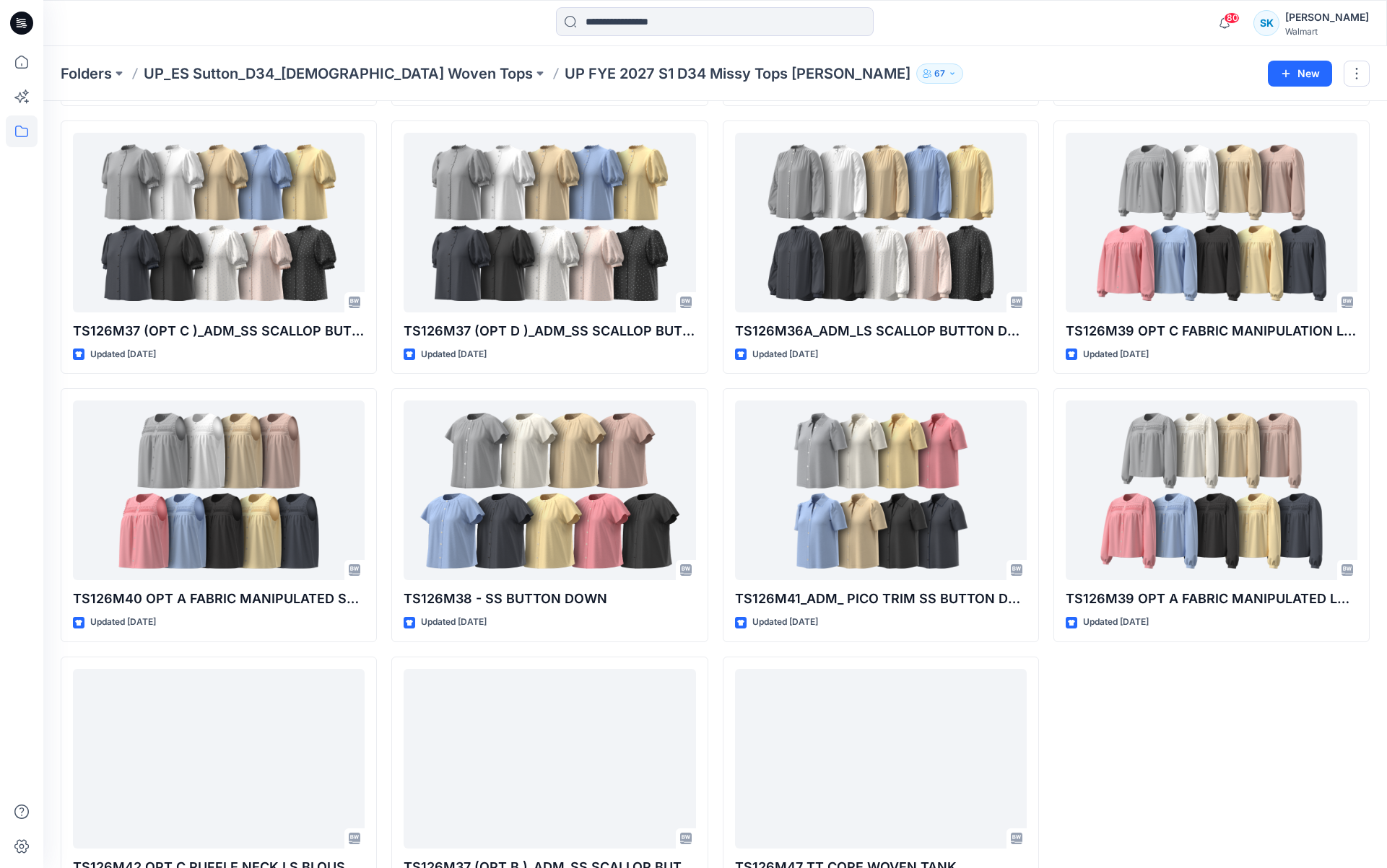
scroll to position [846, 0]
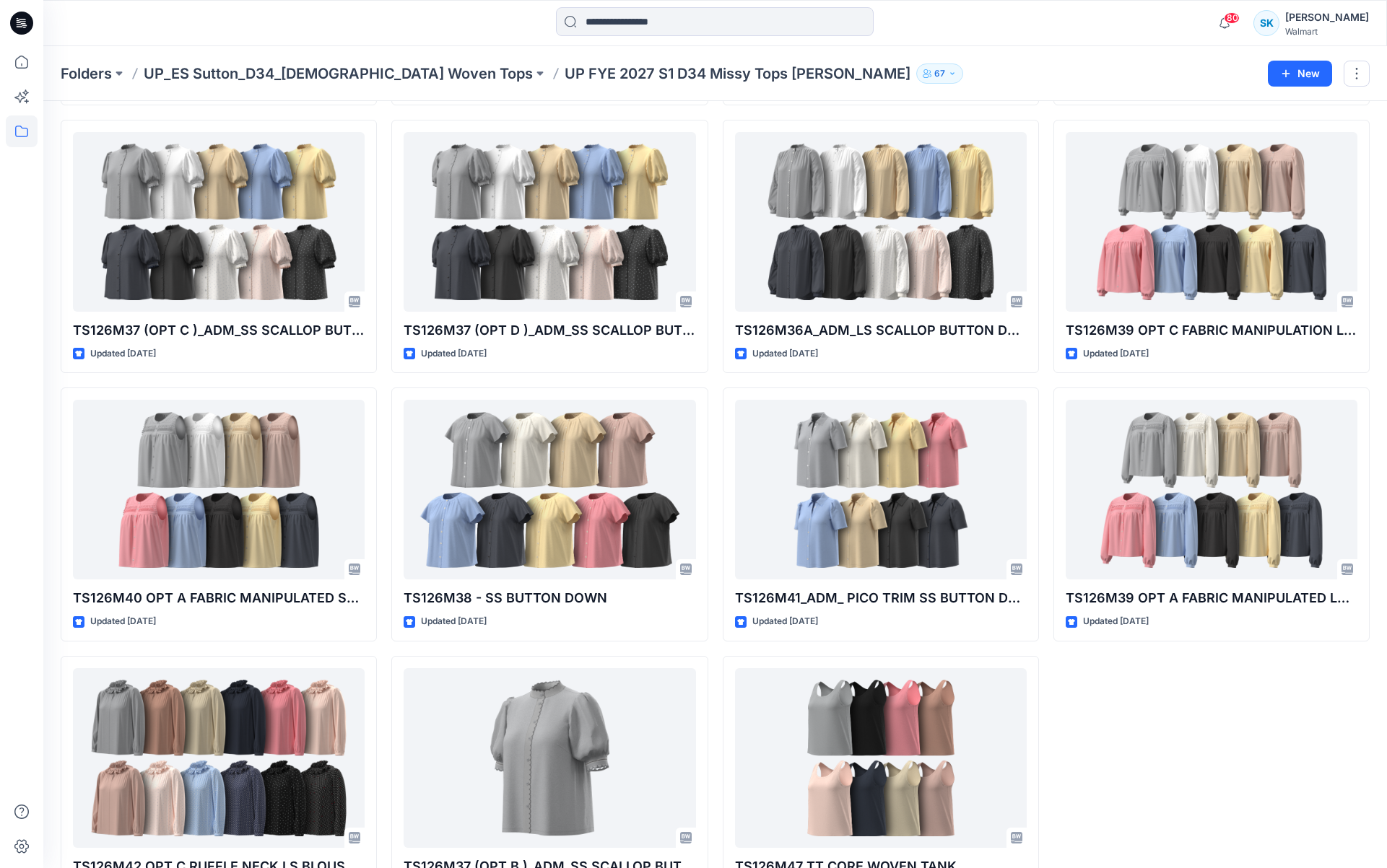
click at [1046, 141] on div "TS126M43 SOFT RUFFLE BUTTON DOWN Updated 2 months ago TS126M40 OPT C FABRIC MAN…" at bounding box center [716, 112] width 1309 height 1594
click at [1044, 147] on div "TS126M43 SOFT RUFFLE BUTTON DOWN Updated 2 months ago TS126M40 OPT C FABRIC MAN…" at bounding box center [716, 112] width 1309 height 1594
click at [1044, 144] on div "TS126M43 SOFT RUFFLE BUTTON DOWN Updated 2 months ago TS126M40 OPT C FABRIC MAN…" at bounding box center [716, 112] width 1309 height 1594
click at [1048, 148] on div "TS126M43 SOFT RUFFLE BUTTON DOWN Updated 2 months ago TS126M40 OPT C FABRIC MAN…" at bounding box center [716, 112] width 1309 height 1594
click at [1047, 150] on div "TS126M43 SOFT RUFFLE BUTTON DOWN Updated 2 months ago TS126M40 OPT C FABRIC MAN…" at bounding box center [716, 112] width 1309 height 1594
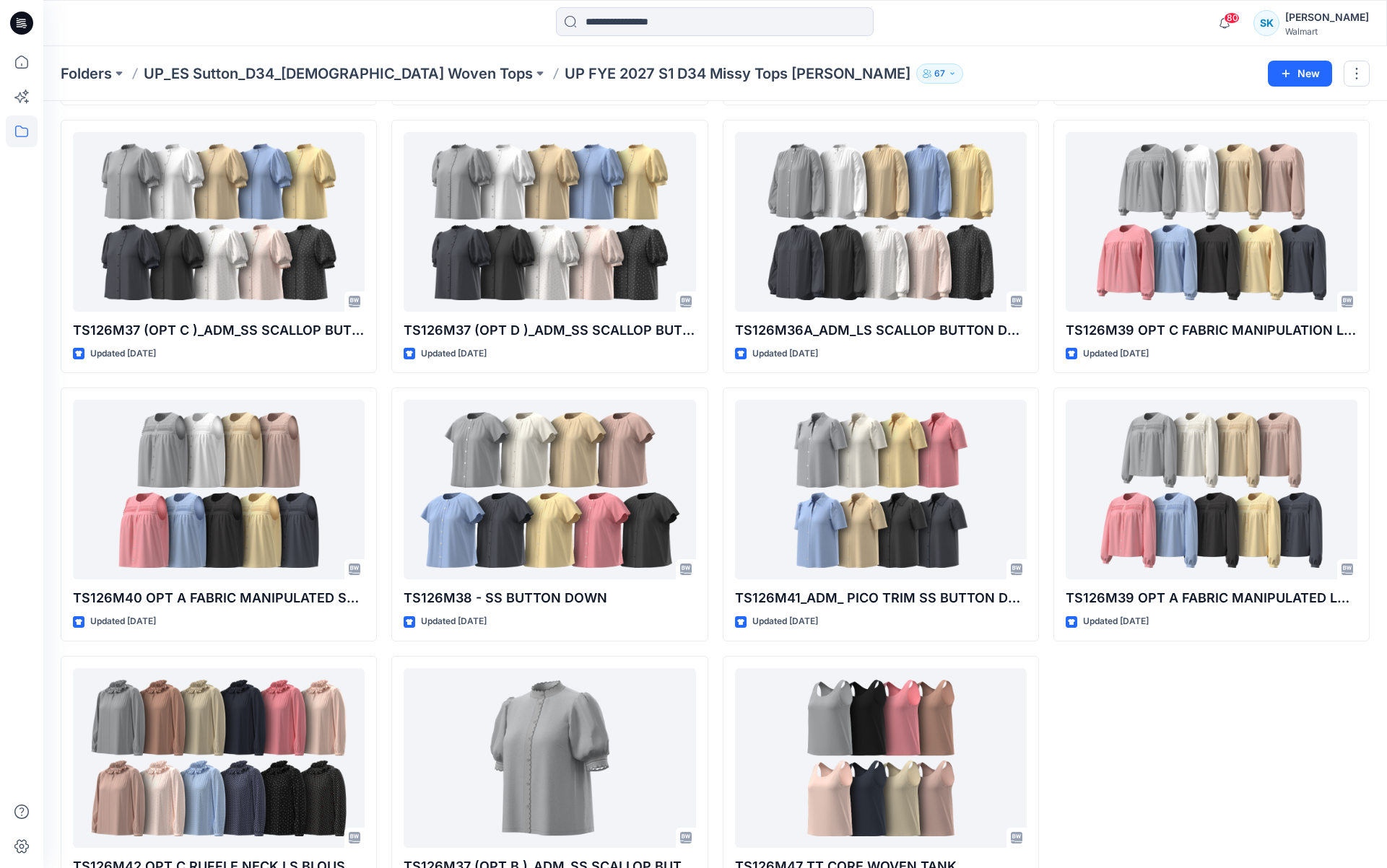
click at [1047, 150] on div "TS126M43 SOFT RUFFLE BUTTON DOWN Updated 2 months ago TS126M40 OPT C FABRIC MAN…" at bounding box center [716, 112] width 1309 height 1594
click at [1044, 151] on div "TS126M43 SOFT RUFFLE BUTTON DOWN Updated 2 months ago TS126M40 OPT C FABRIC MAN…" at bounding box center [716, 112] width 1309 height 1594
click at [1042, 150] on div "TS126M43 SOFT RUFFLE BUTTON DOWN Updated 2 months ago TS126M40 OPT C FABRIC MAN…" at bounding box center [716, 112] width 1309 height 1594
click at [1045, 153] on div "TS126M43 SOFT RUFFLE BUTTON DOWN Updated 2 months ago TS126M40 OPT C FABRIC MAN…" at bounding box center [716, 112] width 1309 height 1594
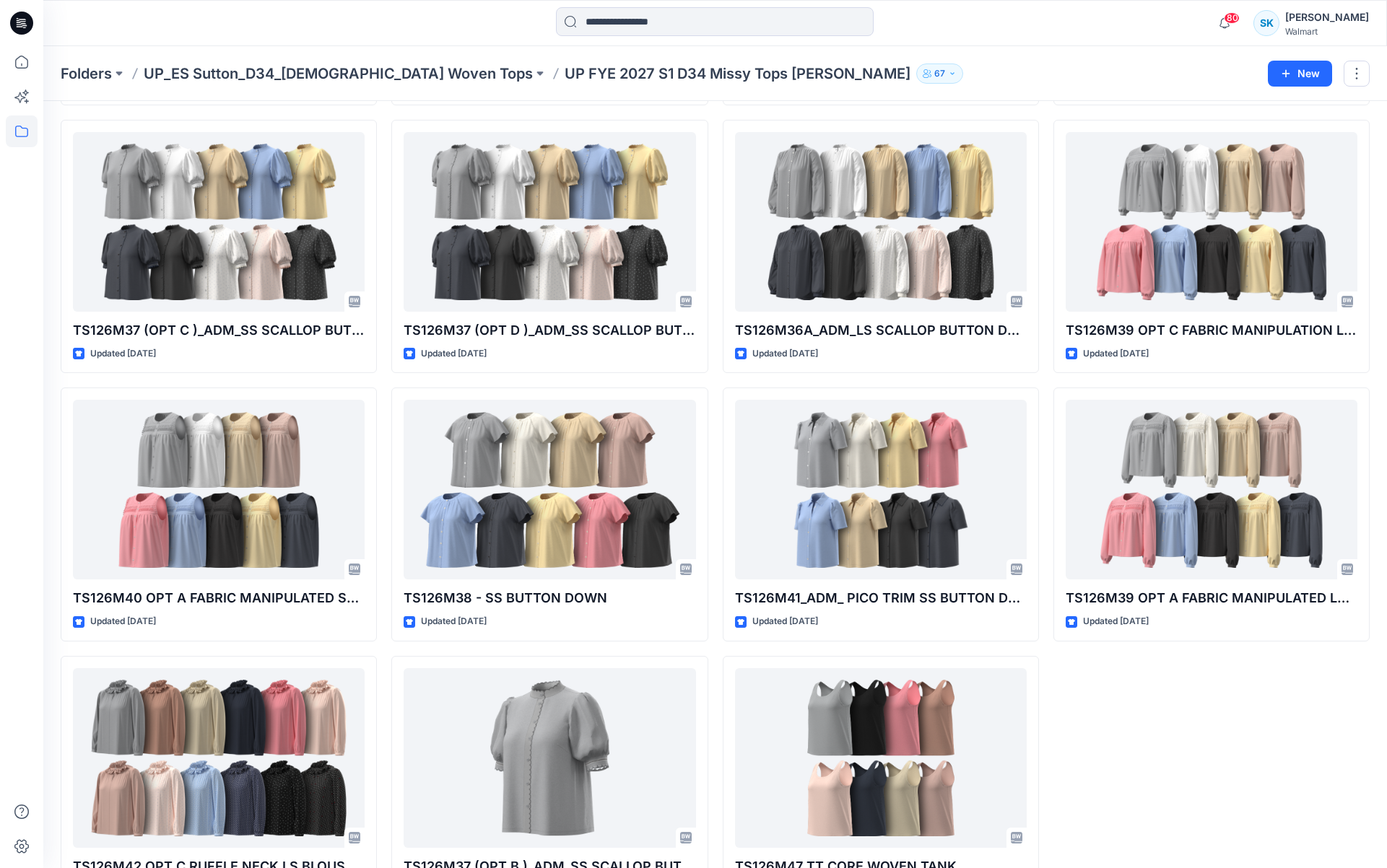
click at [1045, 153] on div "TS126M43 SOFT RUFFLE BUTTON DOWN Updated 2 months ago TS126M40 OPT C FABRIC MAN…" at bounding box center [716, 112] width 1309 height 1594
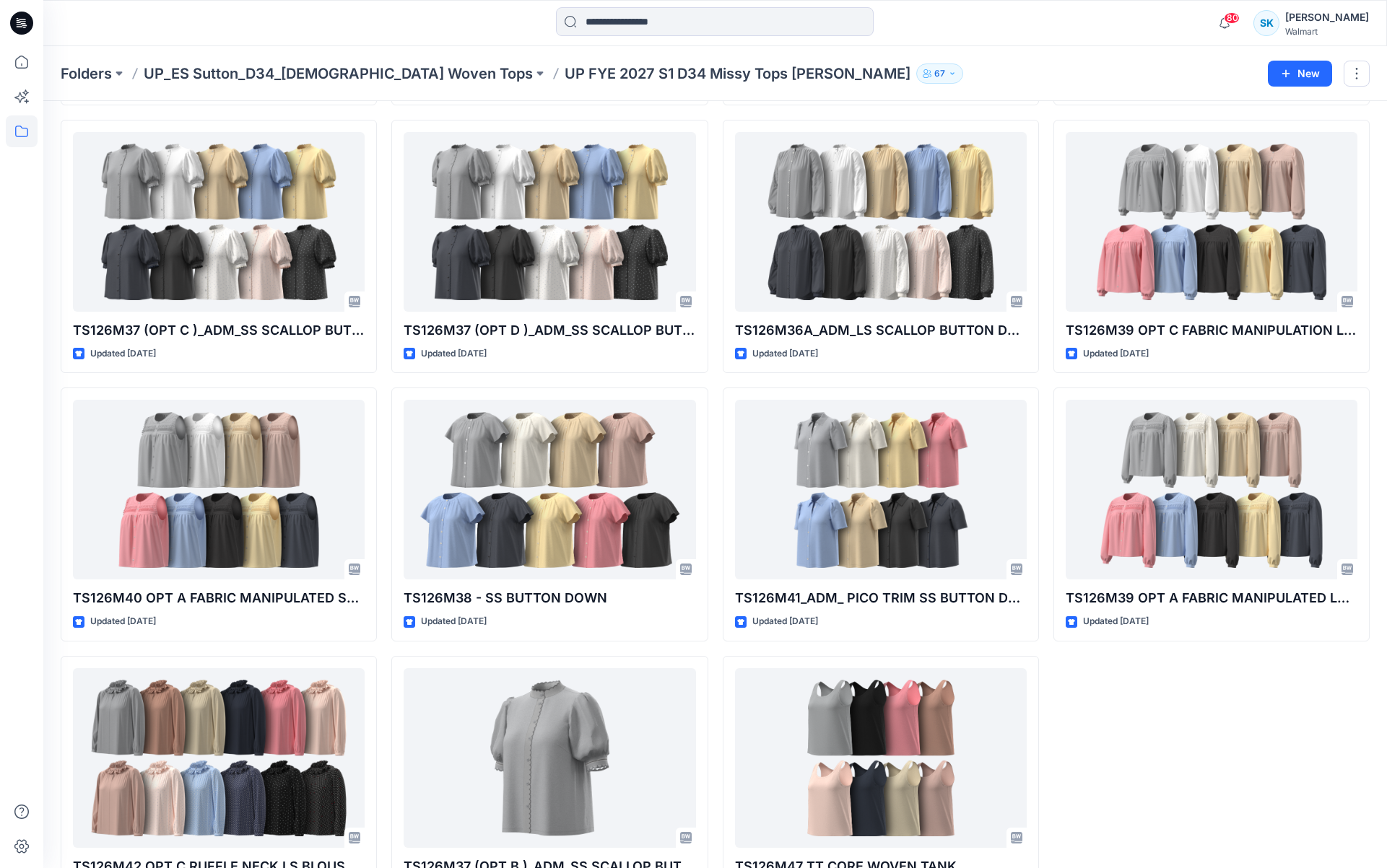
click at [1044, 158] on div "TS126M43 SOFT RUFFLE BUTTON DOWN Updated 2 months ago TS126M40 OPT C FABRIC MAN…" at bounding box center [716, 112] width 1309 height 1594
click at [1044, 154] on div "TS126M43 SOFT RUFFLE BUTTON DOWN Updated 2 months ago TS126M40 OPT C FABRIC MAN…" at bounding box center [716, 112] width 1309 height 1594
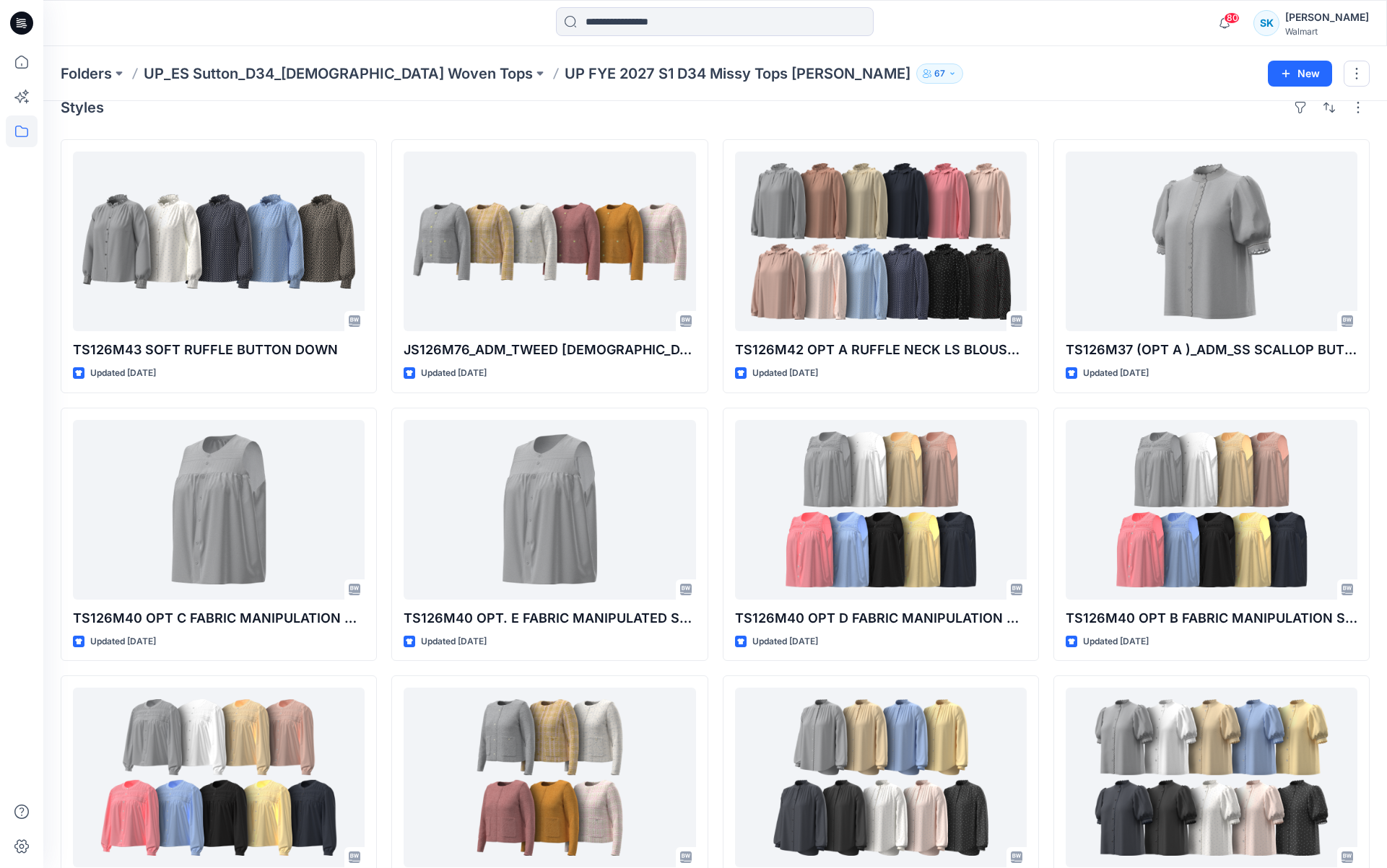
scroll to position [0, 0]
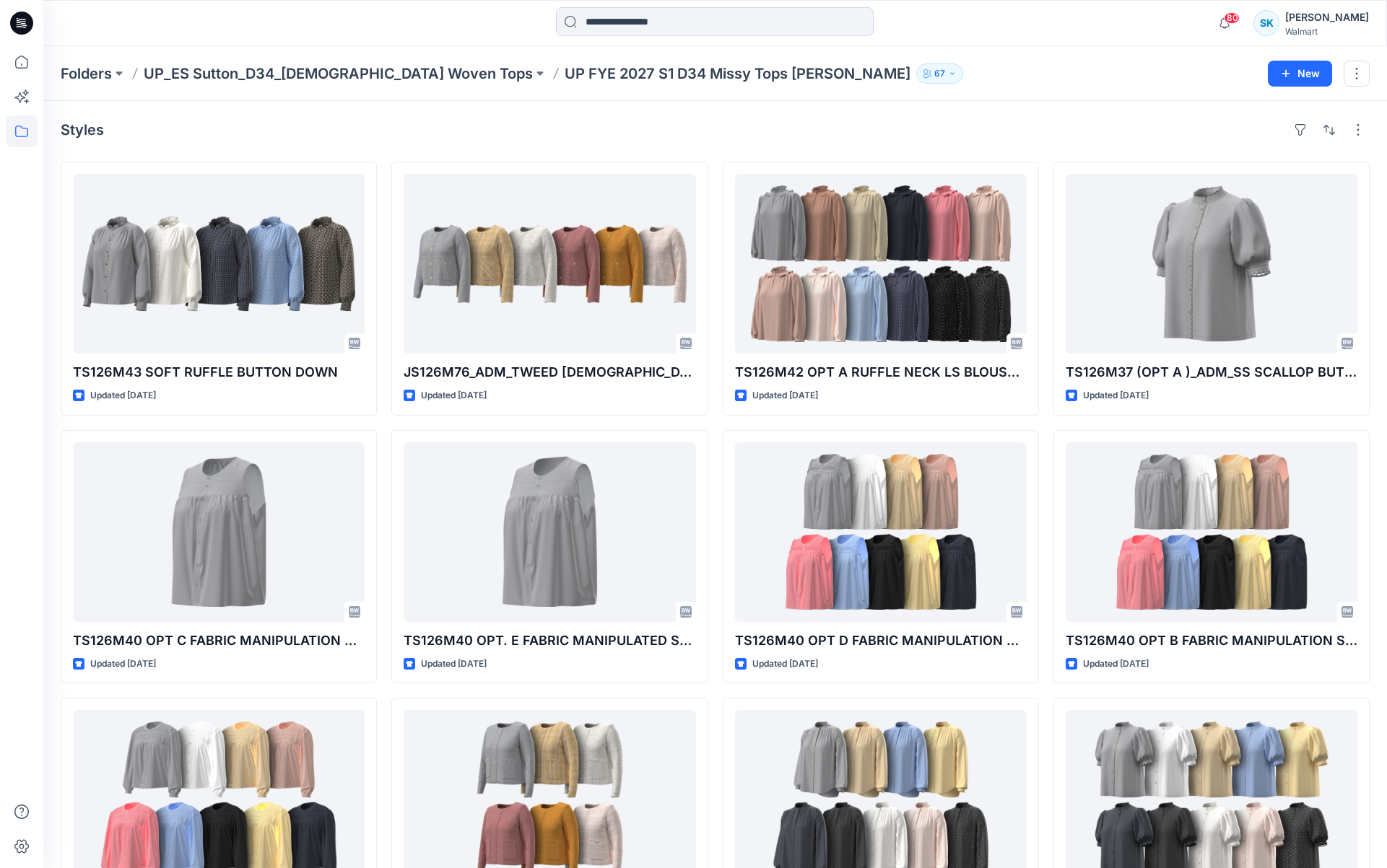
click at [715, 138] on div "Styles" at bounding box center [716, 130] width 1309 height 23
click at [607, 119] on div "Styles" at bounding box center [716, 130] width 1309 height 23
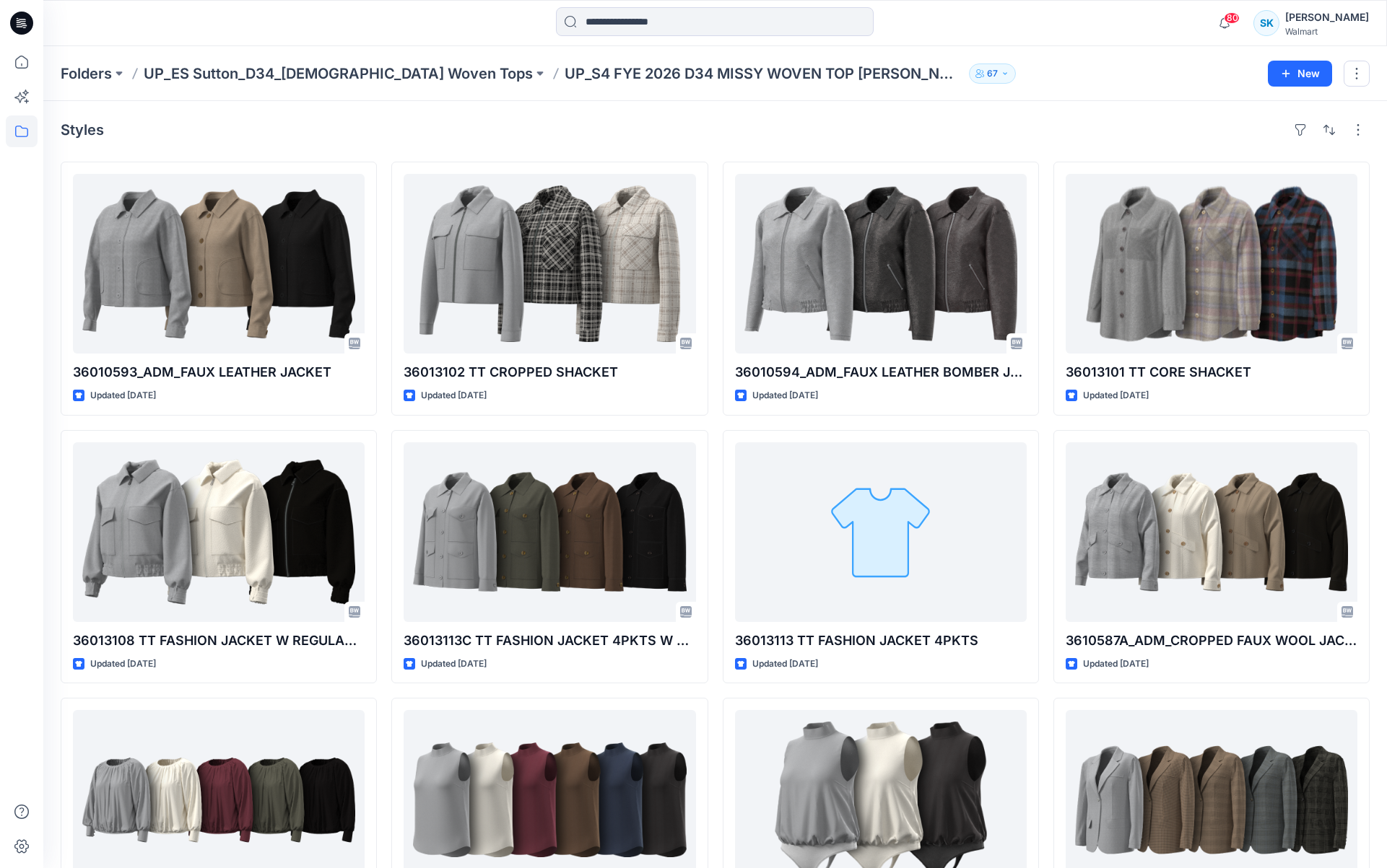
click at [897, 114] on div "Styles 36010593_ADM_FAUX LEATHER JACKET Updated [DATE] 36013108 TT FASHION JACK…" at bounding box center [715, 561] width 1344 height 920
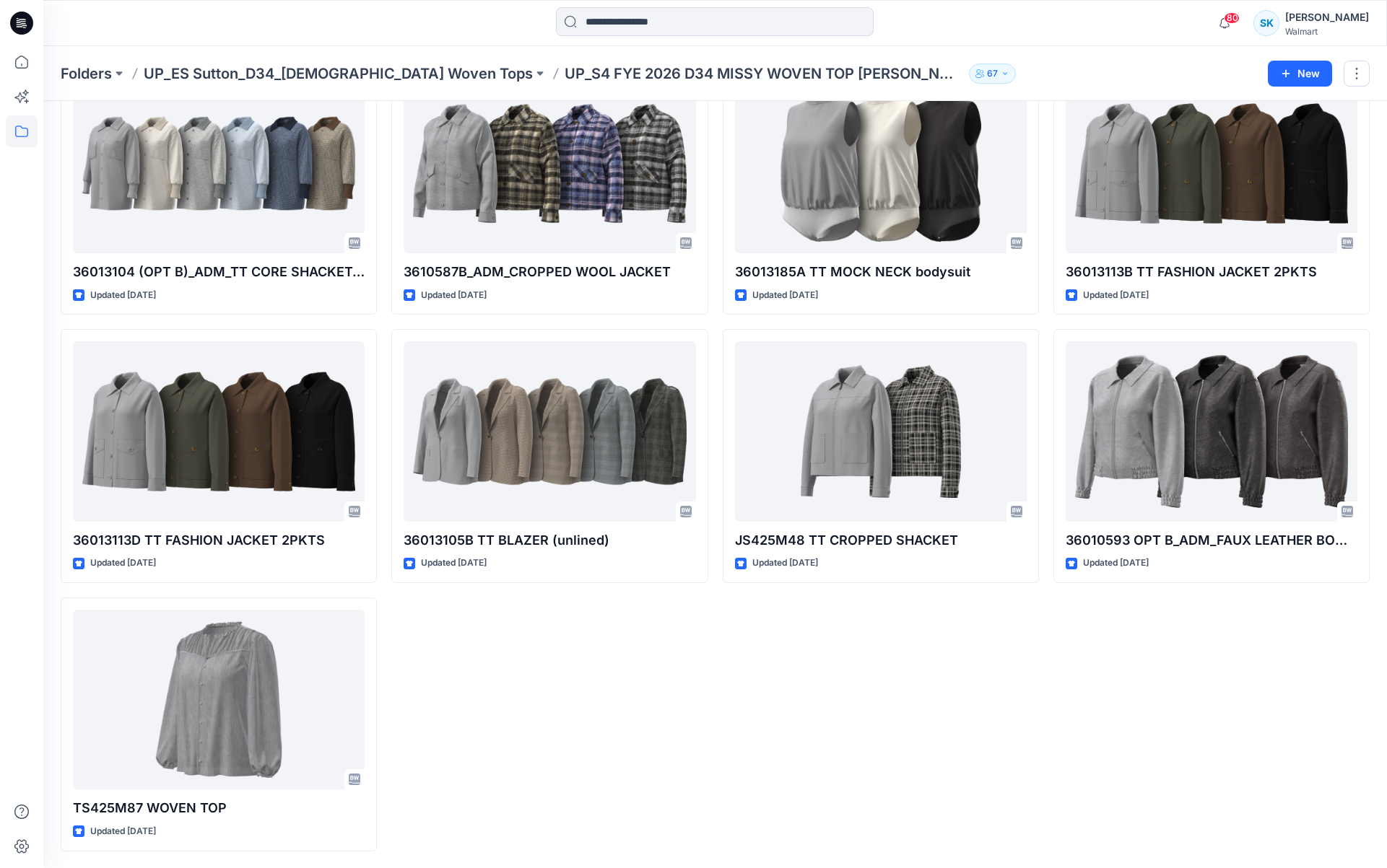
scroll to position [1442, 0]
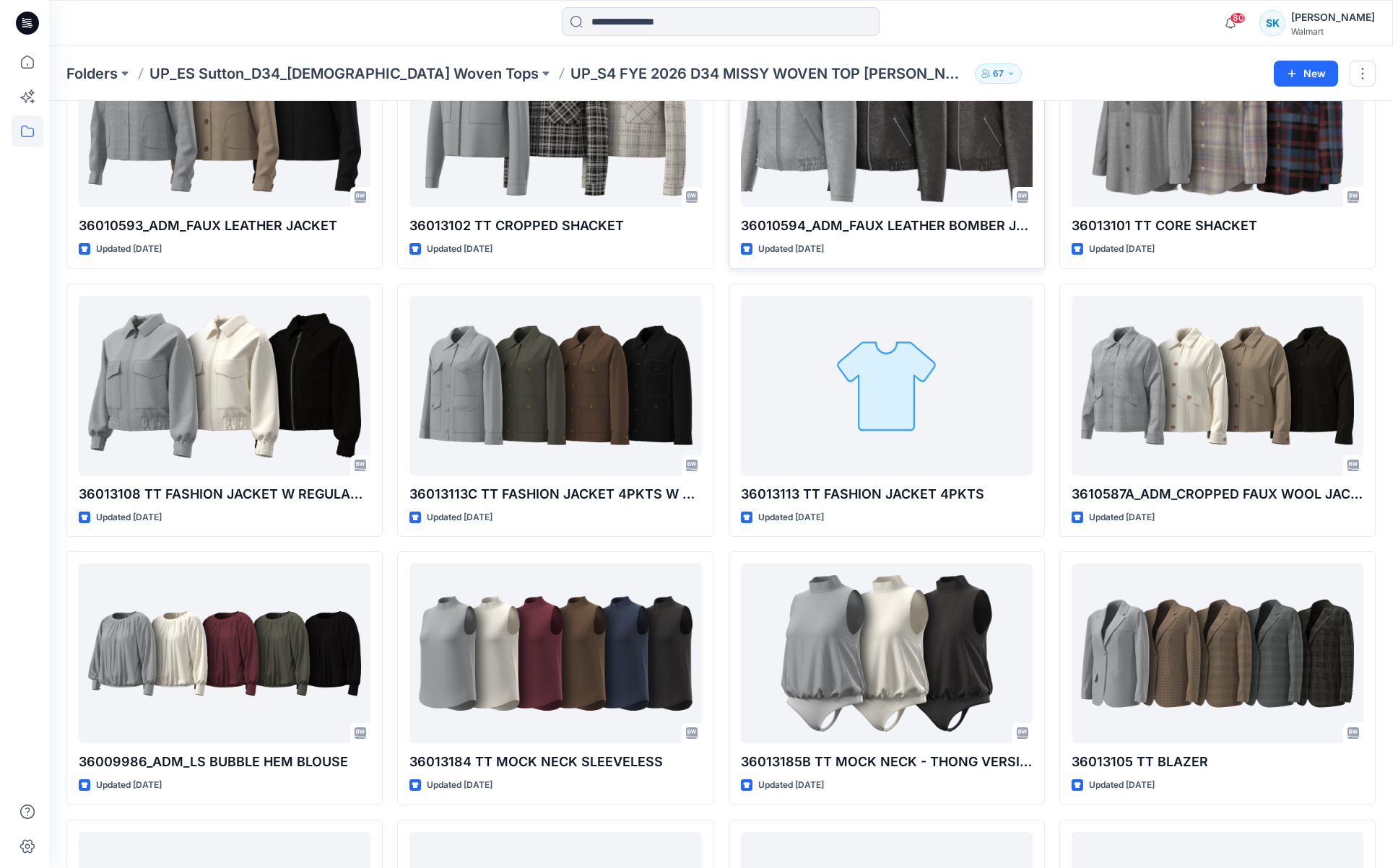
scroll to position [0, 0]
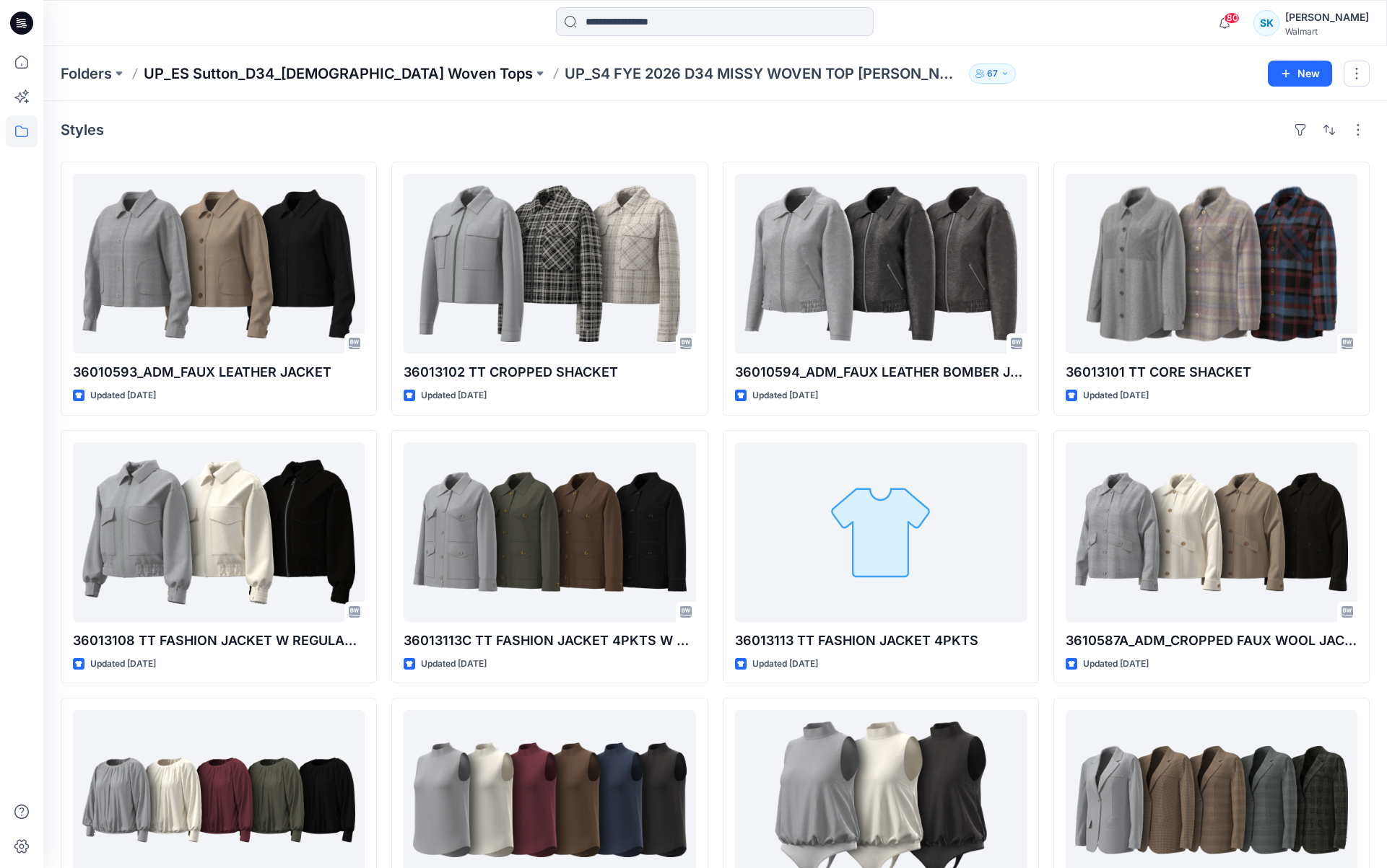
click at [372, 67] on p "UP_ES Sutton_D34_[DEMOGRAPHIC_DATA] Woven Tops" at bounding box center [339, 73] width 389 height 20
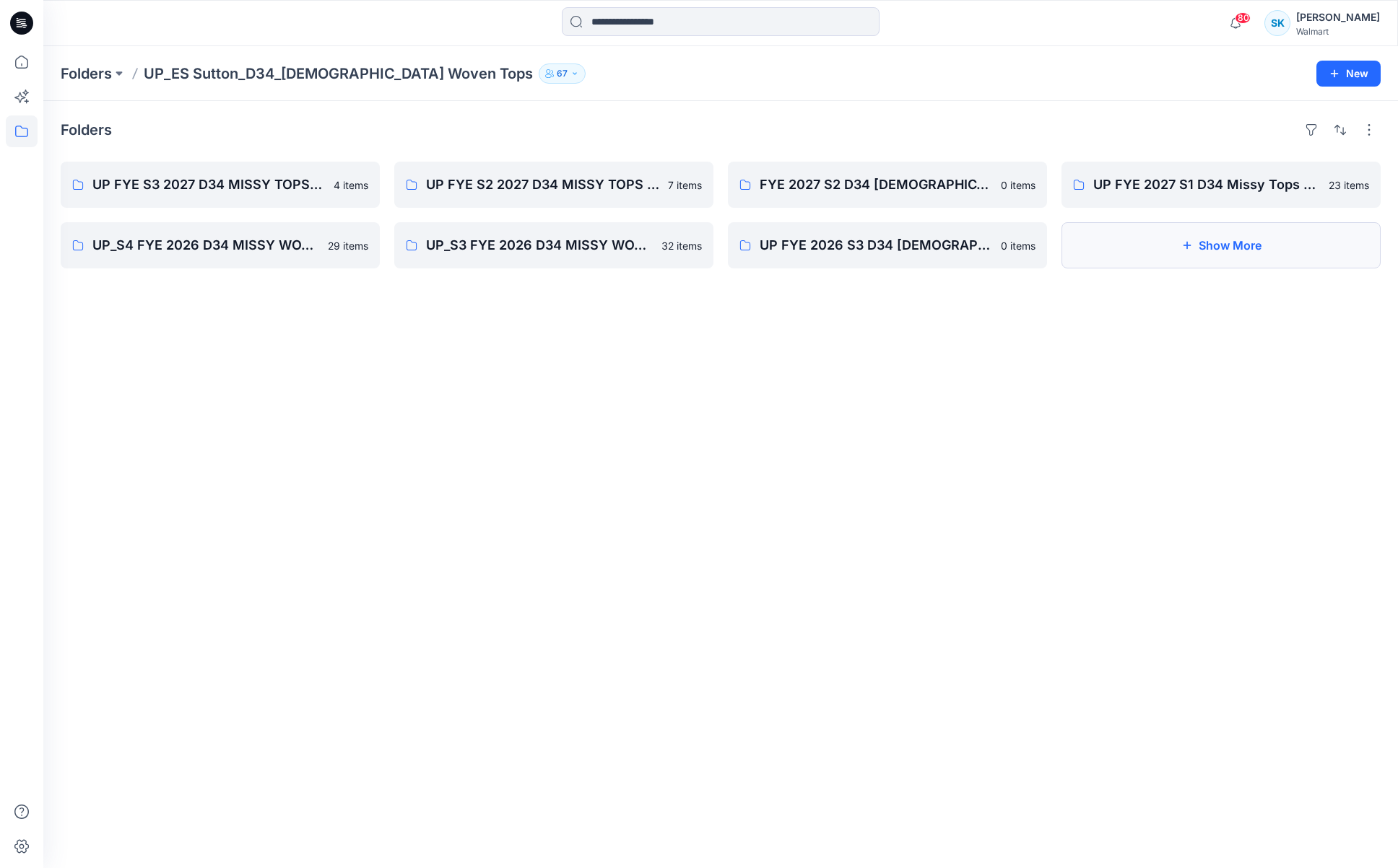
click at [1121, 250] on button "Show More" at bounding box center [1220, 246] width 319 height 46
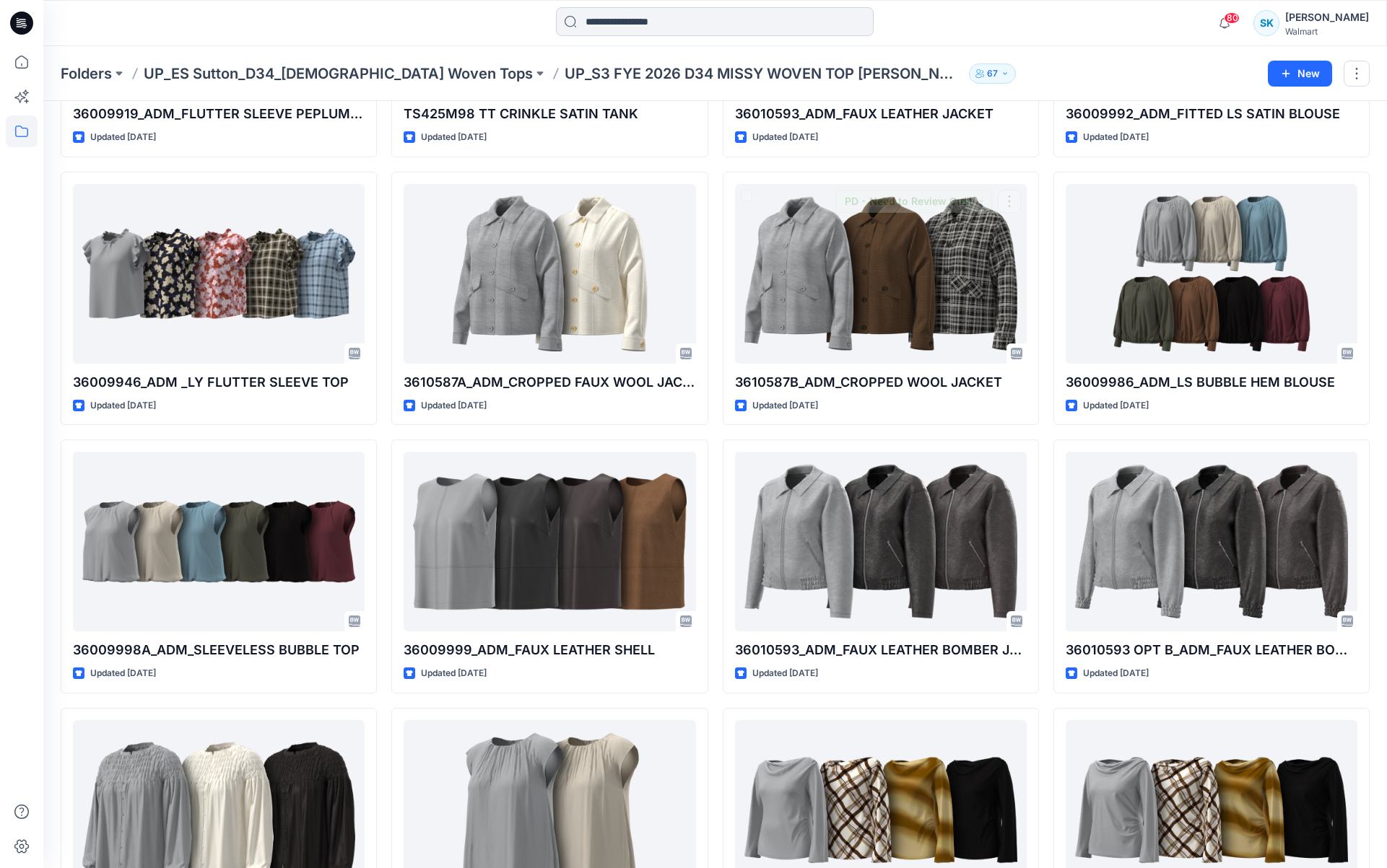
scroll to position [15, 0]
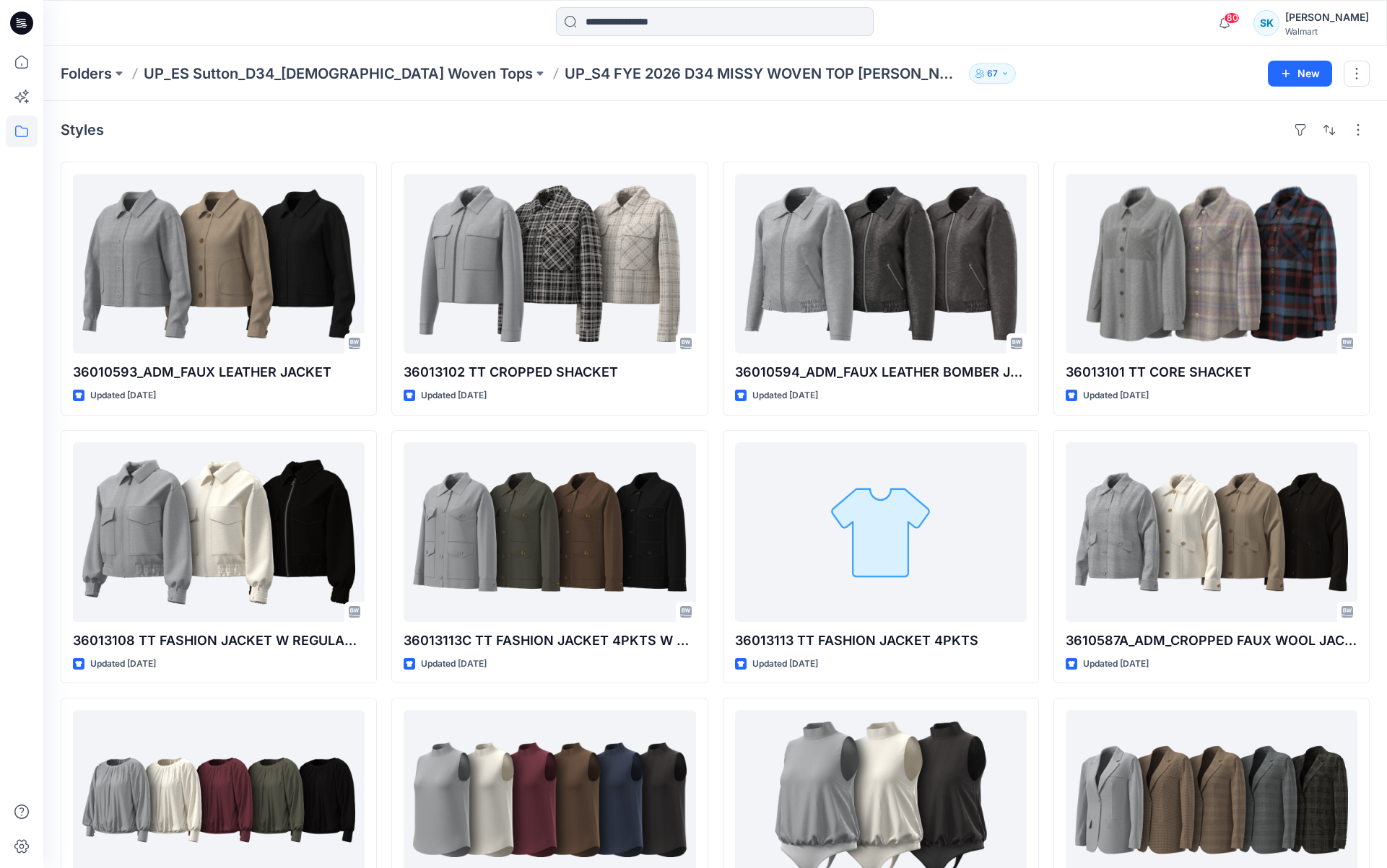
click at [716, 283] on div "36010593_ADM_FAUX LEATHER JACKET Updated [DATE] 36013108 TT FASHION JACKET W RE…" at bounding box center [716, 557] width 1309 height 790
click at [714, 280] on div "36010593_ADM_FAUX LEATHER JACKET Updated [DATE] 36013108 TT FASHION JACKET W RE…" at bounding box center [716, 557] width 1309 height 790
click at [714, 279] on div "36010593_ADM_FAUX LEATHER JACKET Updated [DATE] 36013108 TT FASHION JACKET W RE…" at bounding box center [716, 557] width 1309 height 790
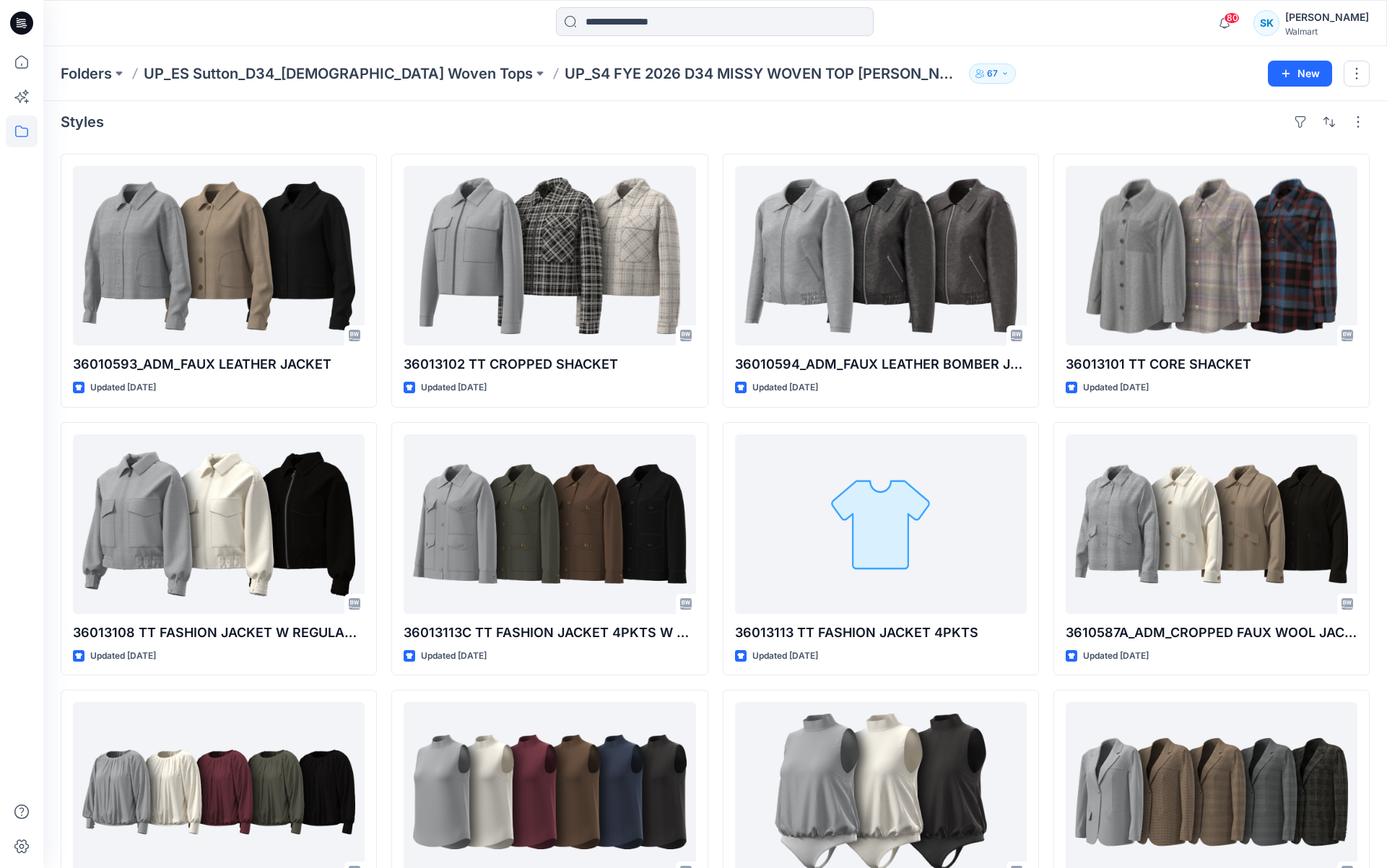
scroll to position [9, 0]
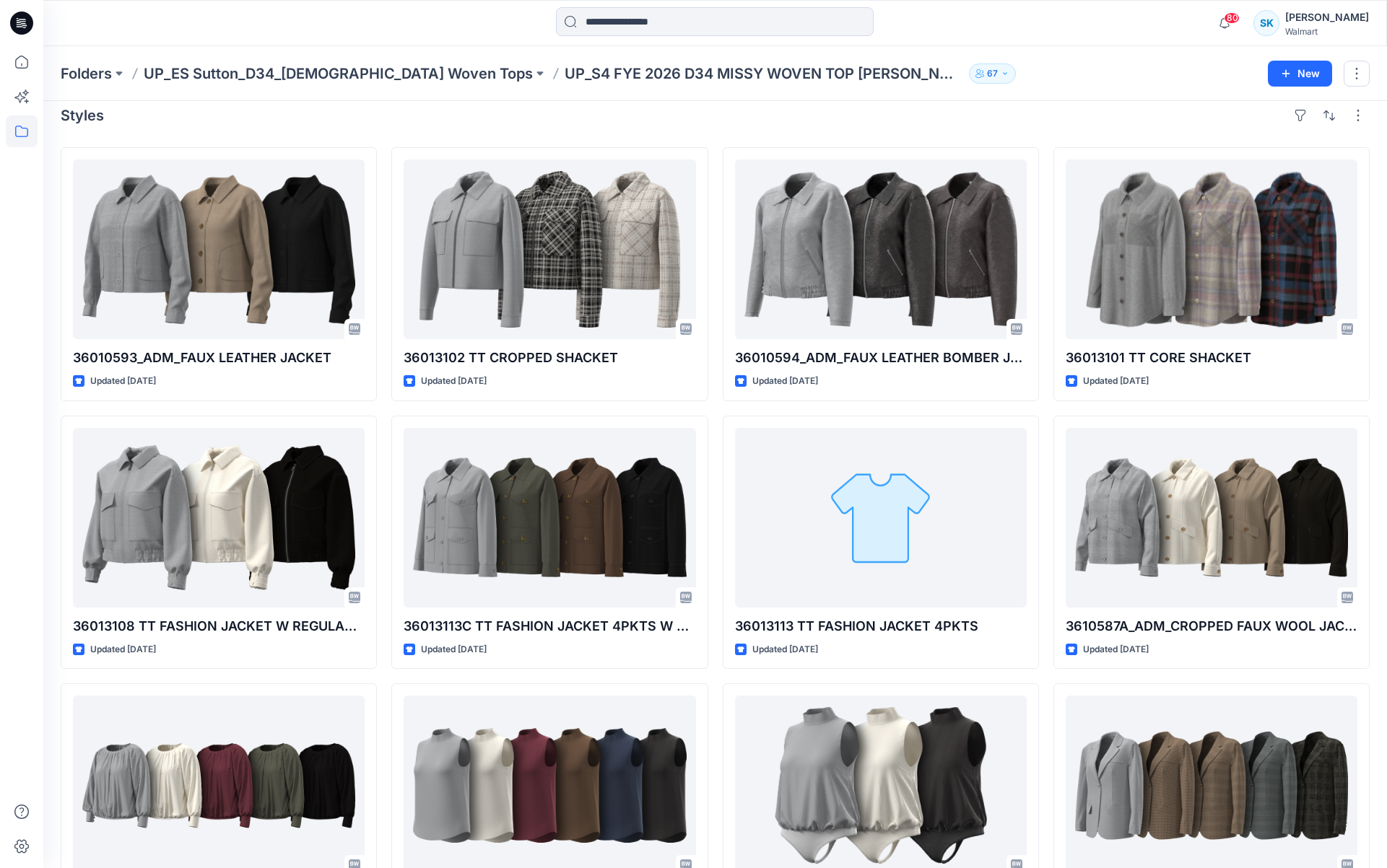
scroll to position [14, 0]
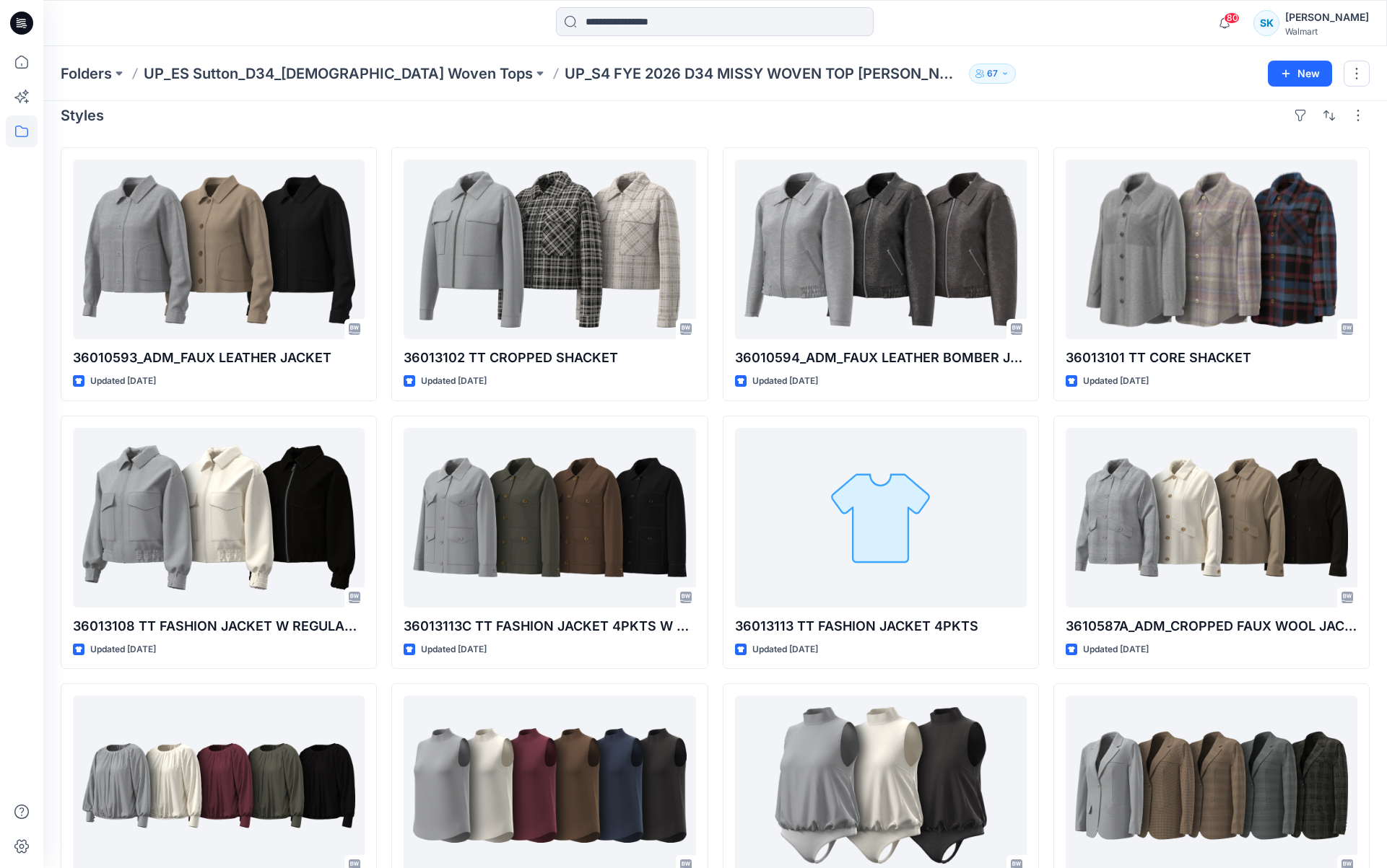
scroll to position [14, 0]
click at [744, 106] on div "Styles" at bounding box center [716, 115] width 1309 height 23
click at [720, 125] on div "Styles" at bounding box center [716, 115] width 1309 height 23
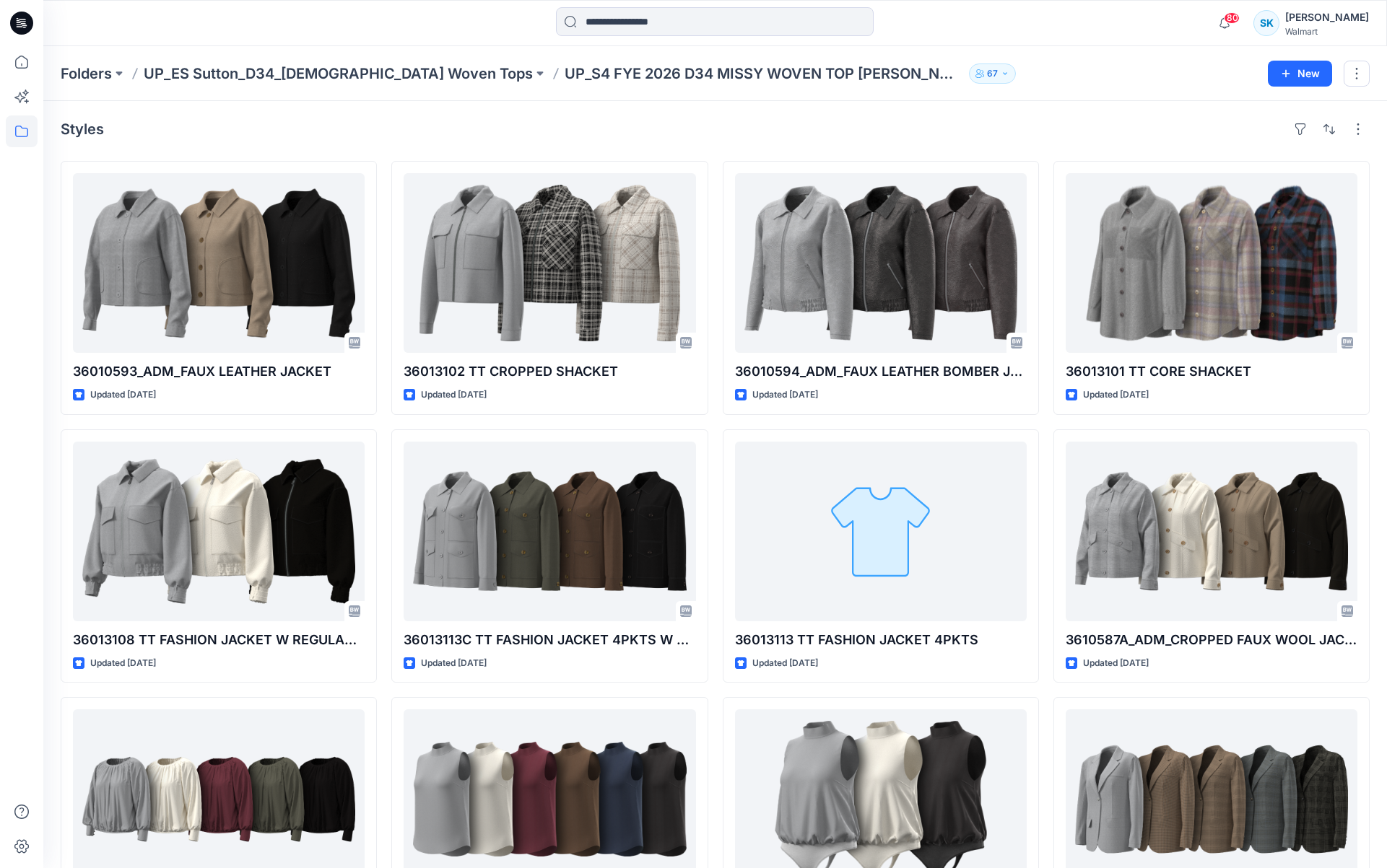
scroll to position [1, 0]
click at [711, 138] on div "Styles" at bounding box center [716, 129] width 1309 height 23
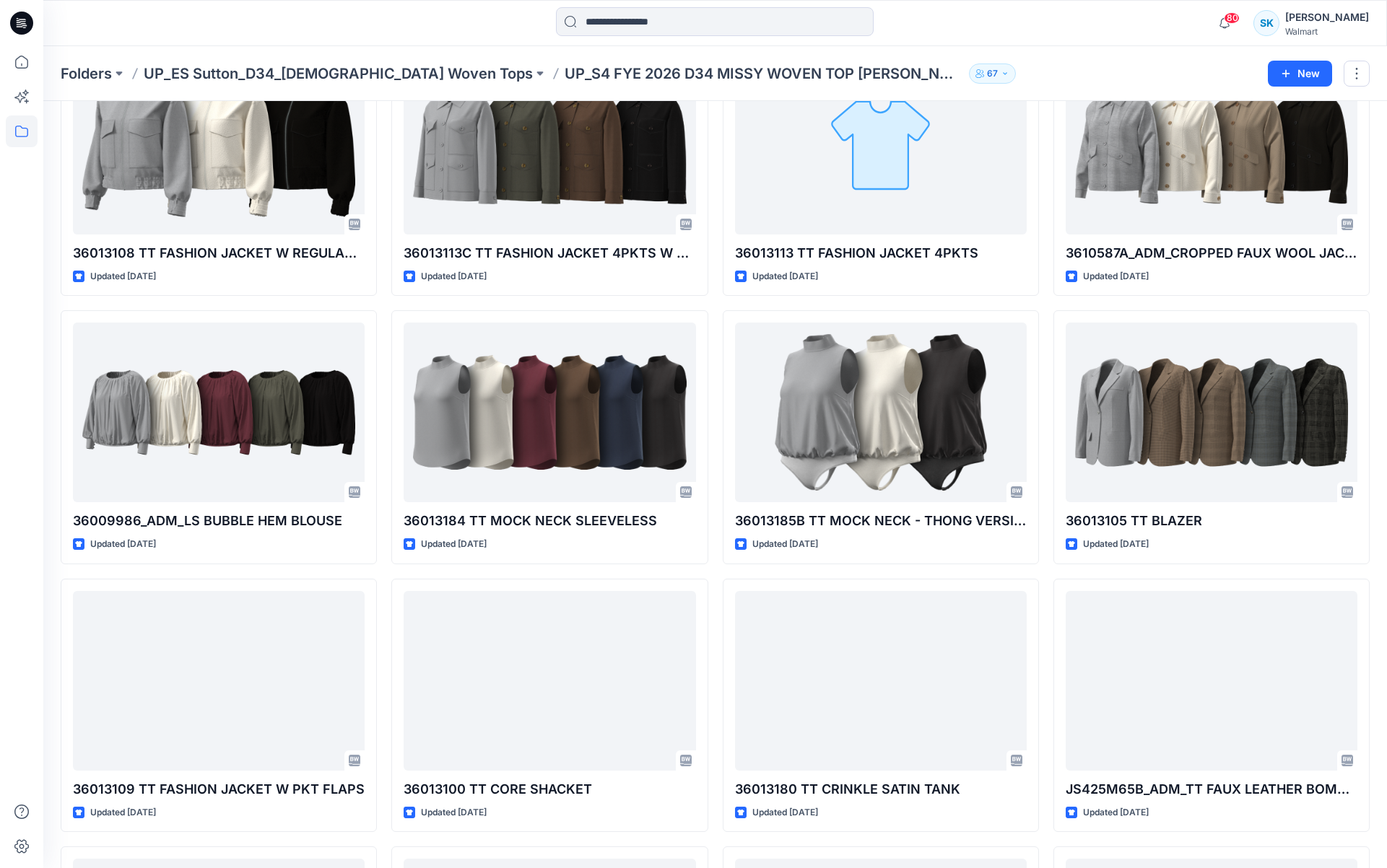
scroll to position [894, 0]
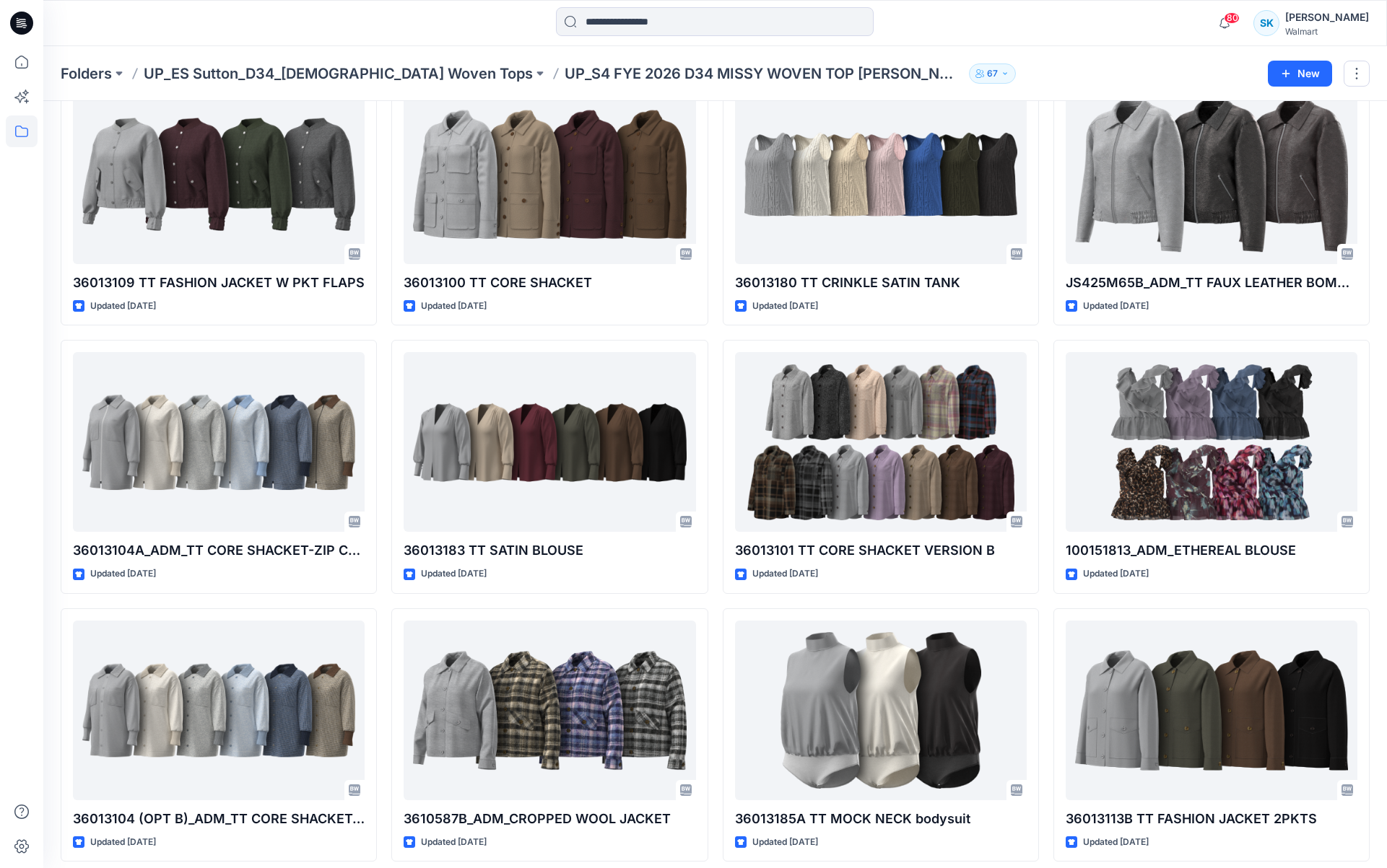
click at [715, 336] on div "36010593_ADM_FAUX LEATHER JACKET Updated 6 months ago 36013108 TT FASHION JACKE…" at bounding box center [716, 333] width 1309 height 2131
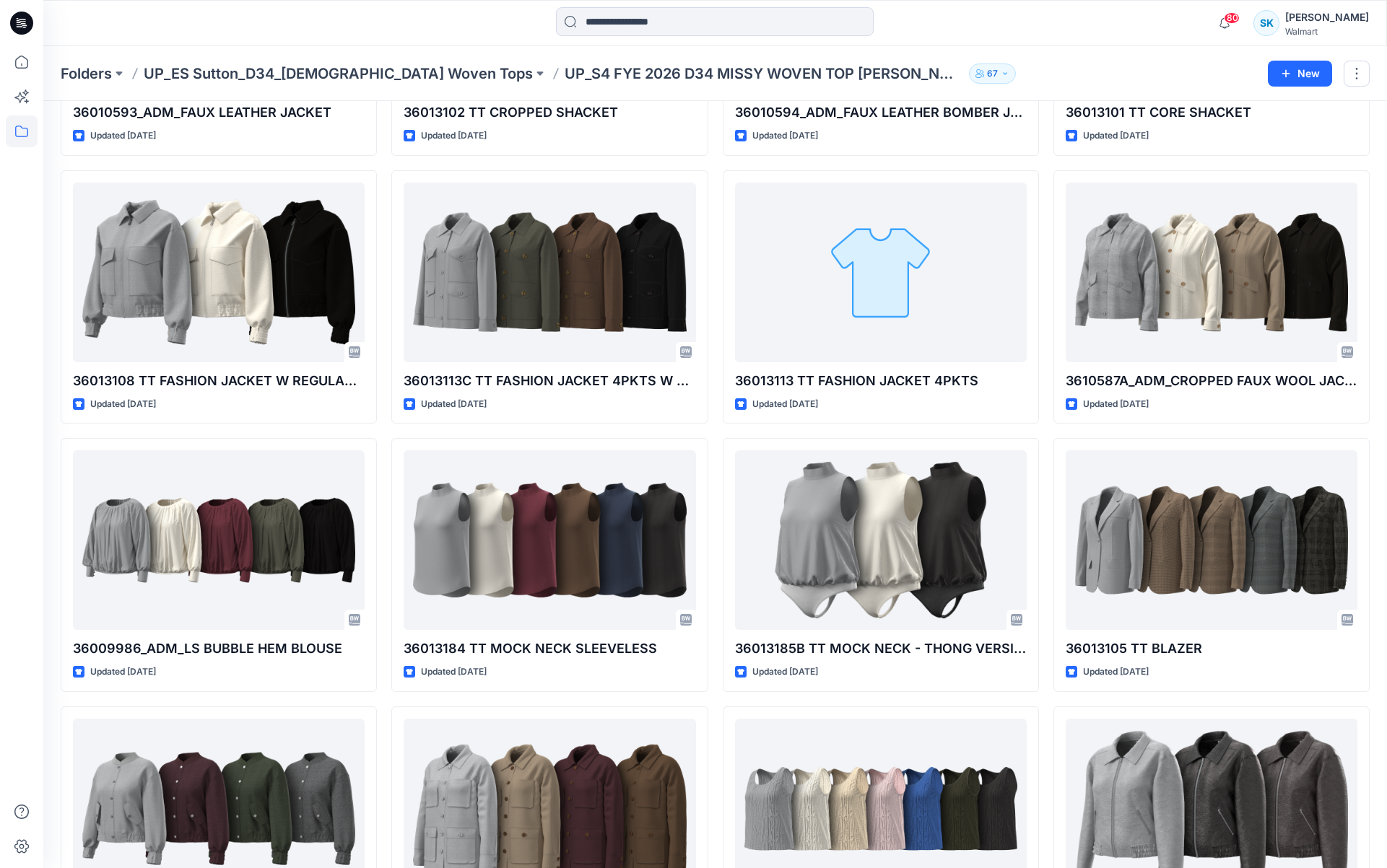
scroll to position [0, 0]
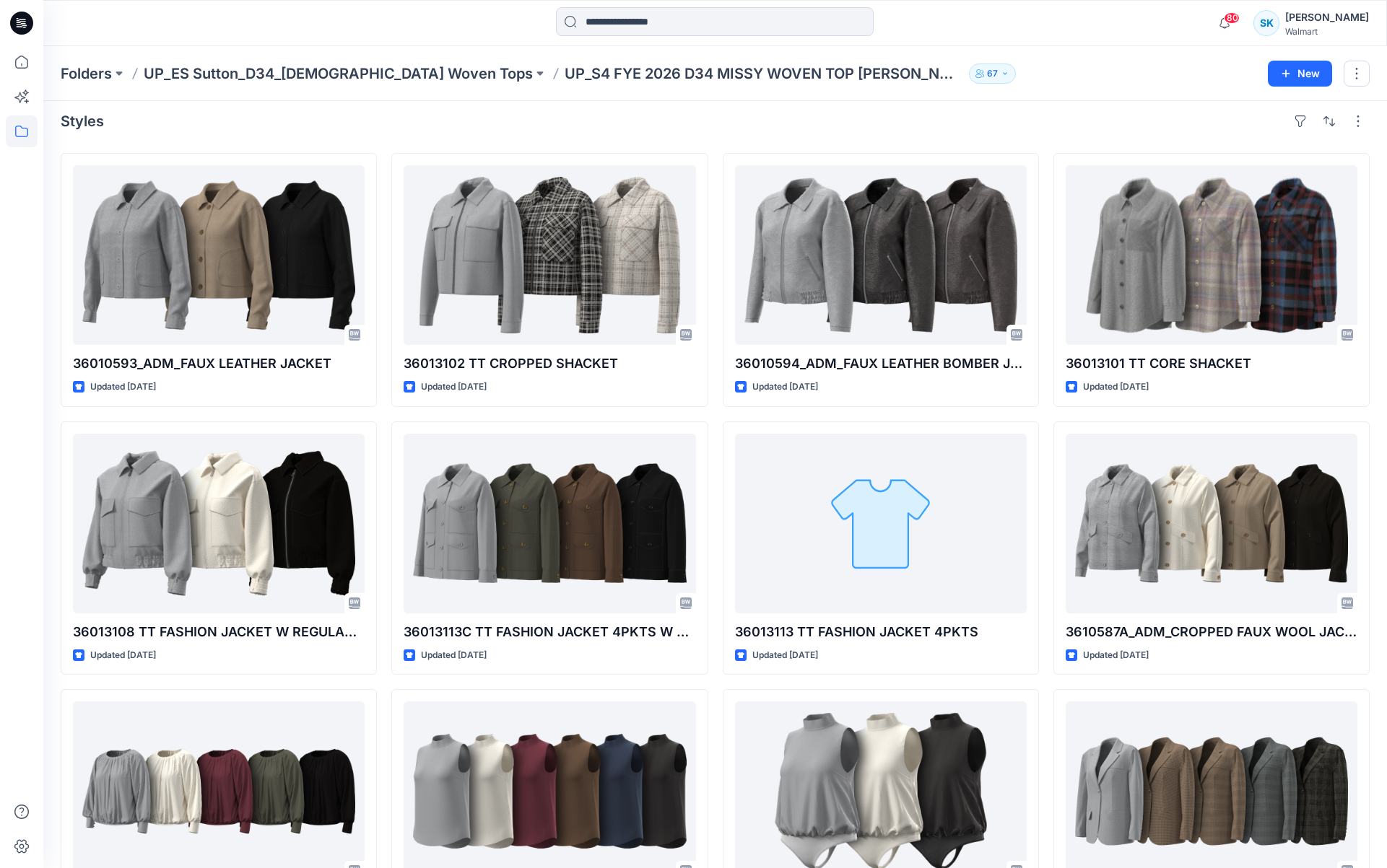
scroll to position [11, 0]
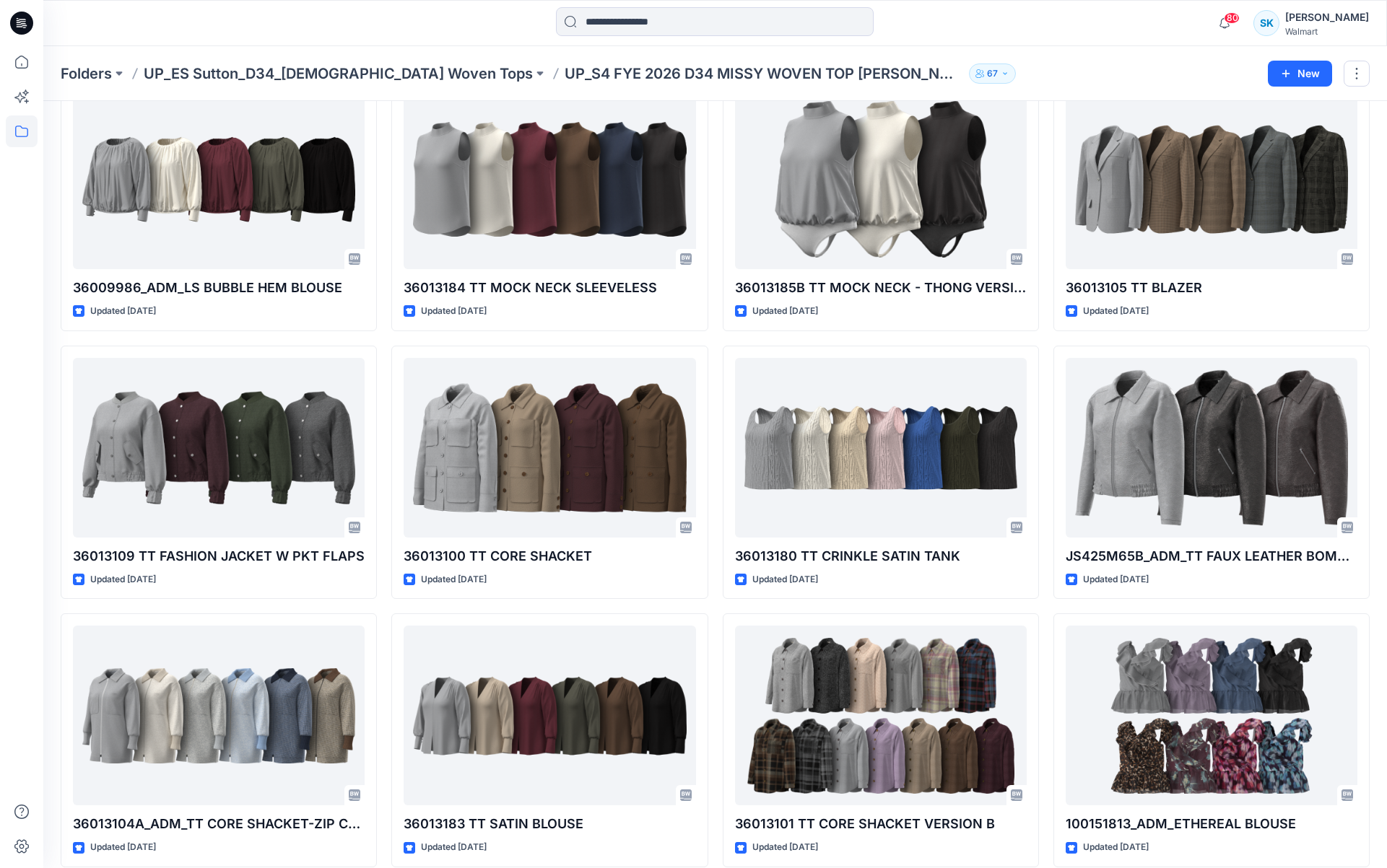
scroll to position [621, 0]
click at [712, 411] on div "36010593_ADM_FAUX LEATHER JACKET Updated 6 months ago 36013108 TT FASHION JACKE…" at bounding box center [716, 606] width 1309 height 2131
click at [713, 409] on div "36010593_ADM_FAUX LEATHER JACKET Updated 6 months ago 36013108 TT FASHION JACKE…" at bounding box center [716, 606] width 1309 height 2131
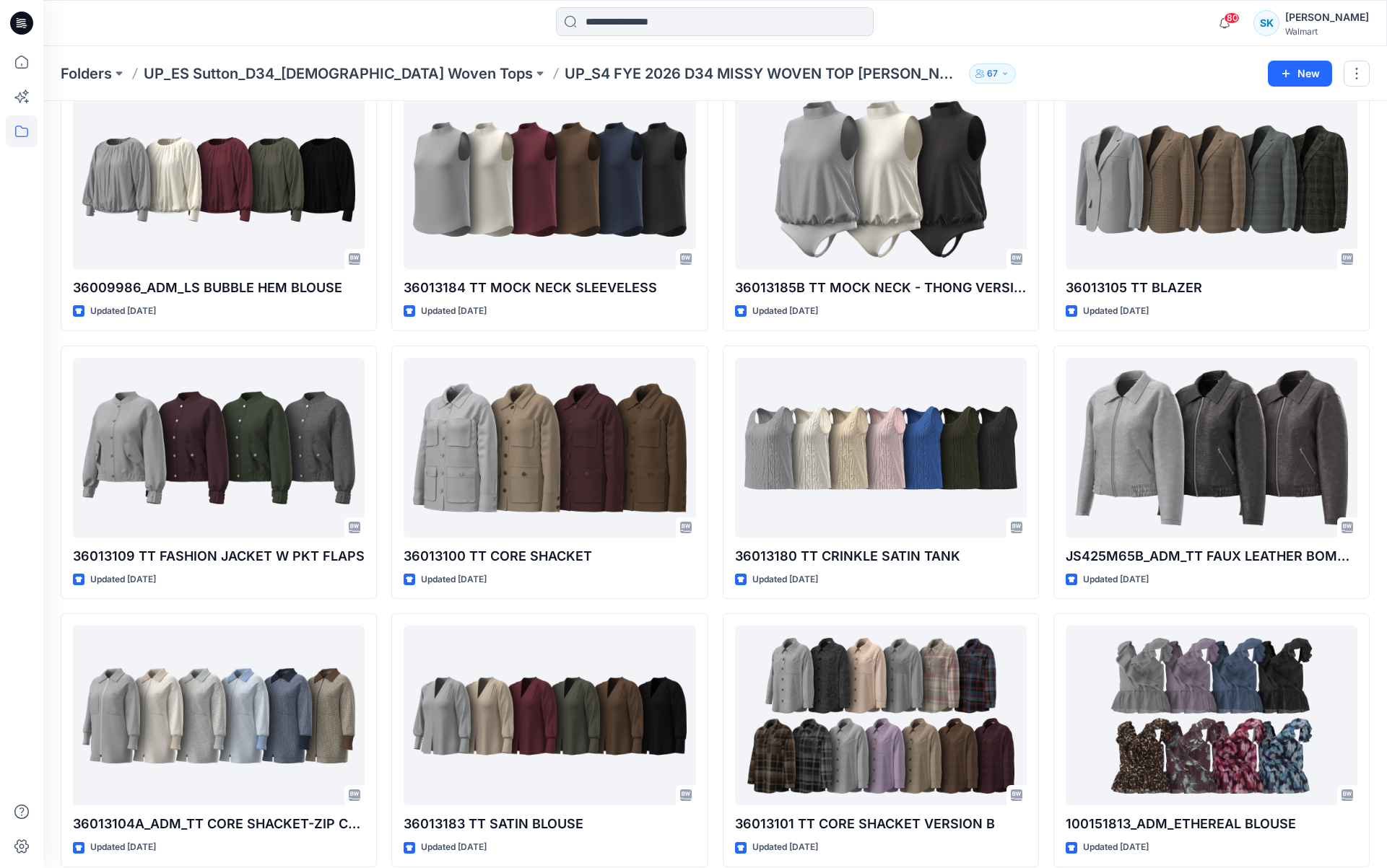
click at [714, 409] on div "36010593_ADM_FAUX LEATHER JACKET Updated 6 months ago 36013108 TT FASHION JACKE…" at bounding box center [716, 606] width 1309 height 2131
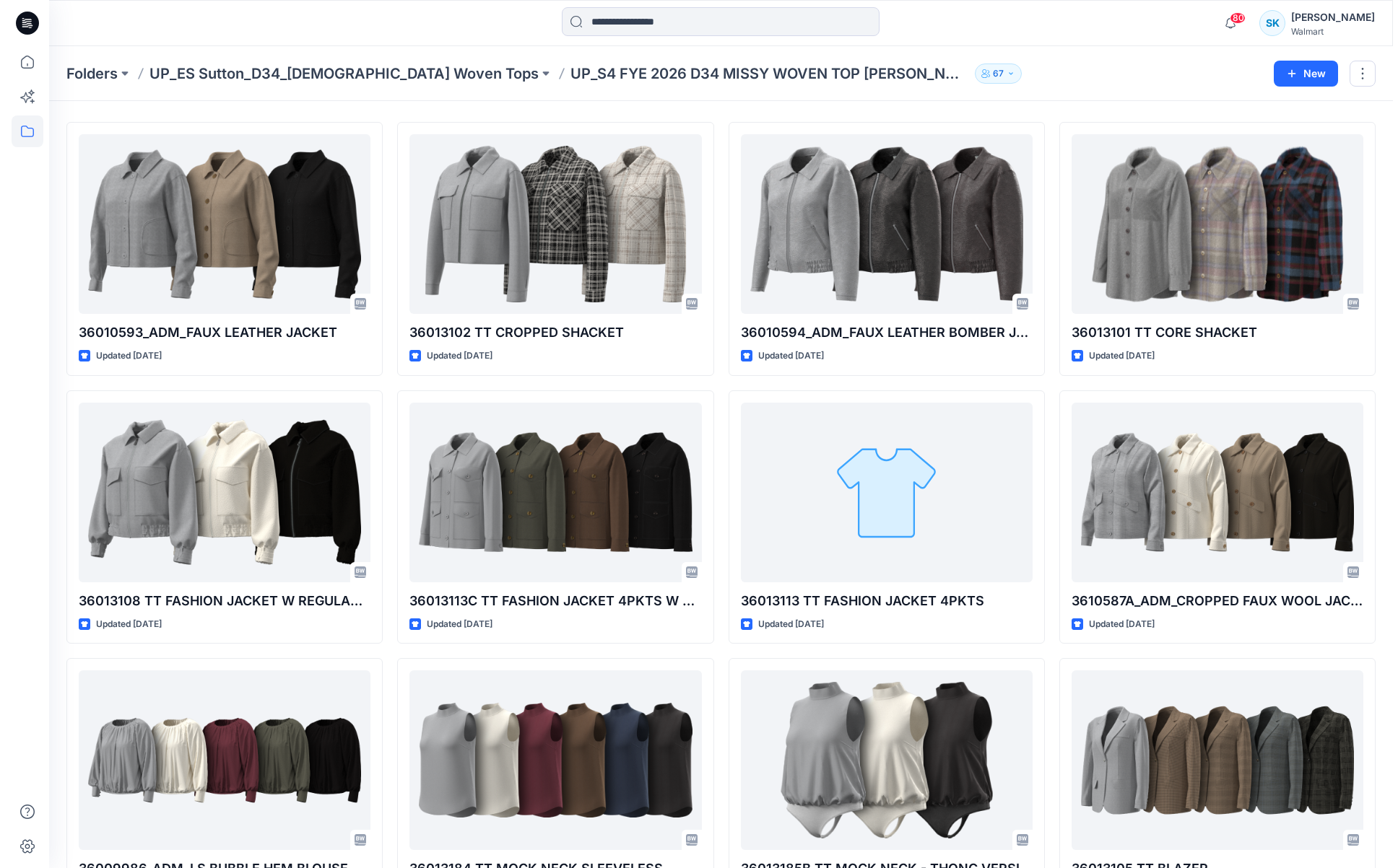
scroll to position [0, 0]
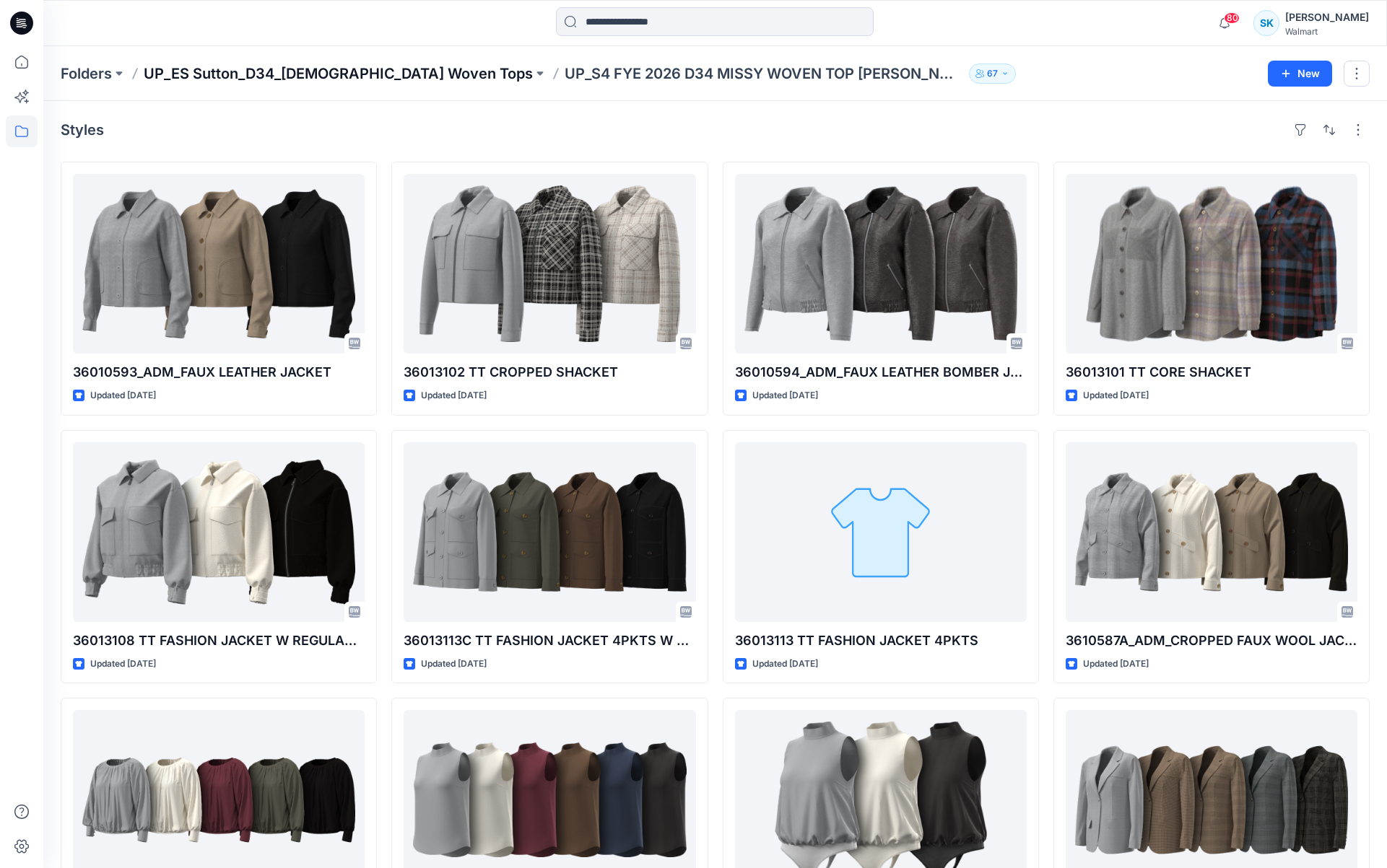
click at [283, 67] on p "UP_ES Sutton_D34_[DEMOGRAPHIC_DATA] Woven Tops" at bounding box center [339, 73] width 389 height 20
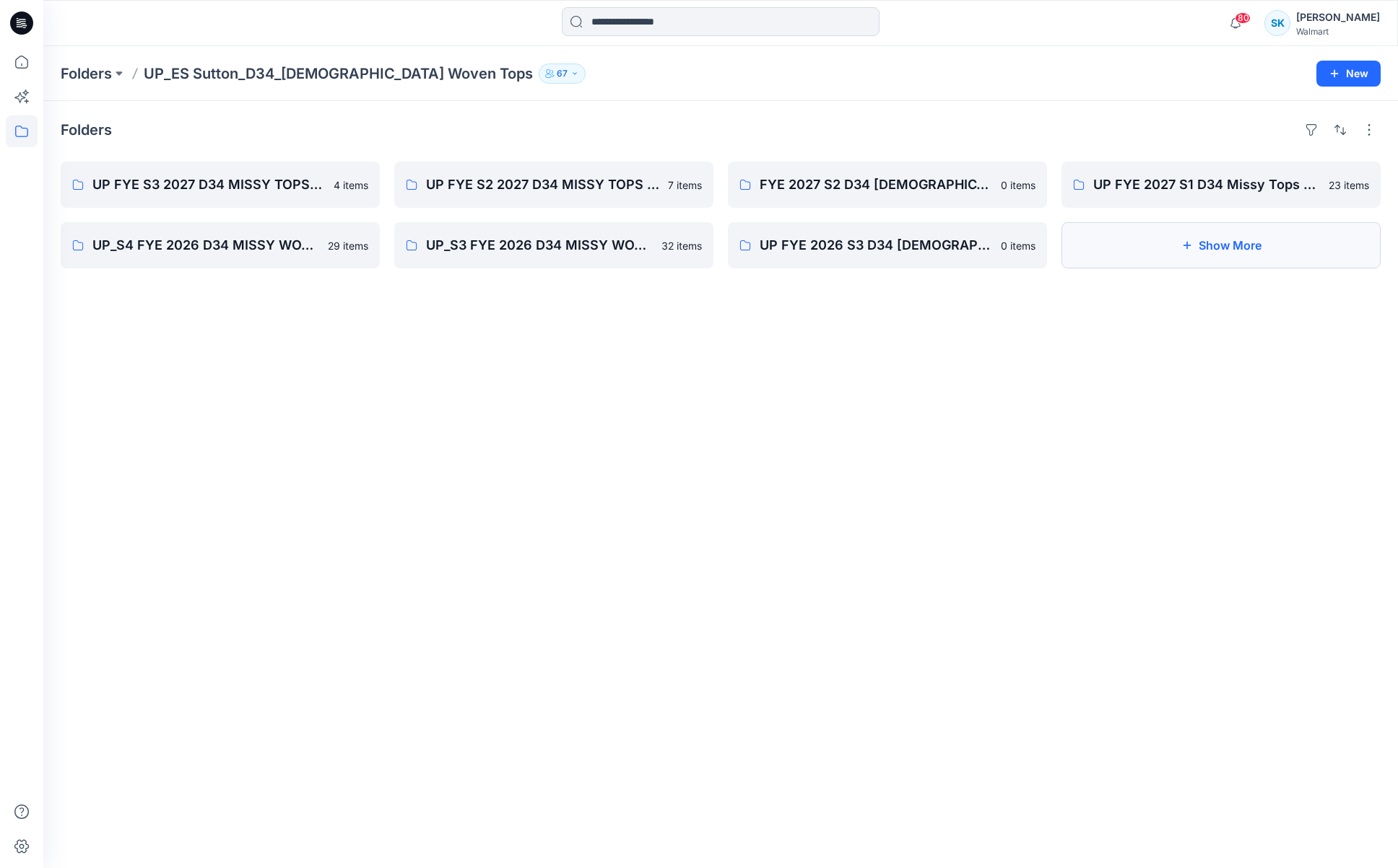
click at [1184, 238] on button "Show More" at bounding box center [1220, 246] width 319 height 46
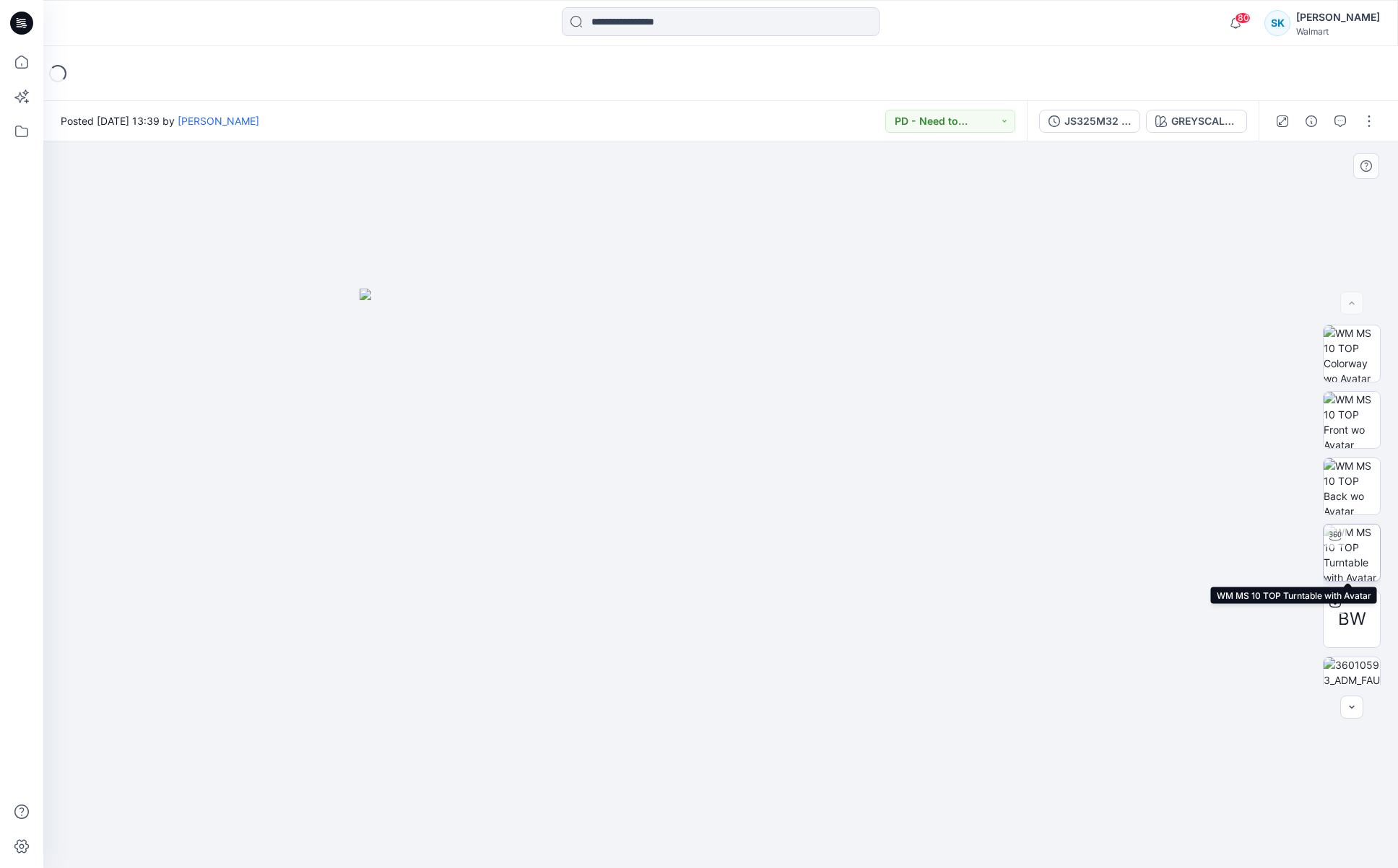
click at [1345, 552] on img at bounding box center [1352, 553] width 56 height 56
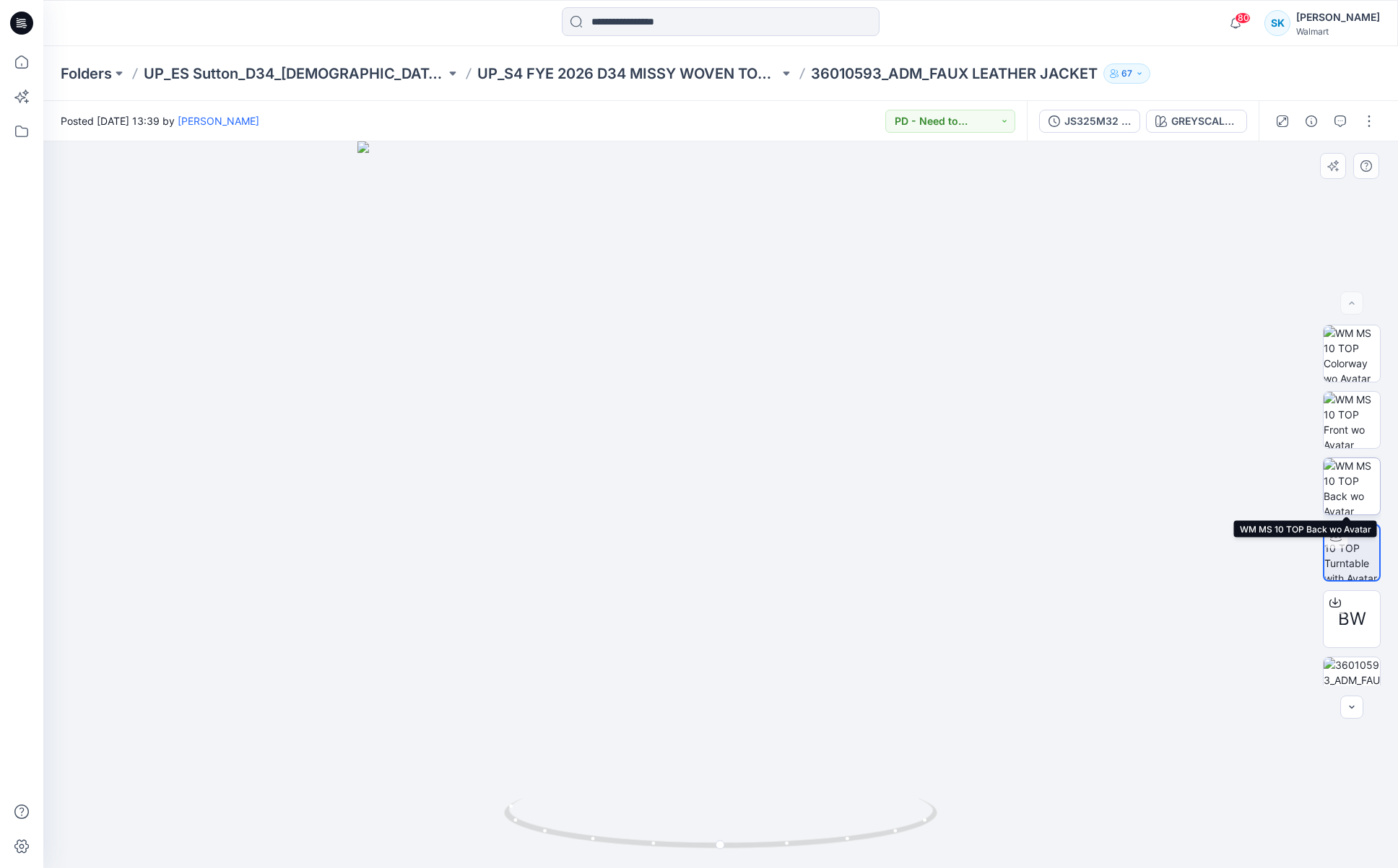
click at [1351, 479] on img at bounding box center [1352, 486] width 56 height 56
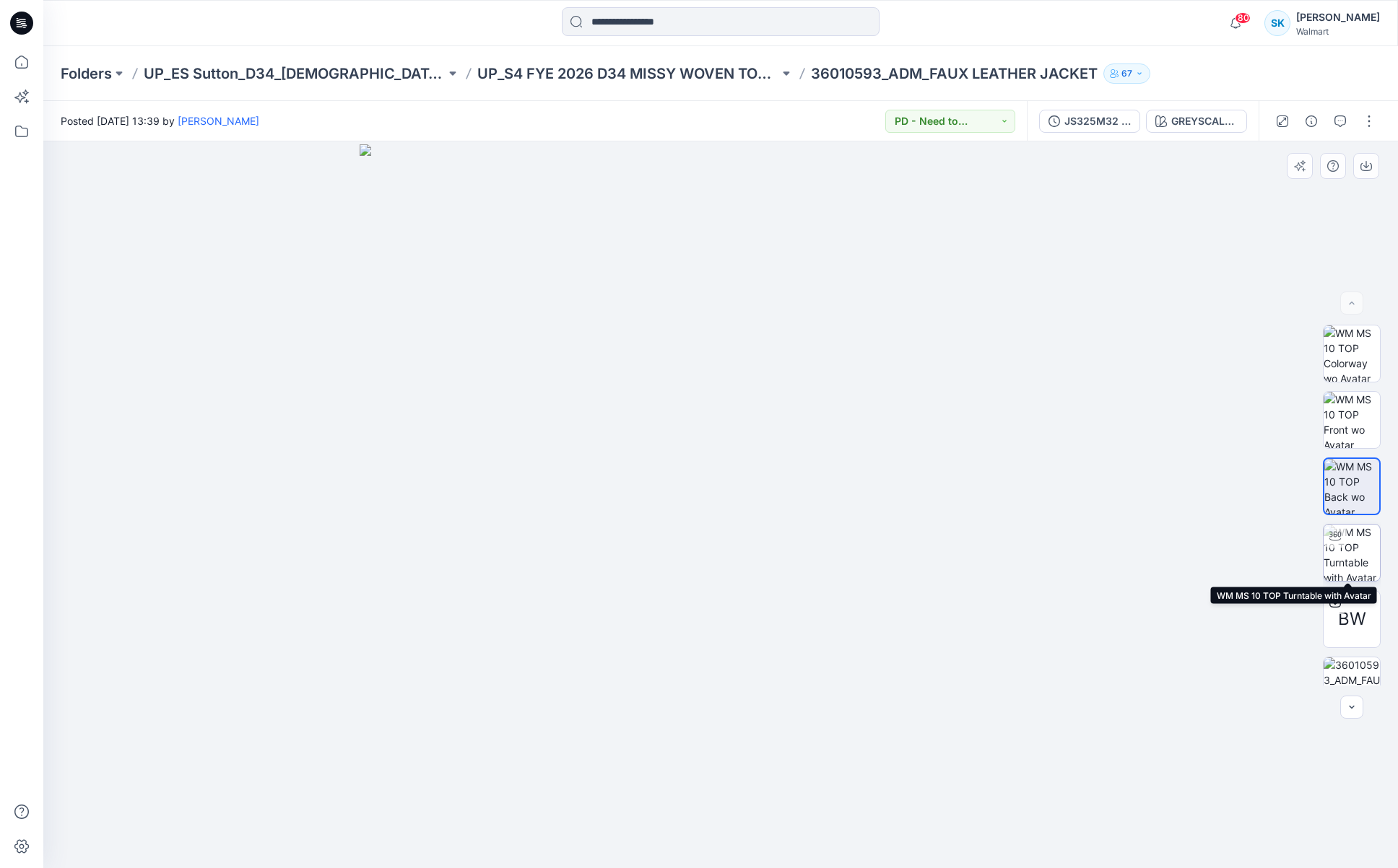
click at [1356, 554] on img at bounding box center [1352, 553] width 56 height 56
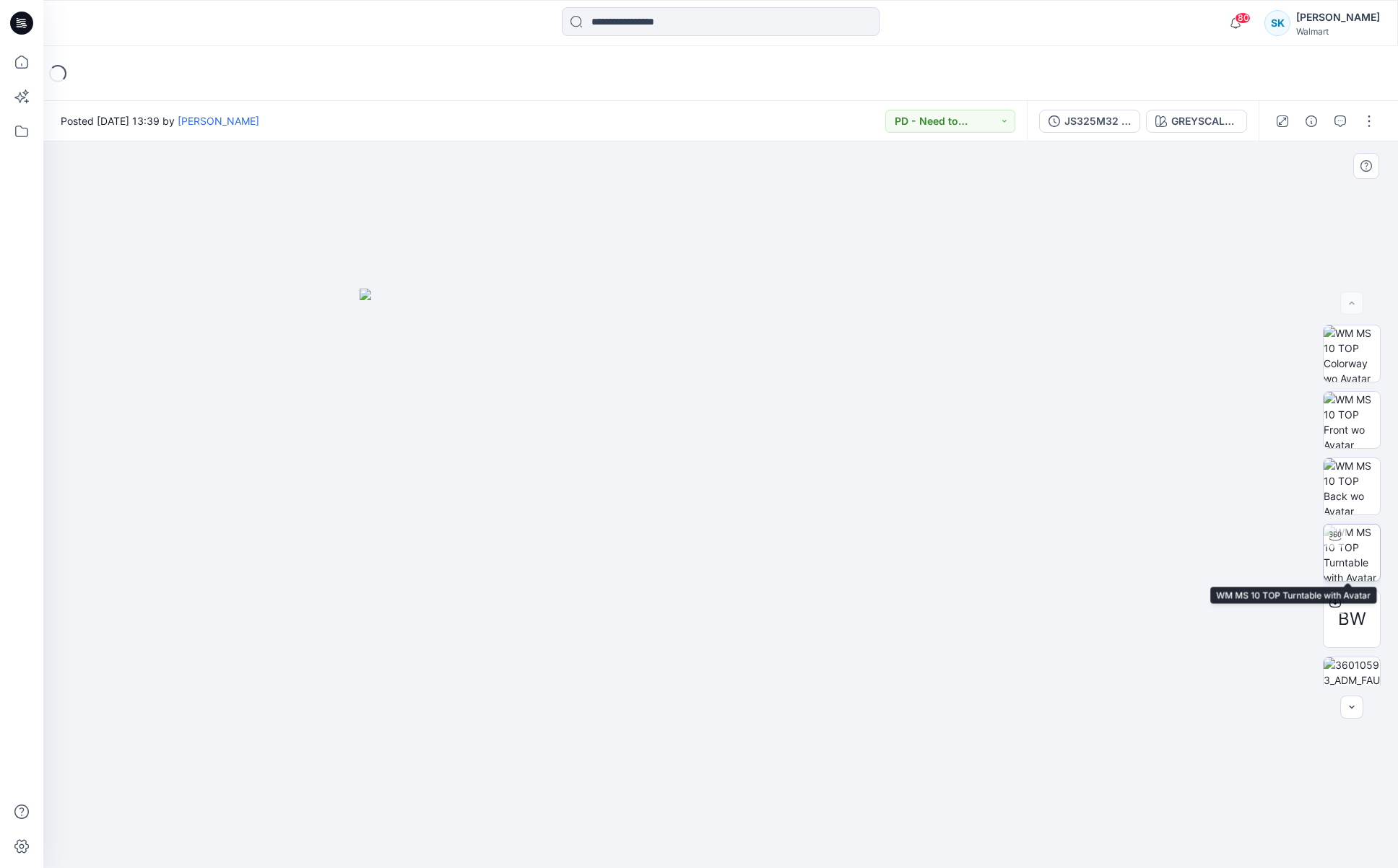
click at [1349, 544] on img at bounding box center [1352, 553] width 56 height 56
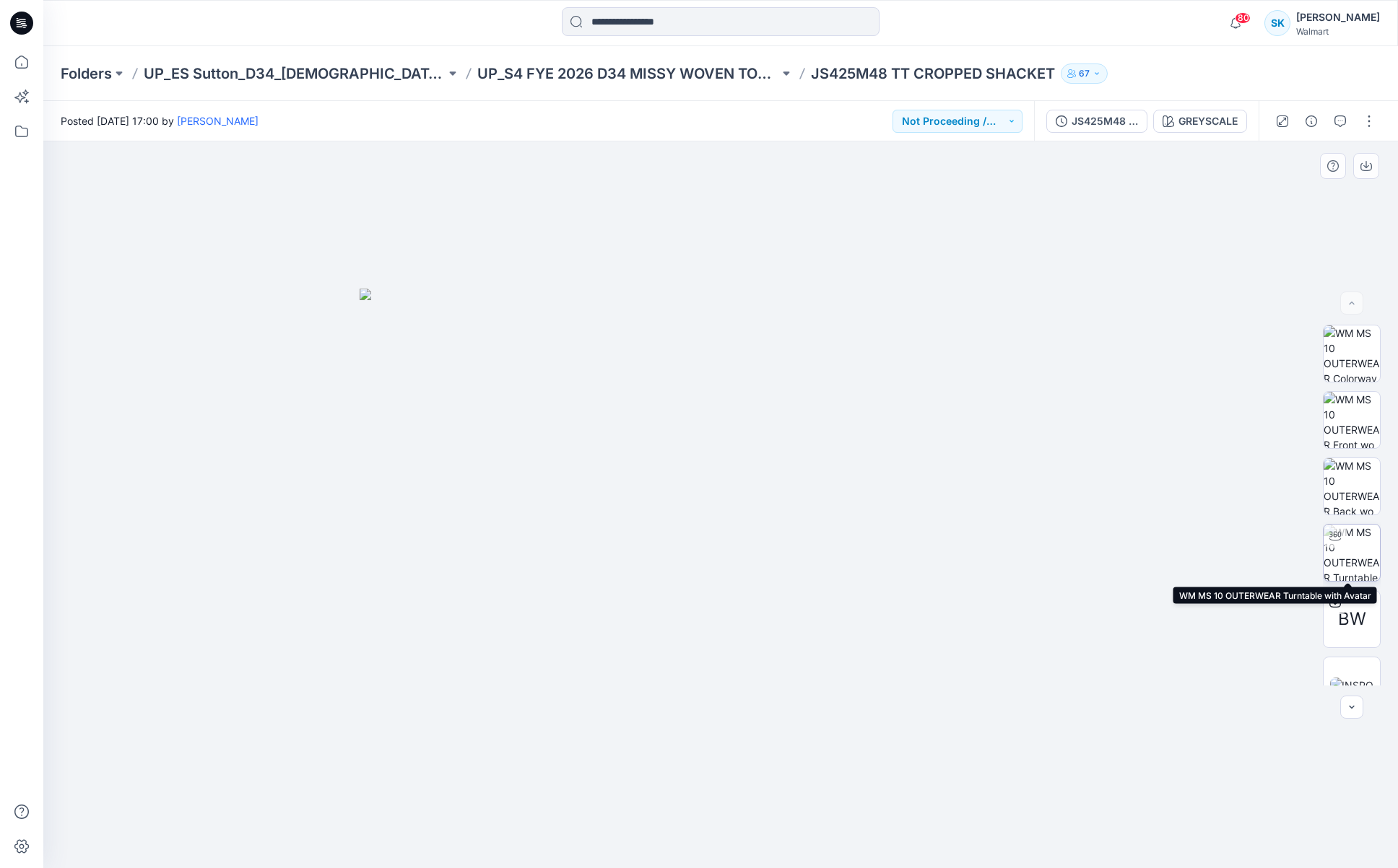
click at [1347, 559] on img at bounding box center [1352, 553] width 56 height 56
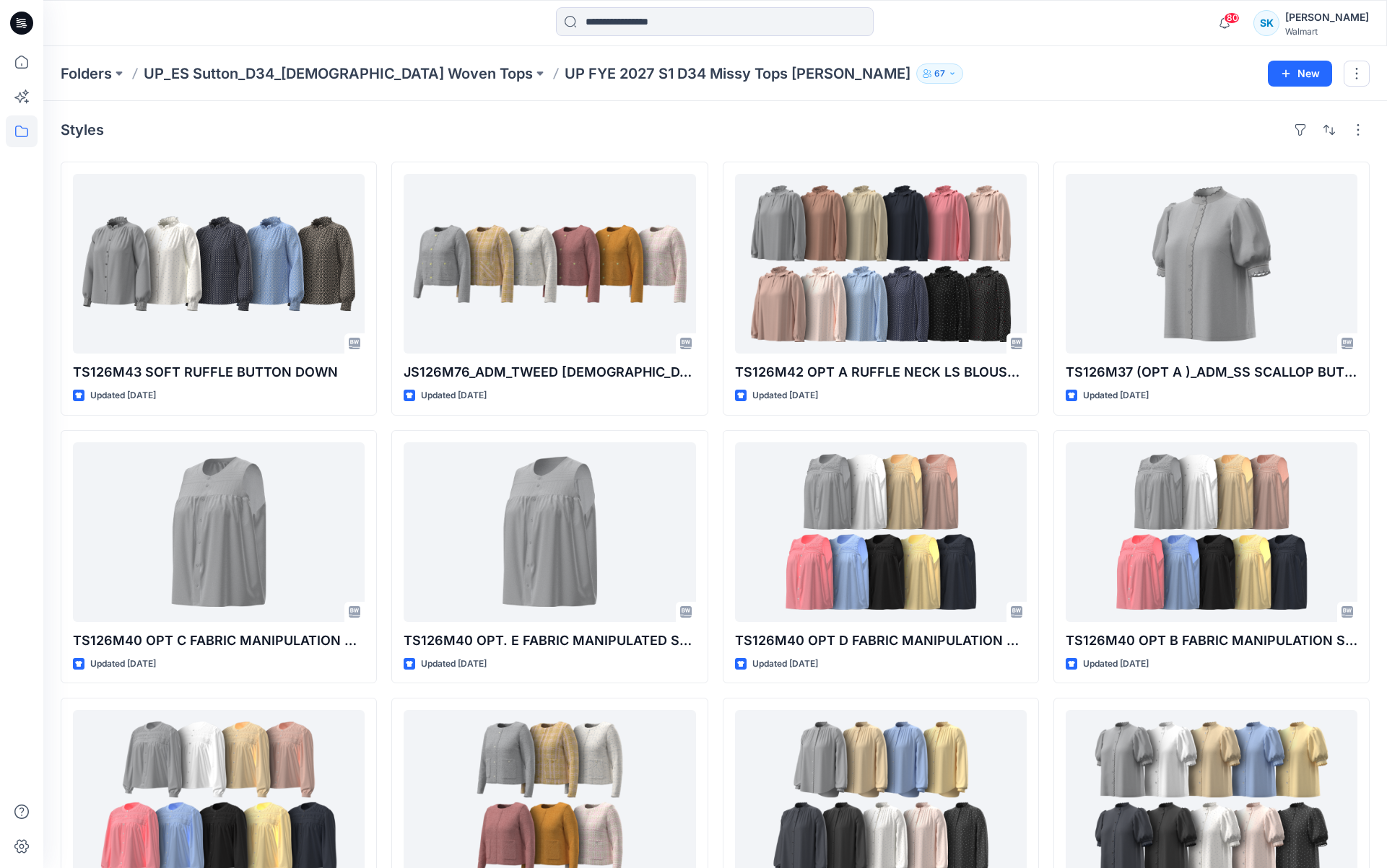
click at [1040, 122] on div "Styles" at bounding box center [716, 130] width 1309 height 23
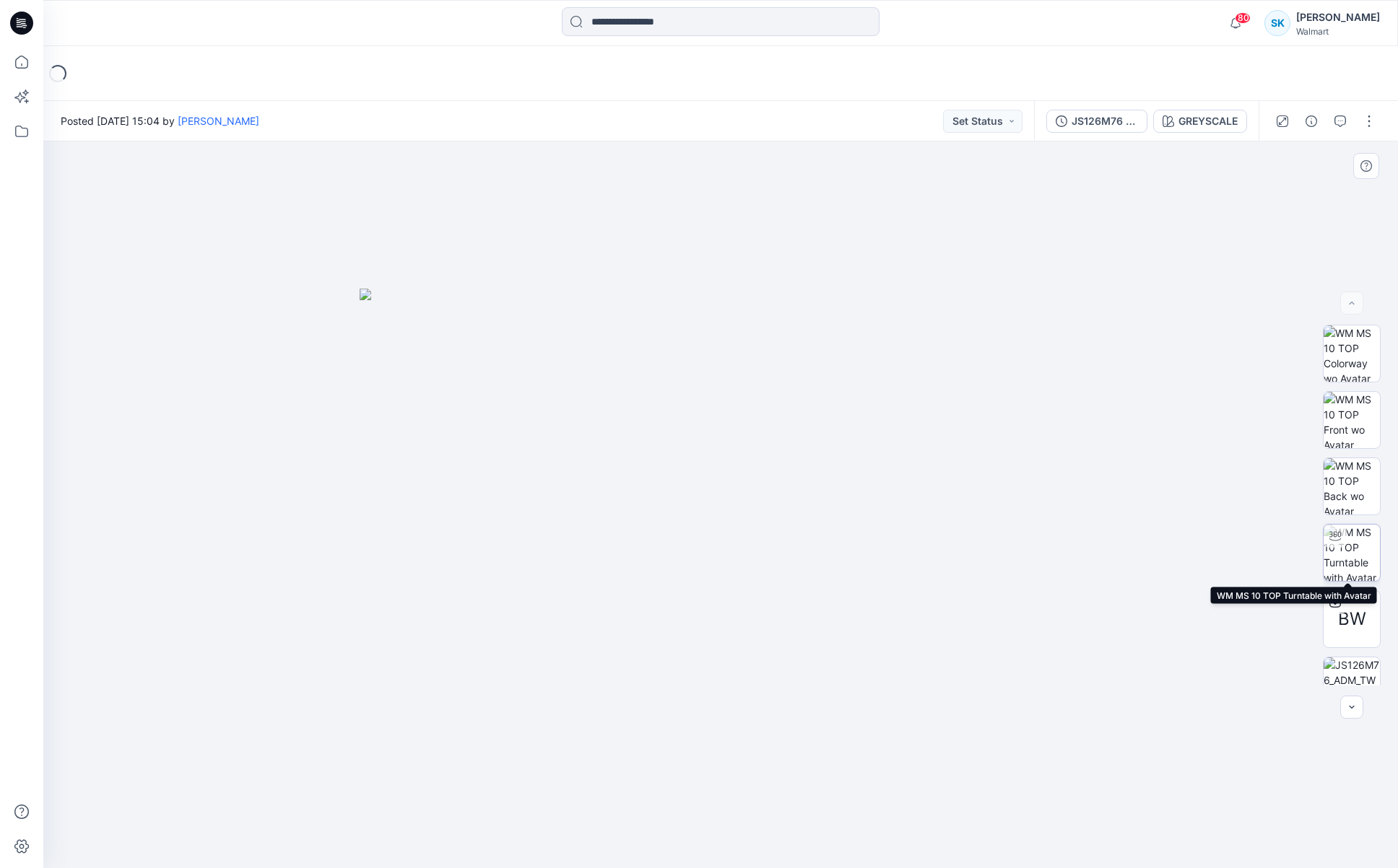
click at [1355, 542] on img at bounding box center [1352, 553] width 56 height 56
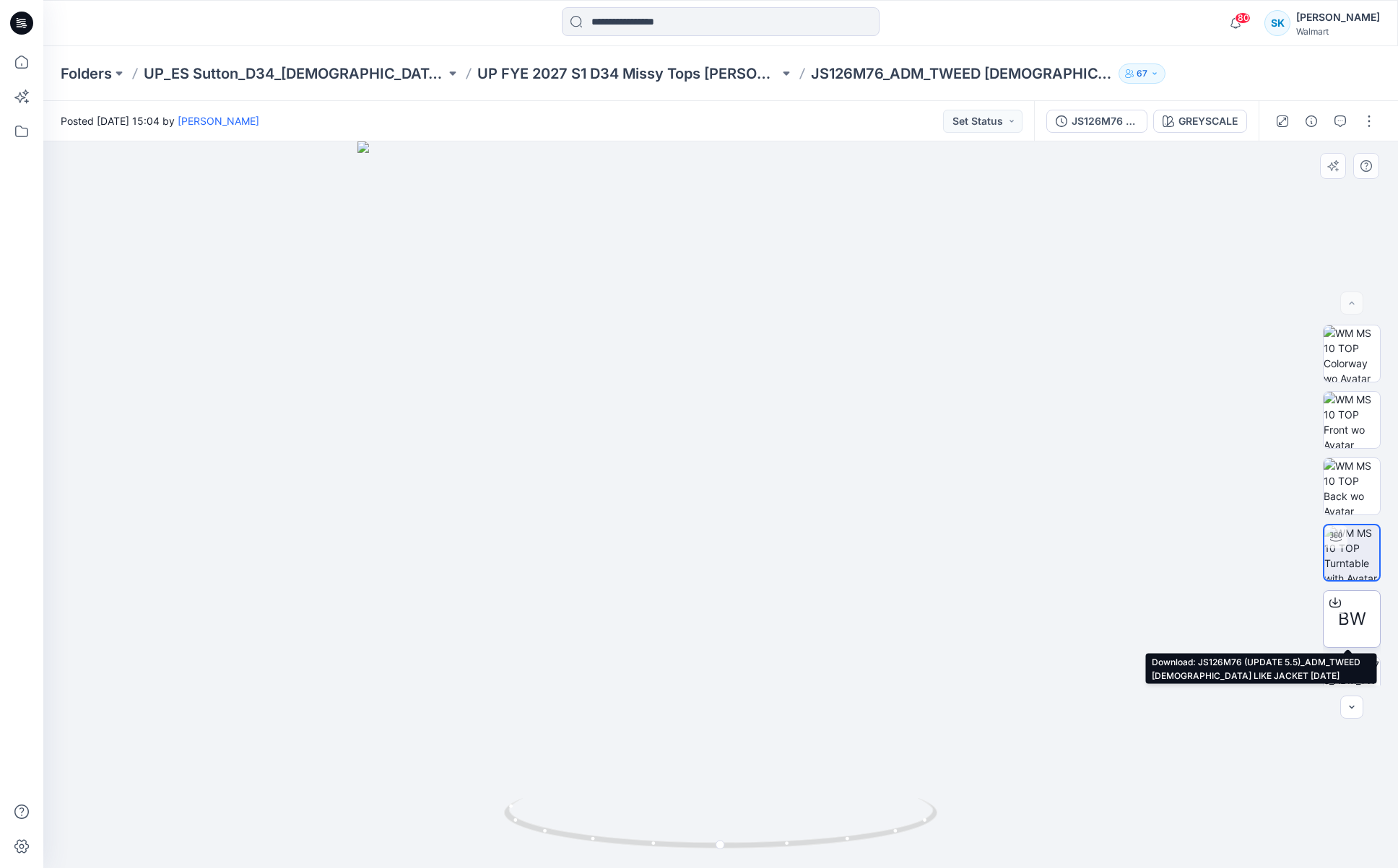
click at [1333, 602] on icon at bounding box center [1335, 602] width 11 height 11
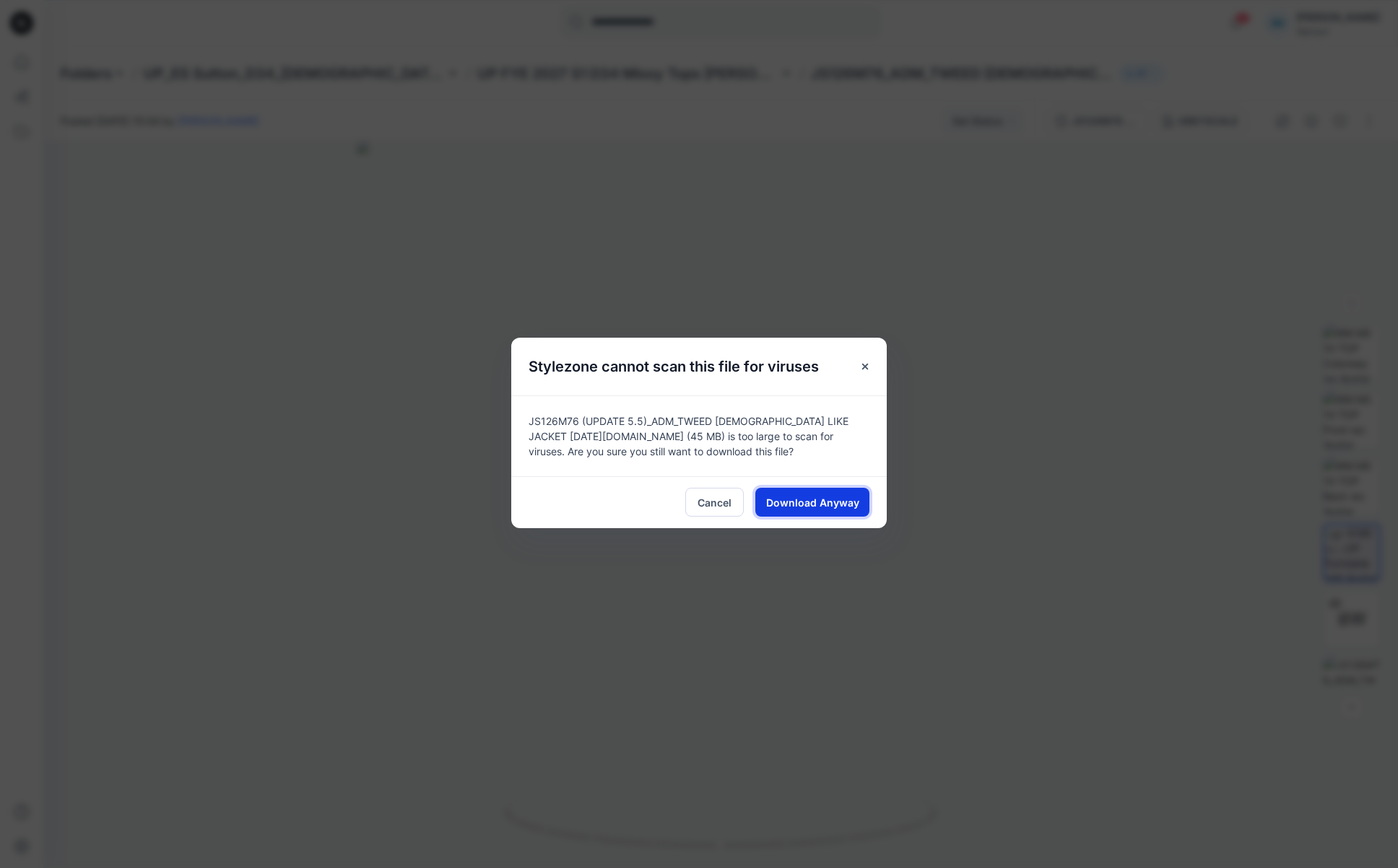
click at [824, 505] on span "Download Anyway" at bounding box center [812, 502] width 93 height 15
